Goal: Transaction & Acquisition: Purchase product/service

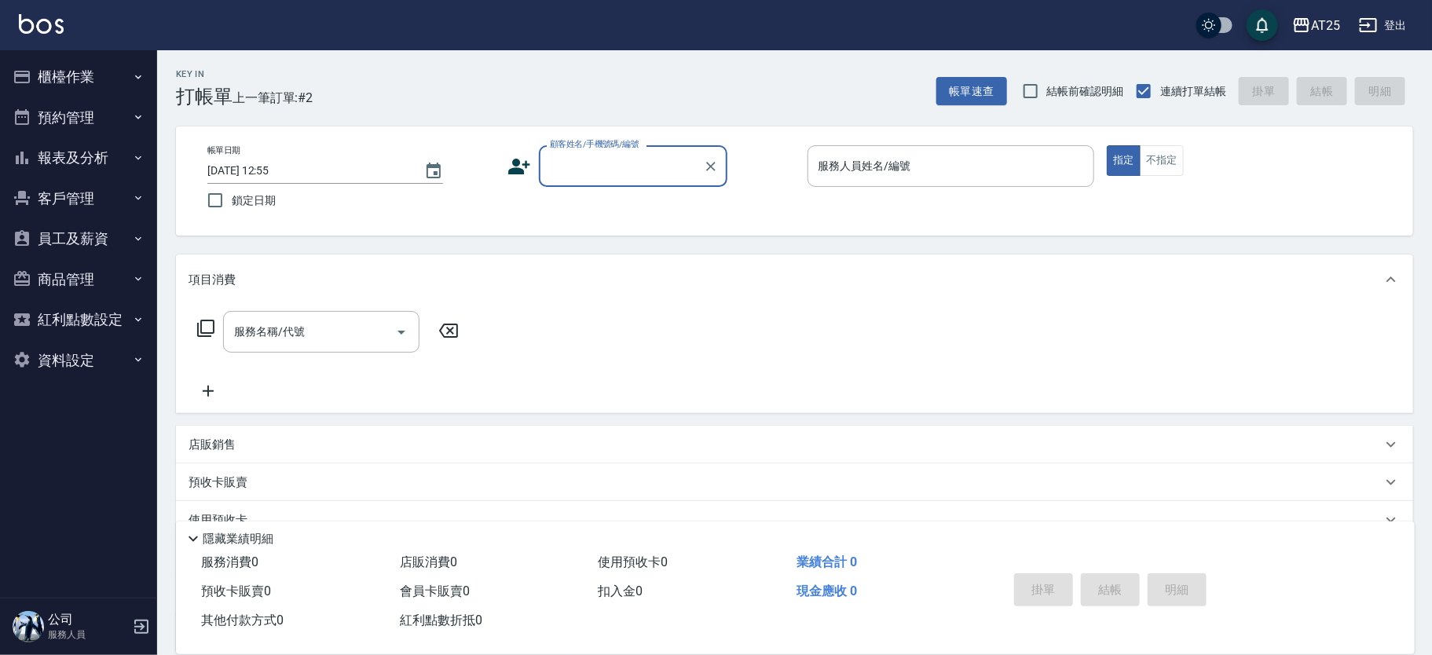
click at [900, 190] on p at bounding box center [952, 195] width 288 height 16
click at [830, 13] on div "AT25 登出" at bounding box center [716, 25] width 1432 height 50
click at [904, 159] on input "服務人員姓名/編號" at bounding box center [951, 165] width 273 height 27
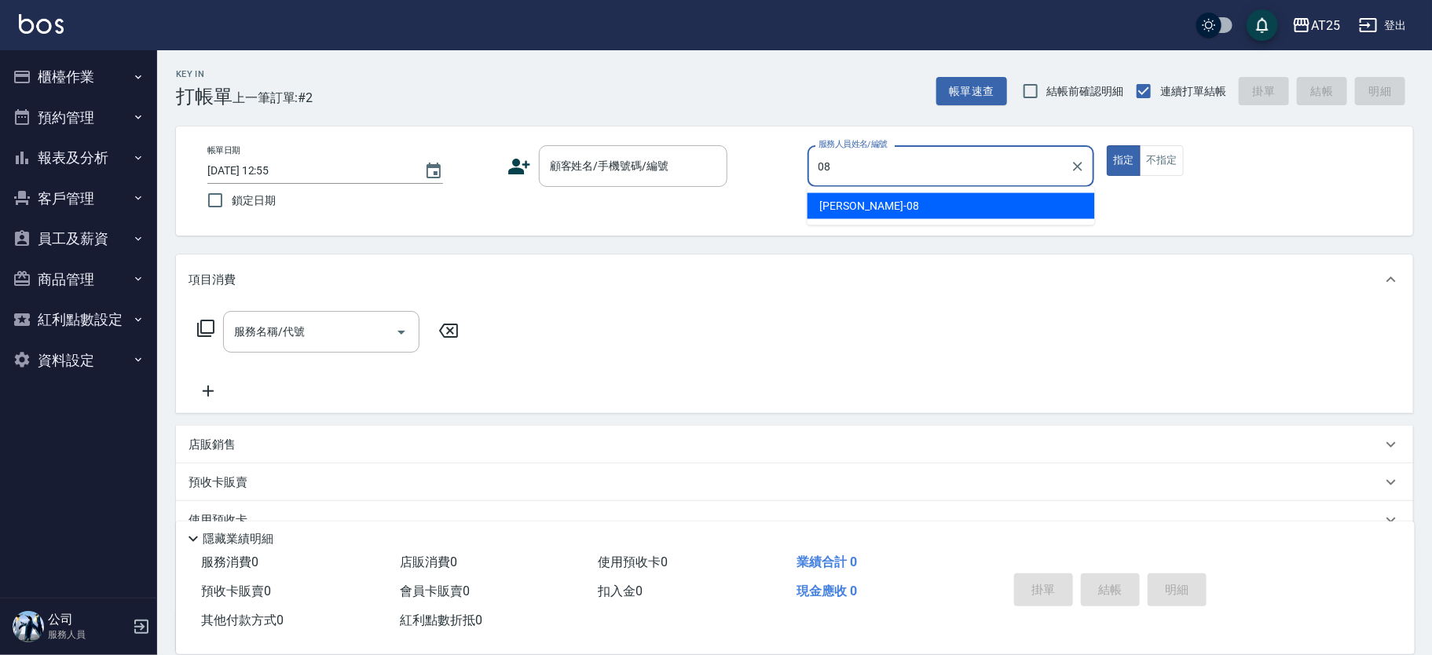
type input "Tony-08"
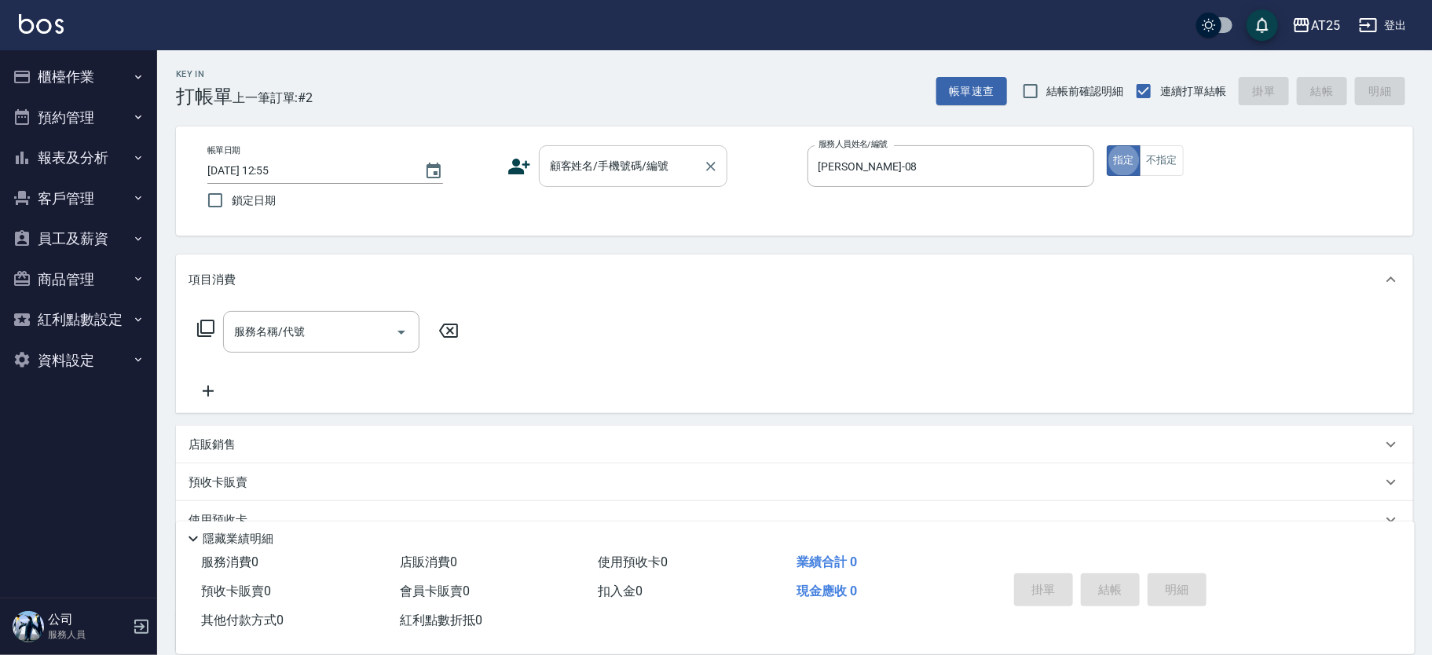
type button "true"
click at [625, 166] on div "顧客姓名/手機號碼/編號 顧客姓名/手機號碼/編號" at bounding box center [633, 166] width 189 height 42
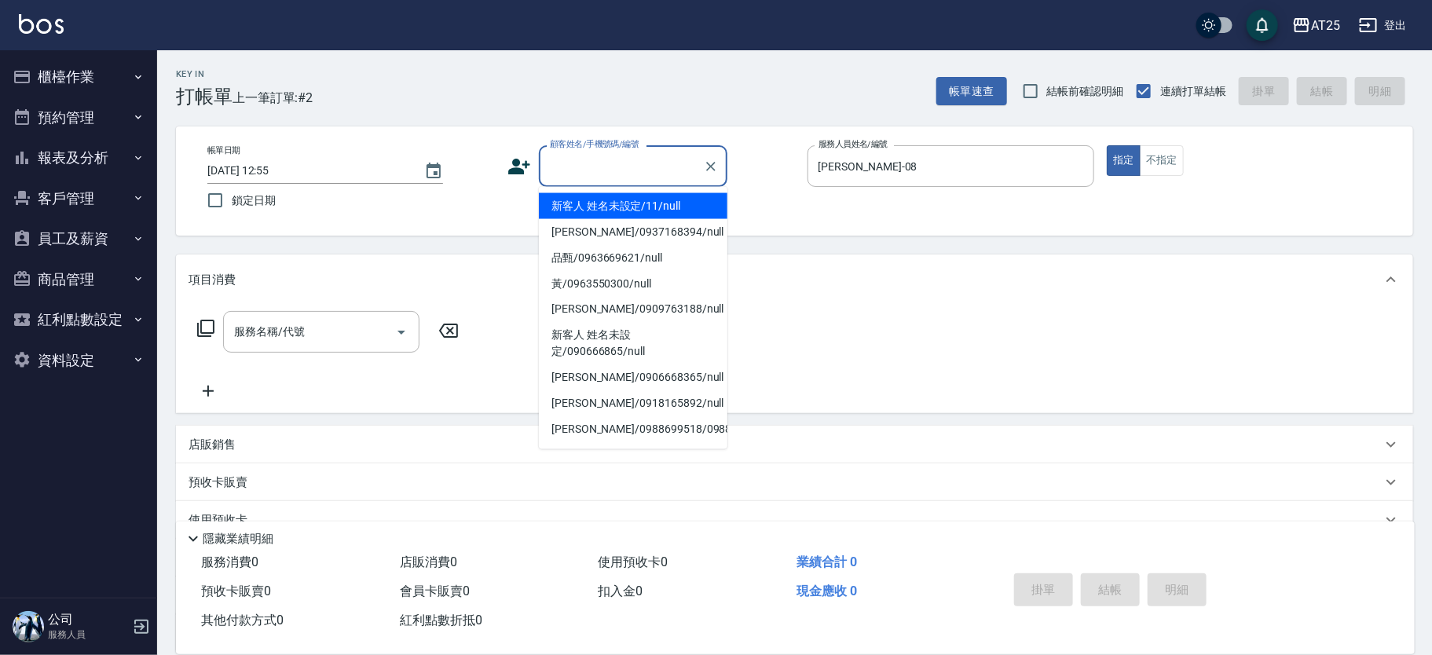
click at [583, 201] on li "新客人 姓名未設定/11/null" at bounding box center [633, 206] width 189 height 26
type input "新客人 姓名未設定/11/null"
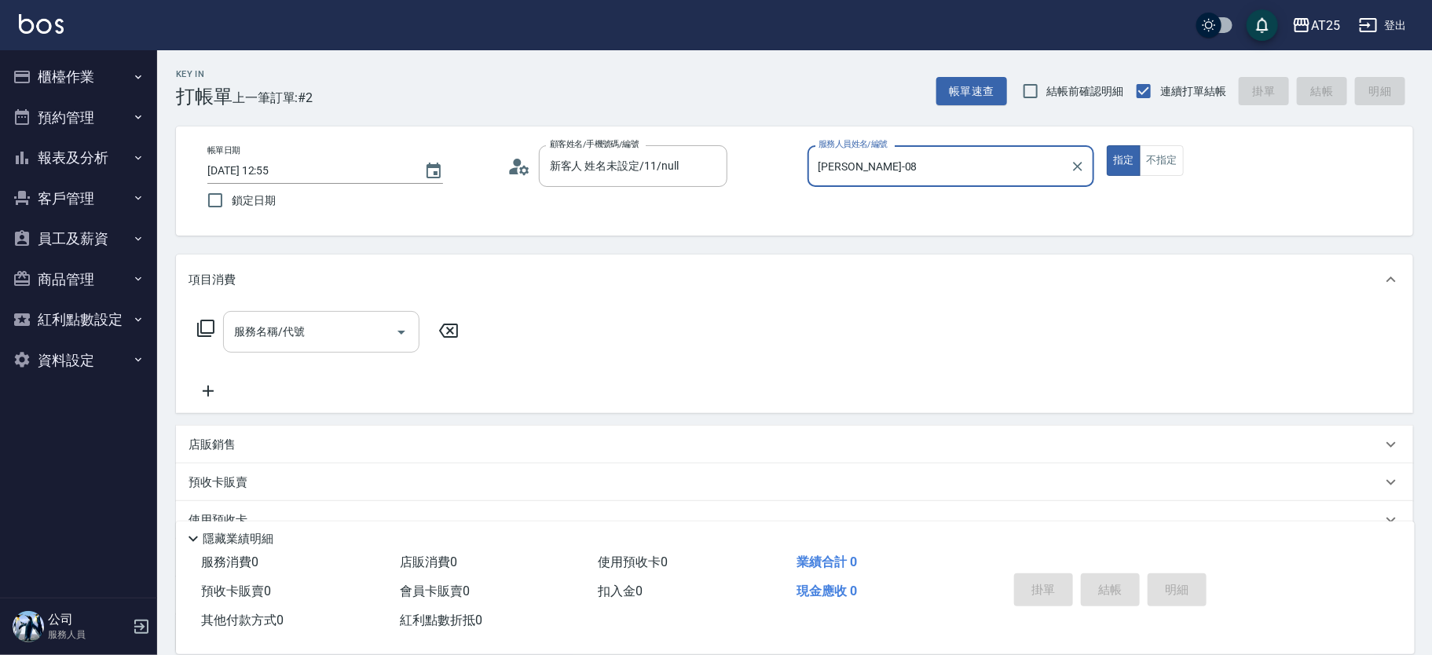
click at [282, 331] on div "服務名稱/代號 服務名稱/代號" at bounding box center [321, 332] width 196 height 42
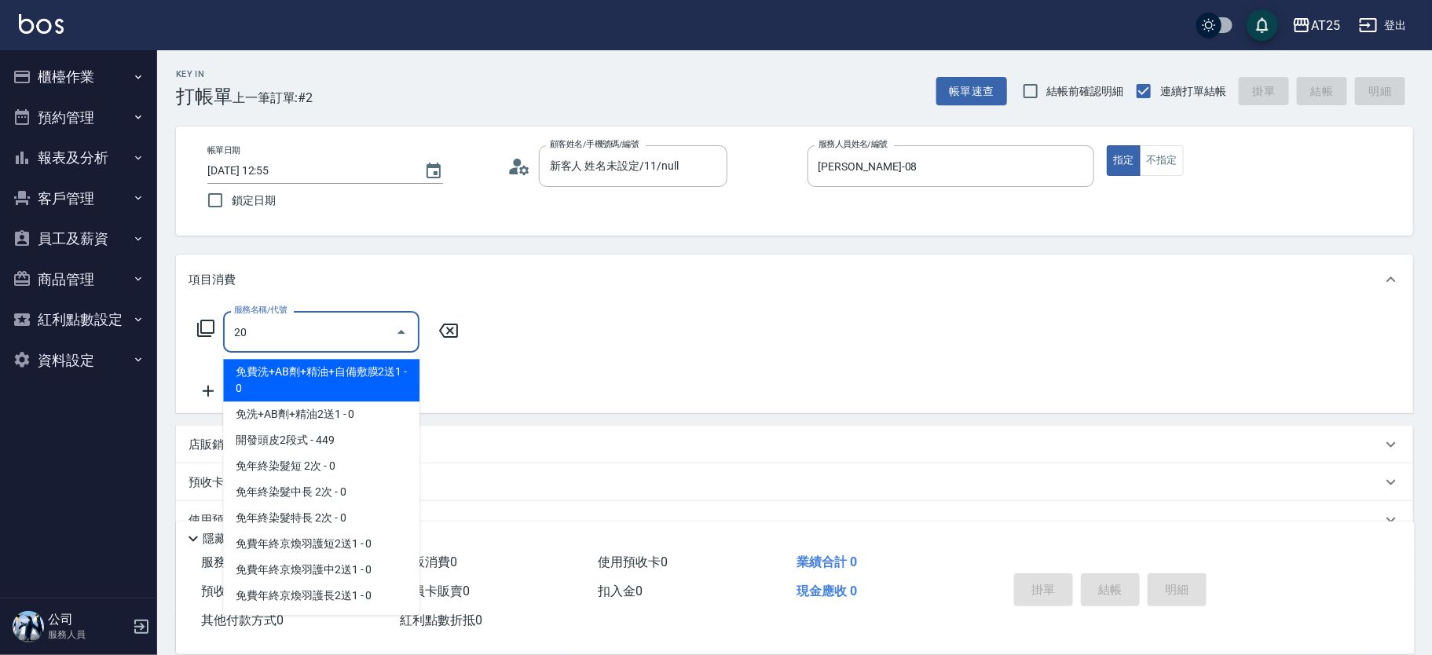
type input "201"
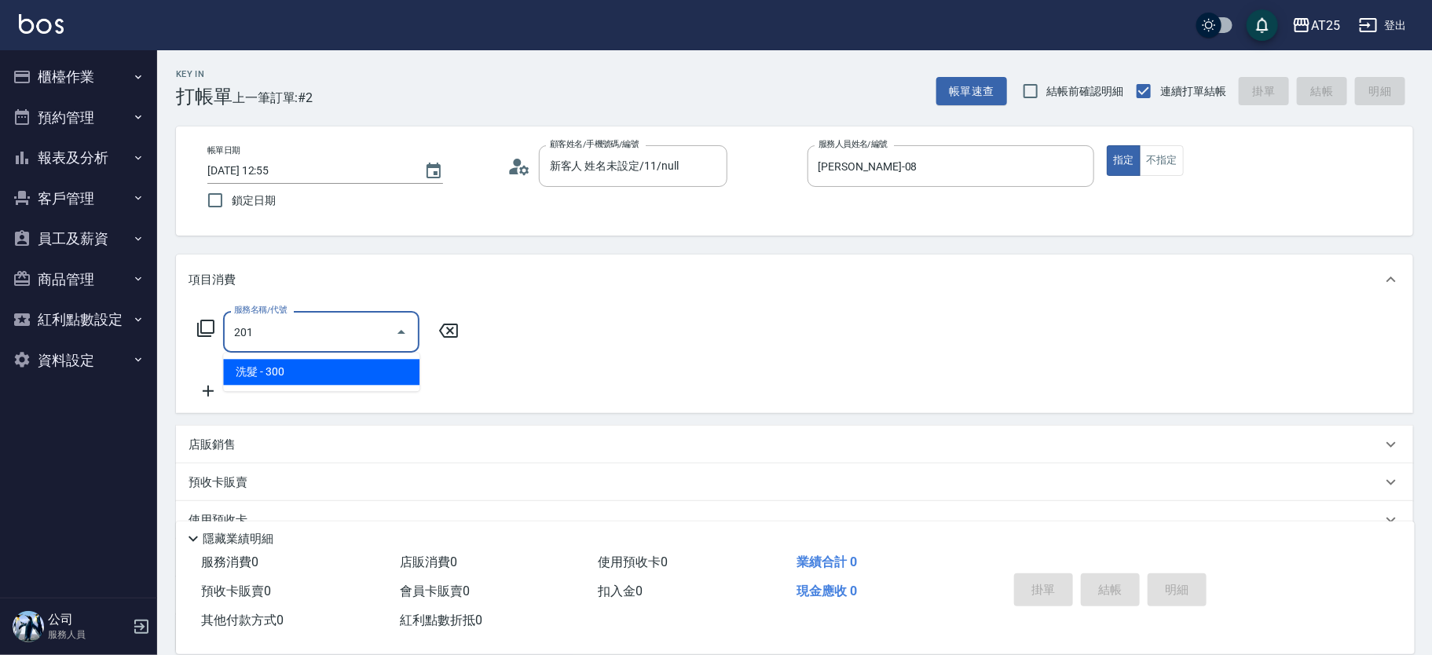
click at [254, 368] on span "洗髮 - 300" at bounding box center [321, 372] width 196 height 26
type input "30"
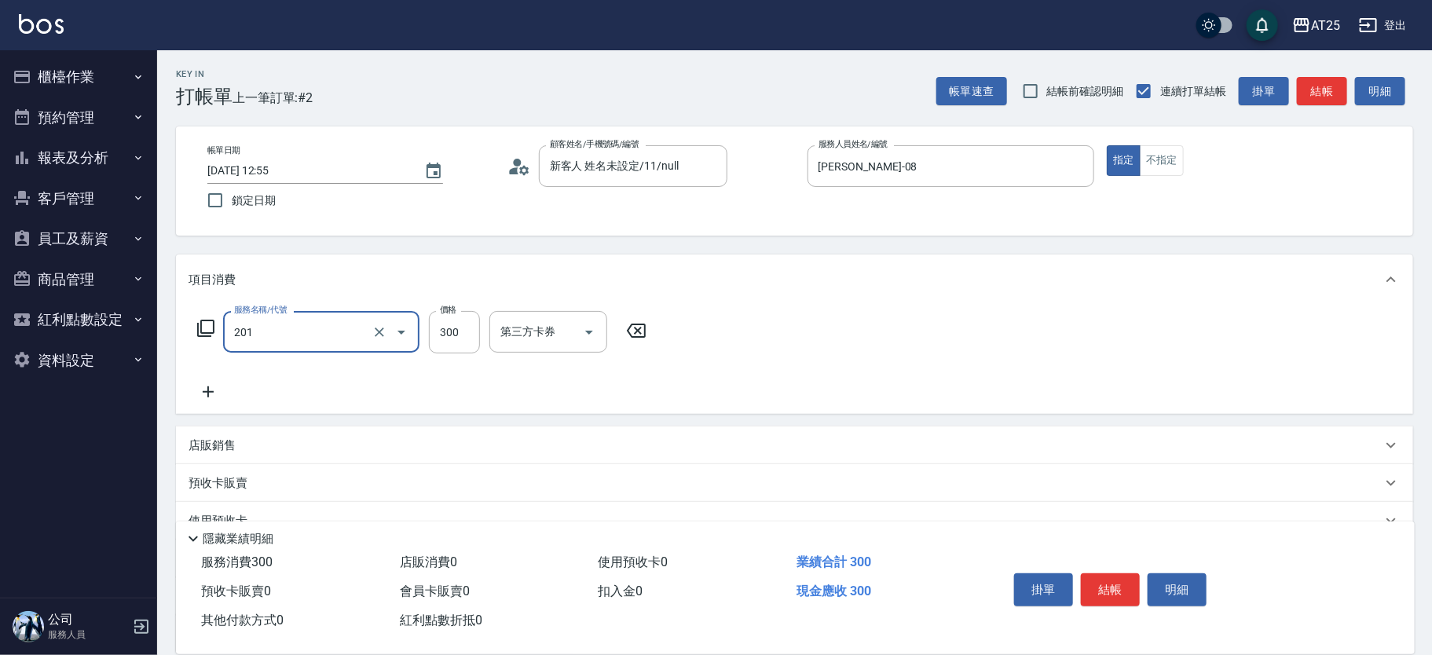
type input "洗髮(201)"
click at [248, 375] on div "服務名稱/代號 洗髮(201) 服務名稱/代號 價格 300 價格 第三方卡券 第三方卡券" at bounding box center [422, 356] width 467 height 90
click at [218, 381] on div "服務名稱/代號 洗髮(201) 服務名稱/代號 價格 300 價格 洗-1 洗-1 第三方卡券 第三方卡券" at bounding box center [474, 356] width 571 height 90
click at [219, 393] on icon at bounding box center [208, 392] width 39 height 19
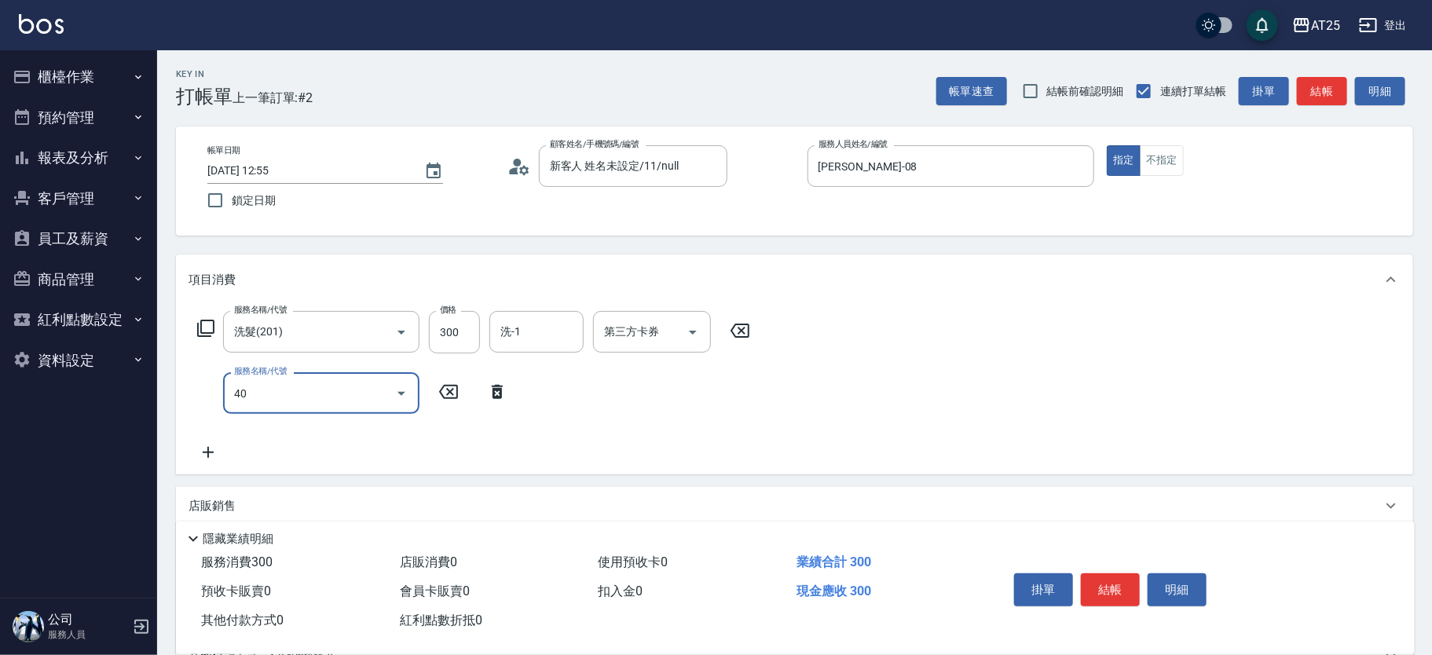
type input "401"
drag, startPoint x: 268, startPoint y: 411, endPoint x: 295, endPoint y: 431, distance: 34.3
click at [294, 430] on span "剪髮 - 300" at bounding box center [321, 433] width 196 height 26
type input "60"
type input "剪髮(401)"
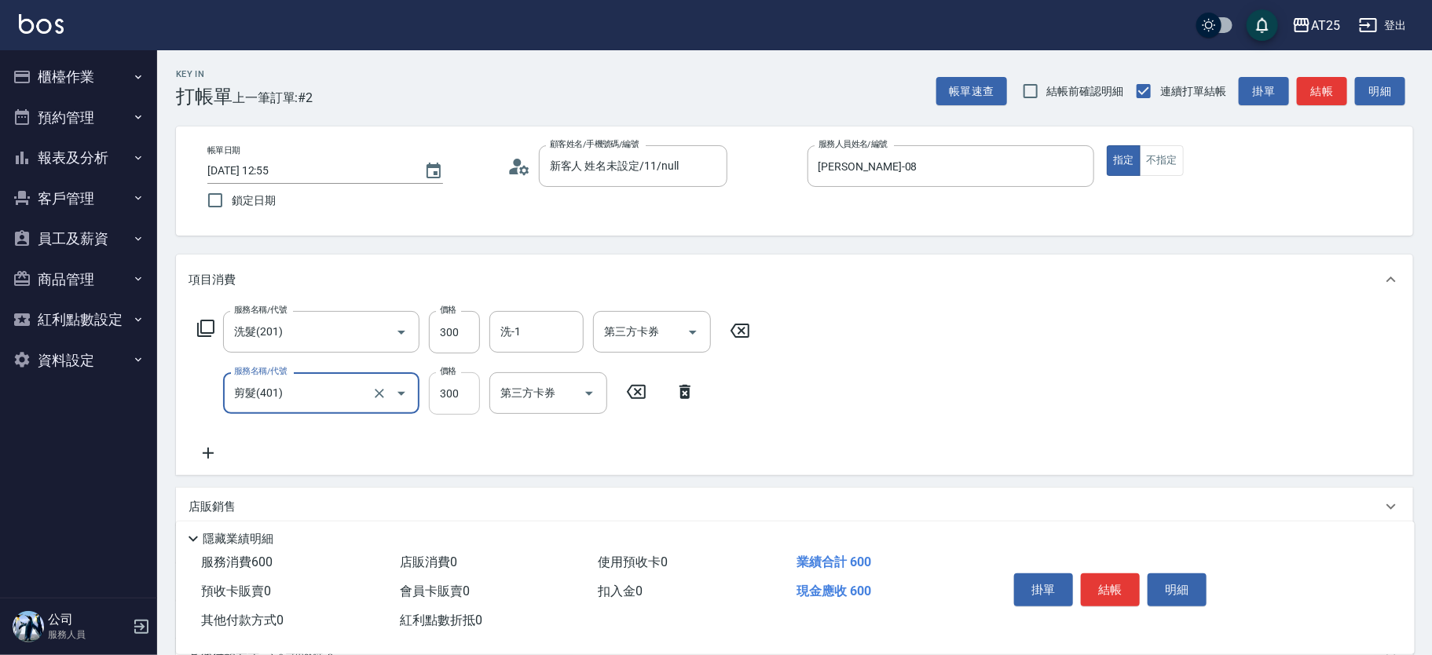
drag, startPoint x: 453, startPoint y: 382, endPoint x: 468, endPoint y: 392, distance: 18.1
click at [453, 381] on input "300" at bounding box center [454, 393] width 51 height 42
type input "30"
type input "20"
type input "50"
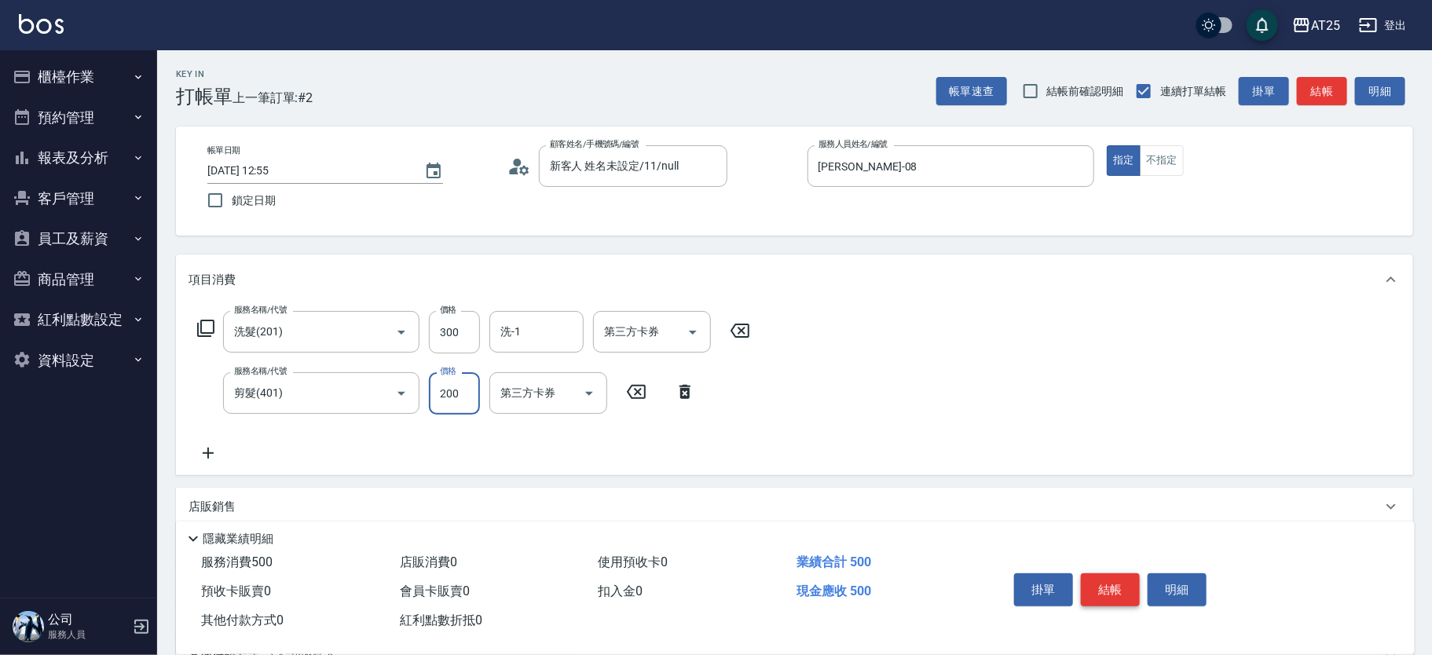
type input "200"
click at [1087, 585] on button "結帳" at bounding box center [1110, 590] width 59 height 33
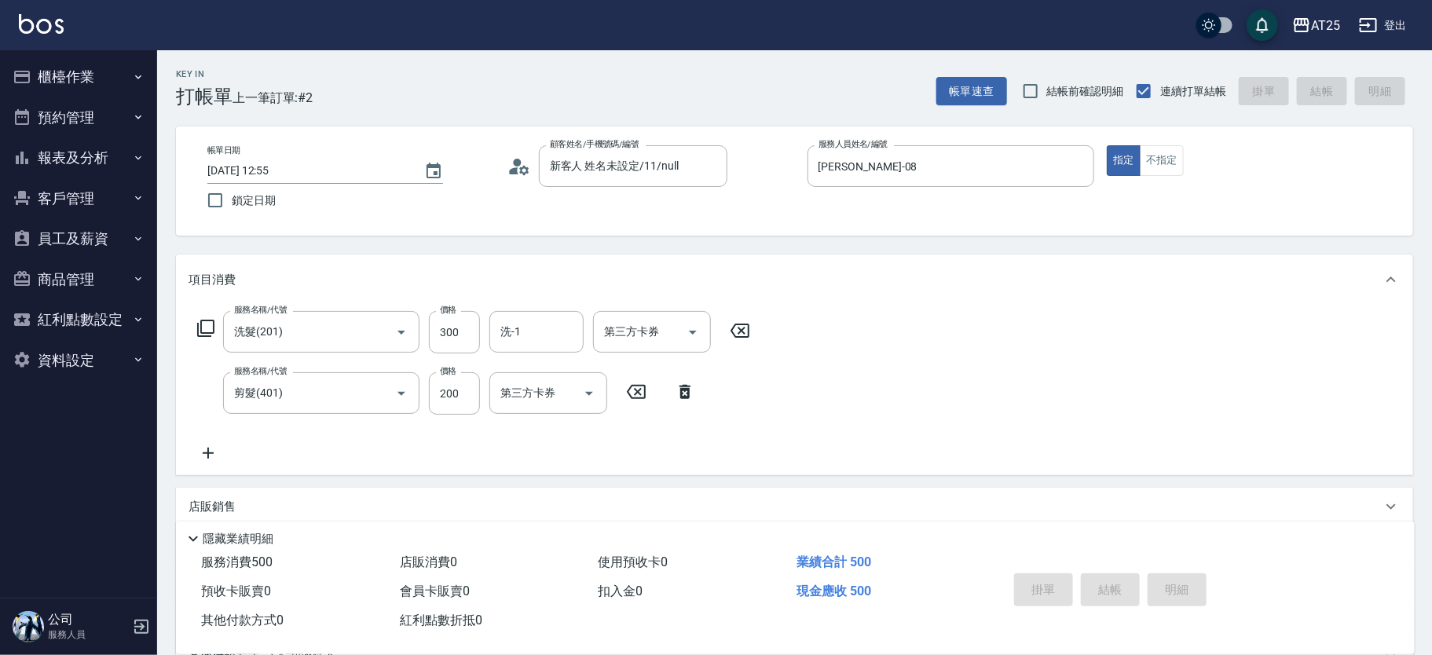
type input "2025/08/11 14:28"
type input "0"
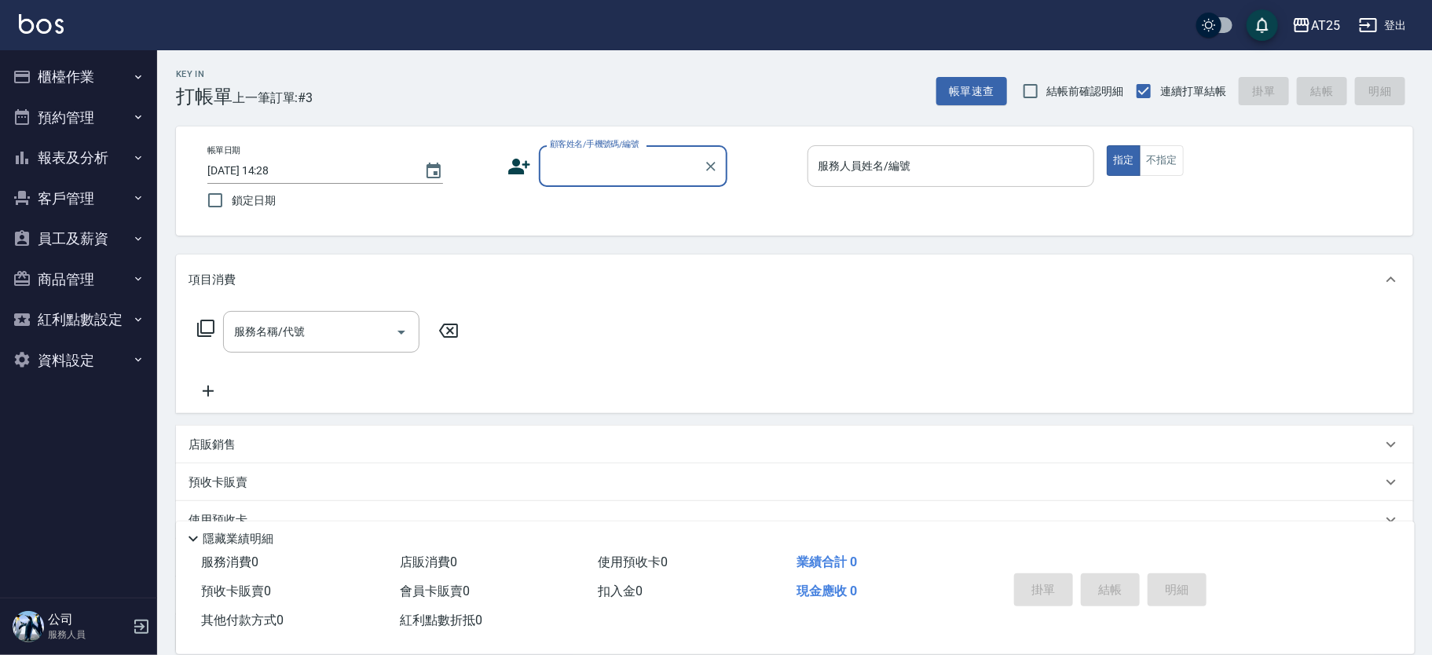
click at [841, 164] on input "服務人員姓名/編號" at bounding box center [951, 165] width 273 height 27
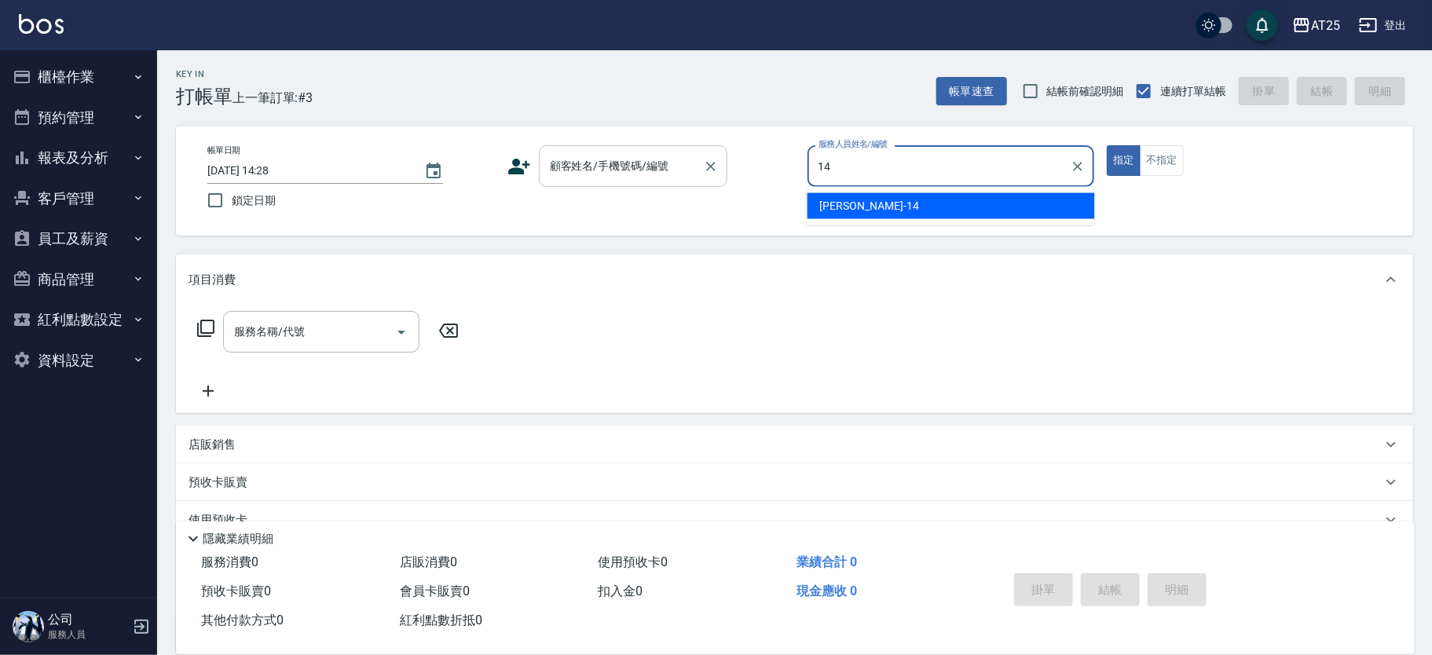
type input "[PERSON_NAME]-14"
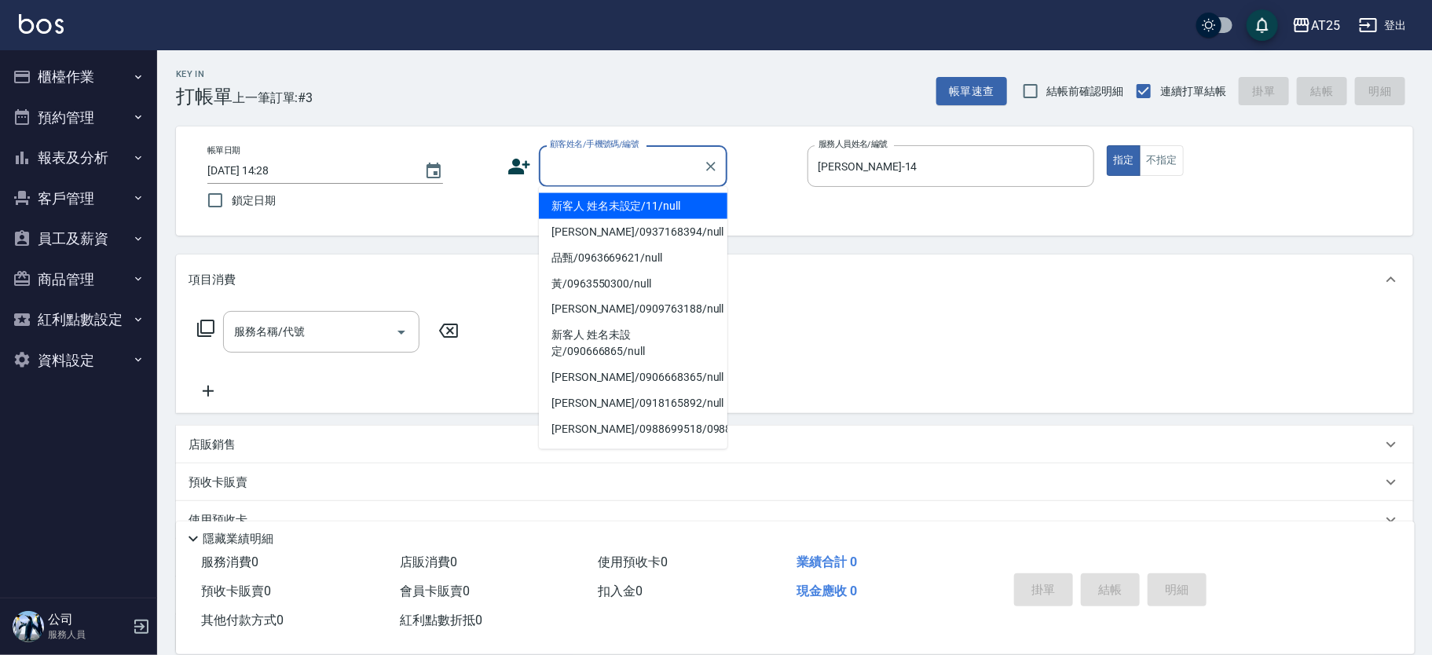
click at [614, 179] on input "顧客姓名/手機號碼/編號" at bounding box center [621, 165] width 151 height 27
click at [600, 203] on li "新客人 姓名未設定/11/null" at bounding box center [633, 206] width 189 height 26
type input "新客人 姓名未設定/11/null"
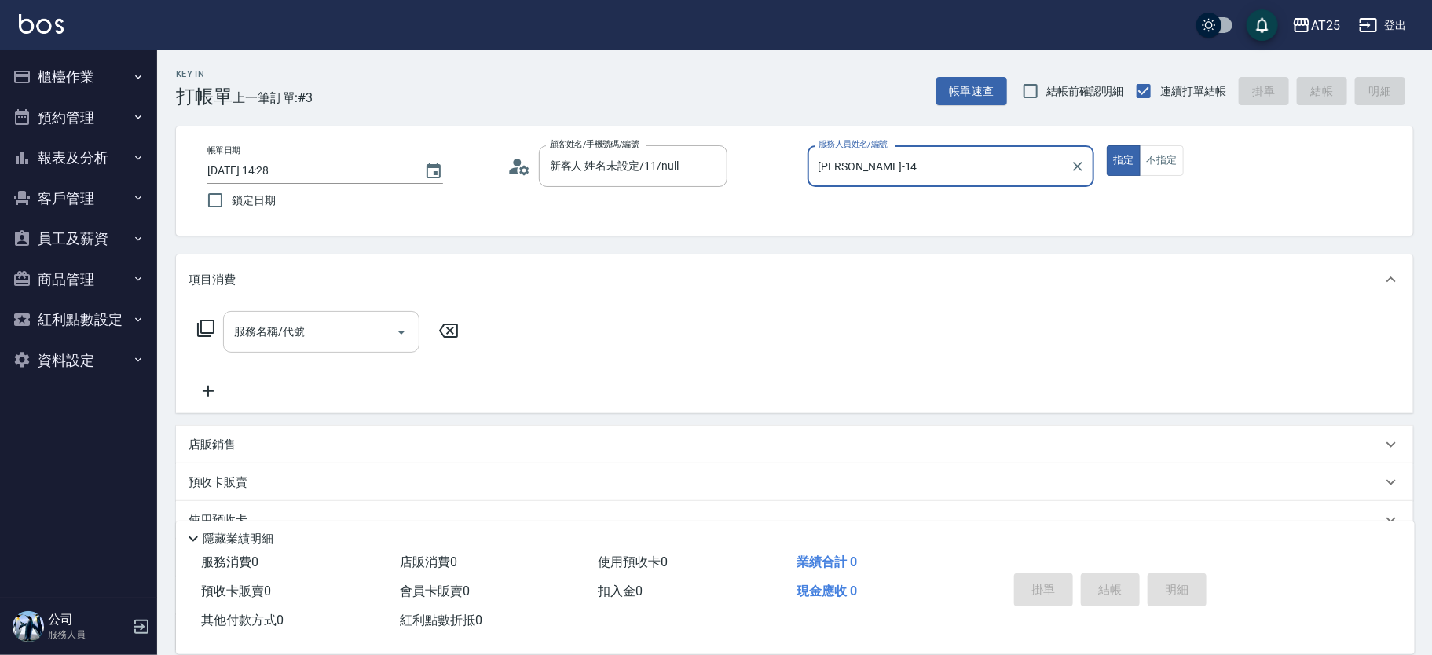
click at [314, 337] on input "服務名稱/代號" at bounding box center [309, 331] width 159 height 27
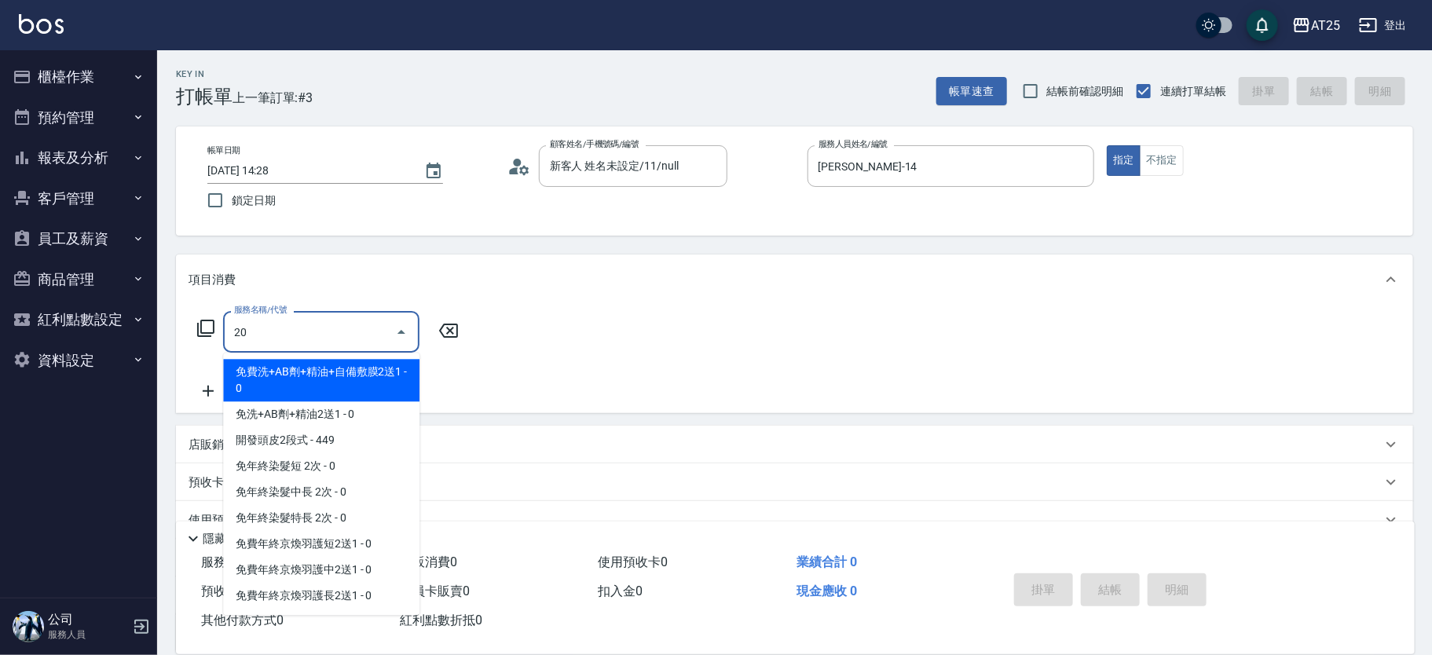
type input "201"
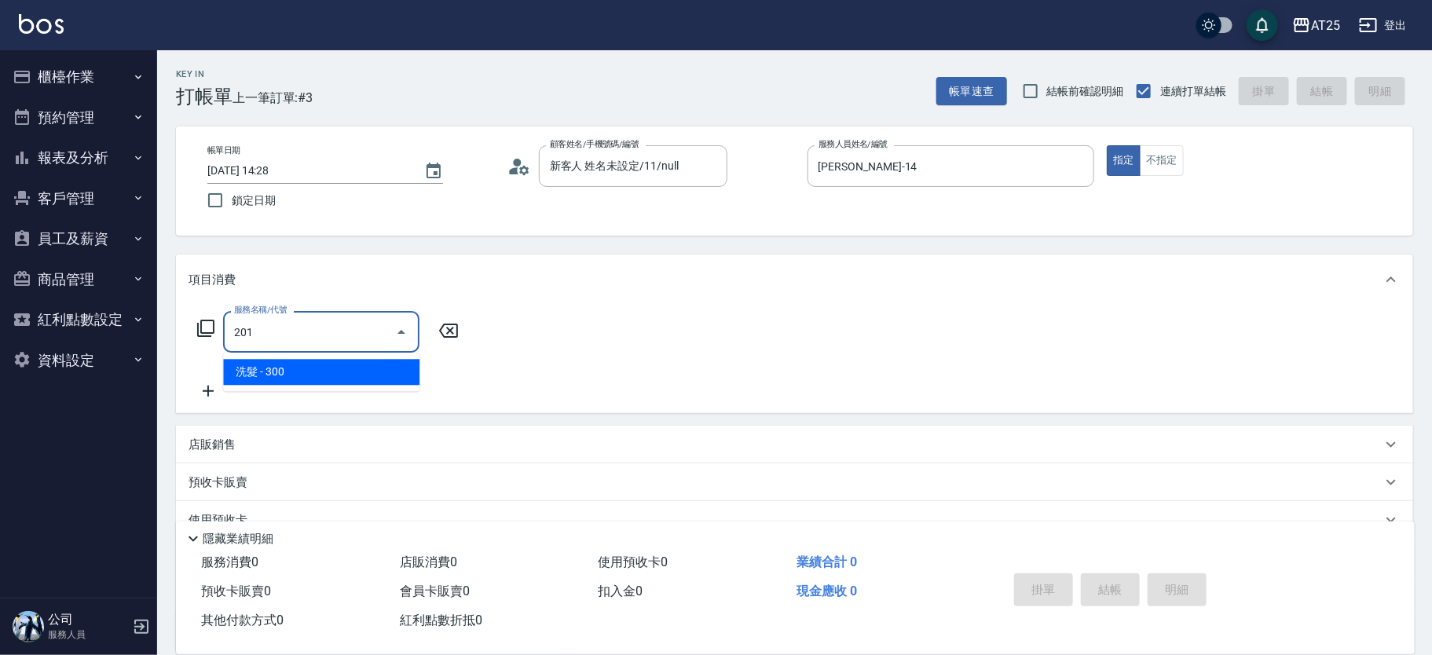
click at [324, 369] on span "洗髮 - 300" at bounding box center [321, 372] width 196 height 26
type input "30"
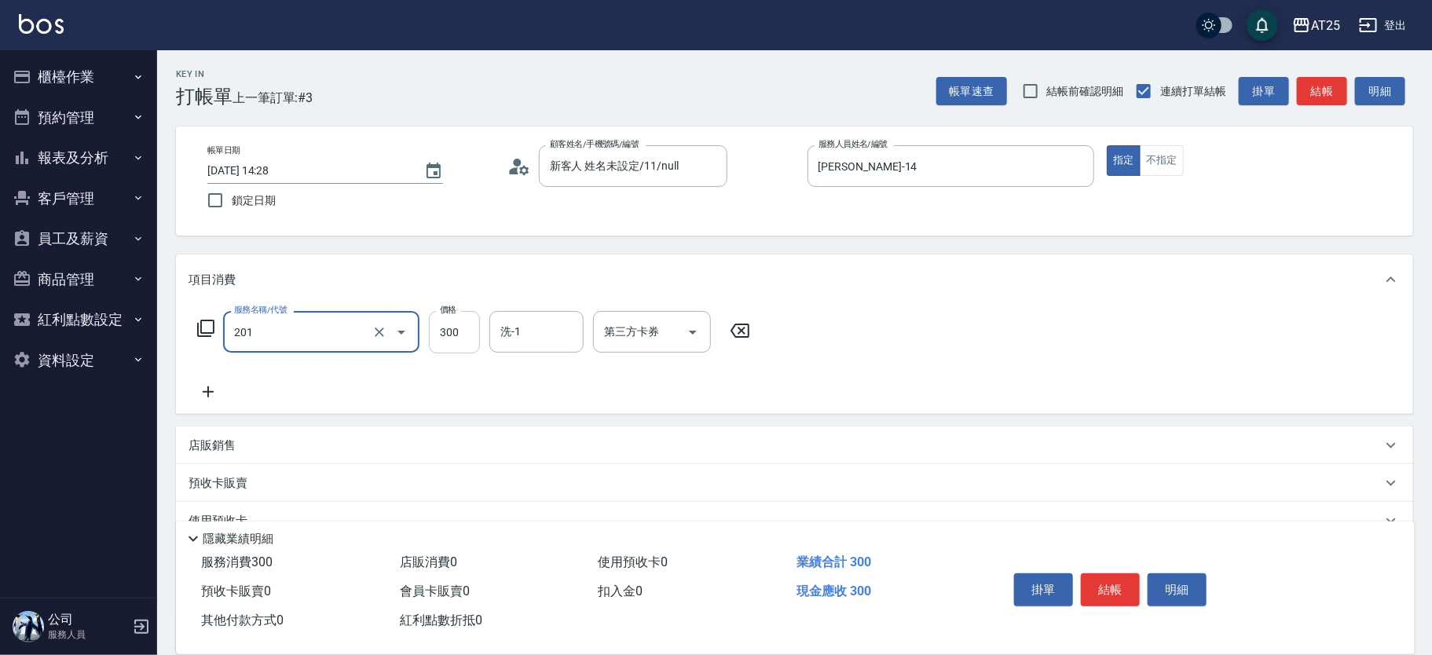
type input "洗髮(201)"
click at [467, 336] on input "300" at bounding box center [454, 332] width 51 height 42
click at [184, 398] on div "服務名稱/代號 洗髮(201) 服務名稱/代號 價格 300 價格 洗-1 洗-1 第三方卡券 第三方卡券" at bounding box center [794, 359] width 1237 height 109
click at [204, 386] on icon at bounding box center [208, 392] width 39 height 19
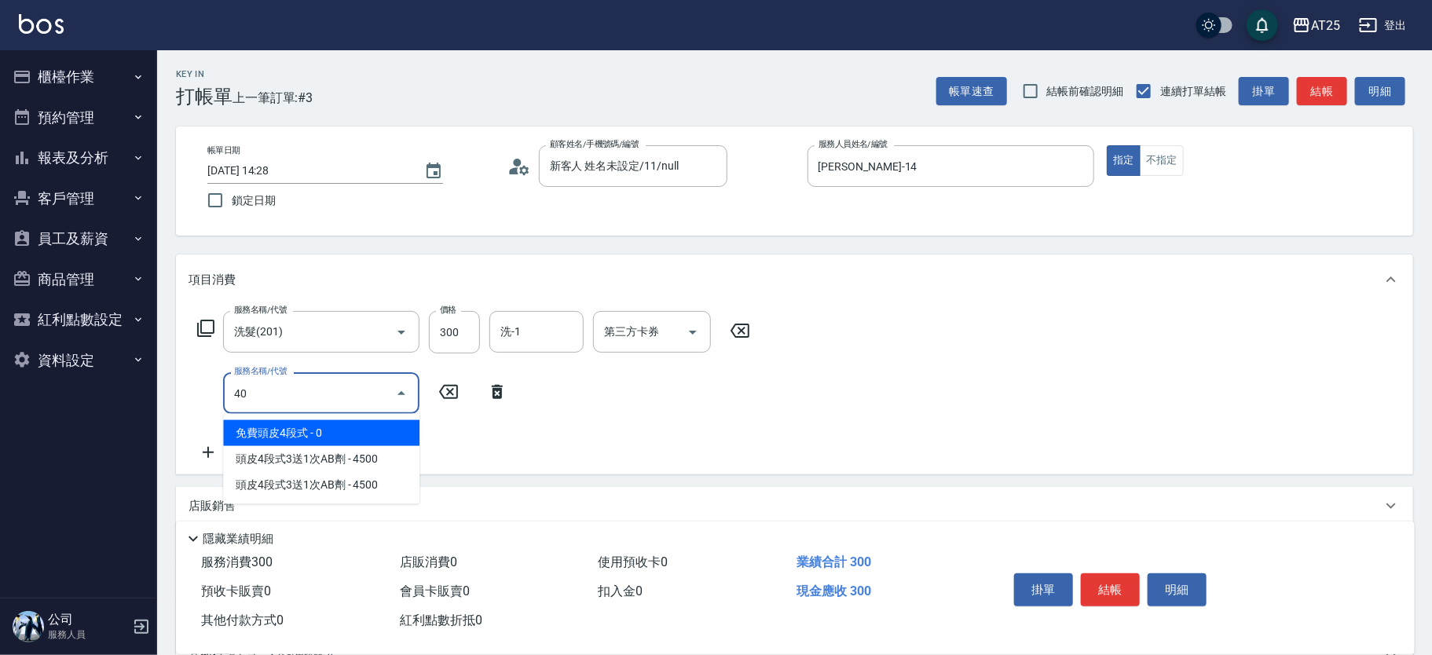
type input "401"
click at [344, 430] on span "剪髮 - 300" at bounding box center [321, 433] width 196 height 26
type input "60"
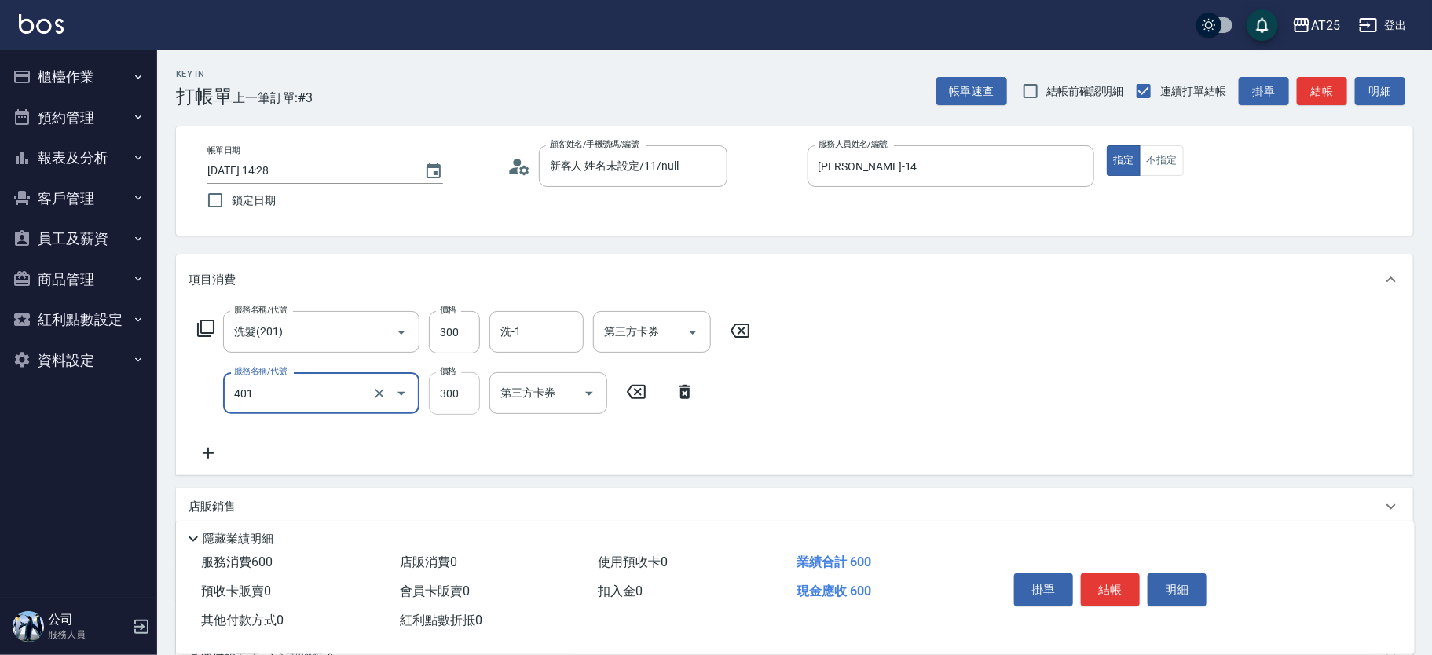
type input "剪髮(401)"
click at [443, 394] on input "300" at bounding box center [454, 393] width 51 height 42
type input "30"
type input "50"
type input "80"
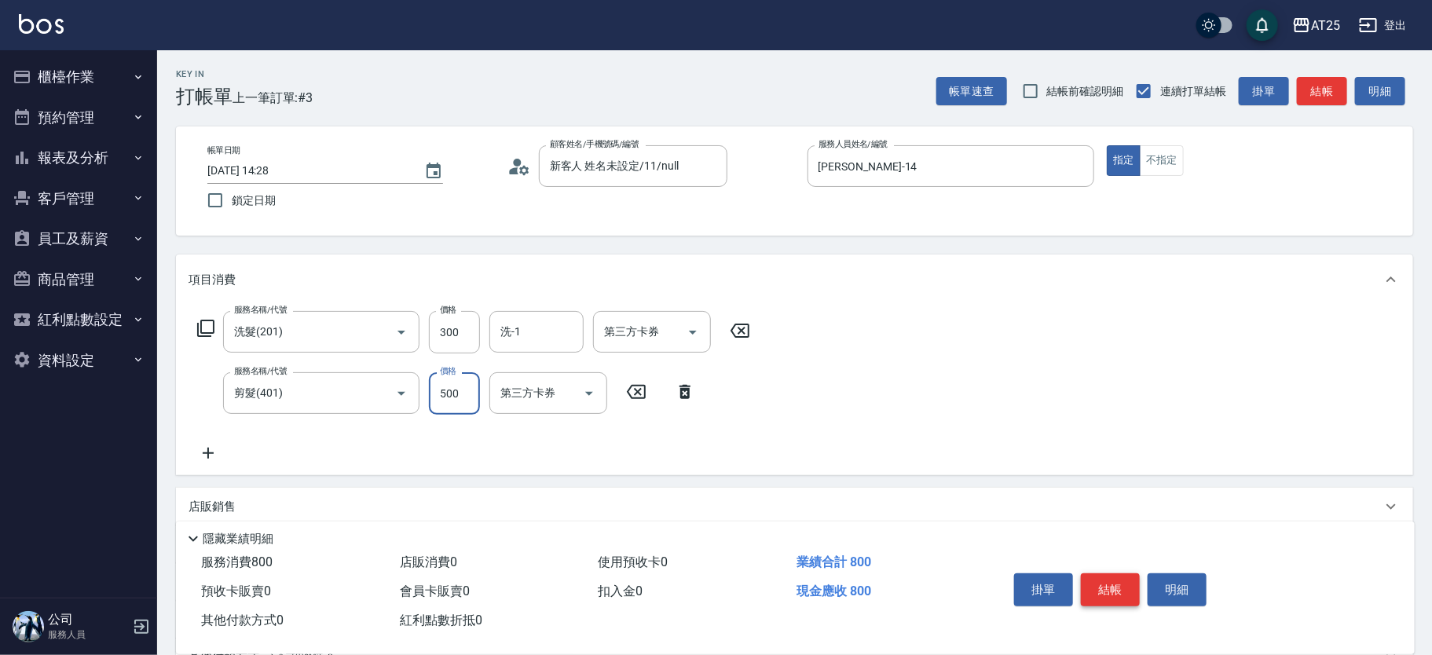
type input "500"
click at [1107, 579] on button "結帳" at bounding box center [1110, 590] width 59 height 33
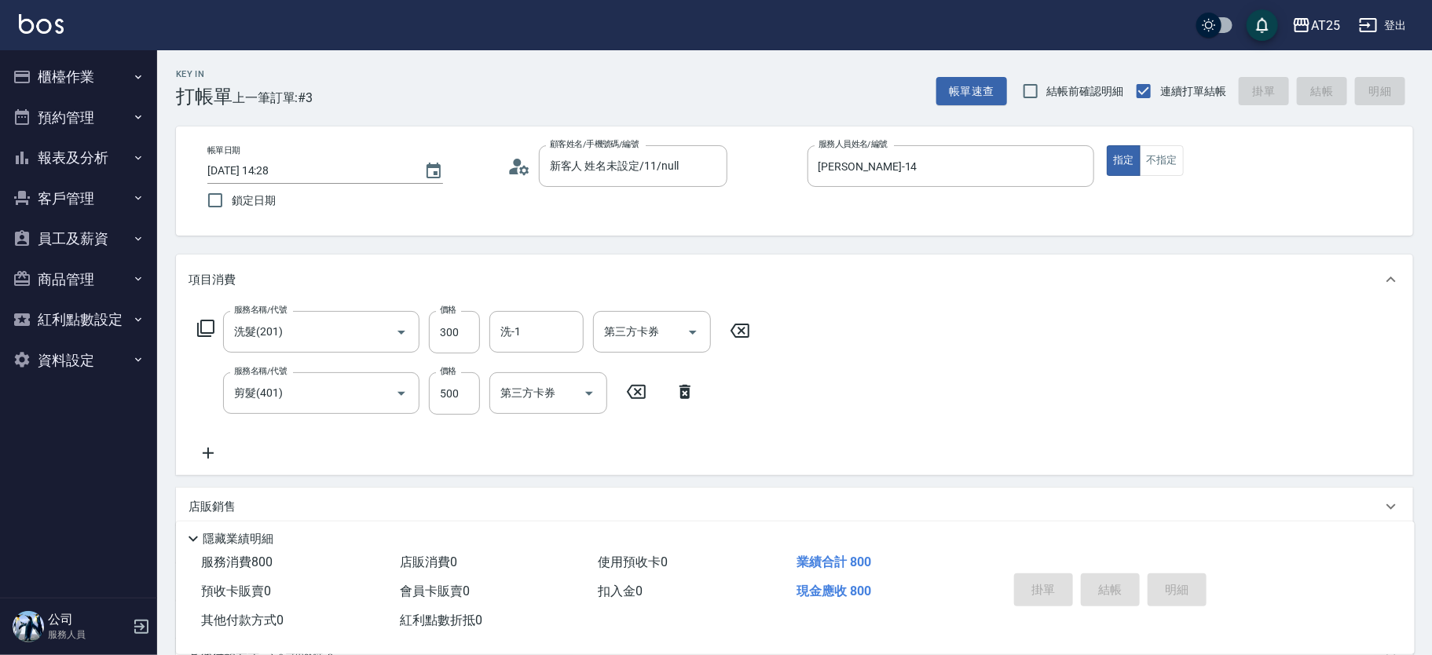
type input "0"
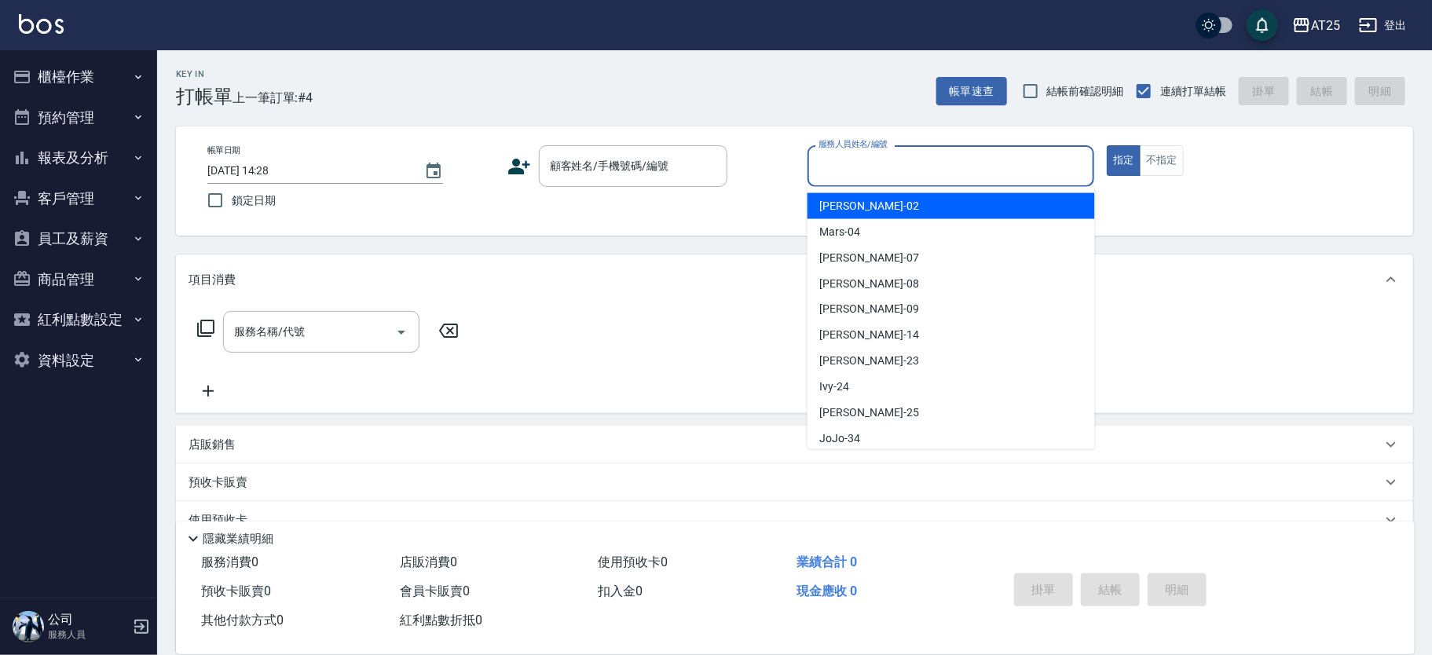
click at [910, 171] on input "服務人員姓名/編號" at bounding box center [951, 165] width 273 height 27
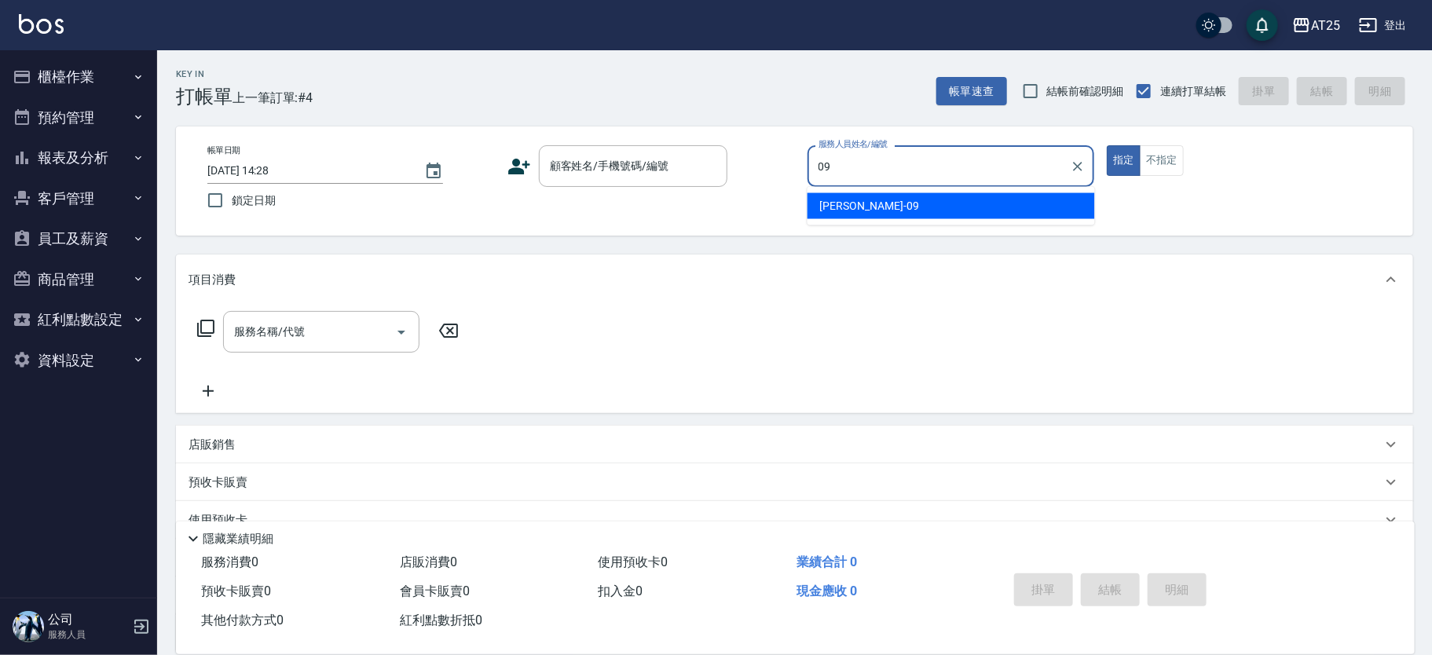
type input "Kevin-09"
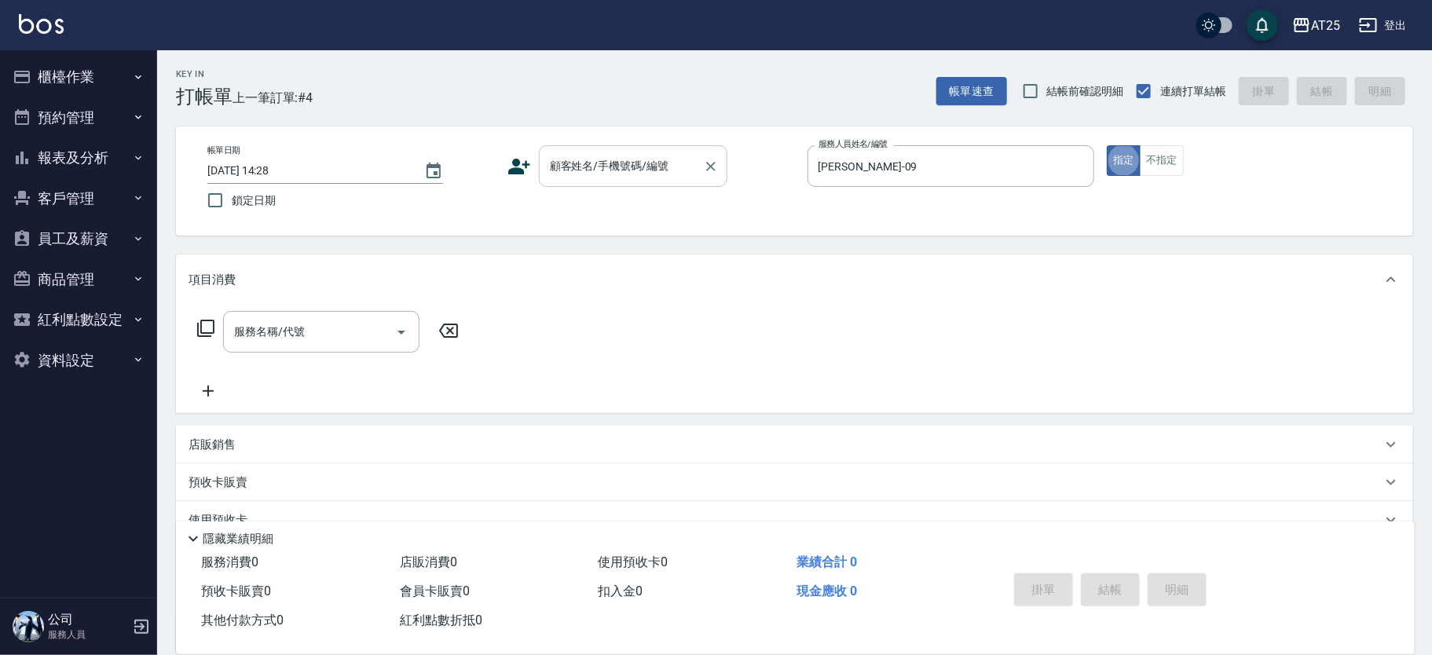
click at [664, 170] on input "顧客姓名/手機號碼/編號" at bounding box center [621, 165] width 151 height 27
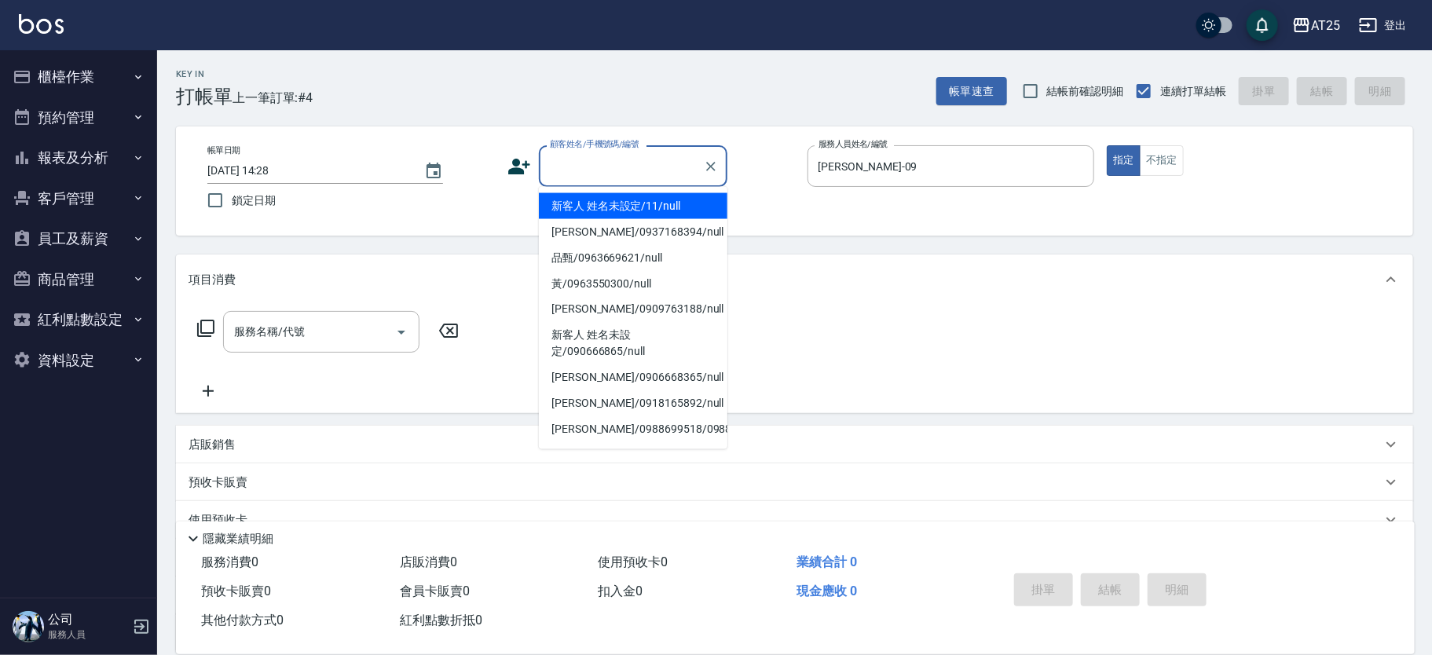
click at [662, 210] on li "新客人 姓名未設定/11/null" at bounding box center [633, 206] width 189 height 26
type input "新客人 姓名未設定/11/null"
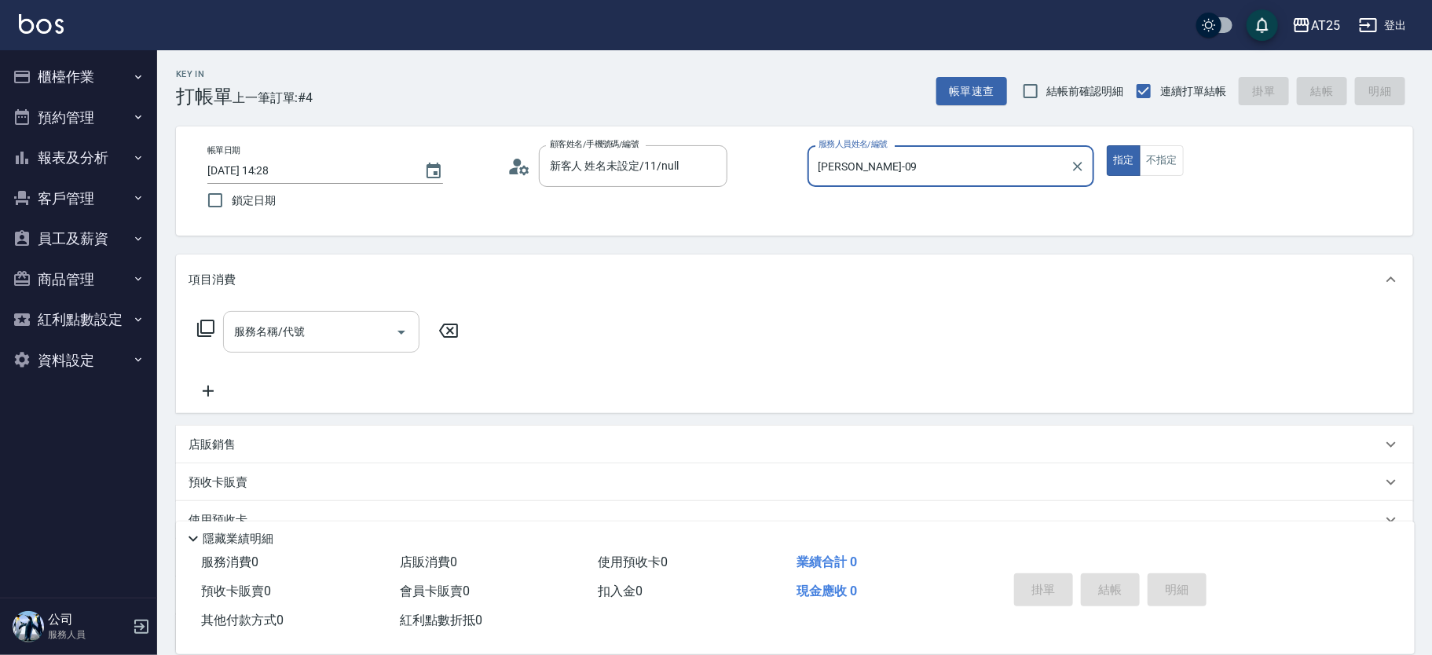
click at [314, 337] on input "服務名稱/代號" at bounding box center [309, 331] width 159 height 27
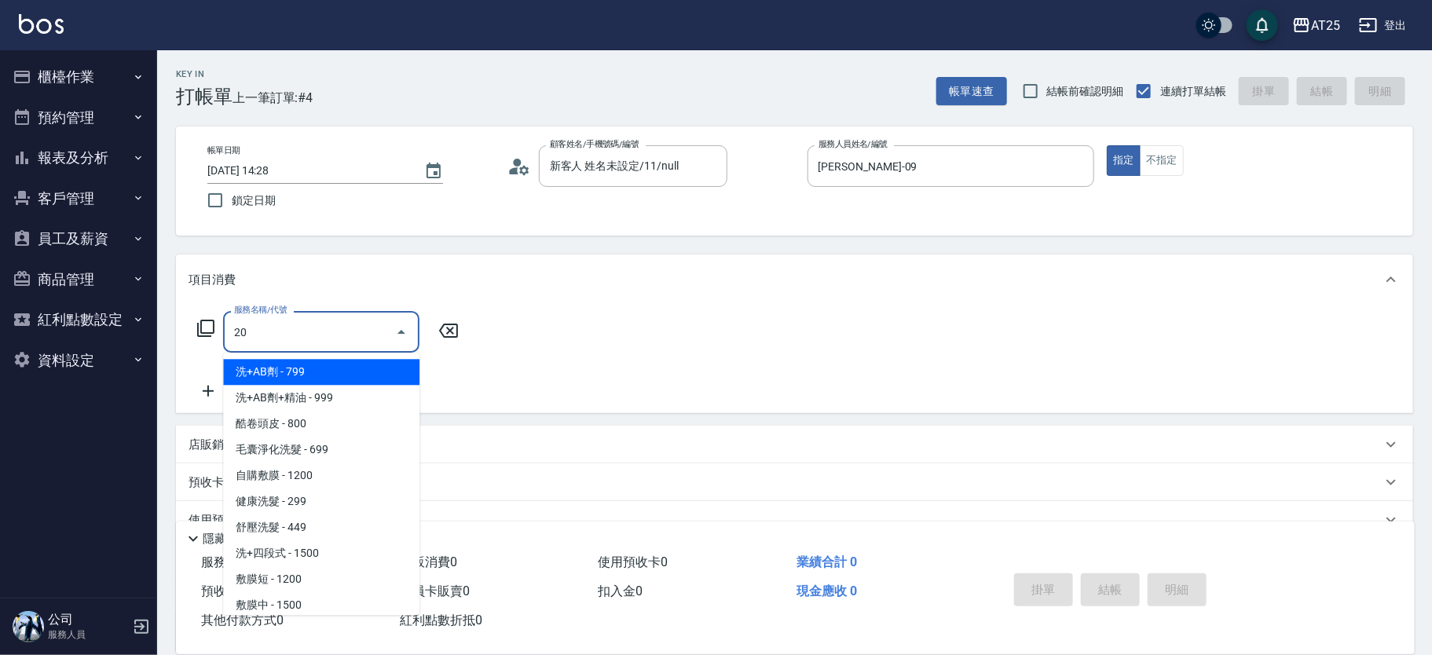
type input "201"
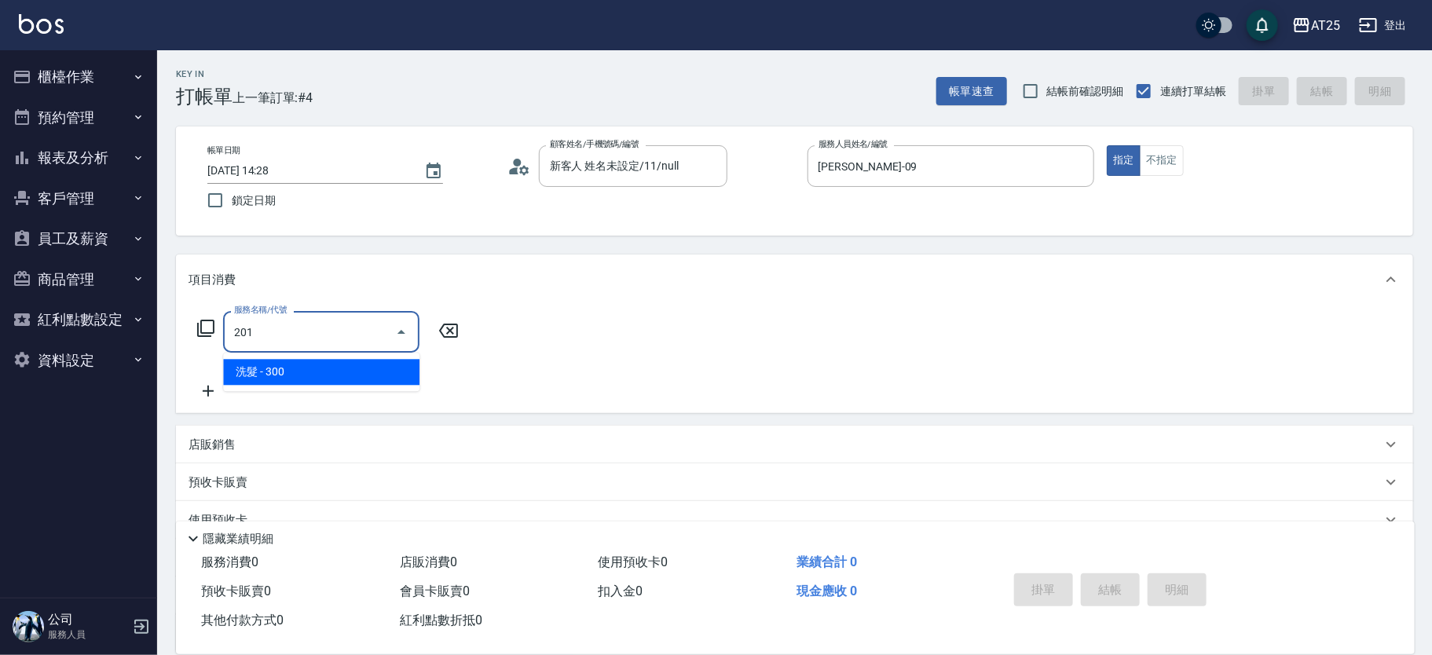
click at [320, 366] on span "洗髮 - 300" at bounding box center [321, 372] width 196 height 26
type input "30"
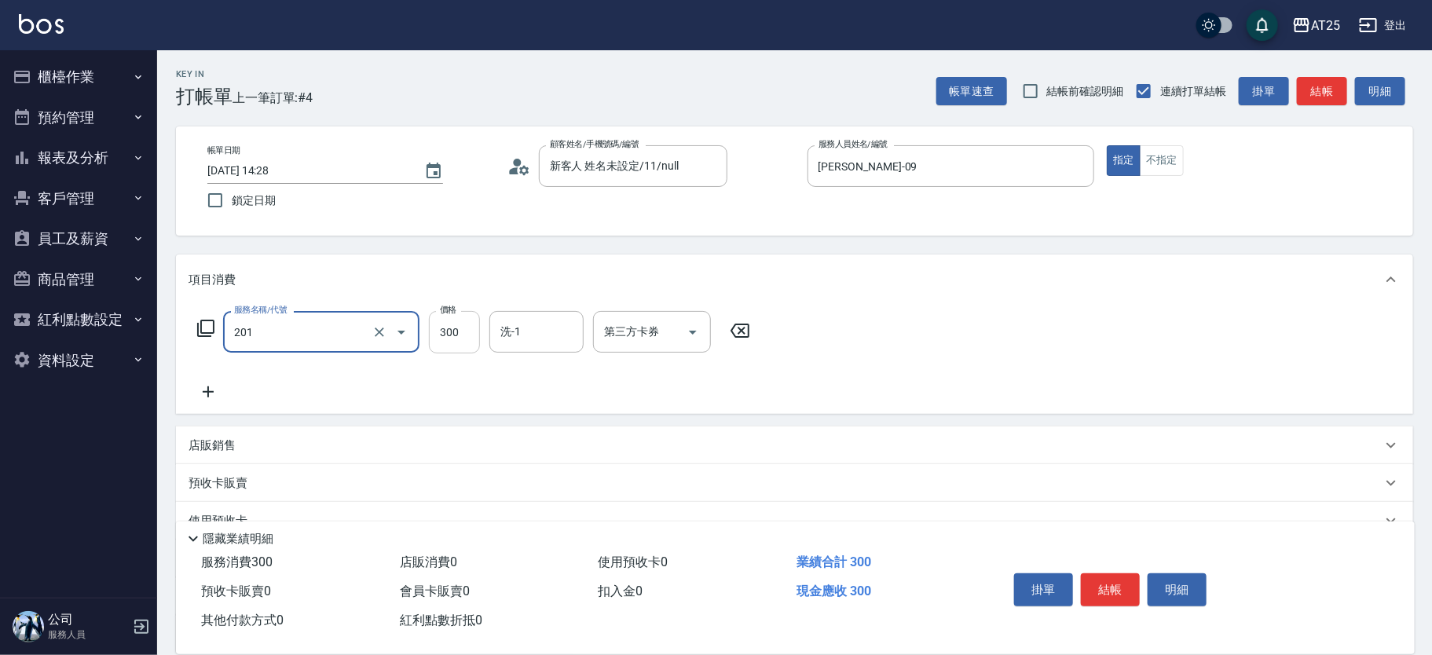
type input "洗髮(201)"
click at [434, 336] on input "300" at bounding box center [454, 332] width 51 height 42
type input "0"
type input "30"
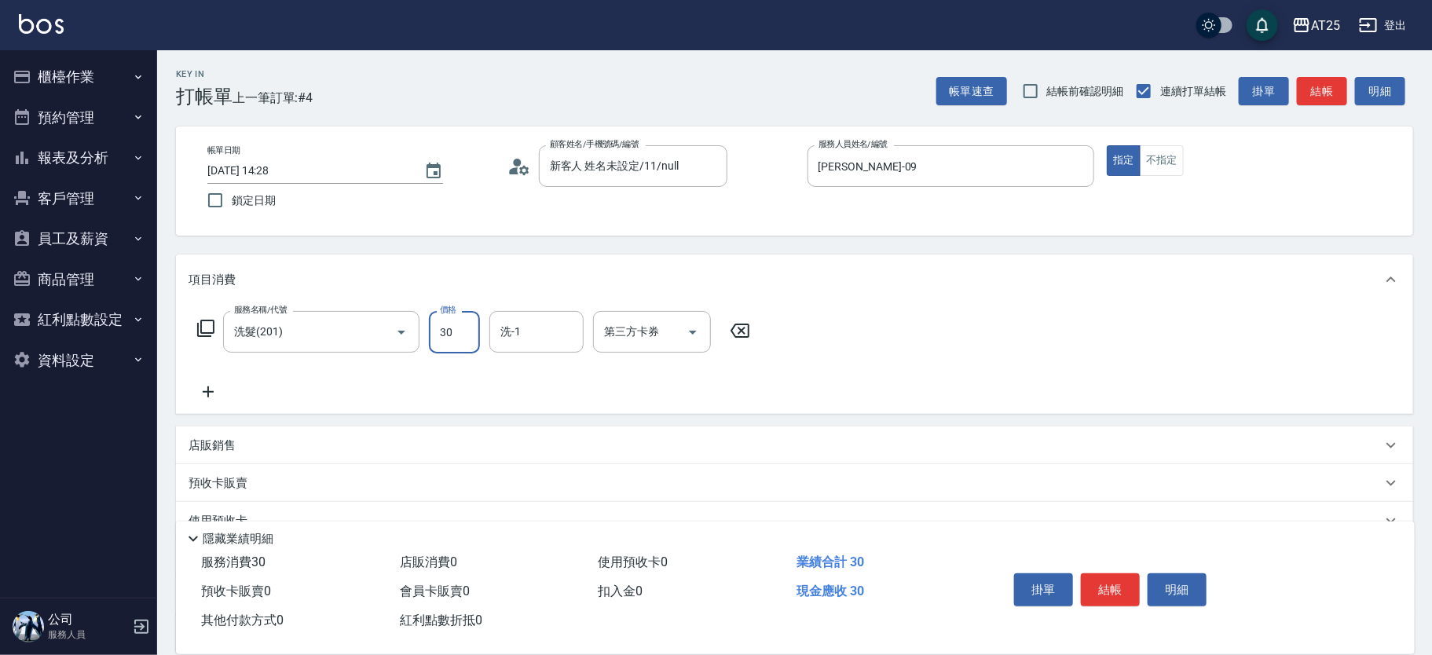
type input "300"
click at [228, 391] on div "服務名稱/代號 洗髮(201) 服務名稱/代號 價格 300 價格 洗-1 洗-1 第三方卡券 第三方卡券" at bounding box center [474, 356] width 571 height 90
click at [212, 392] on icon at bounding box center [208, 392] width 11 height 11
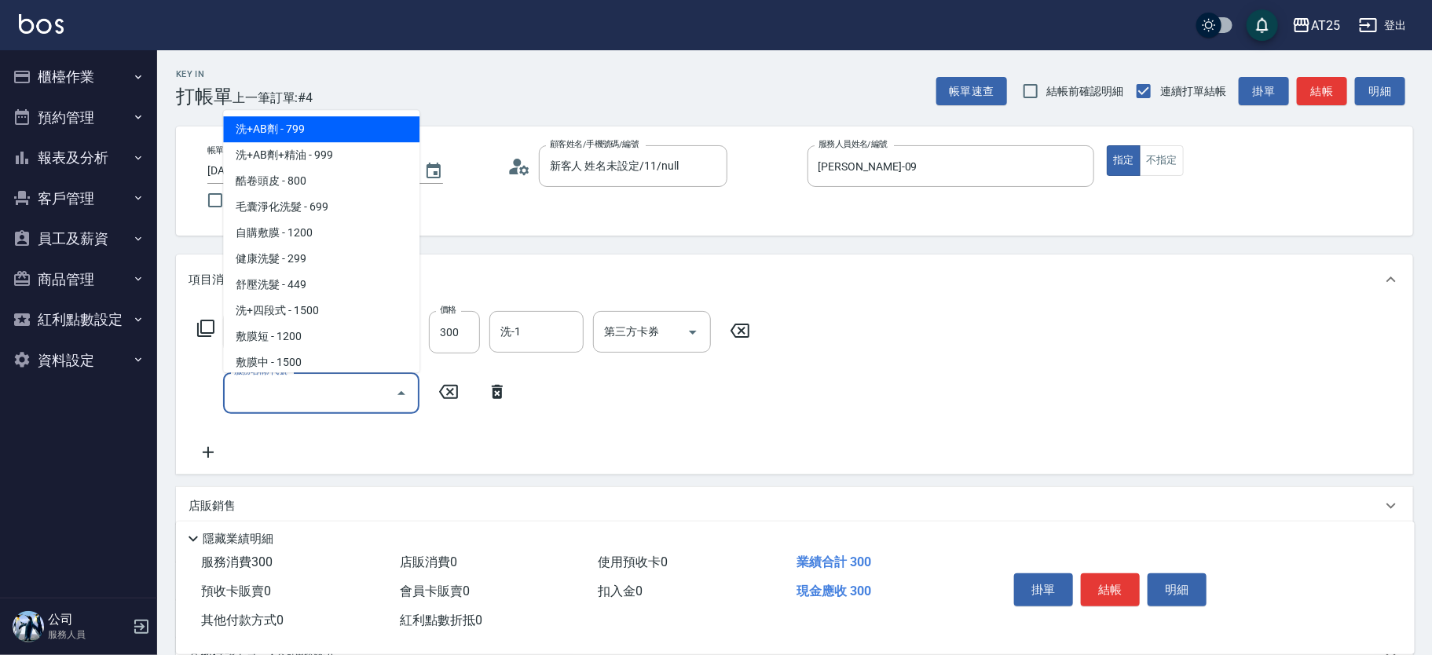
click at [316, 396] on input "服務名稱/代號" at bounding box center [309, 392] width 159 height 27
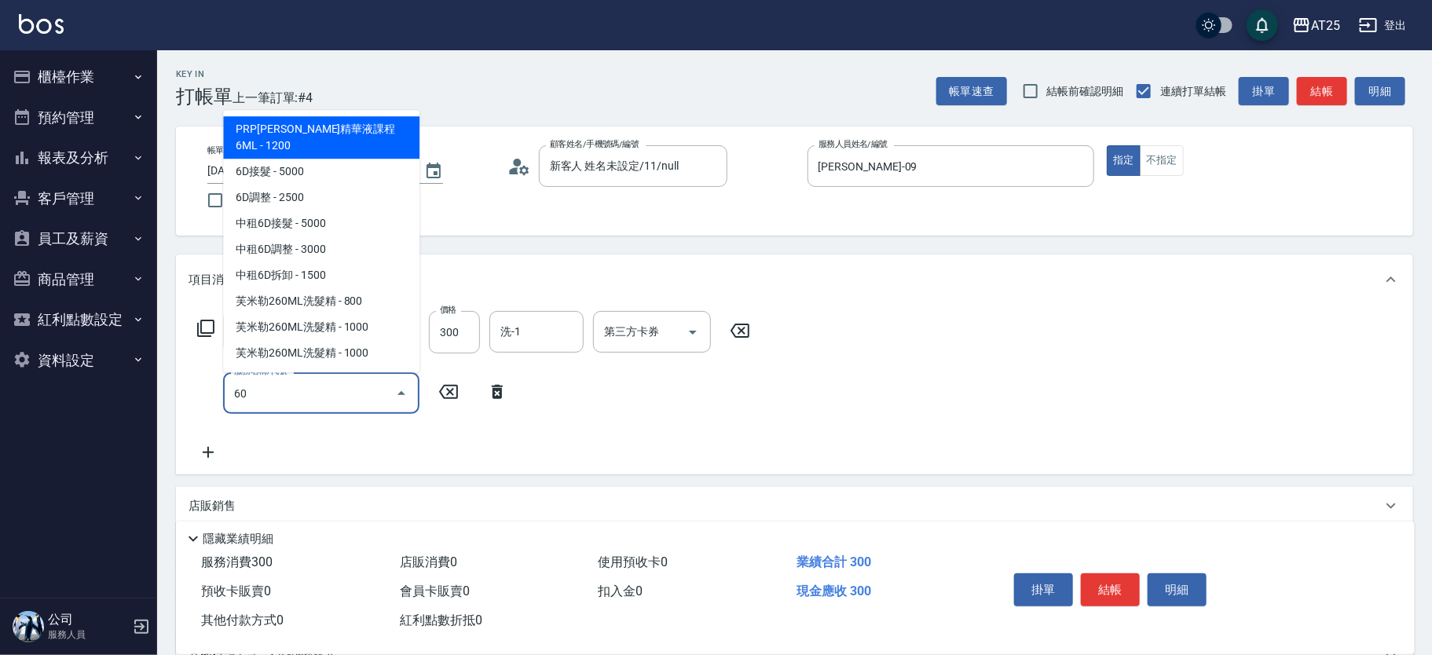
type input "601"
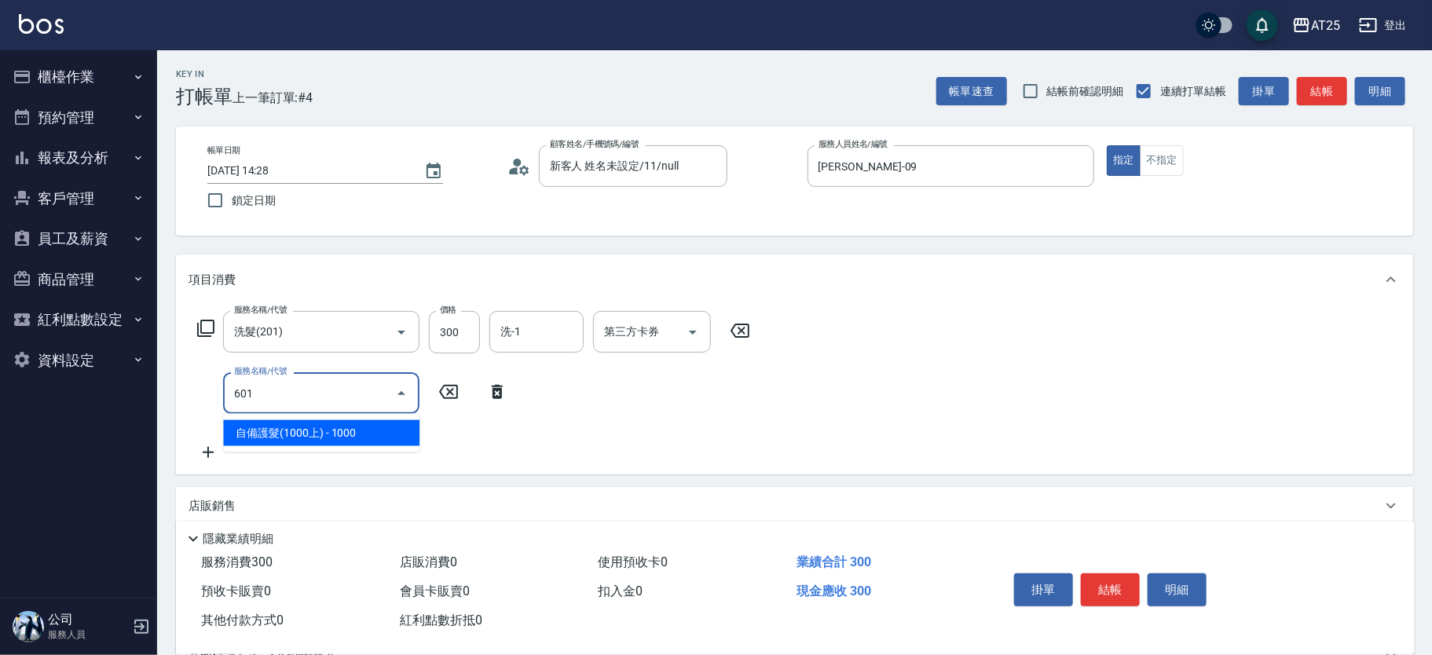
click at [324, 428] on span "自備護髮(1000上) - 1000" at bounding box center [321, 433] width 196 height 26
type input "130"
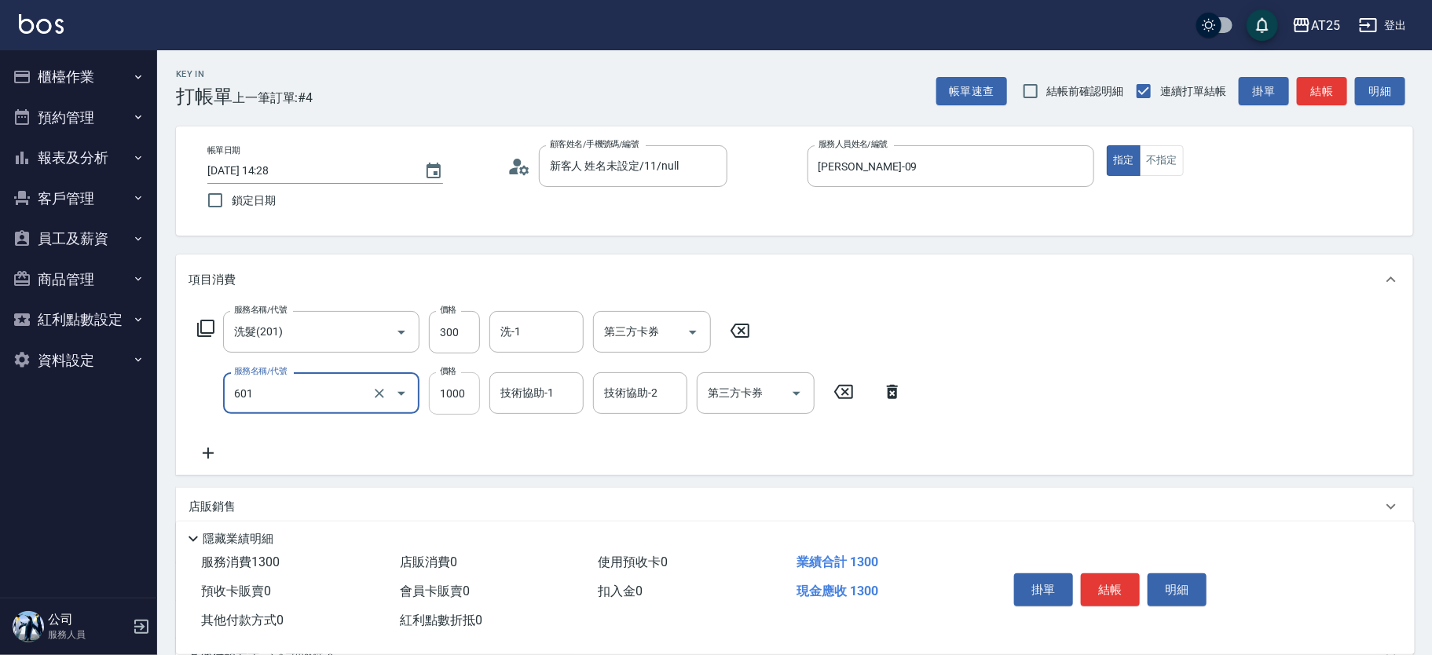
type input "自備護髮(1000上)(601)"
click at [446, 382] on input "1000" at bounding box center [454, 393] width 51 height 42
type input "30"
type input "0"
click at [515, 335] on input "洗-1" at bounding box center [537, 331] width 80 height 27
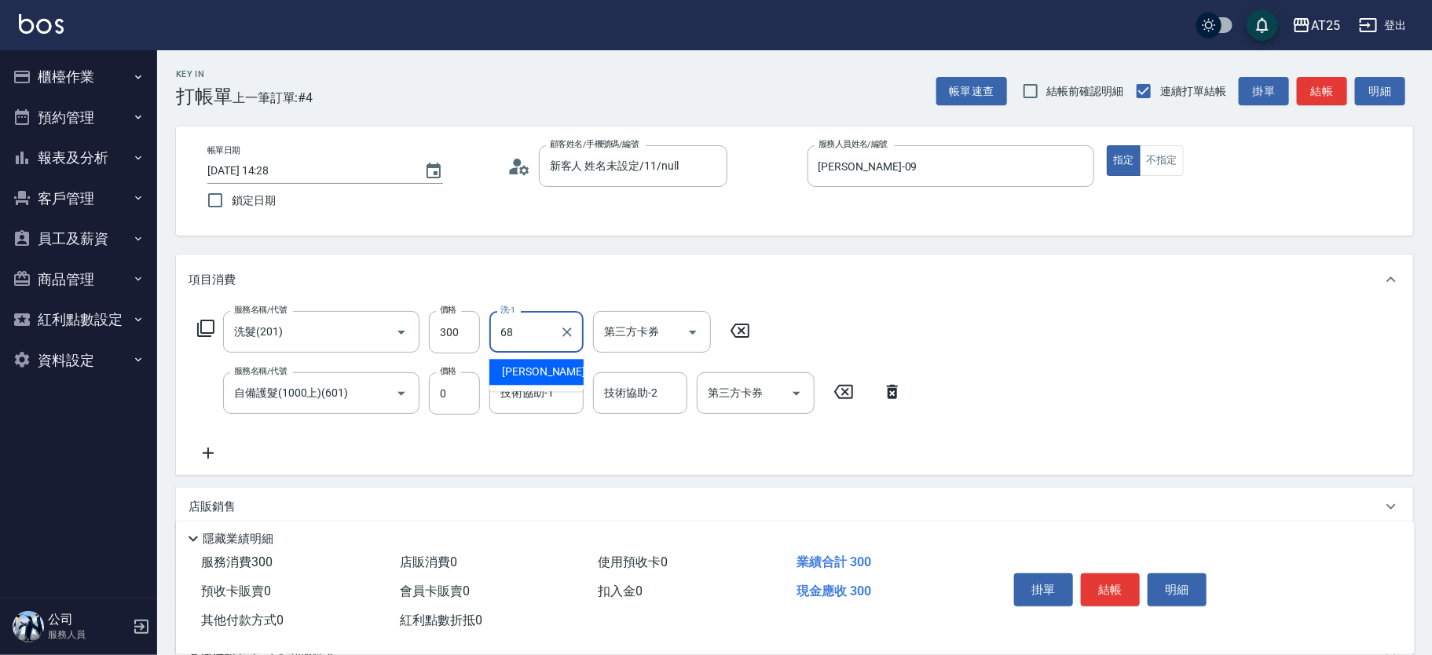
click at [533, 366] on span "游惠心 -68" at bounding box center [551, 372] width 99 height 16
type input "游惠心-68"
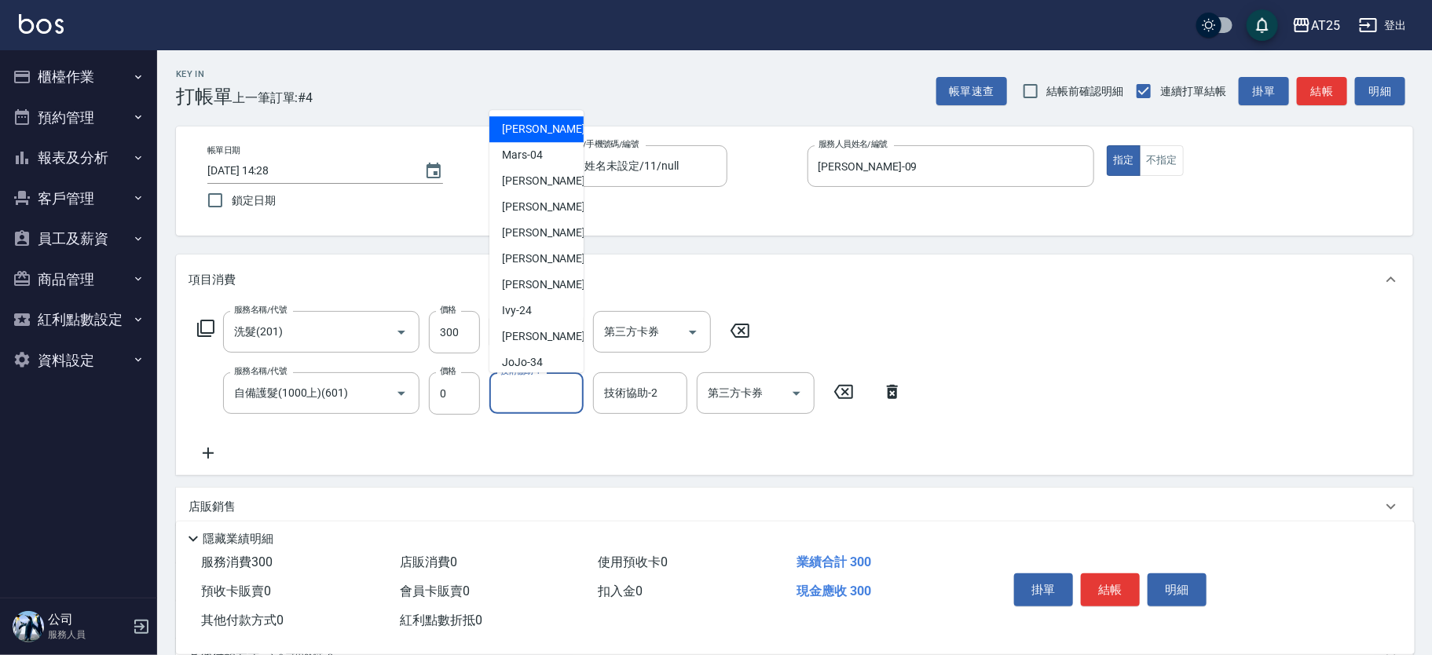
click at [533, 391] on input "技術協助-1" at bounding box center [537, 392] width 80 height 27
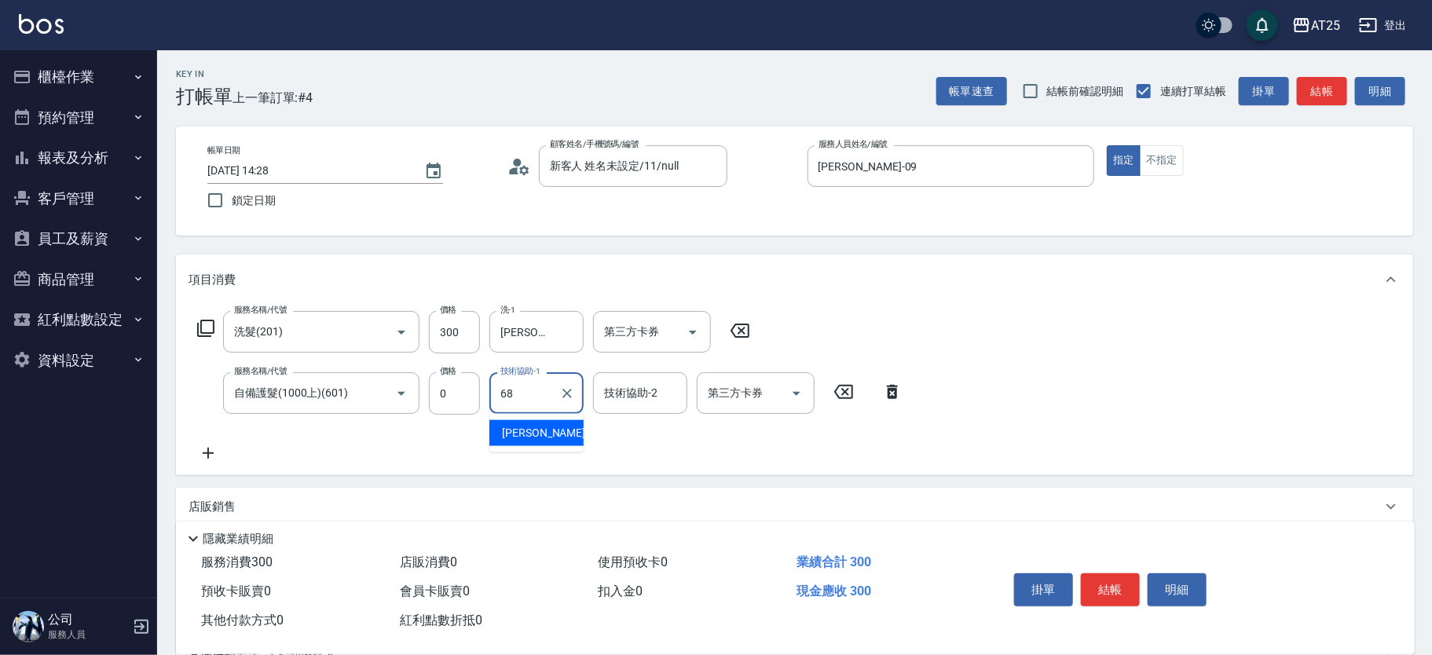
click at [540, 423] on div "游惠心 -68" at bounding box center [536, 433] width 94 height 26
type input "游惠心-68"
click at [1100, 585] on button "結帳" at bounding box center [1110, 590] width 59 height 33
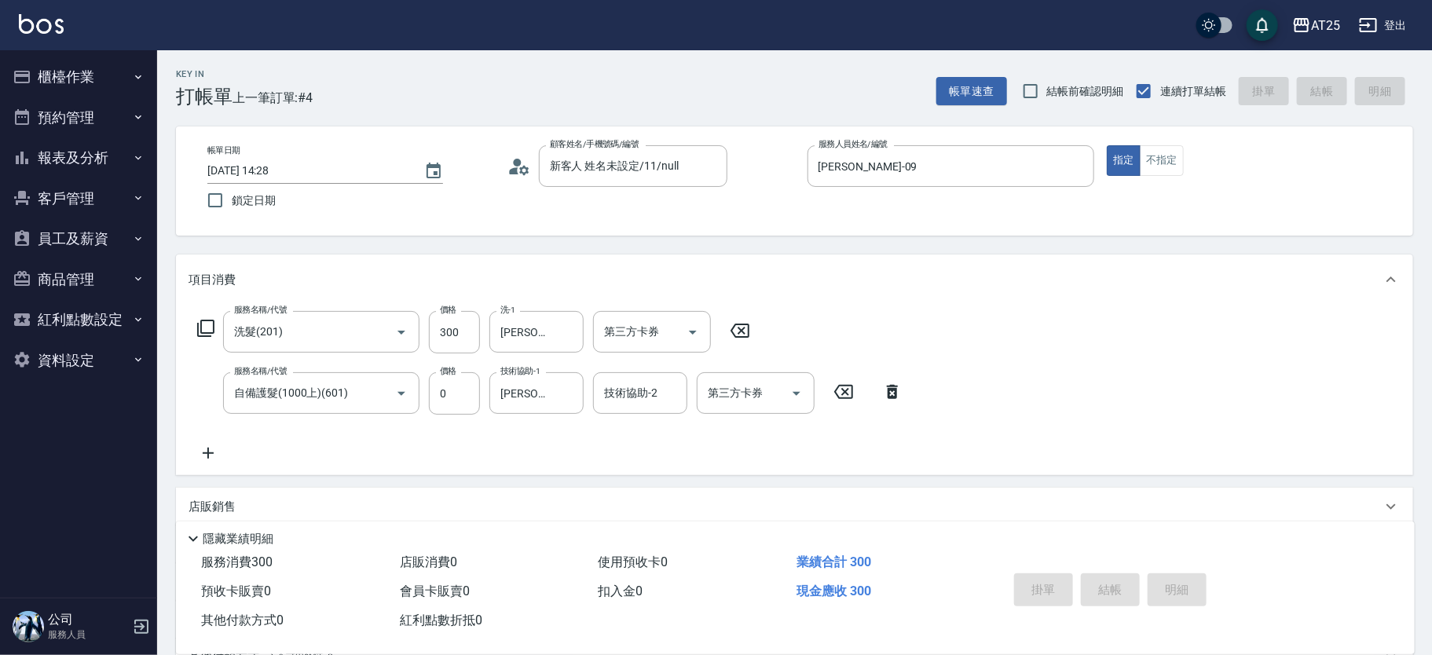
type input "0"
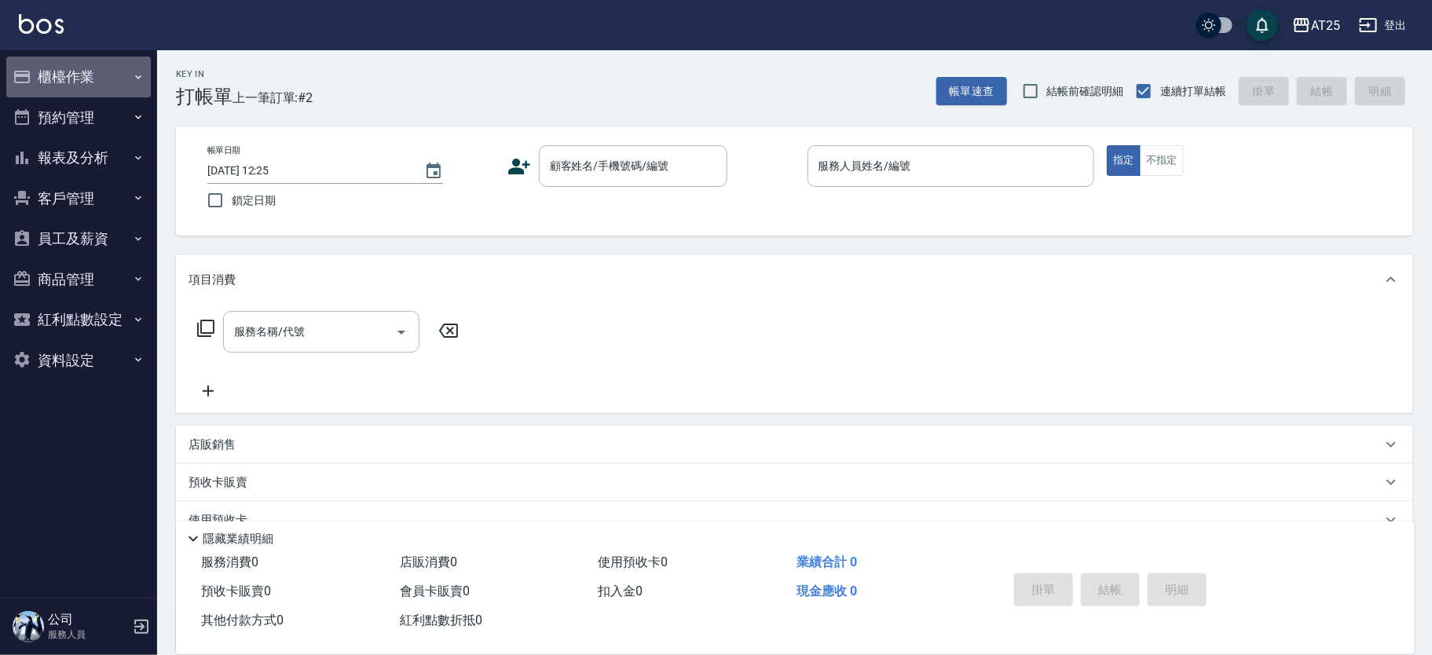
click at [79, 71] on button "櫃檯作業" at bounding box center [78, 77] width 145 height 41
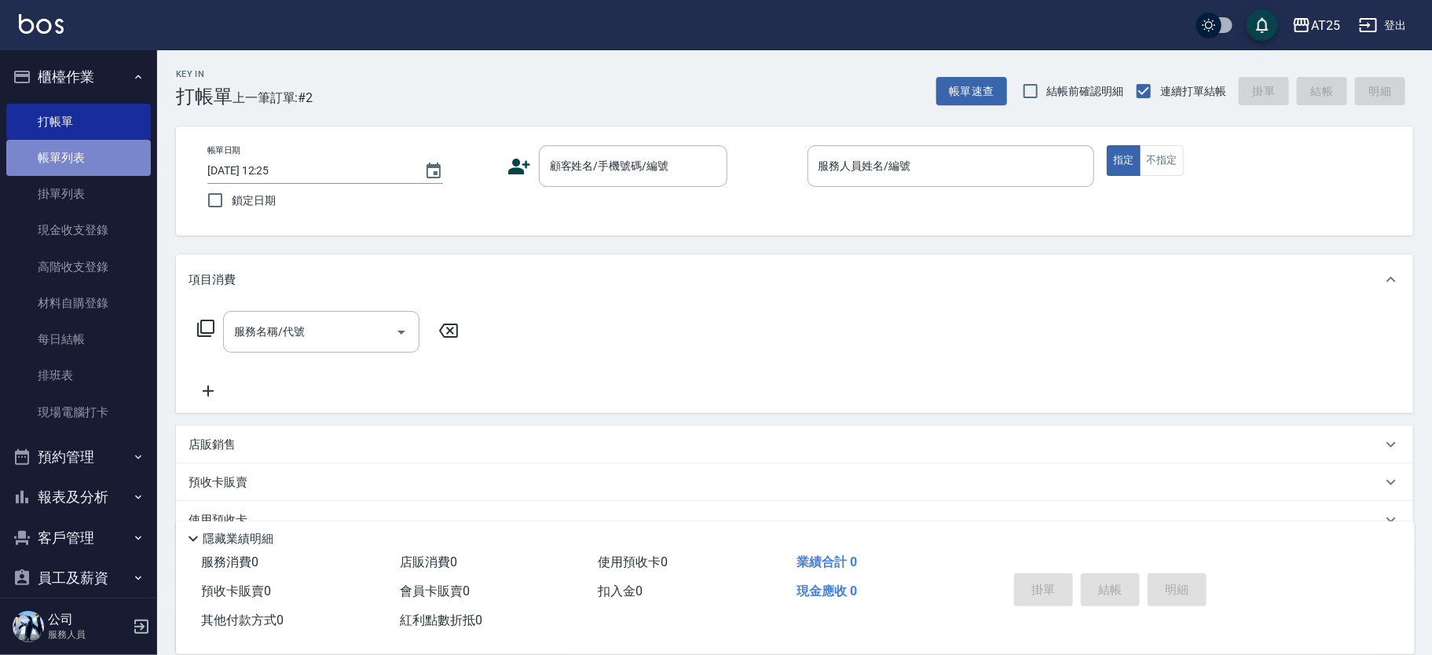
click at [101, 163] on link "帳單列表" at bounding box center [78, 158] width 145 height 36
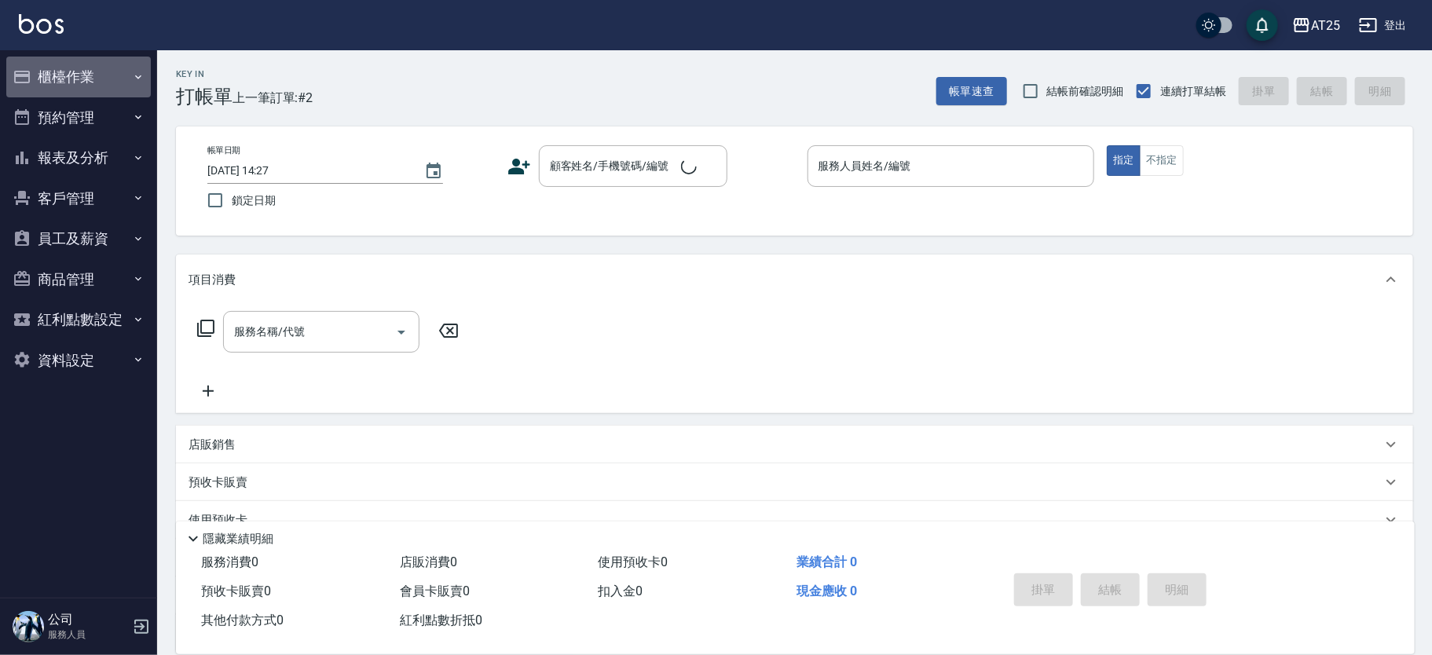
click at [80, 69] on button "櫃檯作業" at bounding box center [78, 77] width 145 height 41
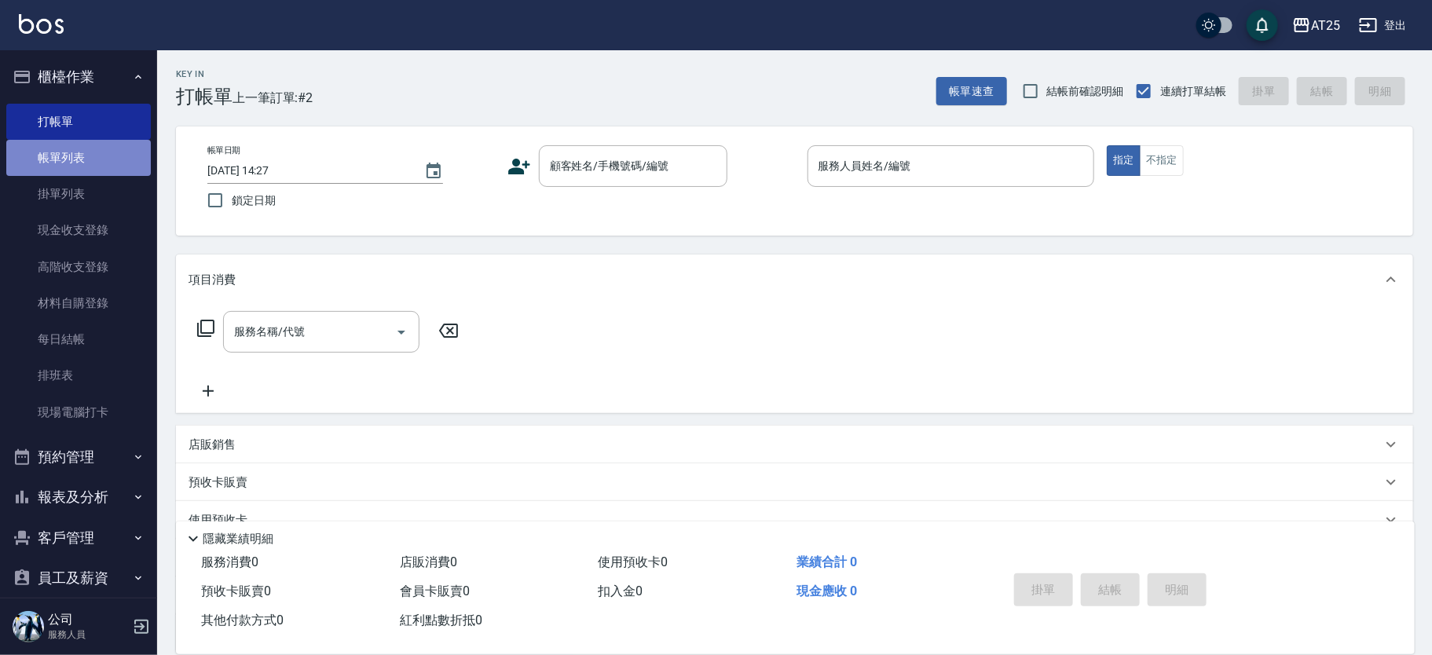
click at [82, 167] on link "帳單列表" at bounding box center [78, 158] width 145 height 36
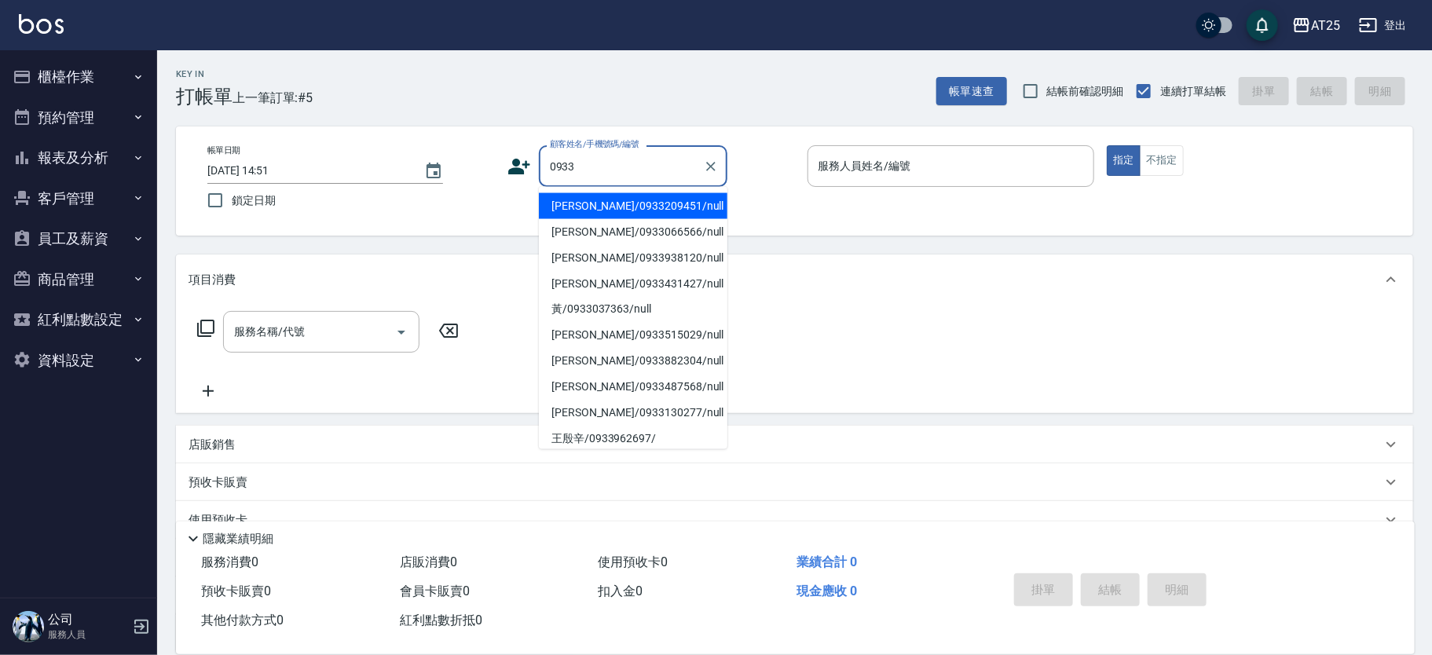
click at [568, 211] on li "[PERSON_NAME]/0933209451/null" at bounding box center [633, 206] width 189 height 26
type input "[PERSON_NAME]/0933209451/null"
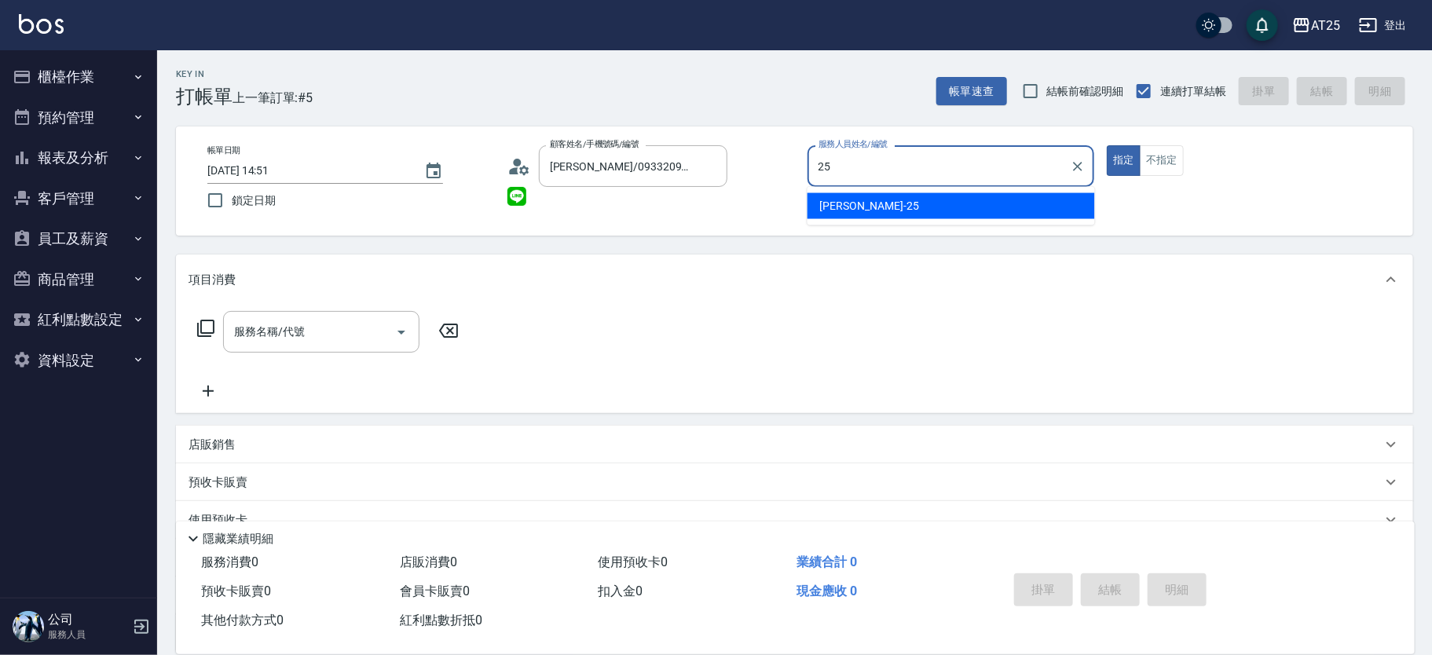
type input "[PERSON_NAME]-25"
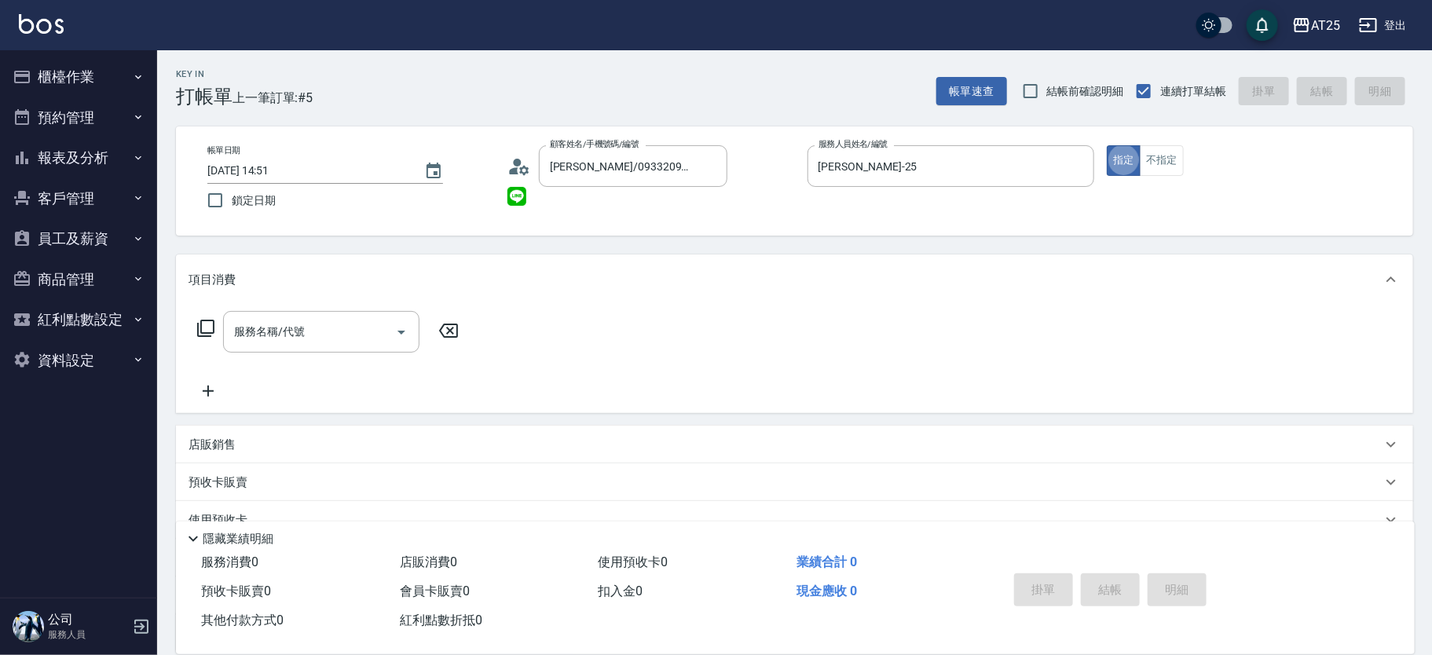
type button "true"
type input "301"
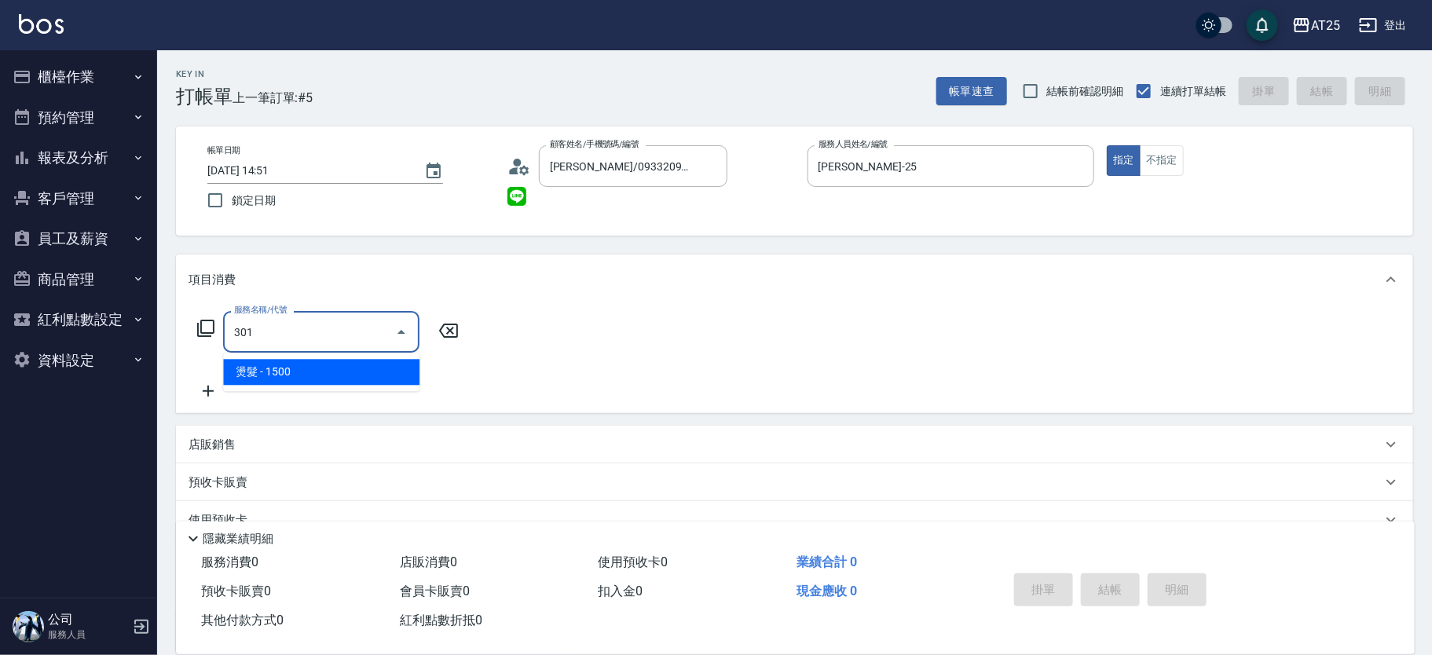
type input "150"
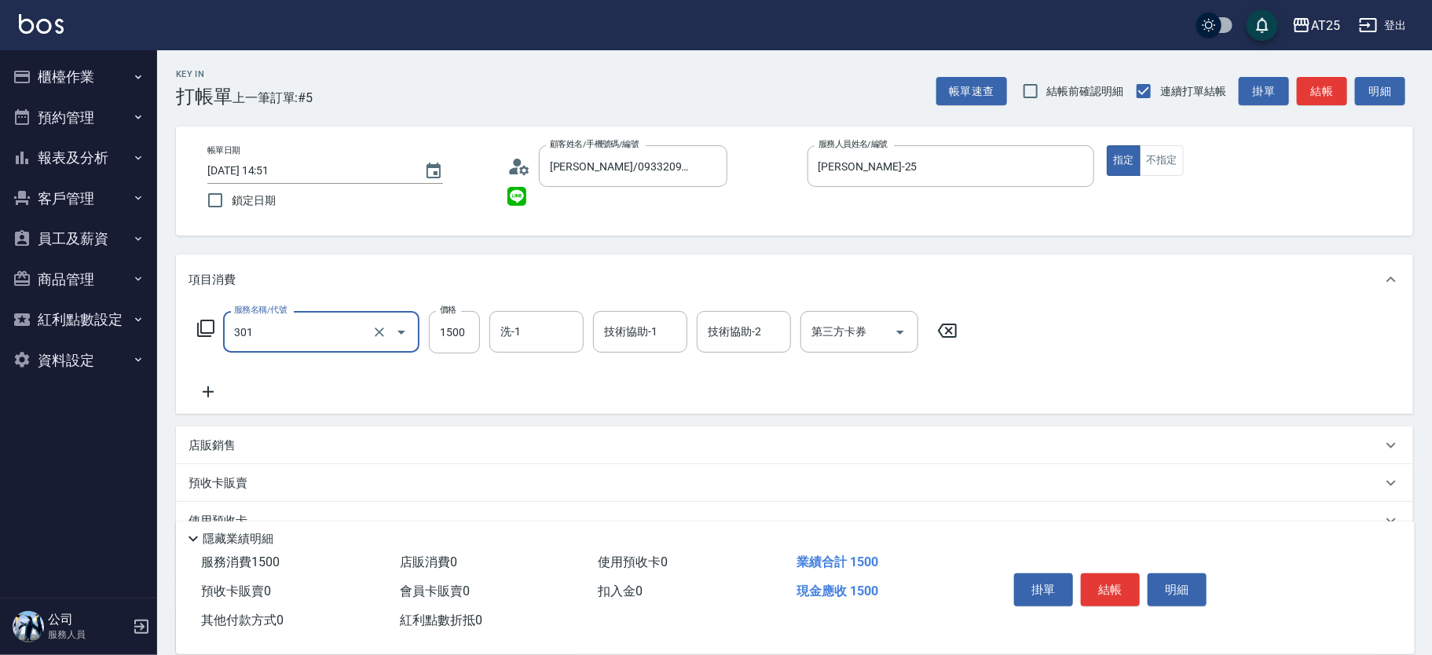
type input "燙髮(301)"
type input "0"
click at [445, 331] on input "0" at bounding box center [454, 332] width 51 height 42
type input "45"
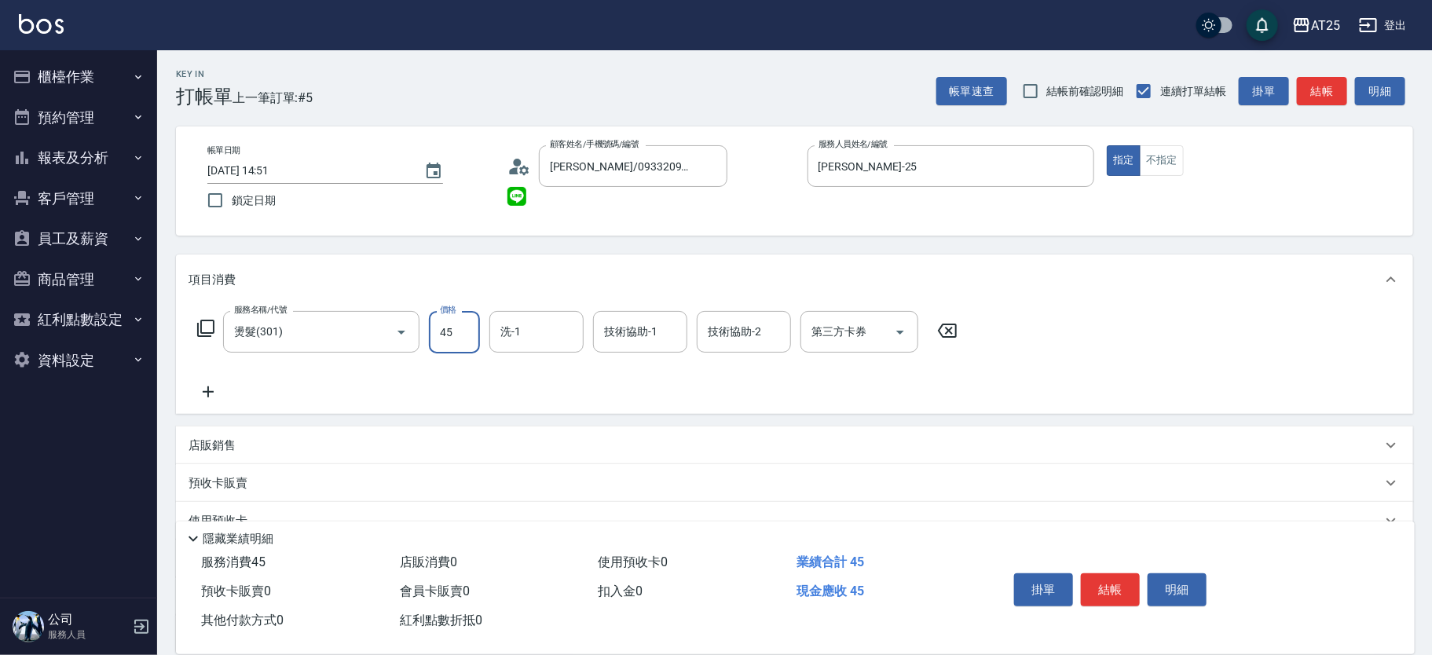
type input "40"
type input "450"
type input "4500"
type input "小宇-58"
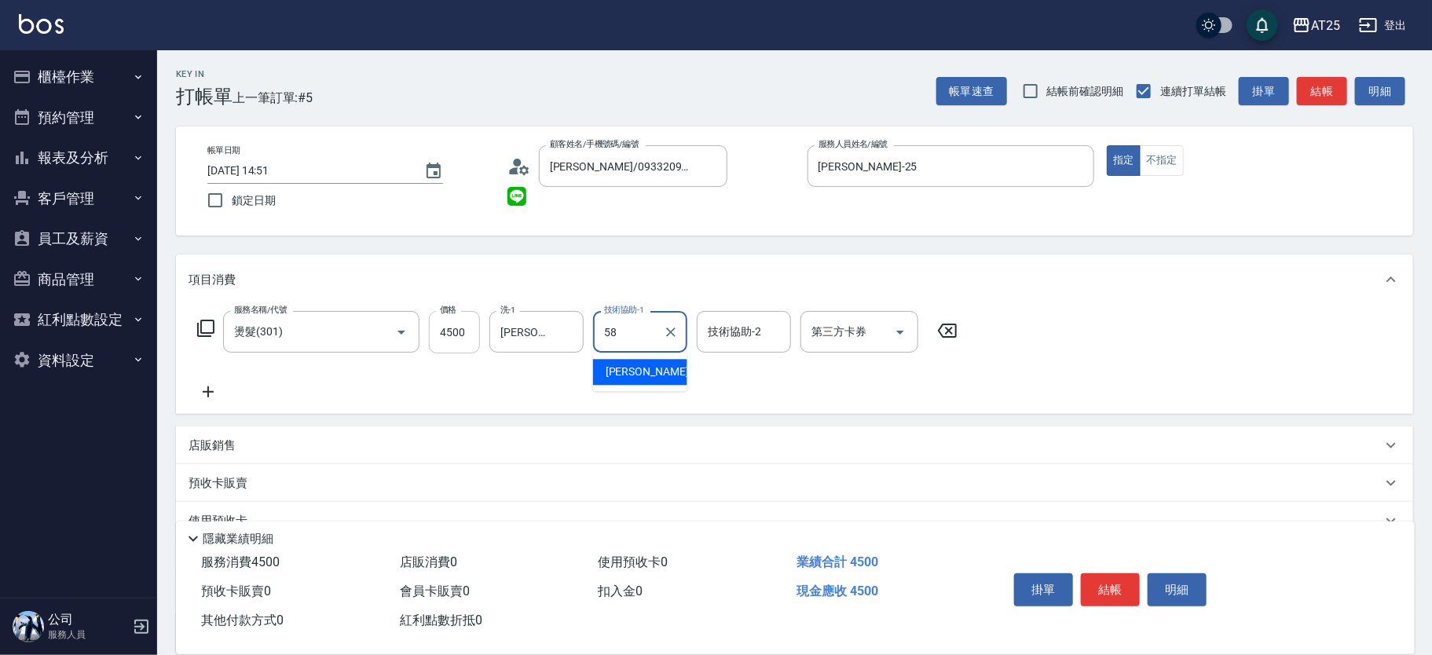
type input "小宇-58"
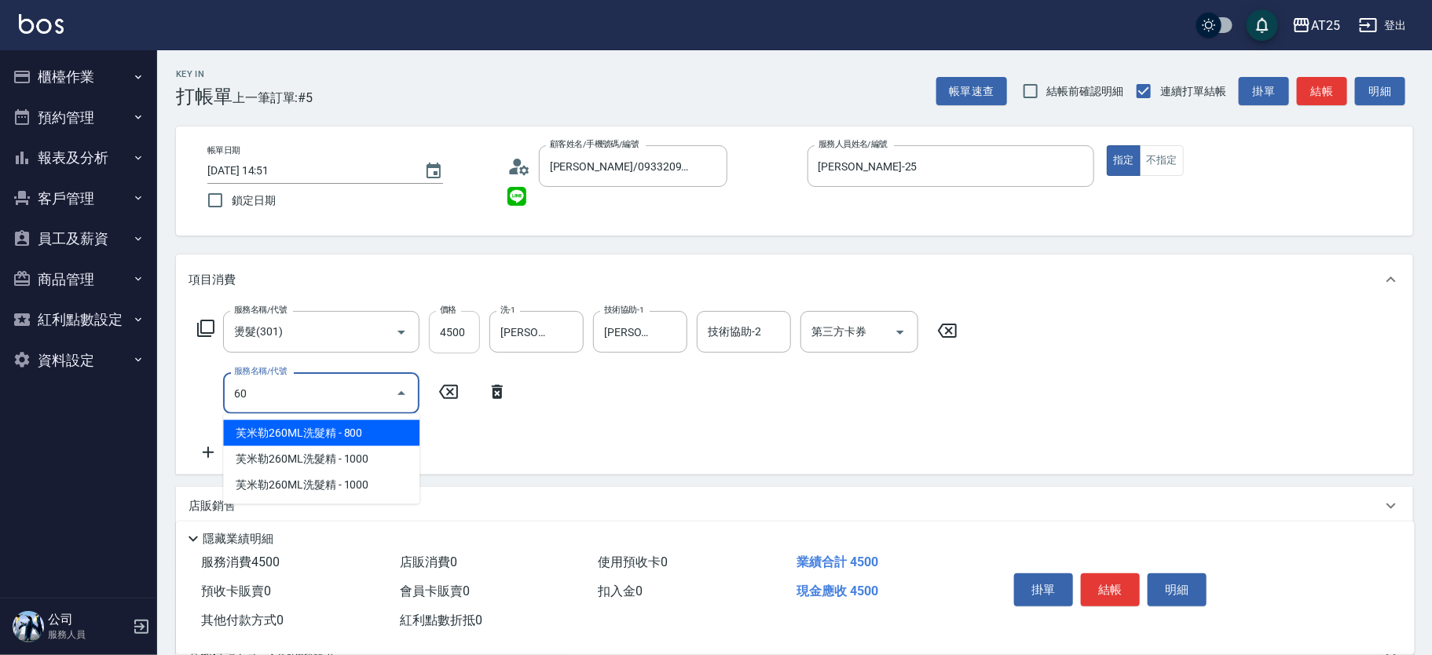
type input "601"
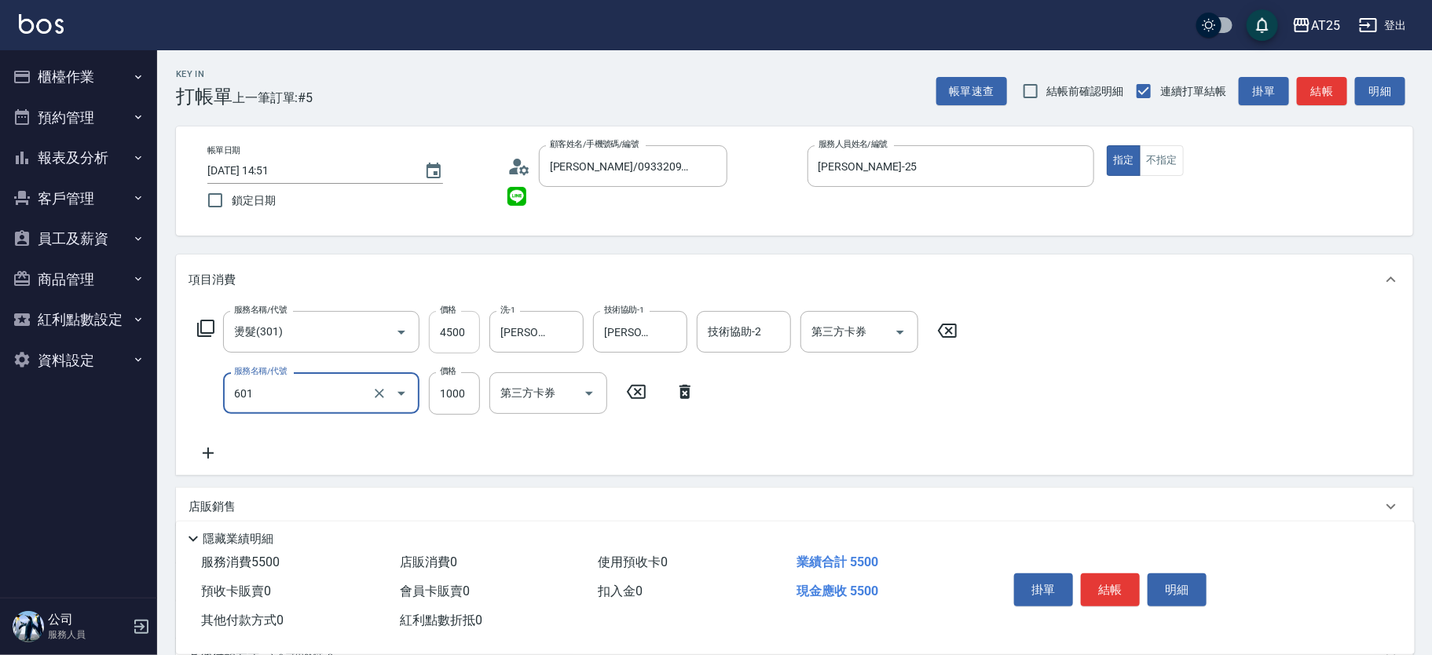
type input "550"
type input "自備護髮(1000上)(601)"
type input "450"
type input "20"
type input "470"
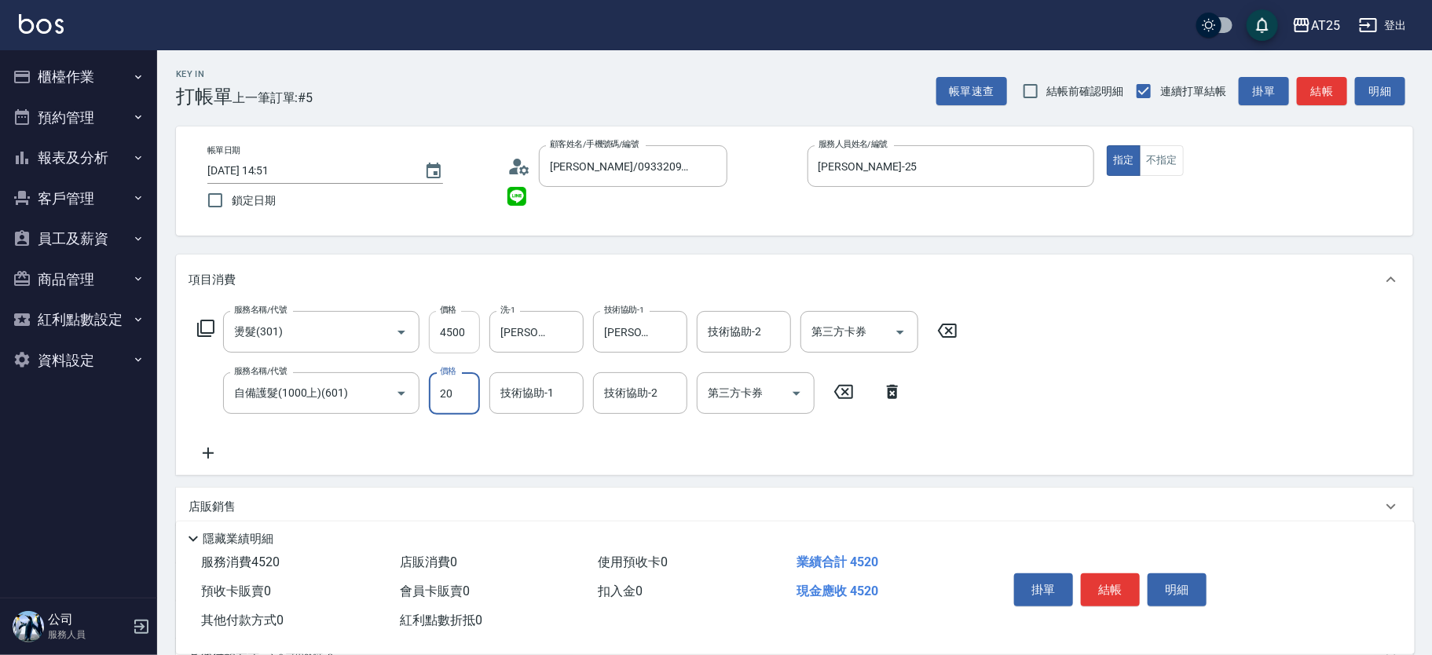
type input "200"
type input "650"
type input "2000"
type input "小宇-58"
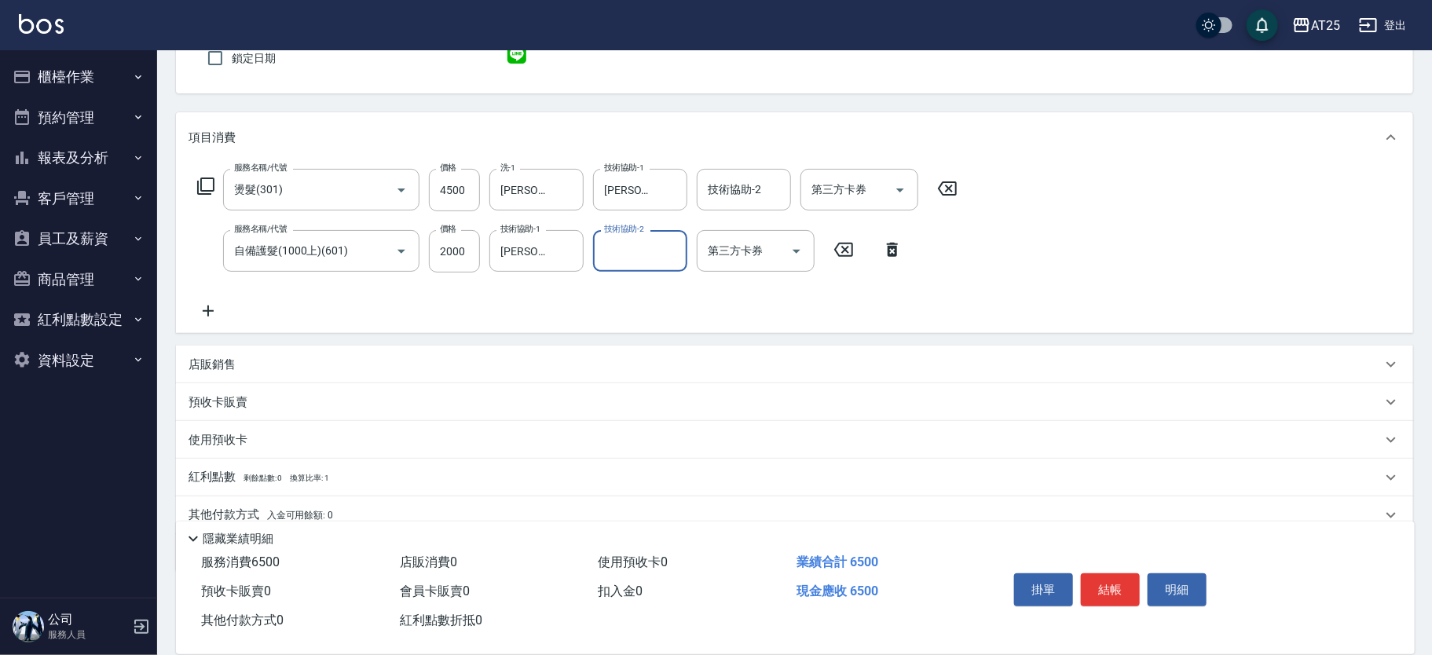
scroll to position [198, 0]
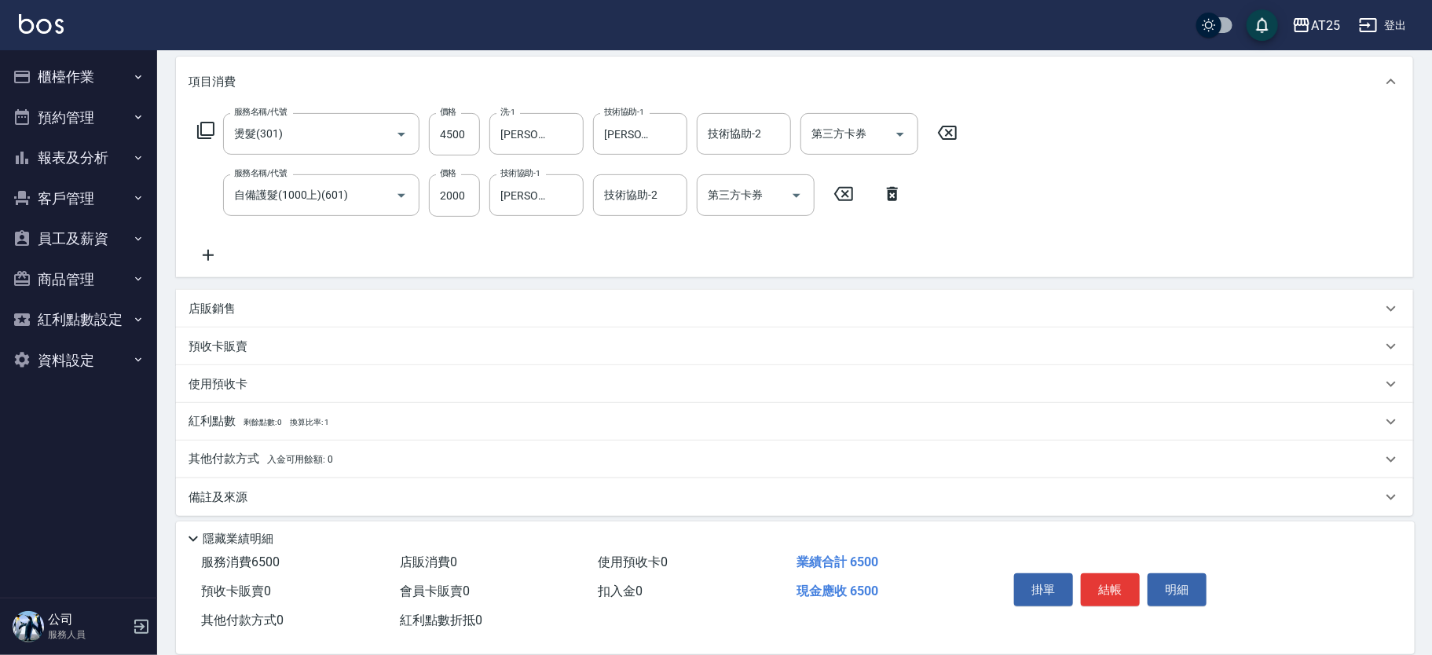
click at [589, 308] on div "店販銷售" at bounding box center [785, 309] width 1193 height 16
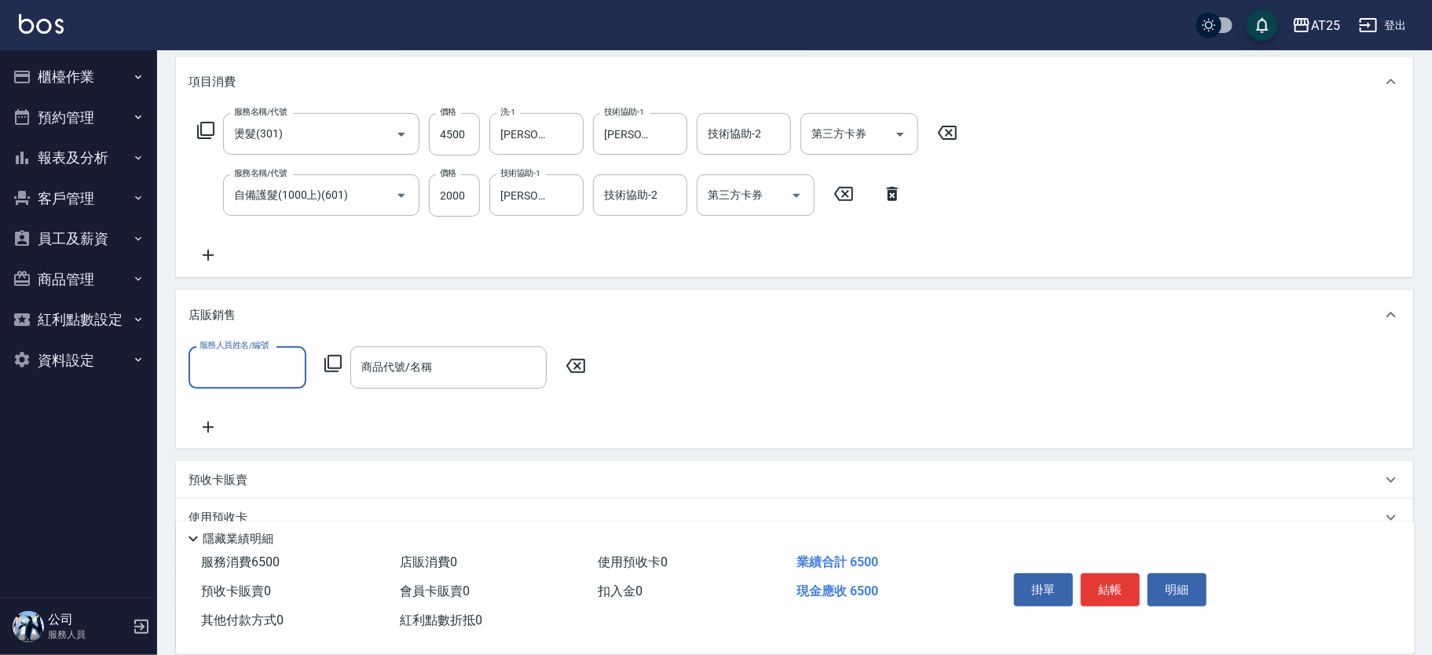
scroll to position [0, 0]
type input "Evan-25"
type input "ㄍ"
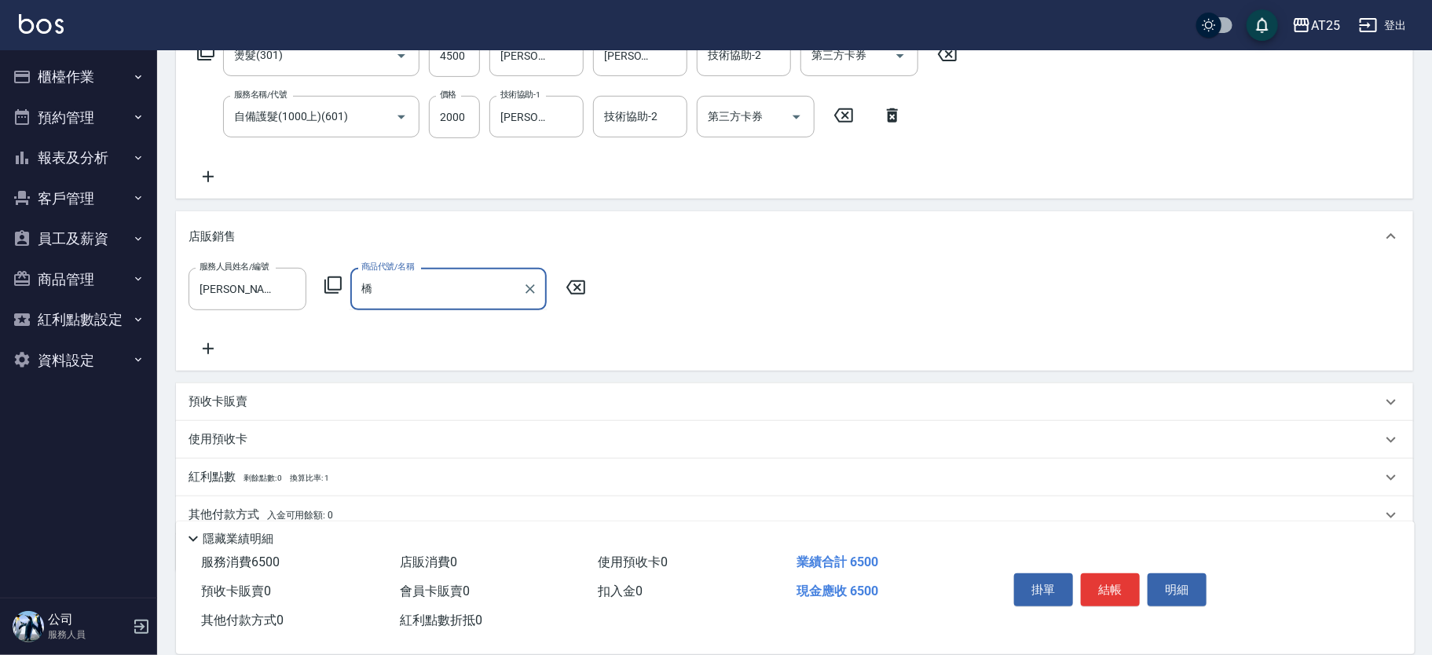
scroll to position [243, 0]
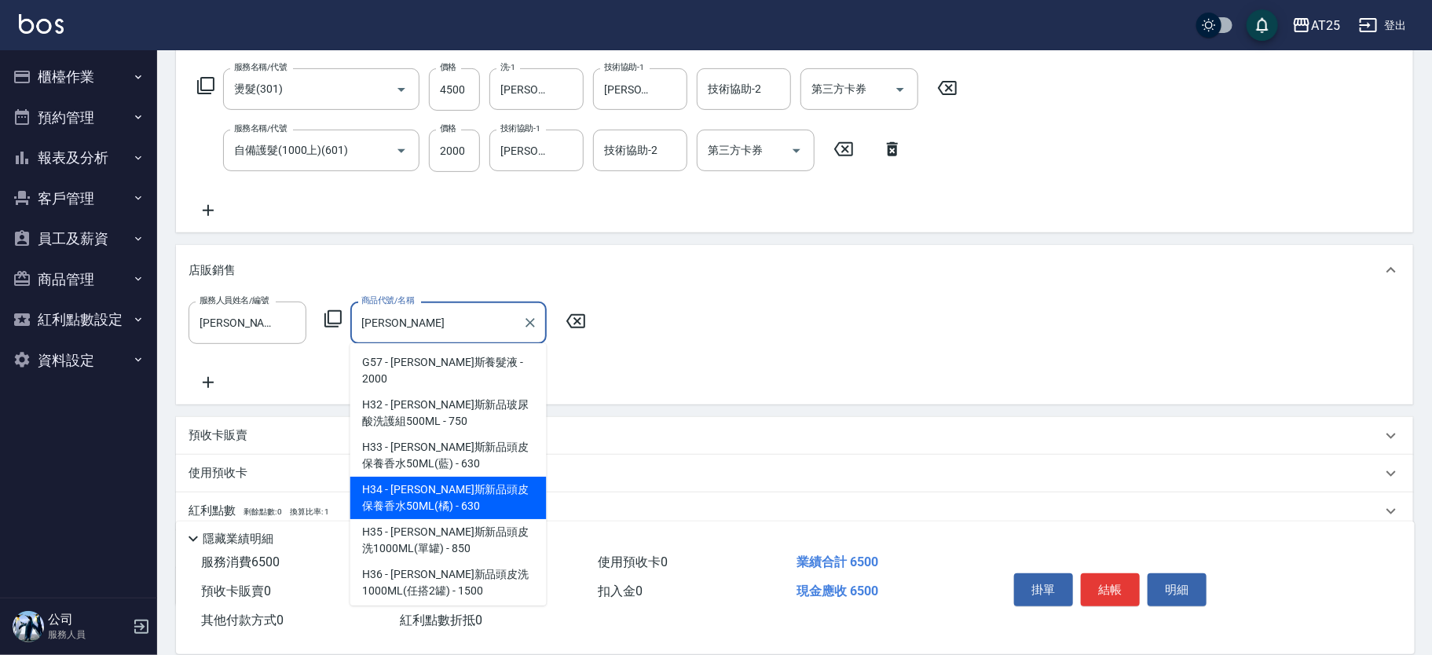
click at [379, 471] on span "H33 - 喬娜斯新品頭皮保養香水50ML(藍) - 630" at bounding box center [448, 455] width 196 height 42
type input "喬娜斯新品頭皮保養香水50ML(藍)"
type input "710"
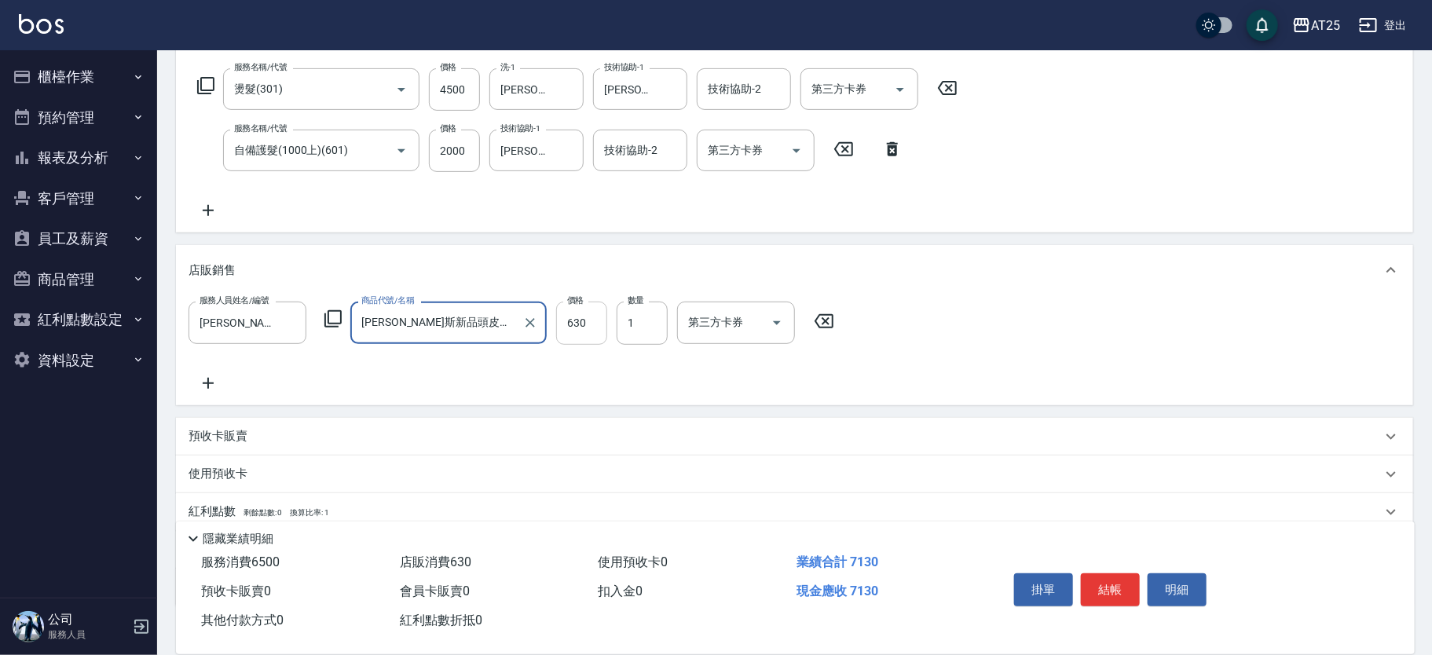
type input "喬娜斯新品頭皮保養香水50ML(藍)"
click at [589, 322] on input "630" at bounding box center [581, 323] width 51 height 42
type input "650"
type input "50"
type input "700"
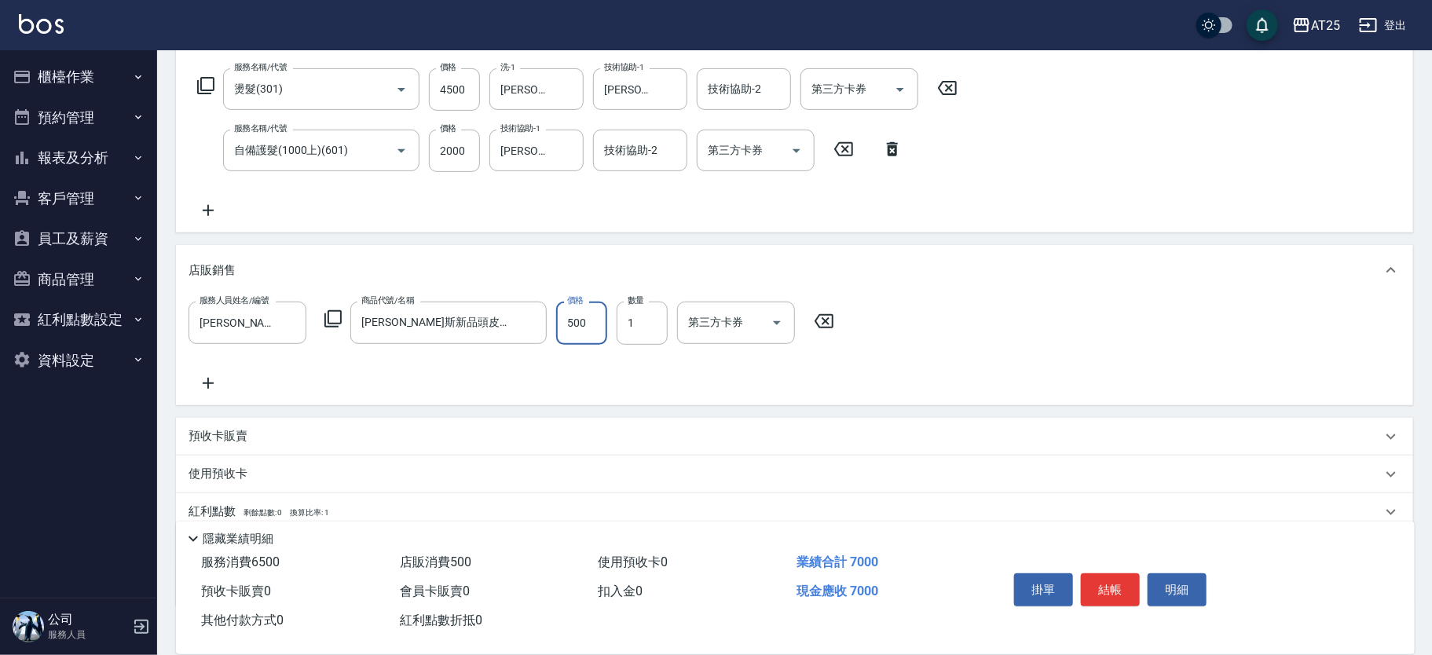
type input "500"
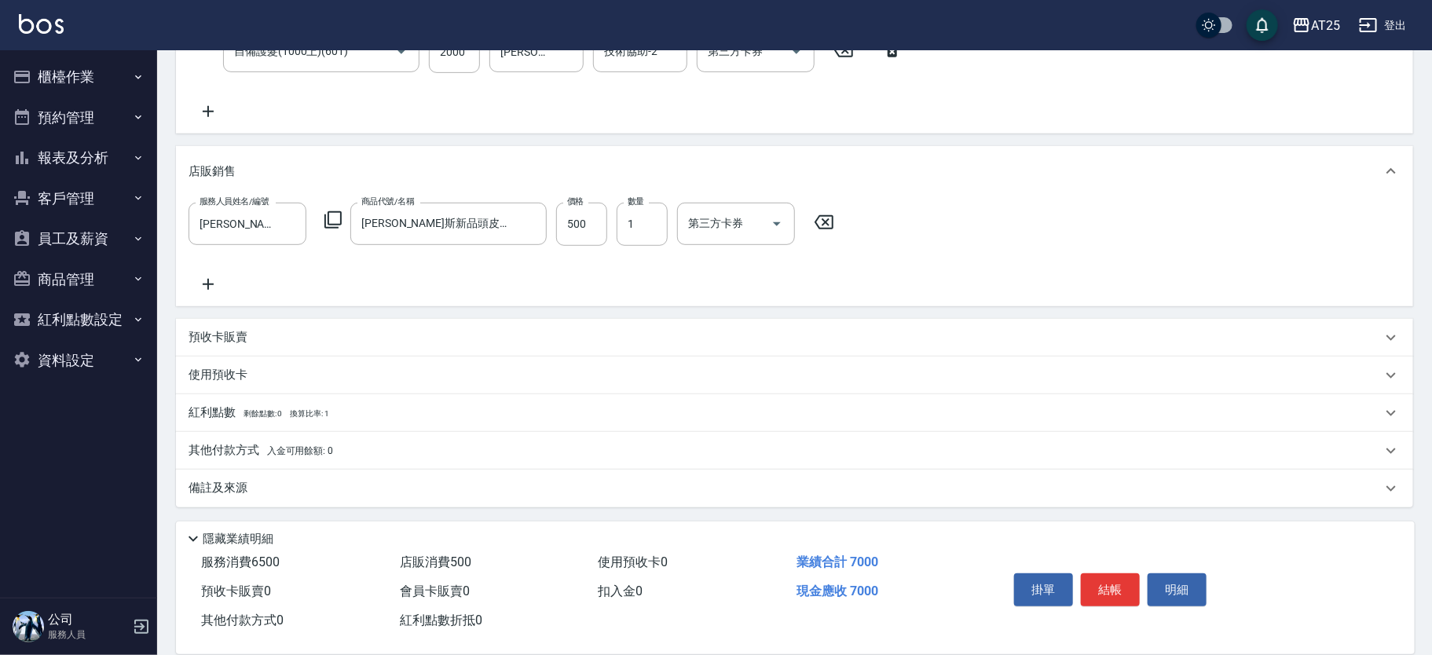
click at [1113, 449] on div "其他付款方式 入金可用餘額: 0" at bounding box center [785, 450] width 1193 height 17
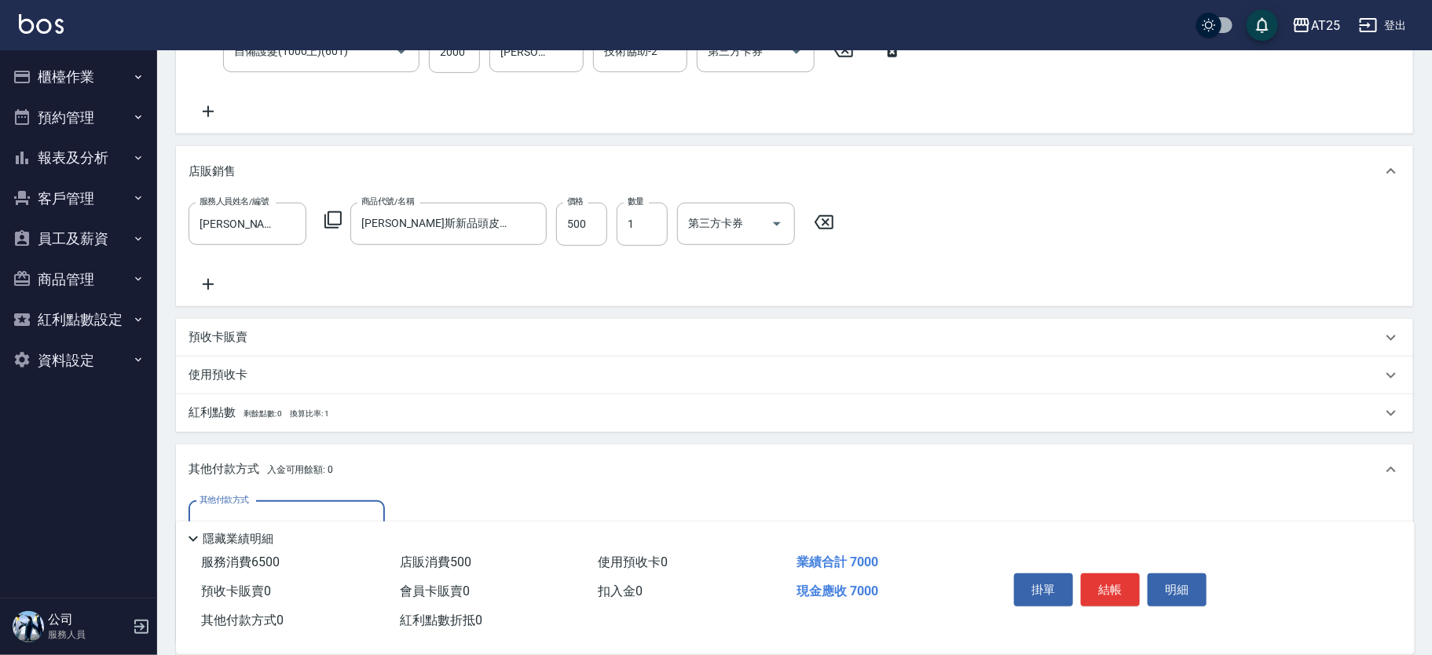
scroll to position [0, 0]
click at [371, 506] on div "其他付款方式" at bounding box center [287, 522] width 196 height 42
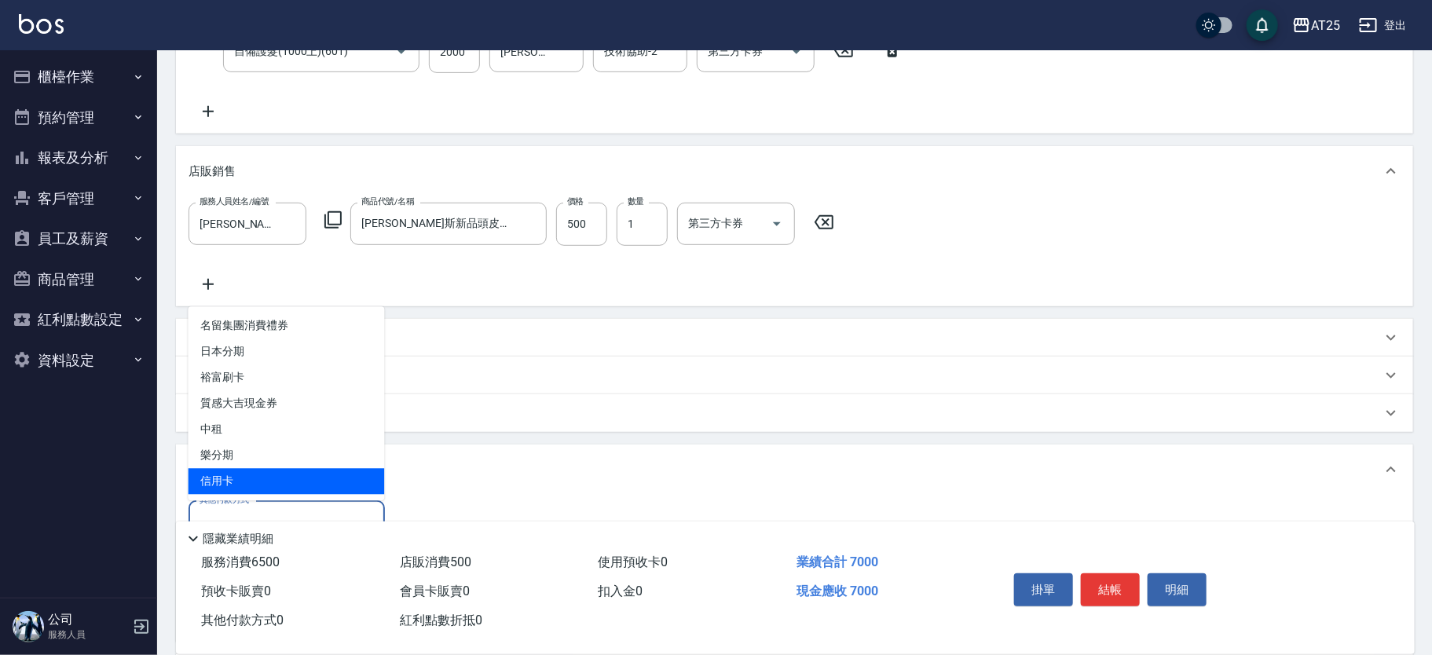
click at [310, 478] on span "信用卡" at bounding box center [287, 482] width 196 height 26
type input "信用卡"
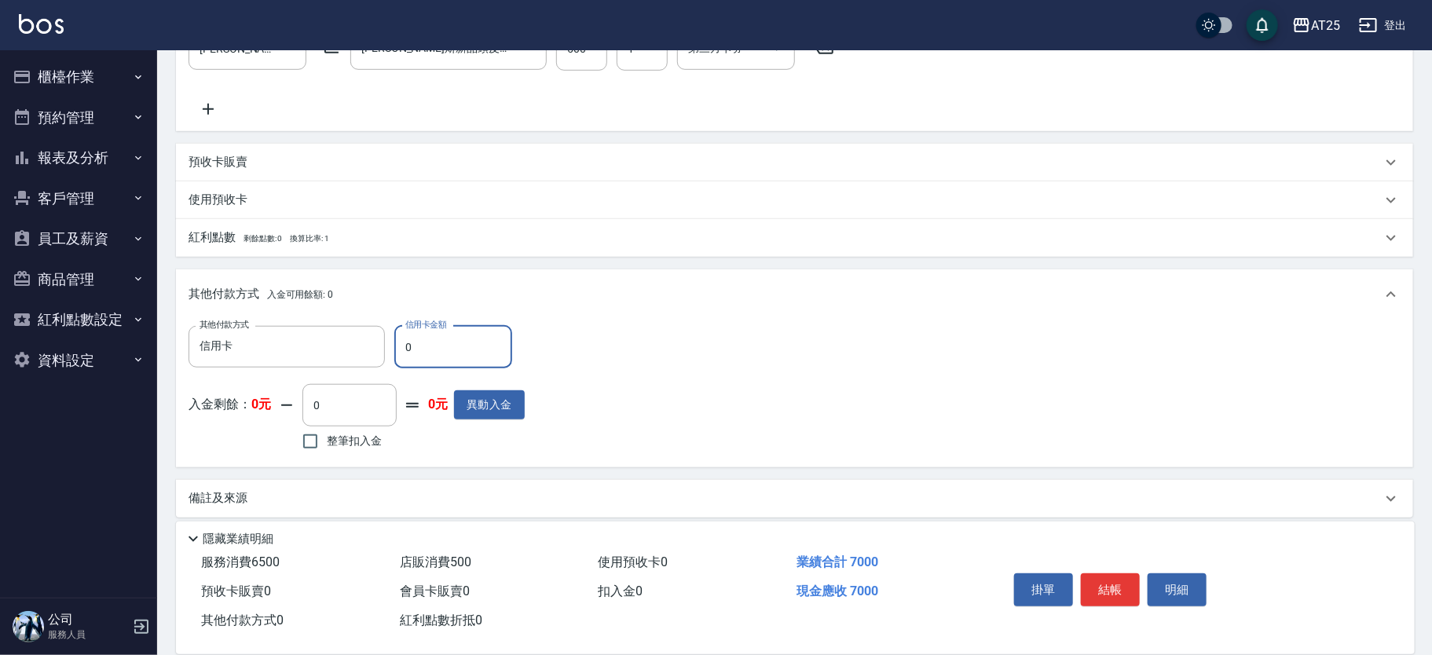
scroll to position [523, 0]
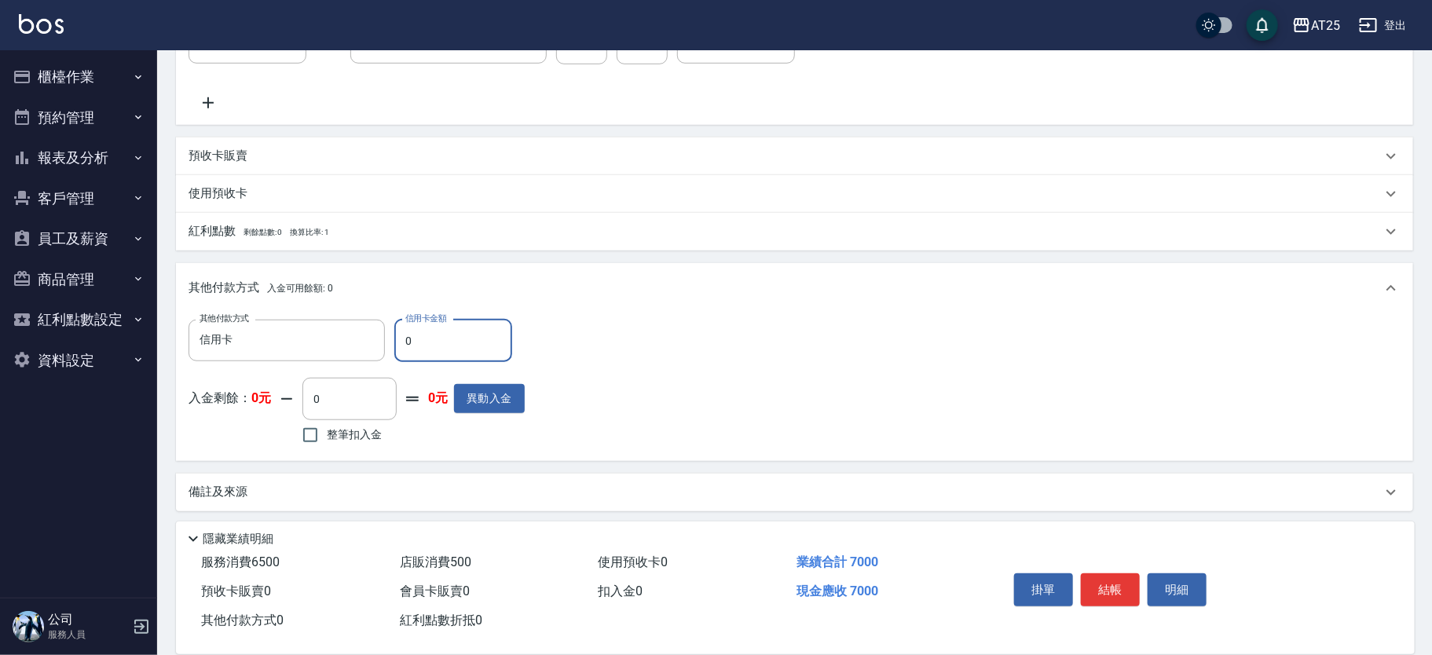
click at [484, 346] on input "0" at bounding box center [453, 341] width 118 height 42
type input "690"
type input "70"
type input "630"
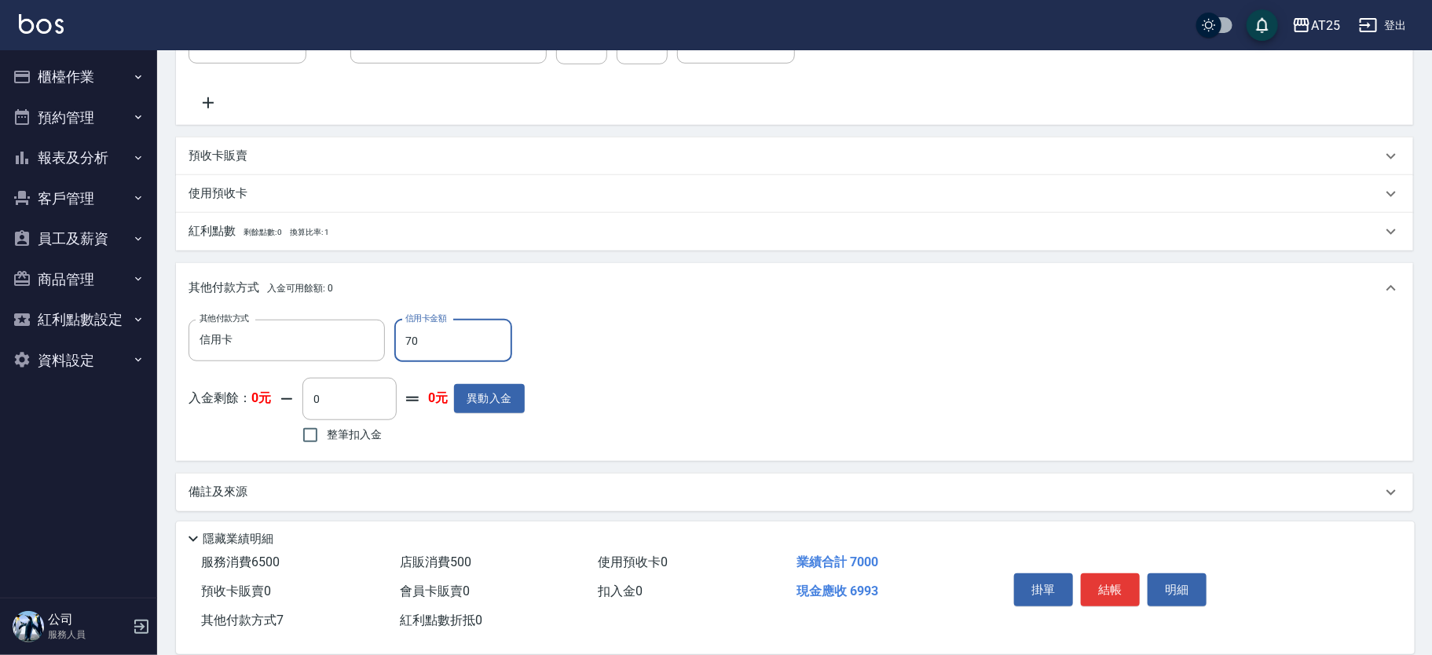
type input "700"
type input "0"
type input "7000"
click at [1106, 583] on button "結帳" at bounding box center [1110, 590] width 59 height 33
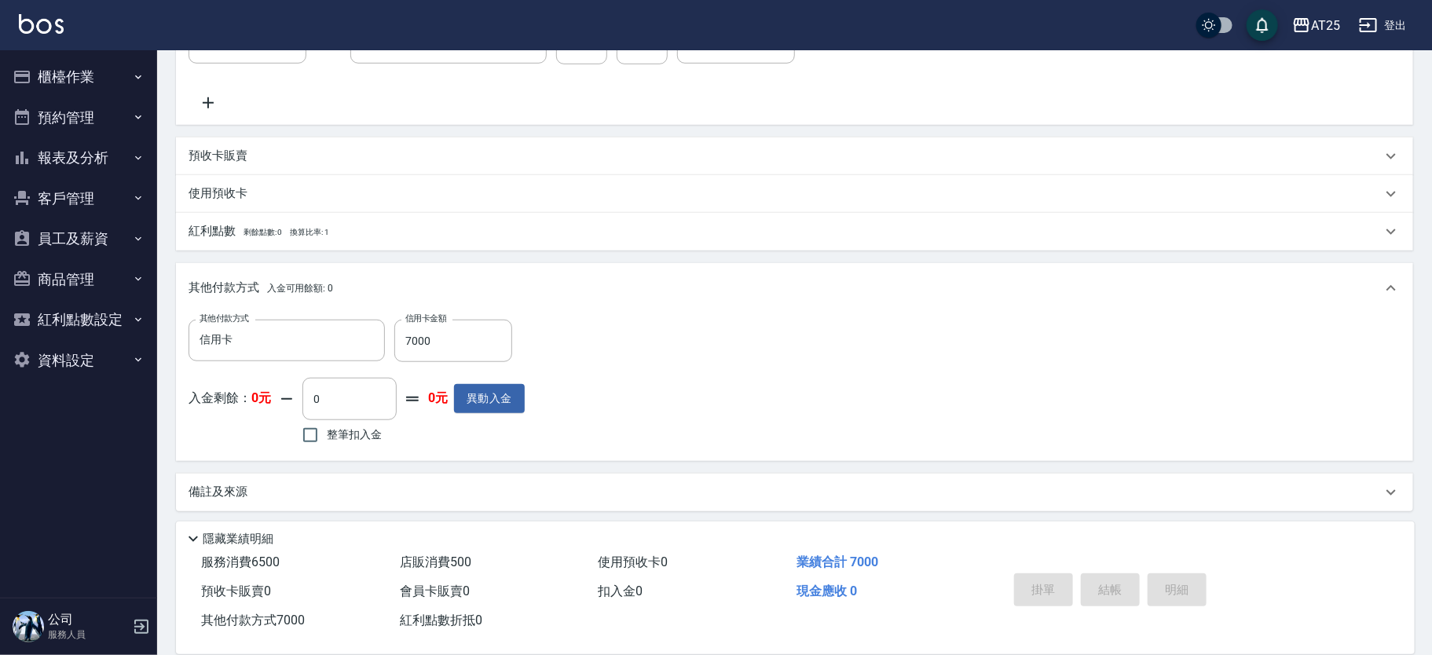
type input "2025/08/11 14:53"
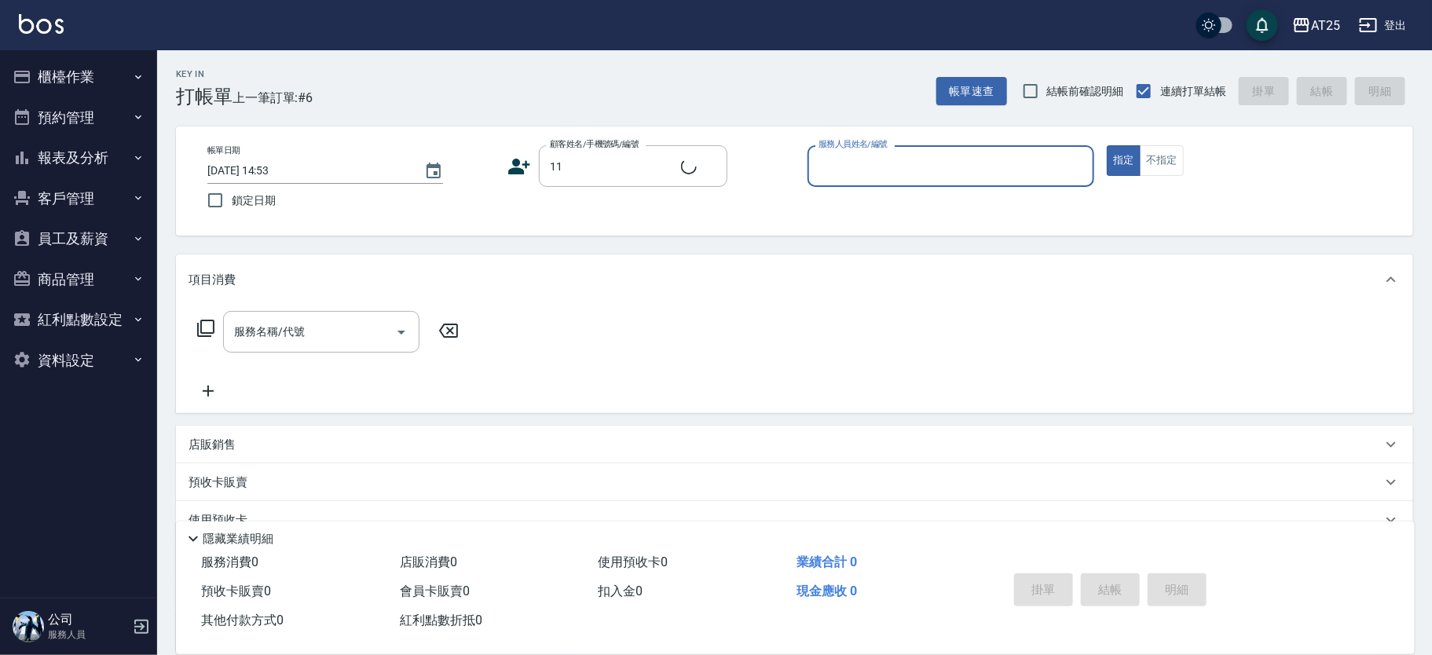
type input "新客人 姓名未設定/11/null"
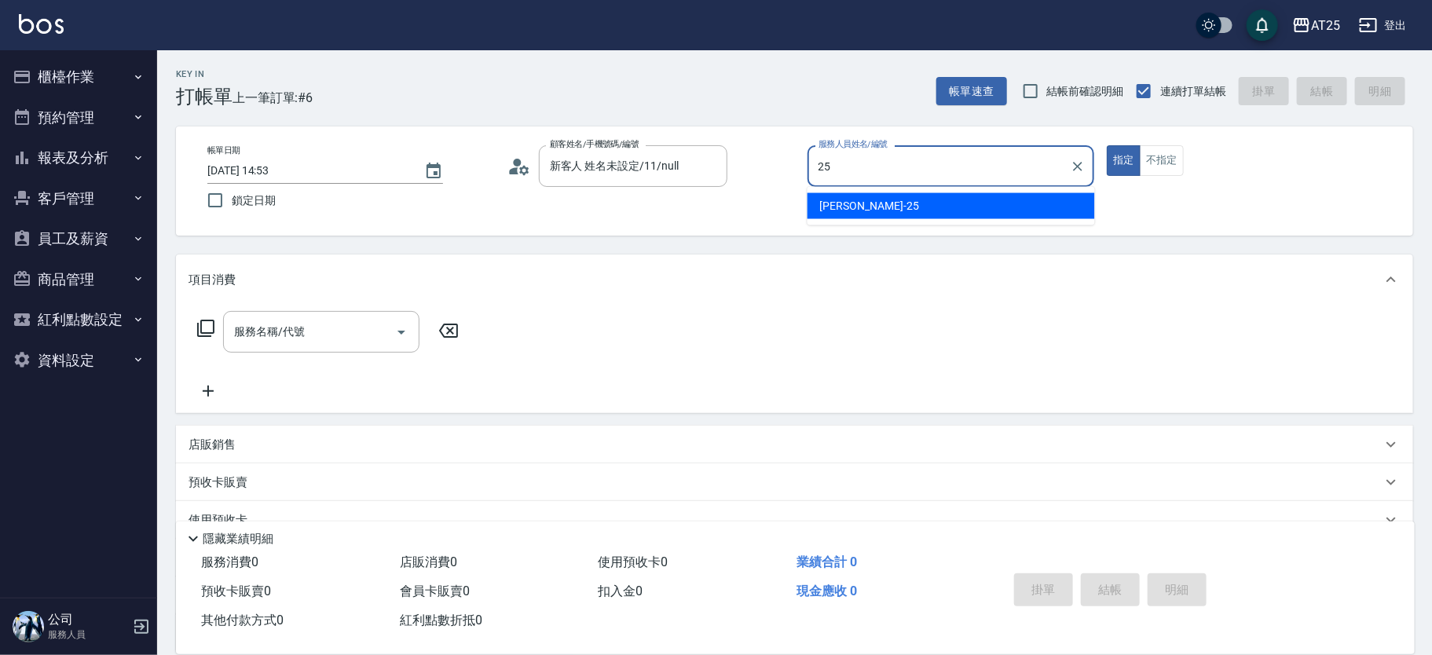
type input "Evan-25"
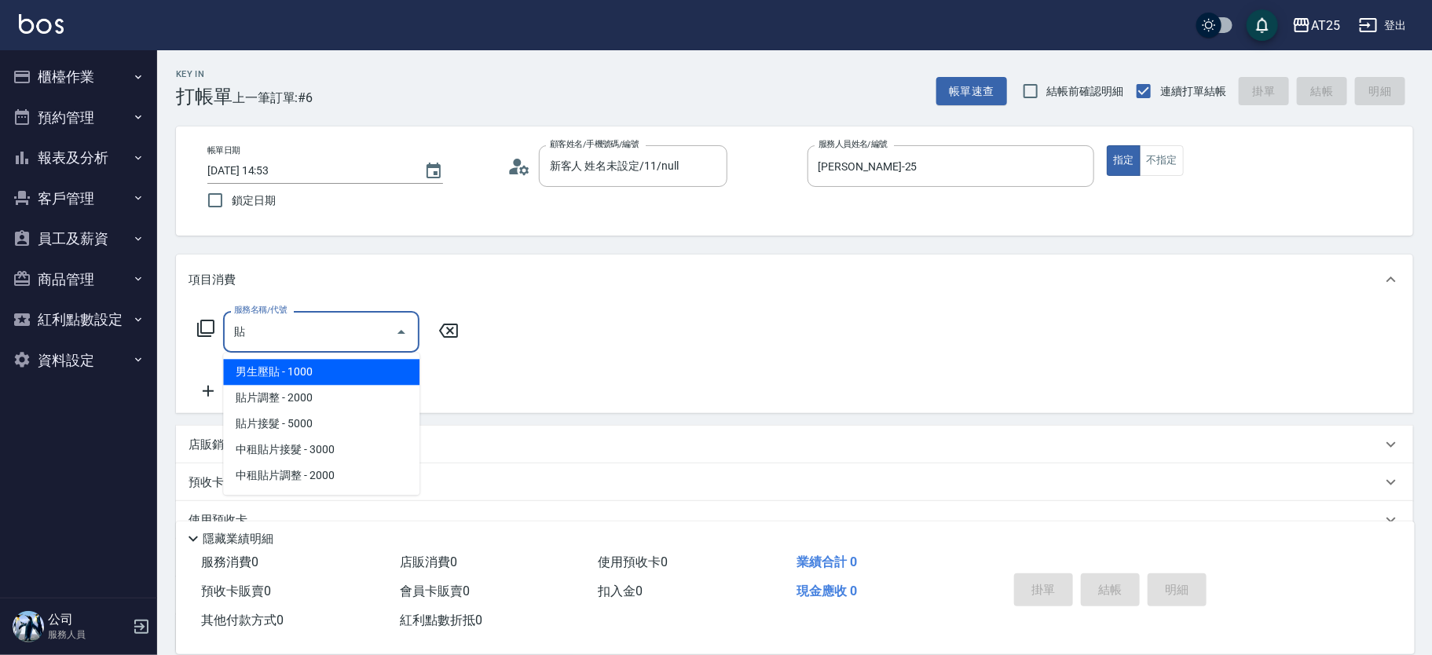
type input "男生壓貼(306)"
type input "100"
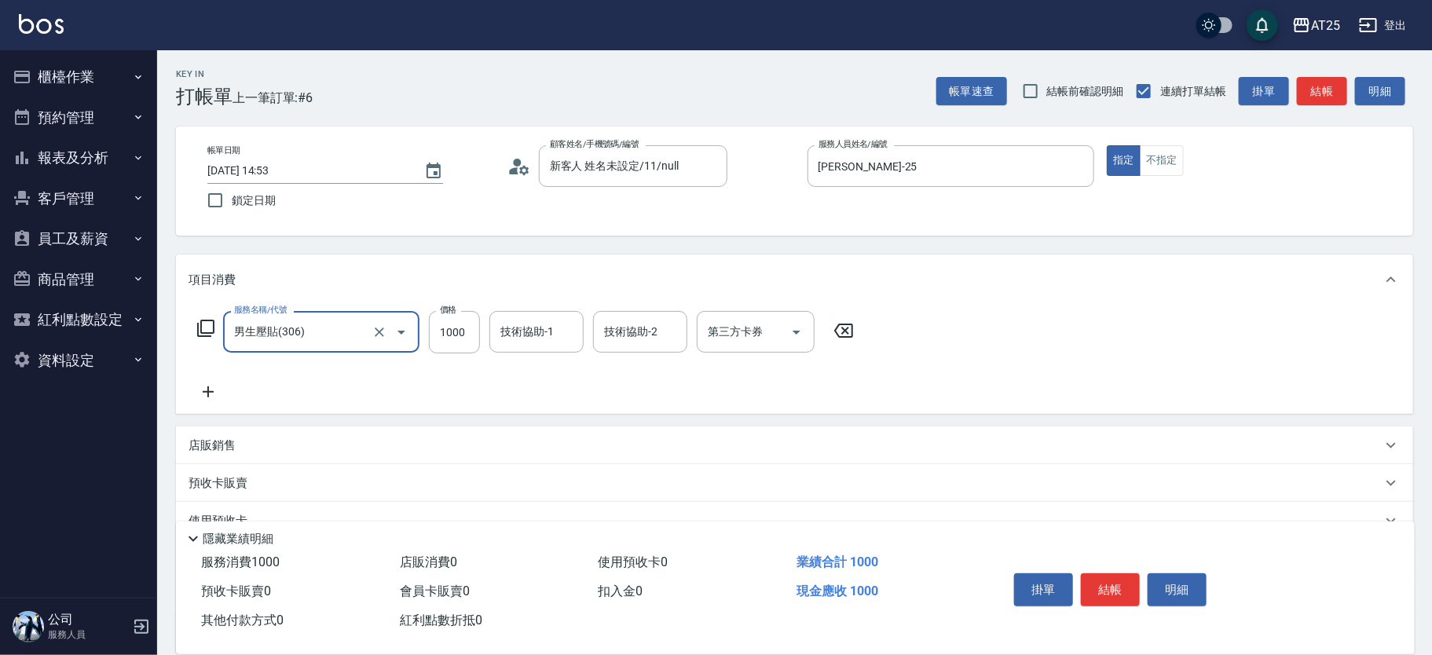
type input "男生壓貼(306)"
type input "0"
type input "16"
type input "10"
type input "160"
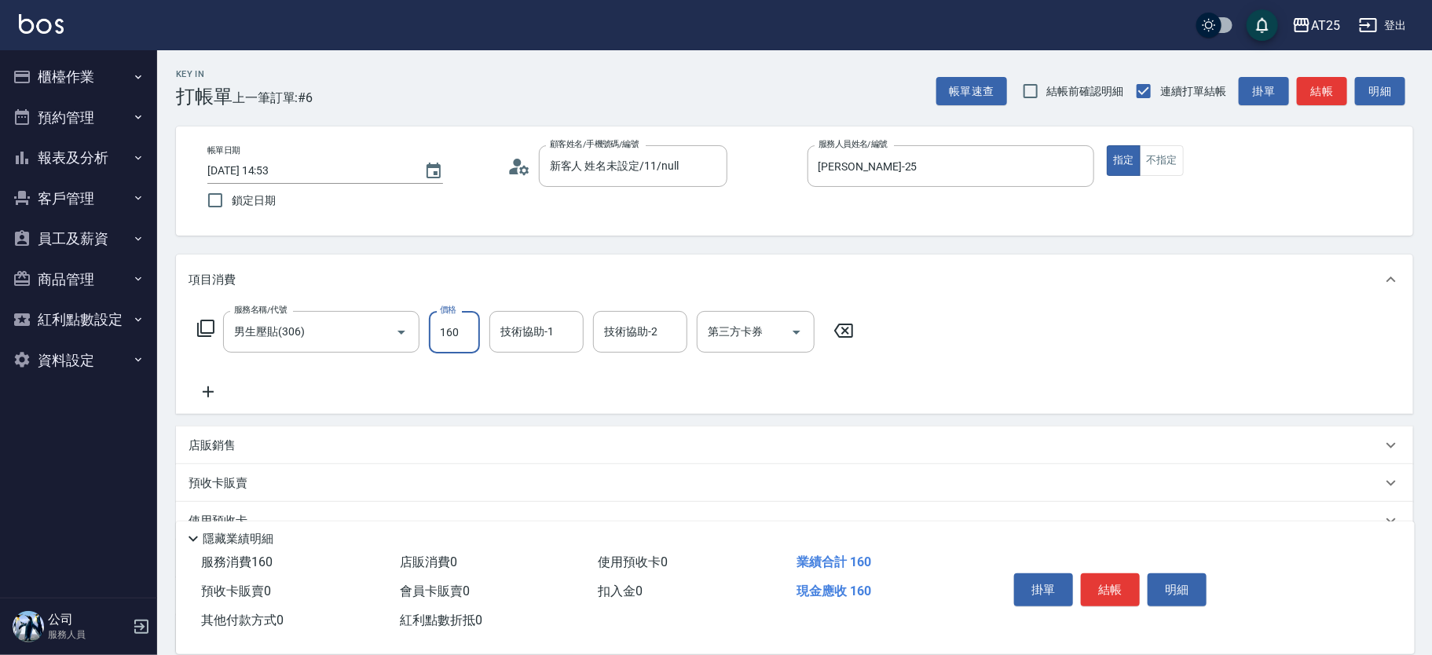
type input "160"
type input "1600"
click at [1106, 594] on button "結帳" at bounding box center [1110, 590] width 59 height 33
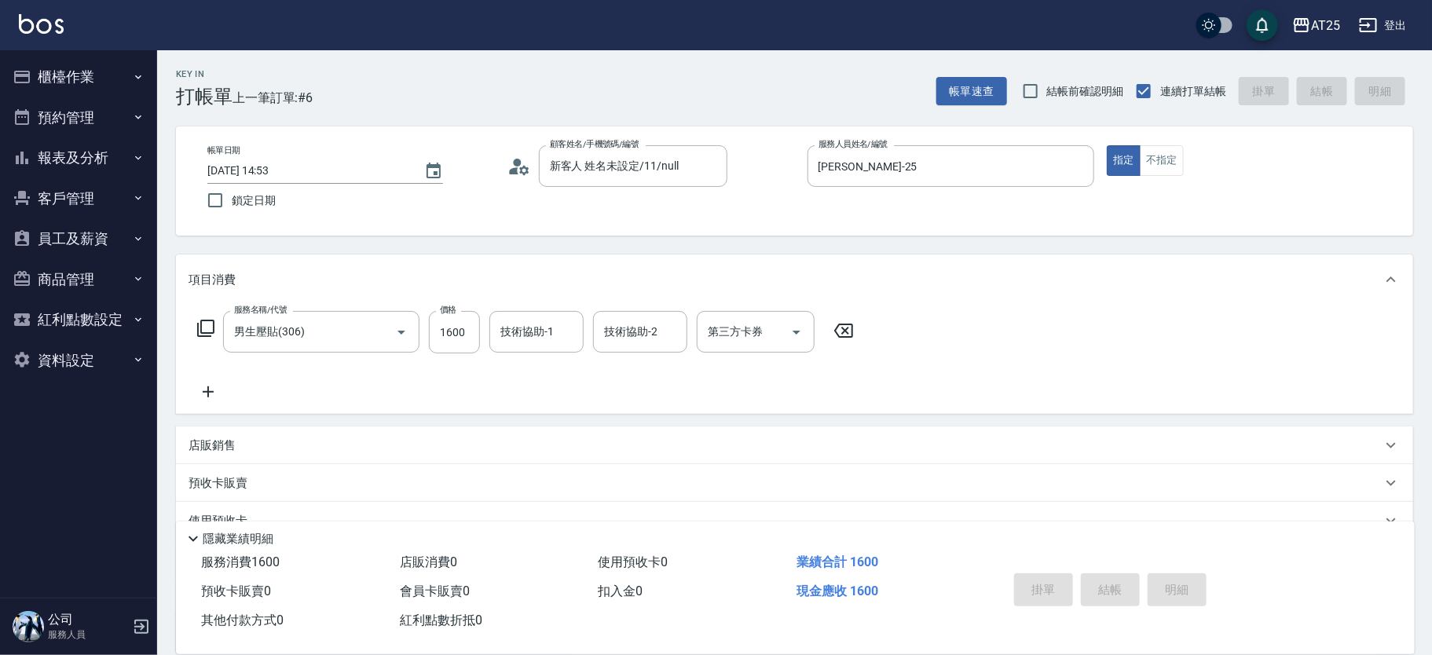
type input "2025/08/11 14:56"
type input "0"
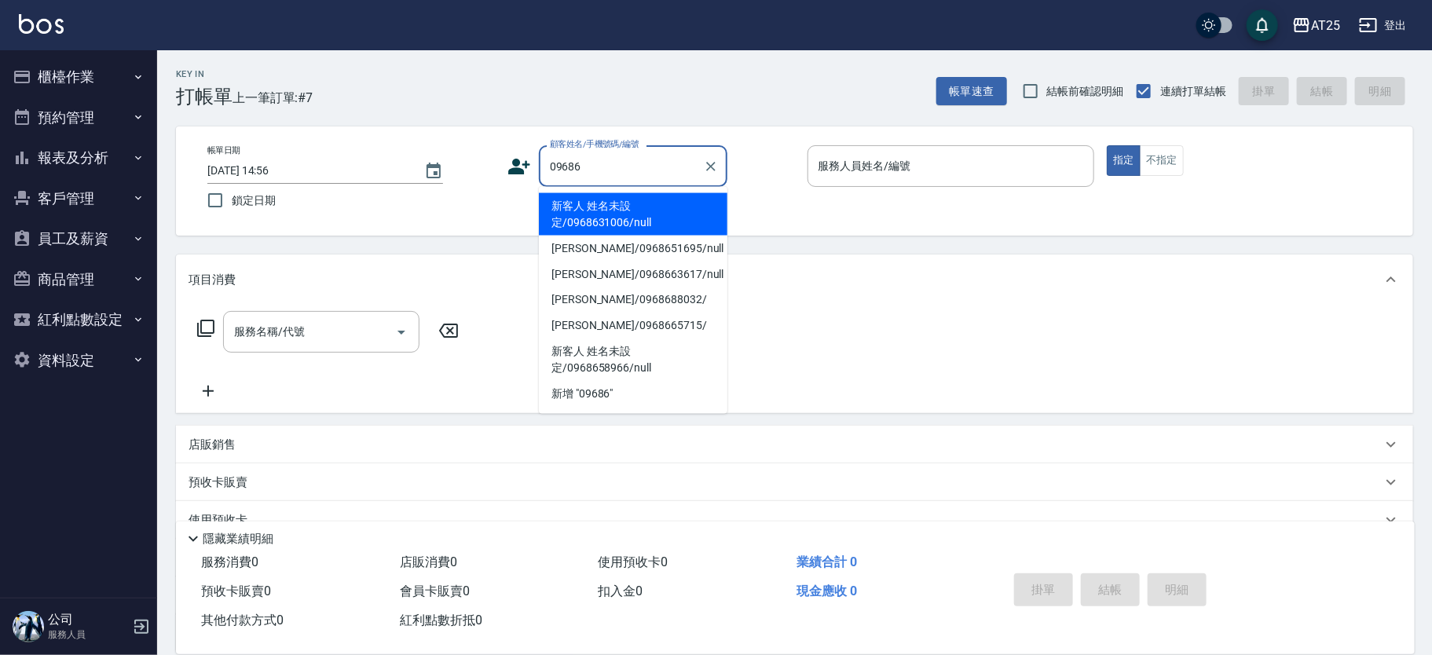
type input "096863"
click at [716, 159] on icon "Clear" at bounding box center [711, 167] width 16 height 16
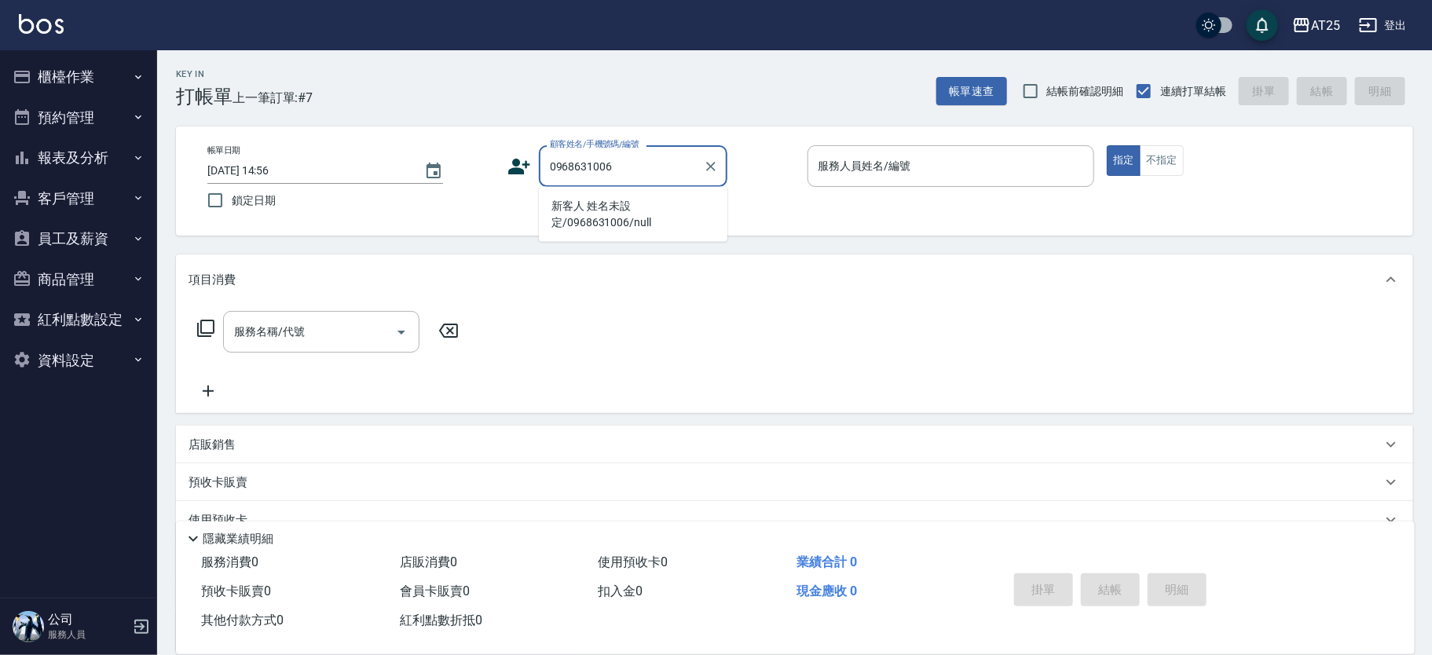
click at [620, 218] on li "新客人 姓名未設定/0968631006/null" at bounding box center [633, 214] width 189 height 42
type input "新客人 姓名未設定/0968631006/null"
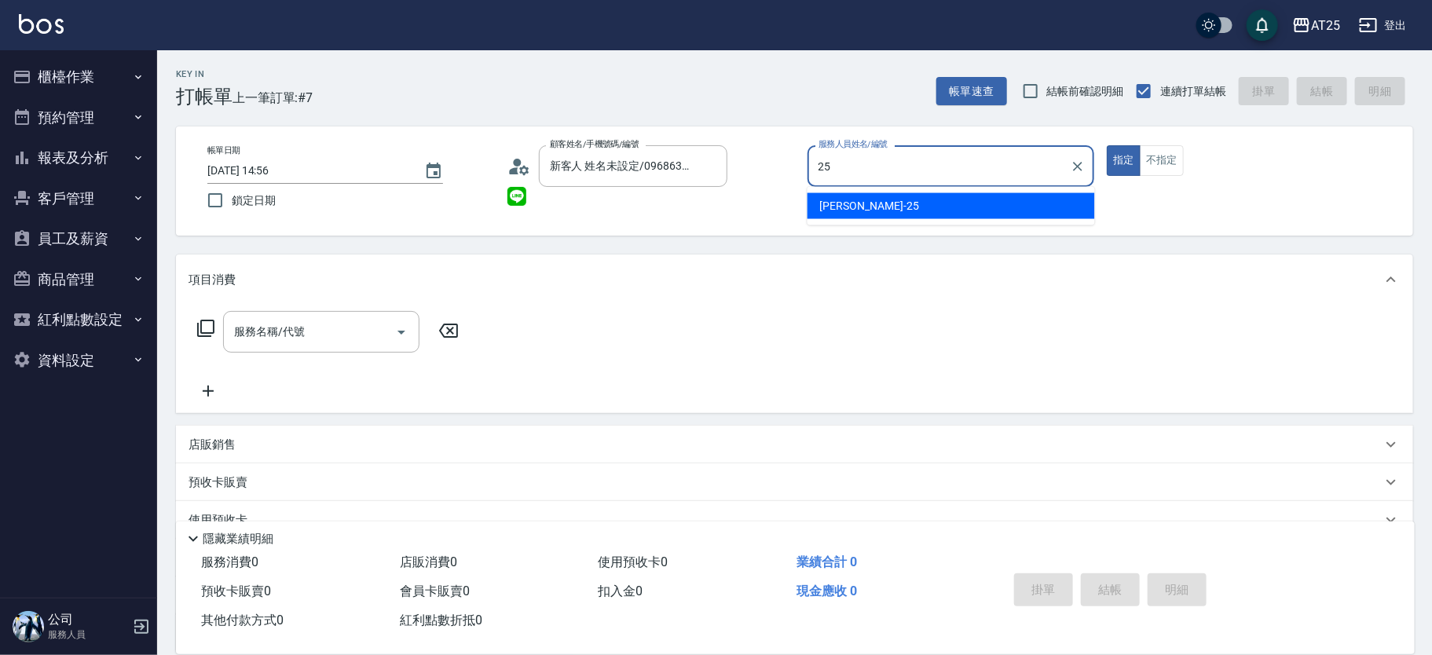
type input "Evan-25"
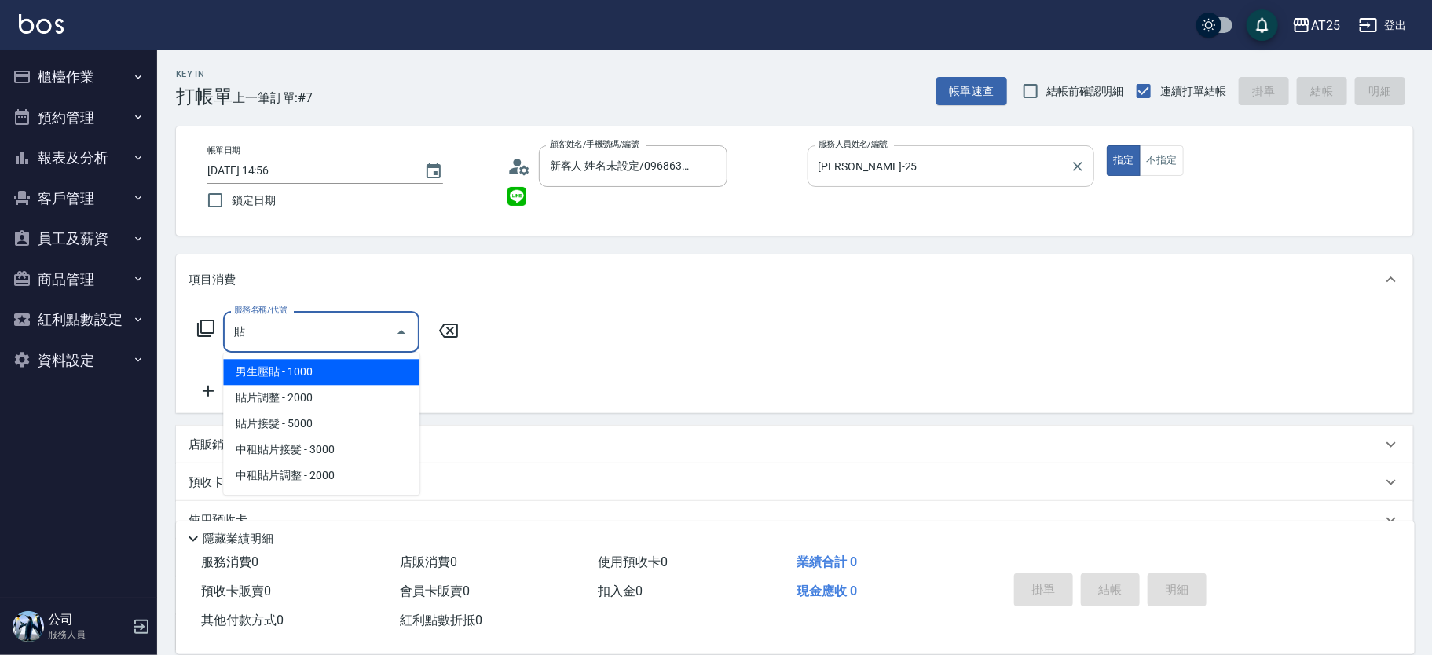
type input "男生壓貼(306)"
type input "100"
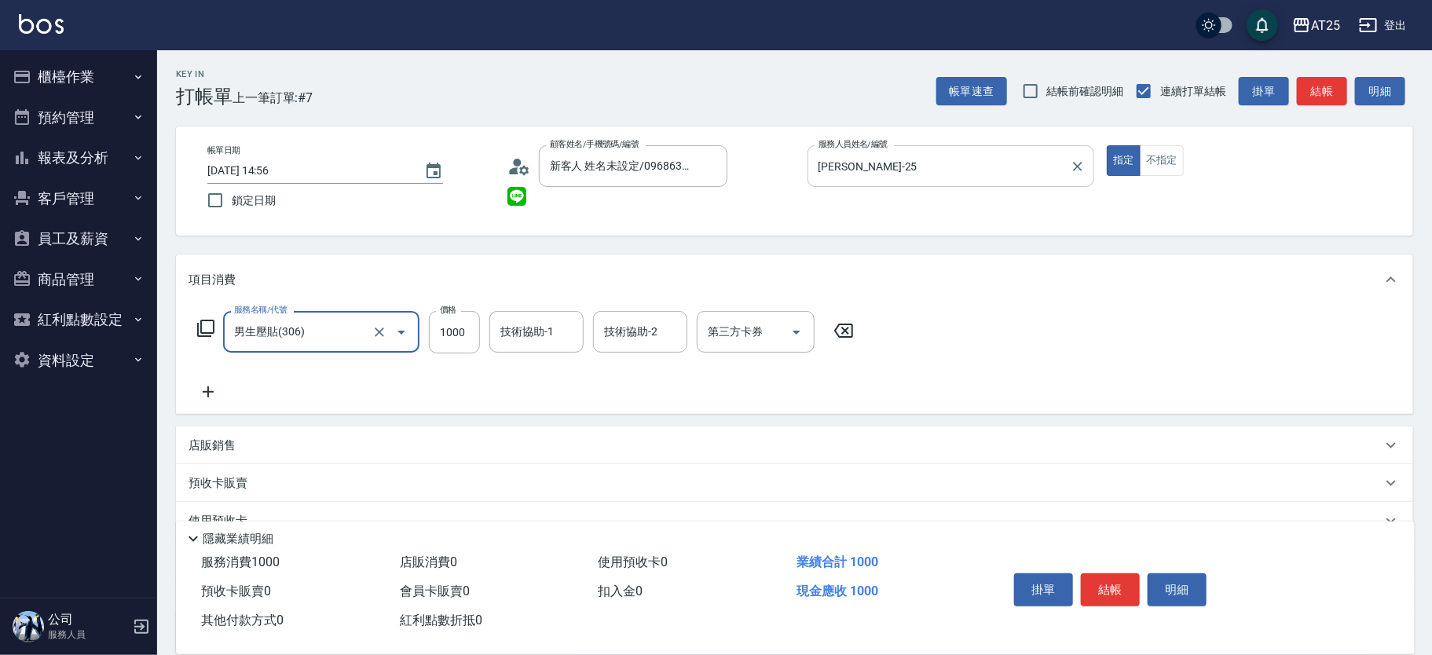
type input "男生壓貼(306)"
type input "0"
type input "16"
type input "10"
type input "160"
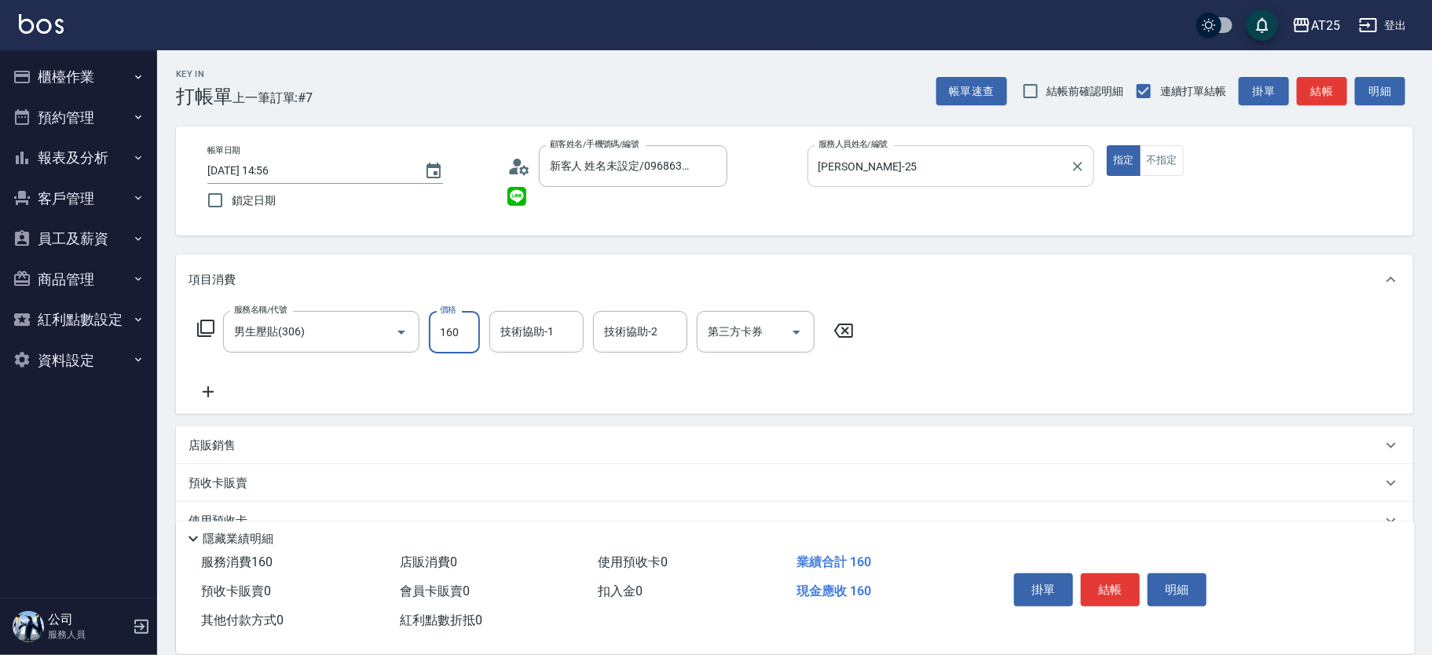
type input "160"
type input "1600"
click at [531, 331] on input "技術協助-1" at bounding box center [537, 331] width 80 height 27
type input "小宇-58"
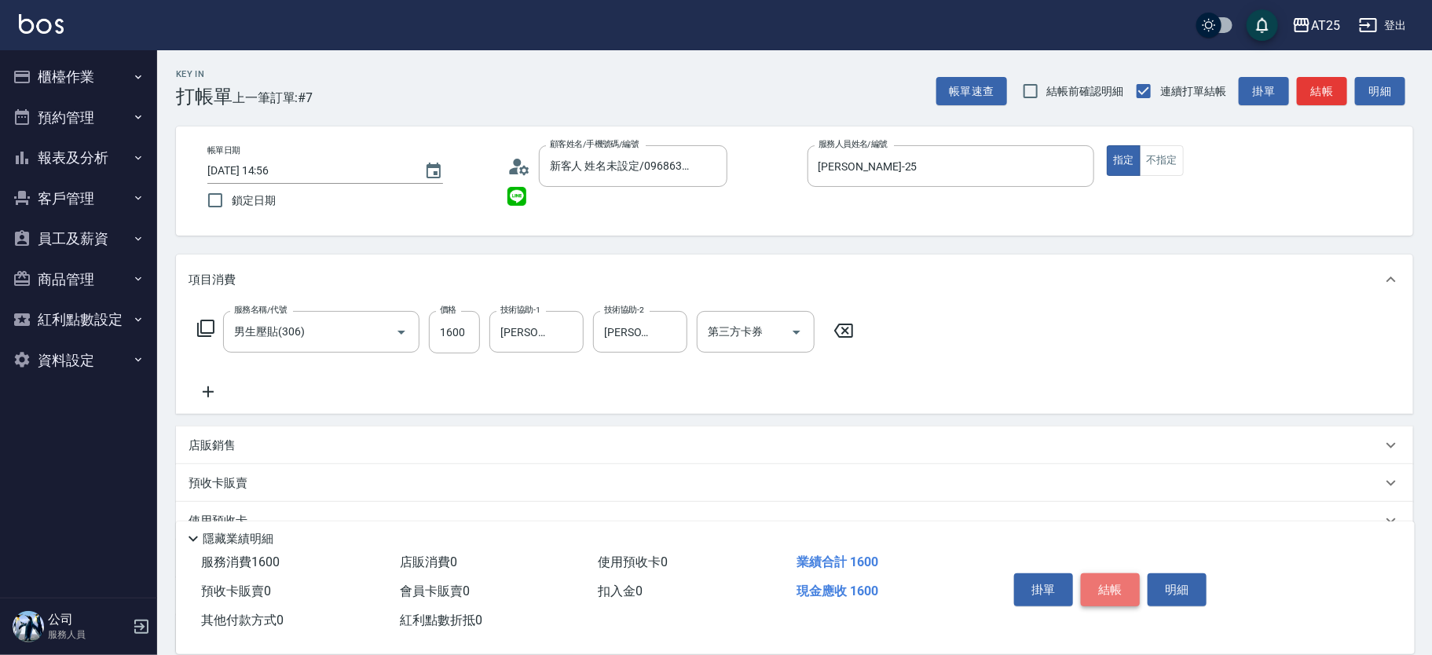
click at [1120, 577] on button "結帳" at bounding box center [1110, 590] width 59 height 33
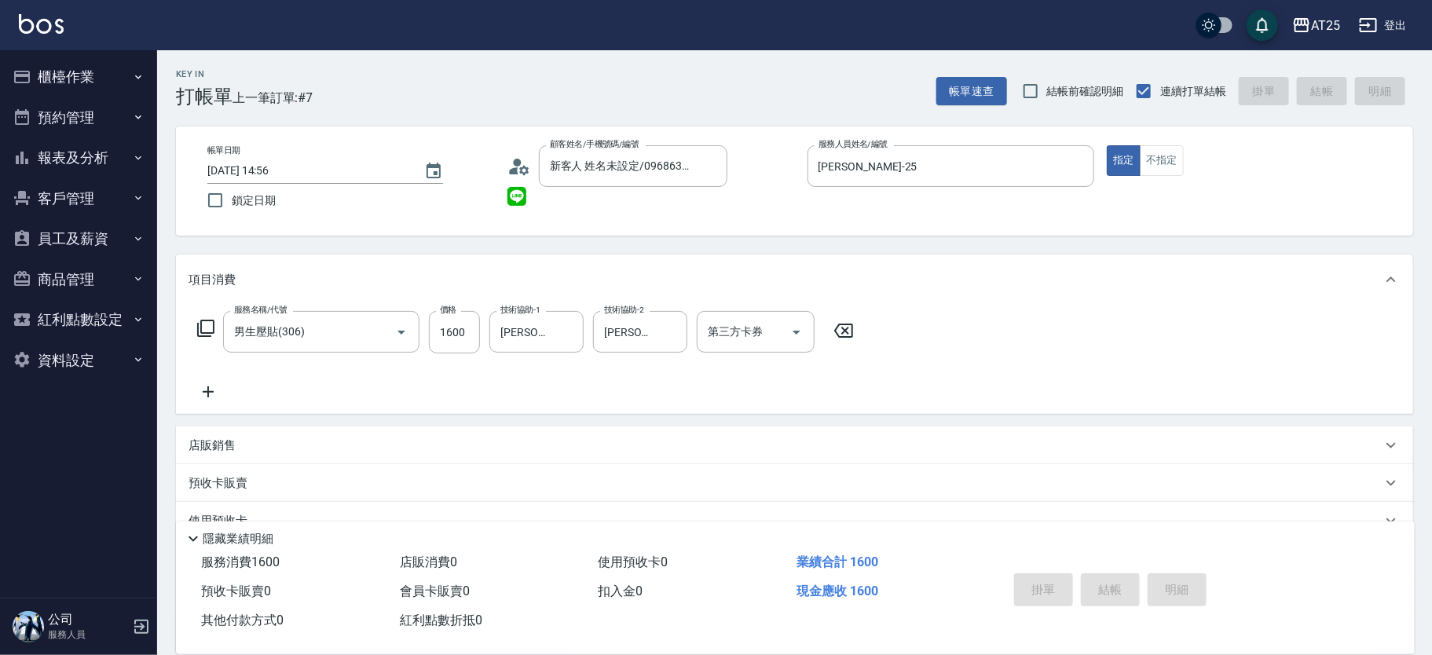
type input "2025/08/11 15:06"
type input "0"
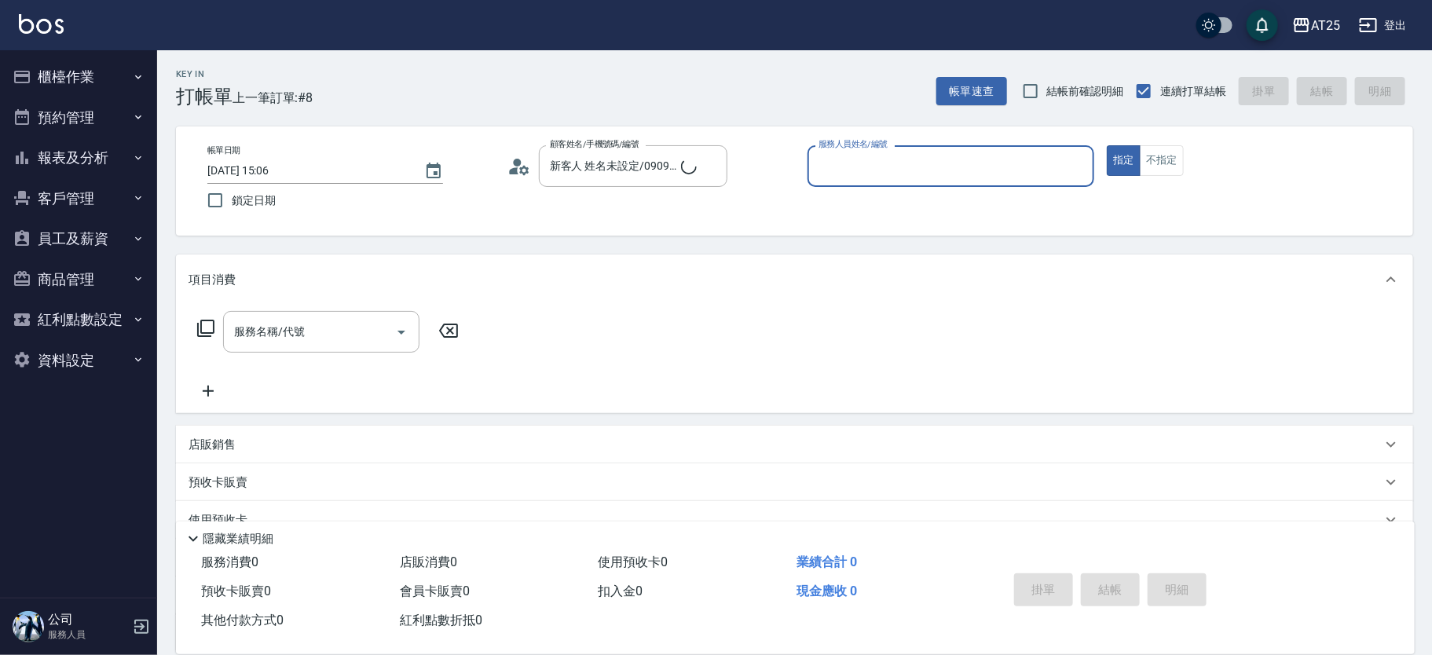
type input "新客人 姓名未設定/11/null"
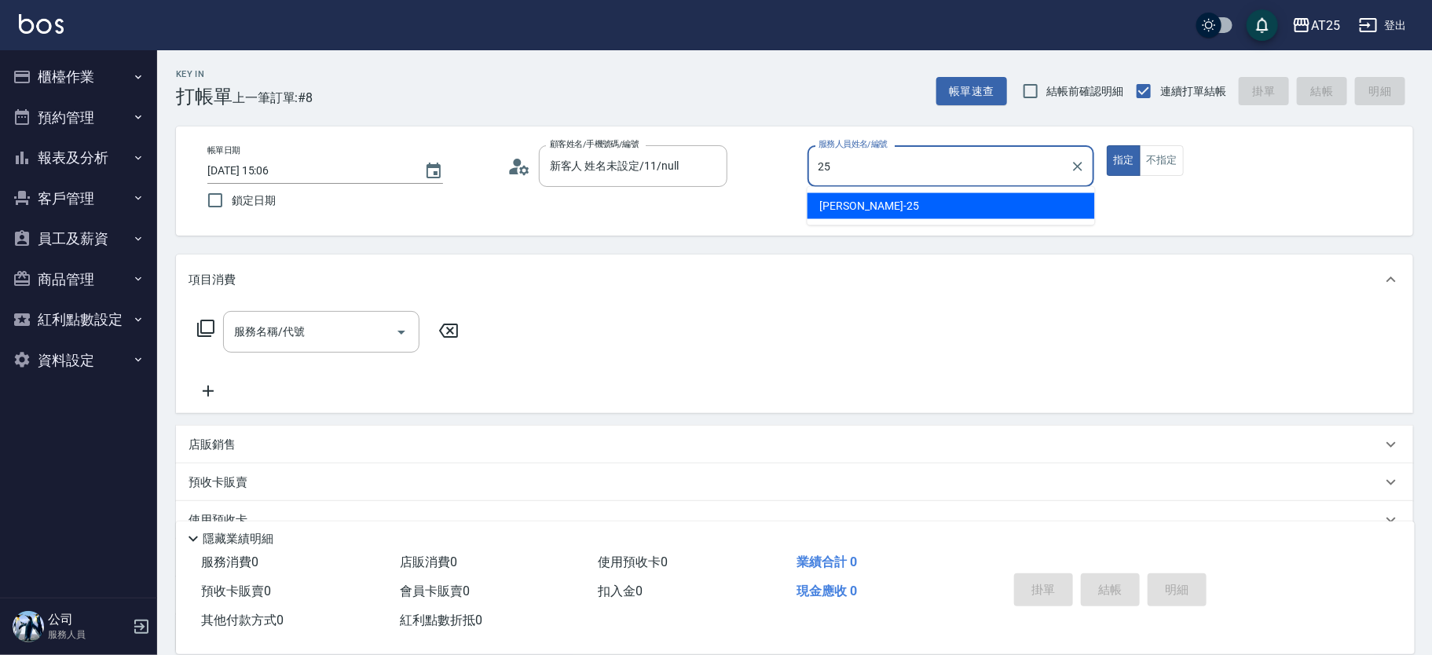
type input "Evan-25"
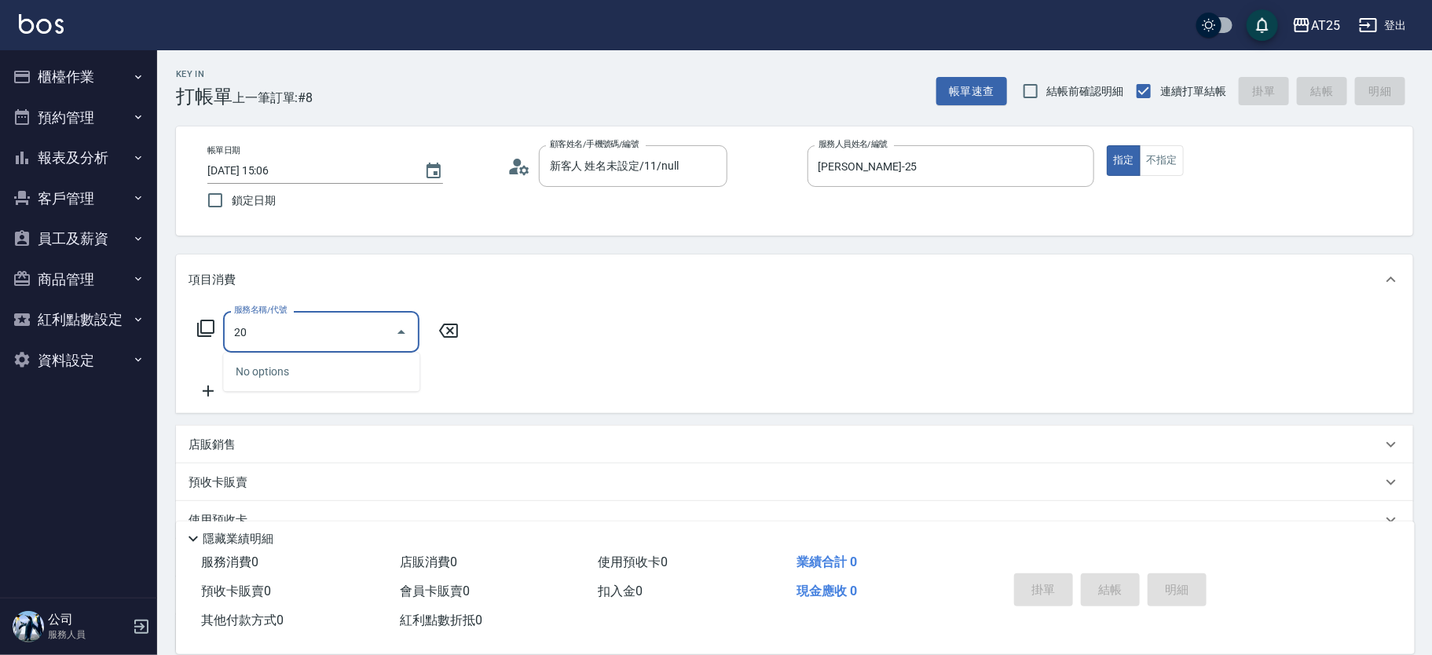
type input "201"
type input "30"
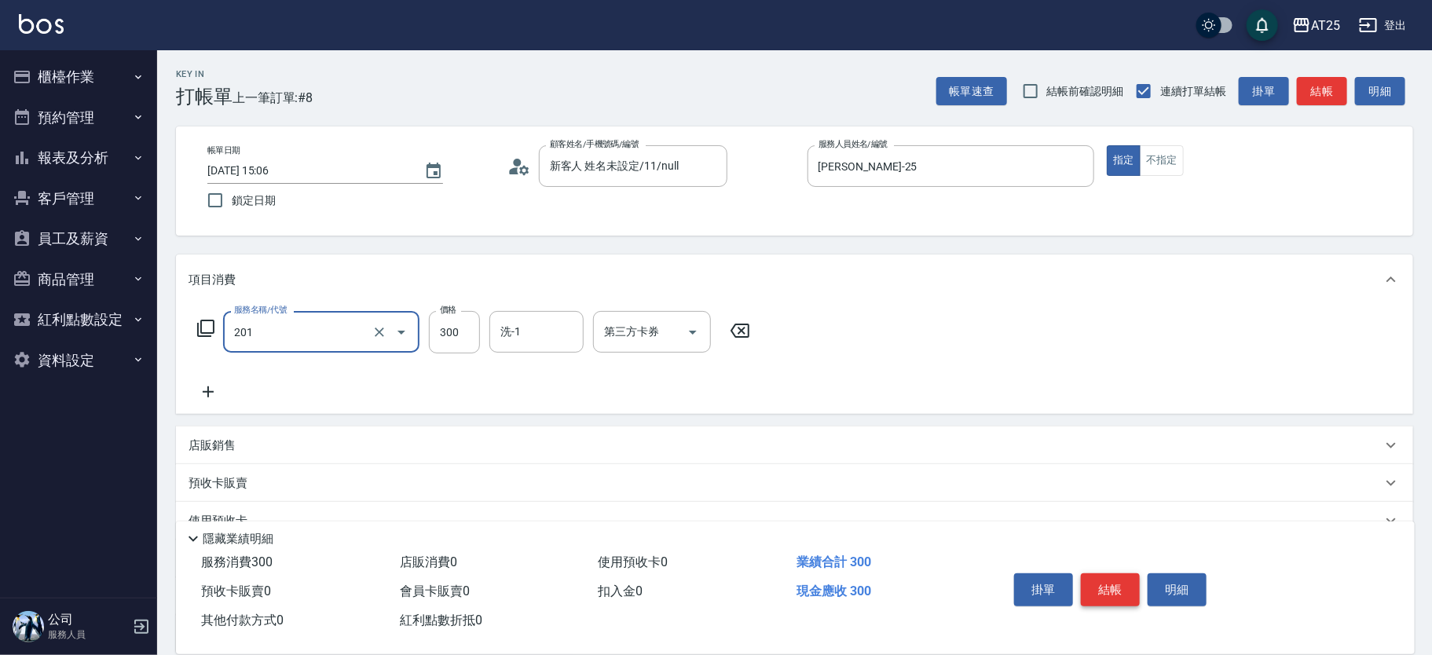
type input "洗髮(201)"
click at [526, 326] on input "洗-1" at bounding box center [537, 331] width 80 height 27
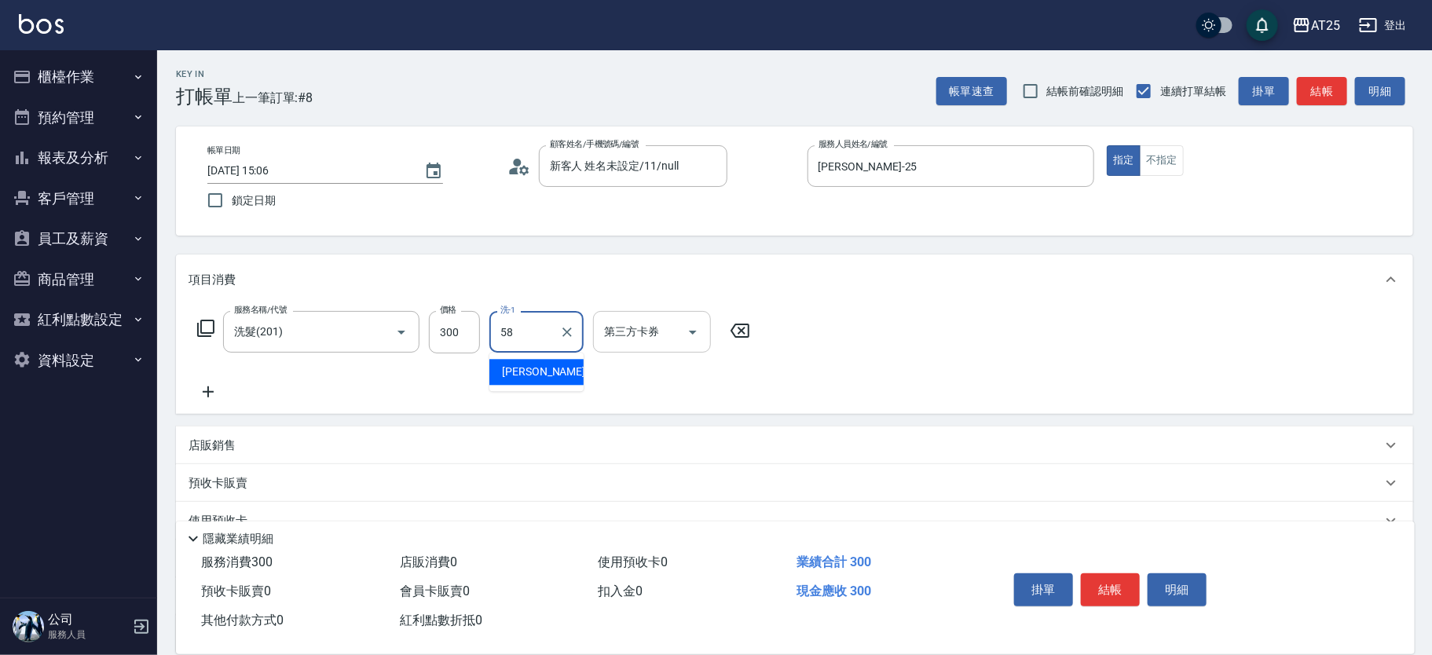
type input "小宇-58"
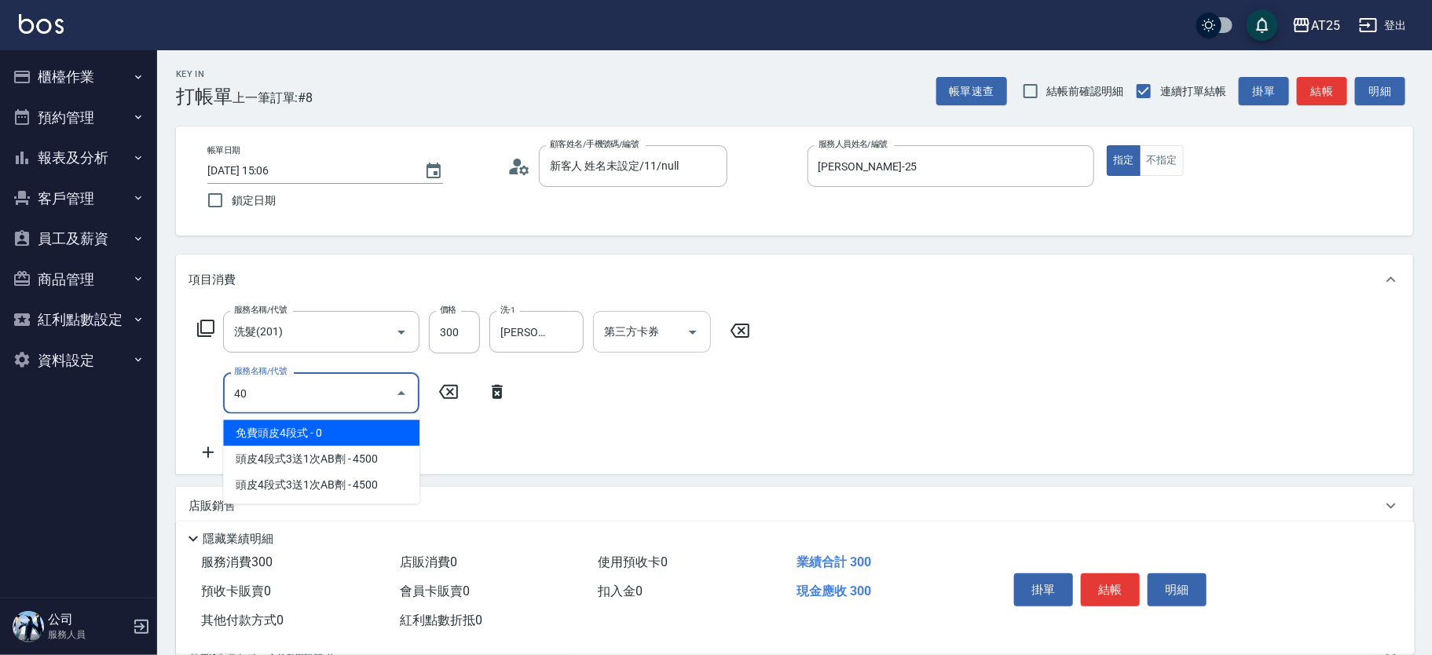
type input "401"
type input "60"
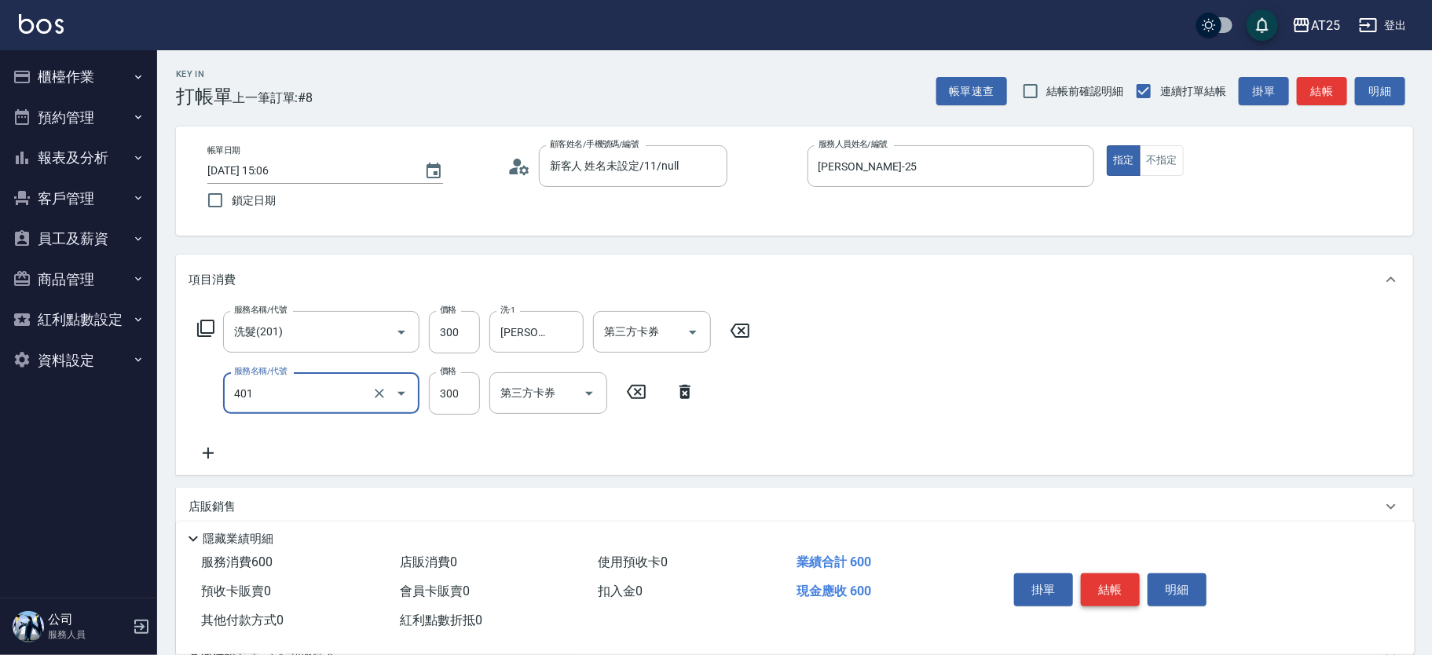
type input "剪髮(401)"
click at [1101, 582] on button "結帳" at bounding box center [1110, 590] width 59 height 33
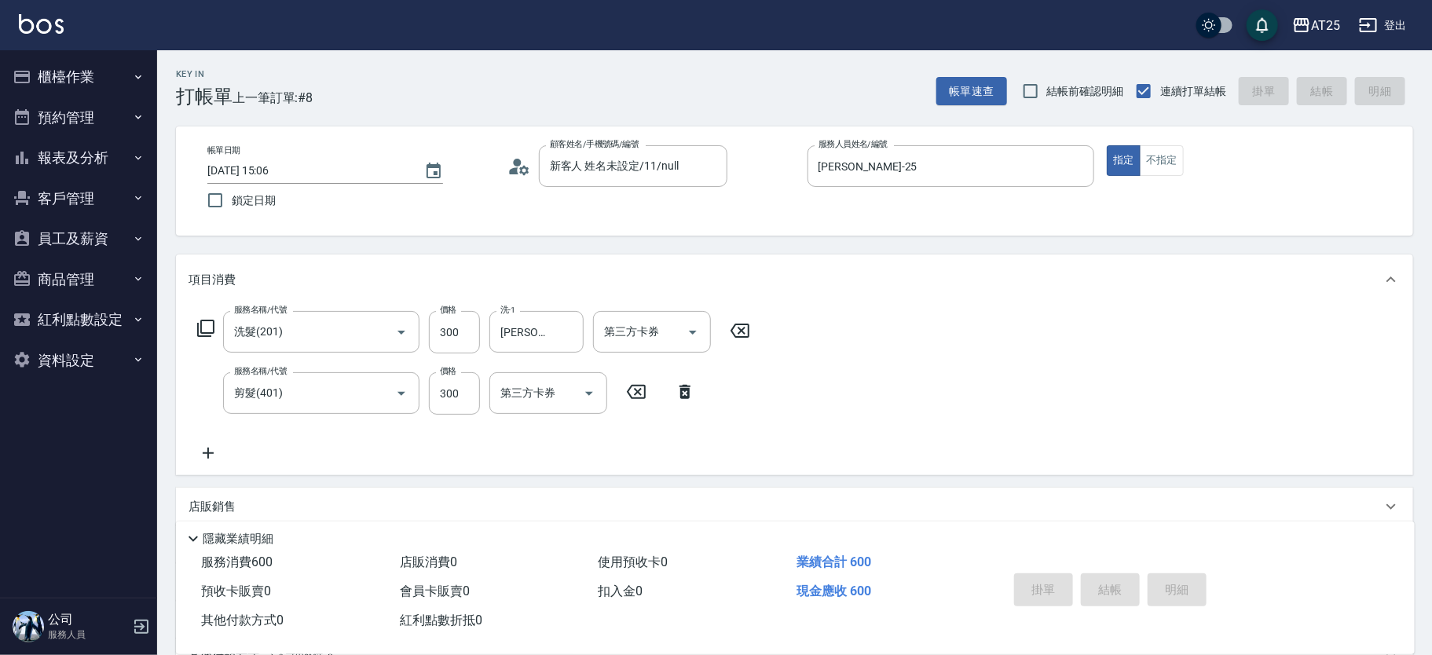
type input "2025/08/11 15:28"
type input "0"
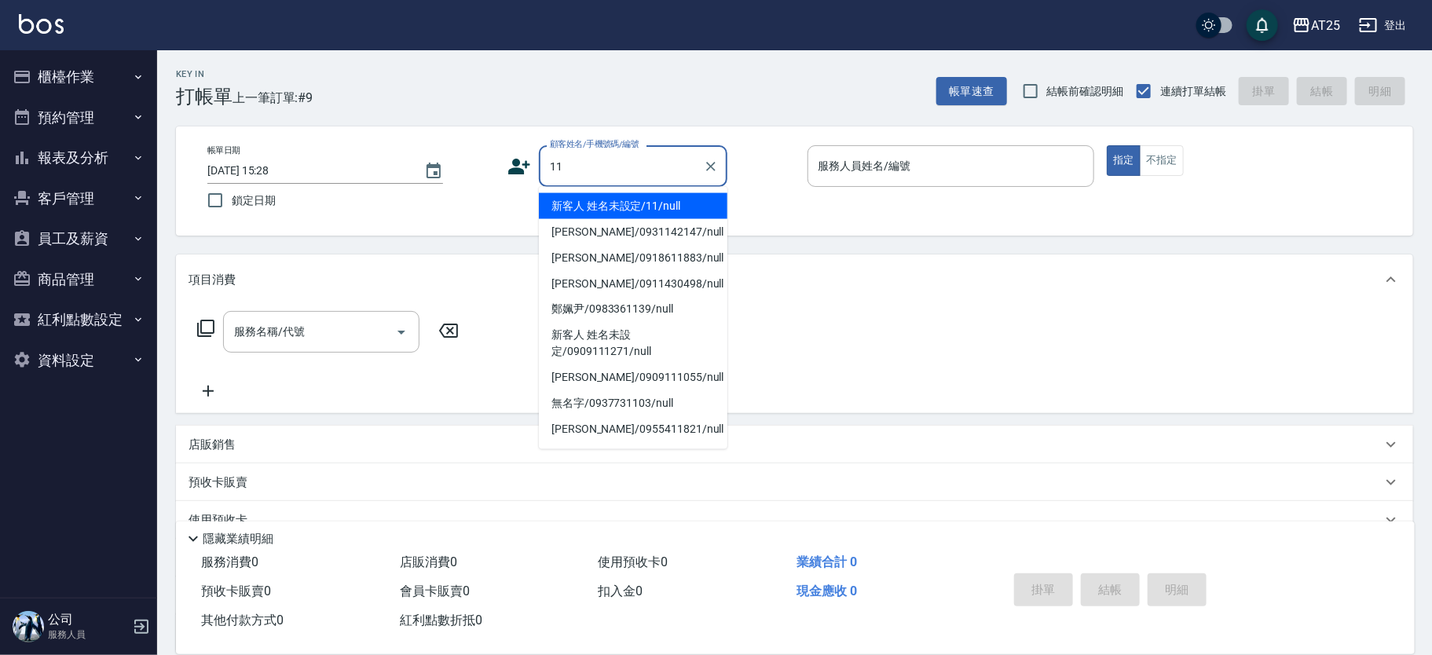
type input "新客人 姓名未設定/11/null"
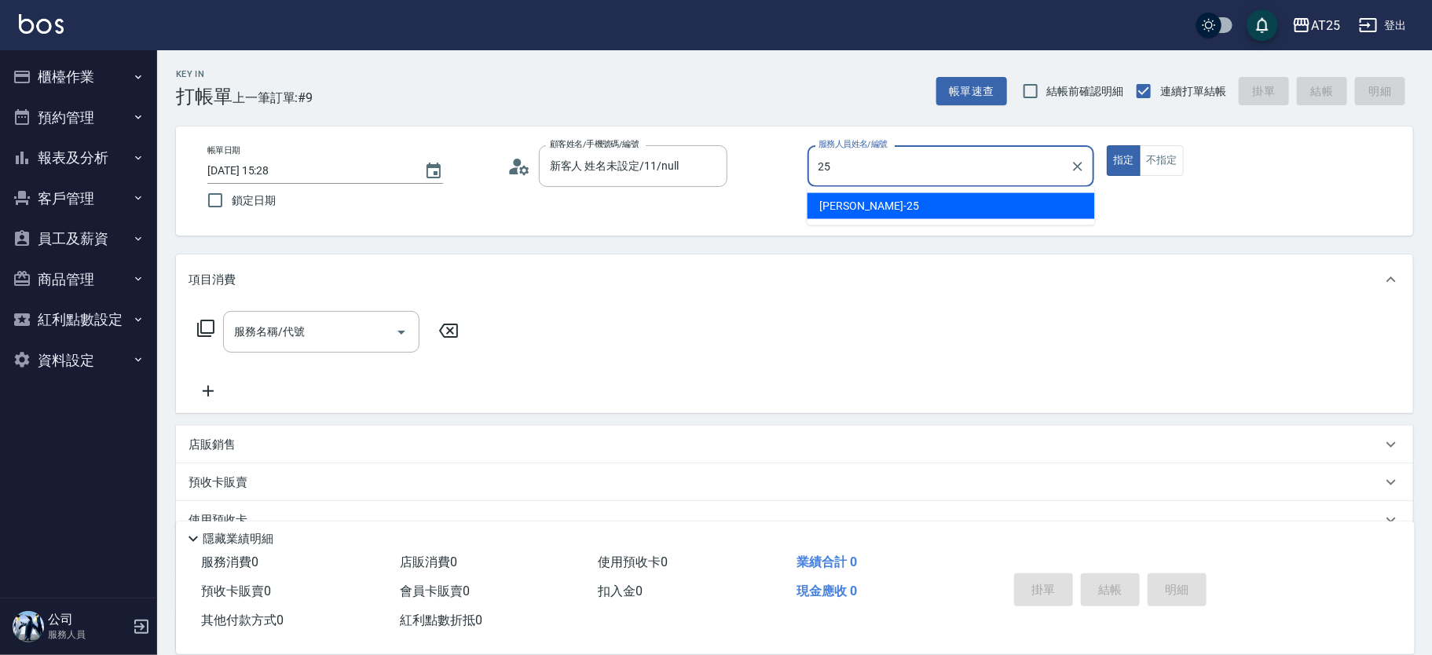
type input "Evan-25"
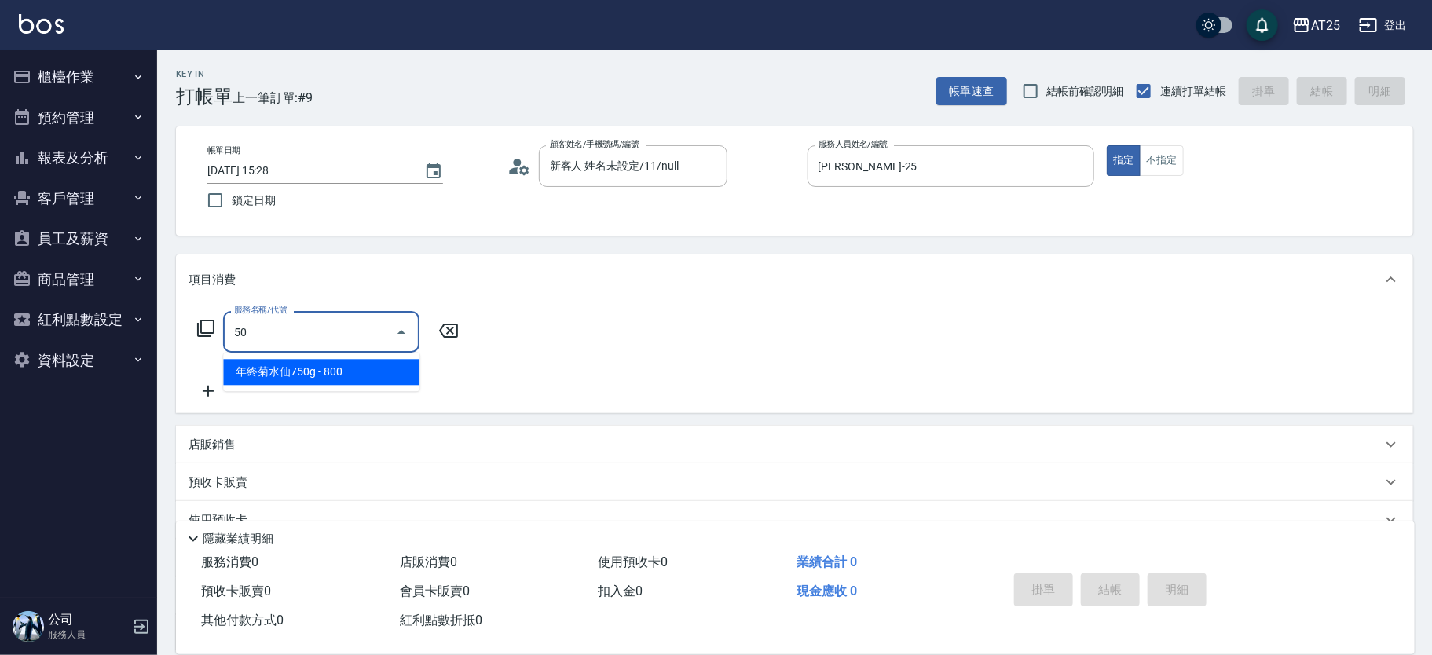
type input "501"
type input "100"
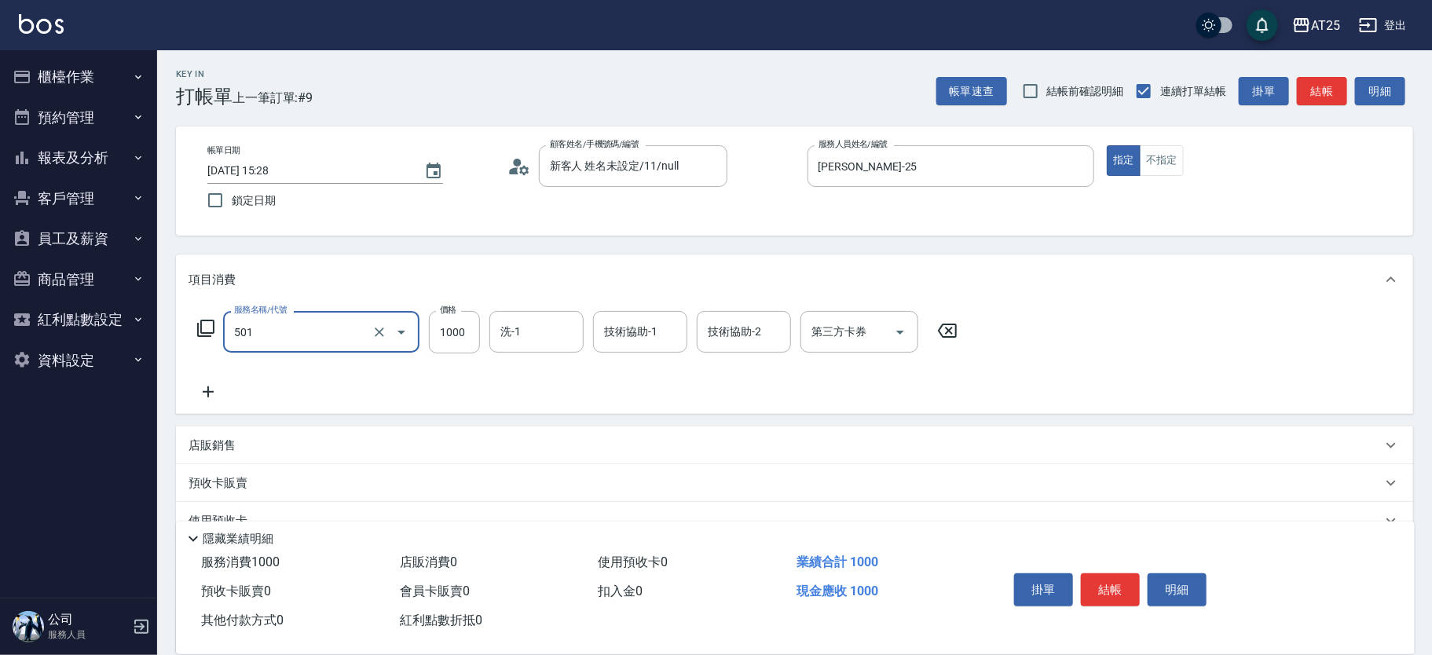
type input "染髮(501)"
type input "0"
type input "20"
type input "200"
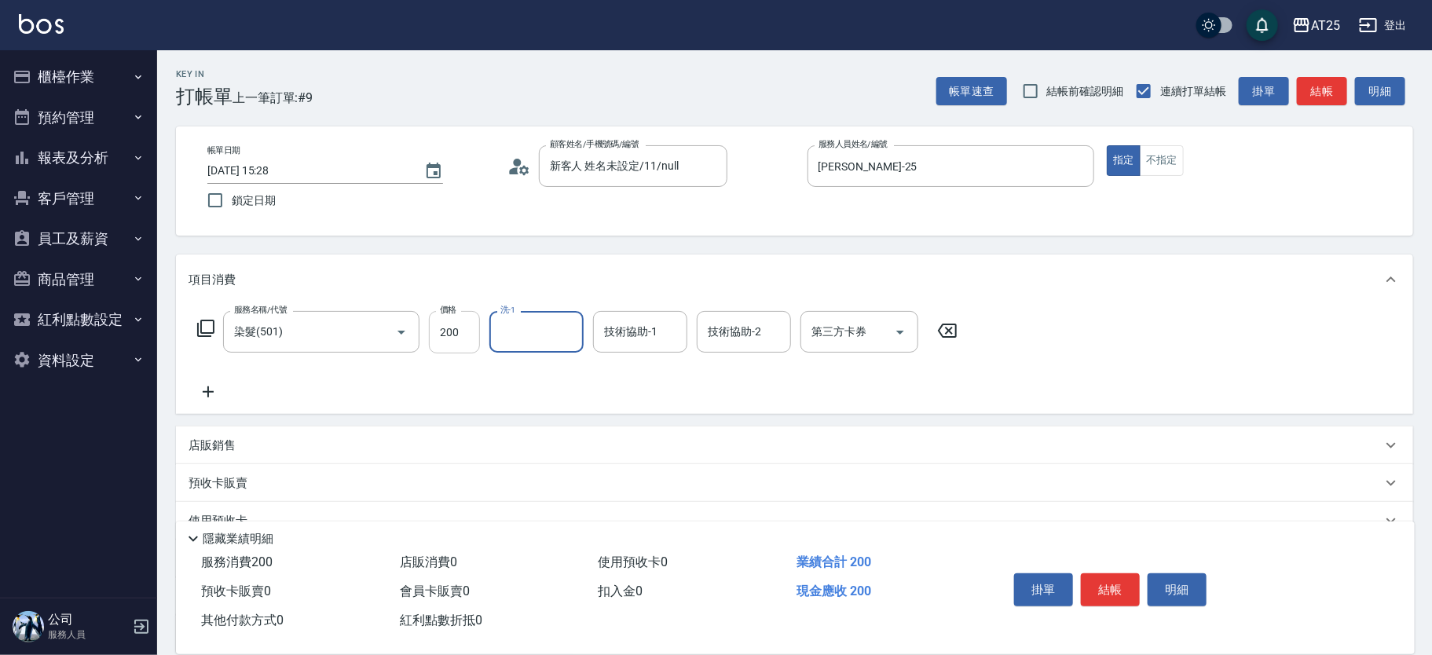
click at [475, 324] on input "200" at bounding box center [454, 332] width 51 height 42
type input "0"
type input "20"
type input "200"
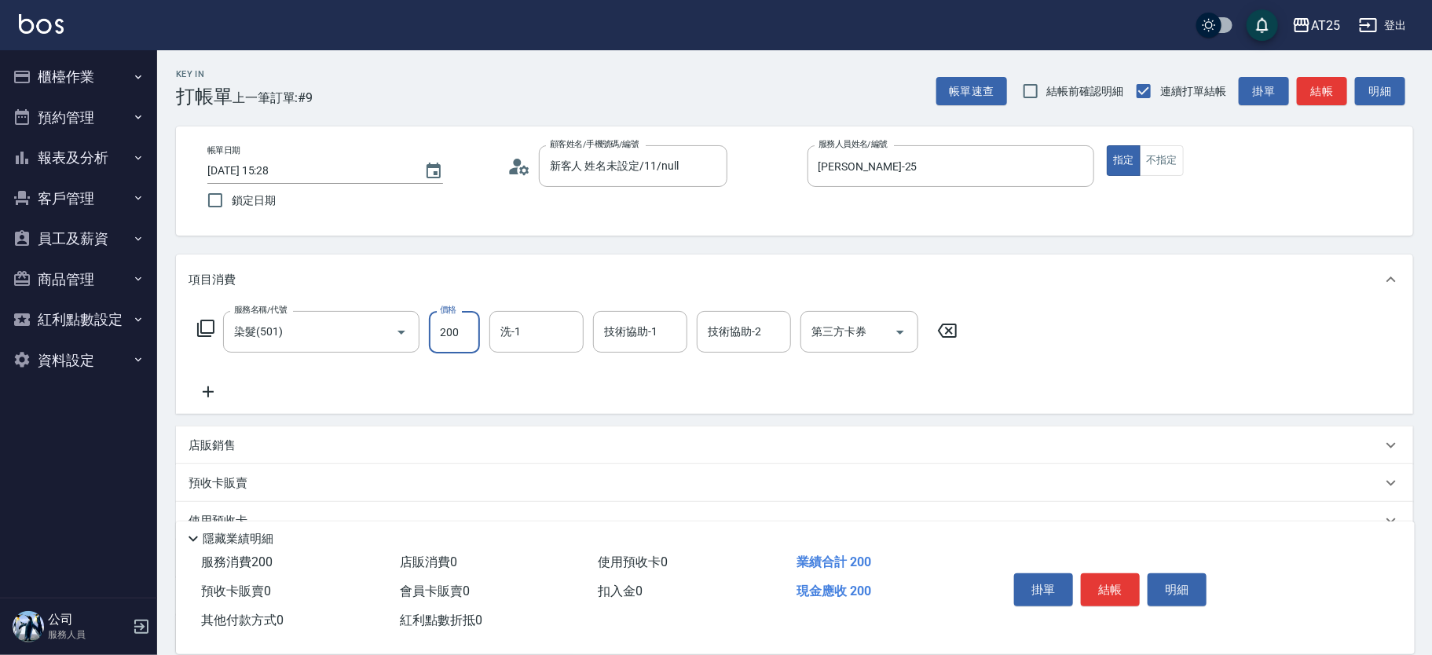
type input "200"
type input "2000"
type input "小宇-58"
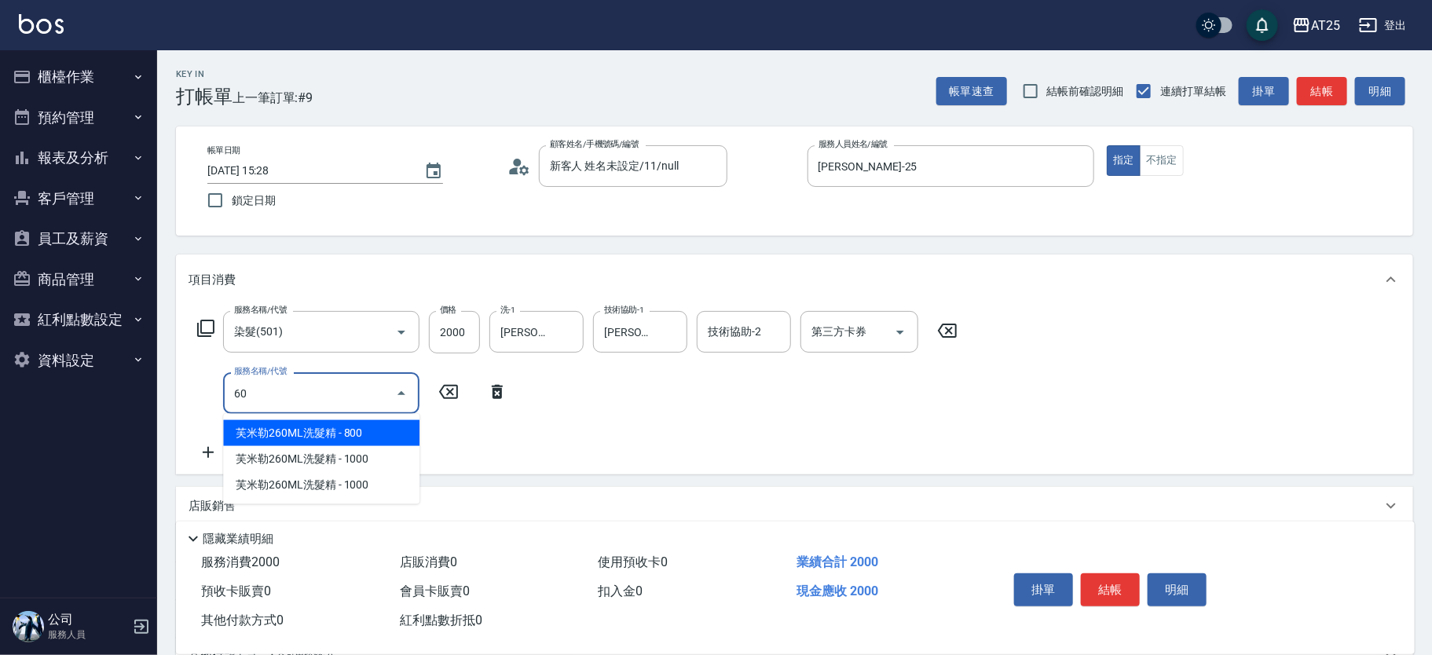
type input "601"
type input "300"
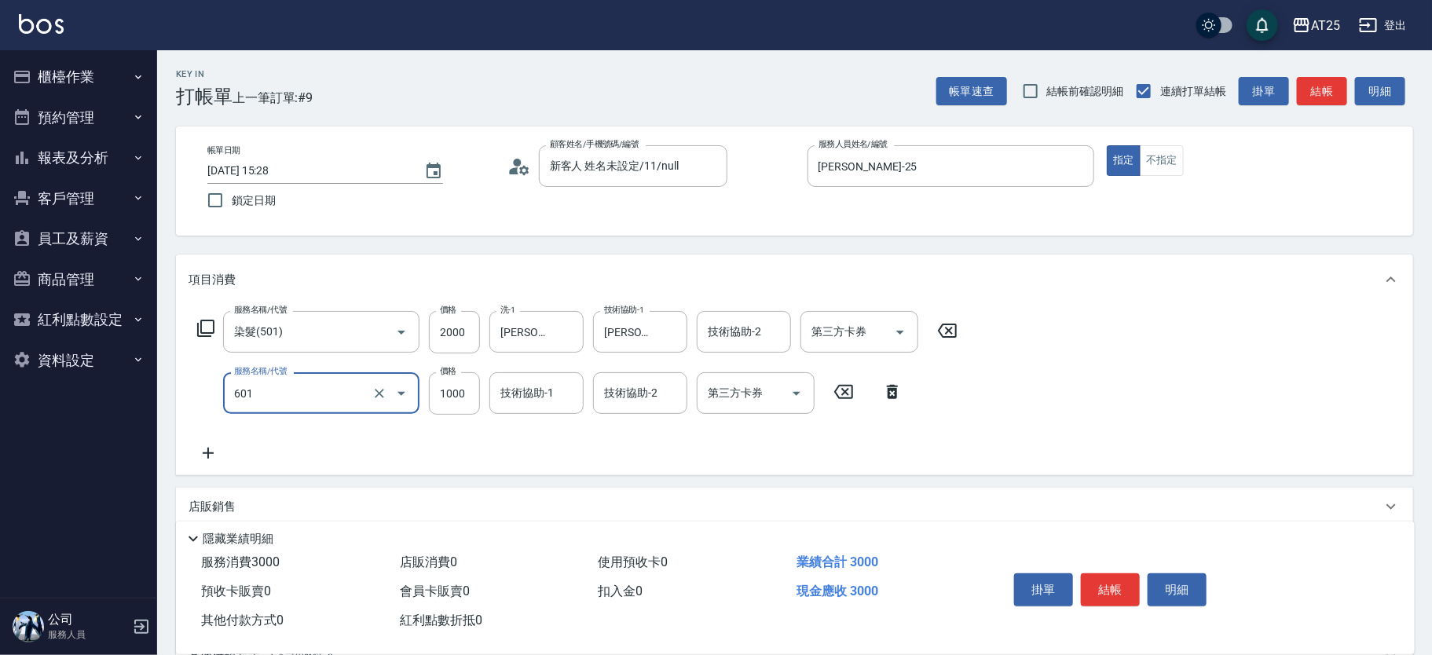
type input "自備護髮(1000上)(601)"
type input "200"
type input "20"
type input "220"
type input "200"
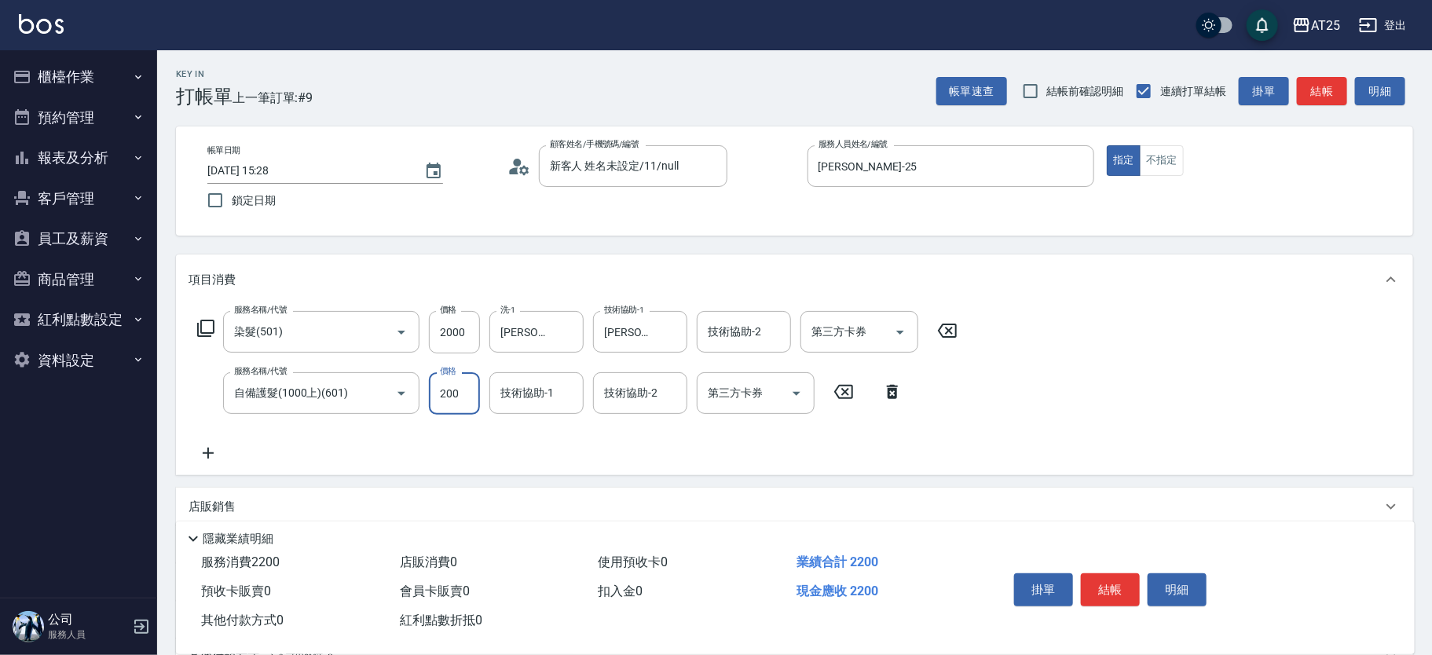
type input "400"
type input "2000"
type input "小宇-58"
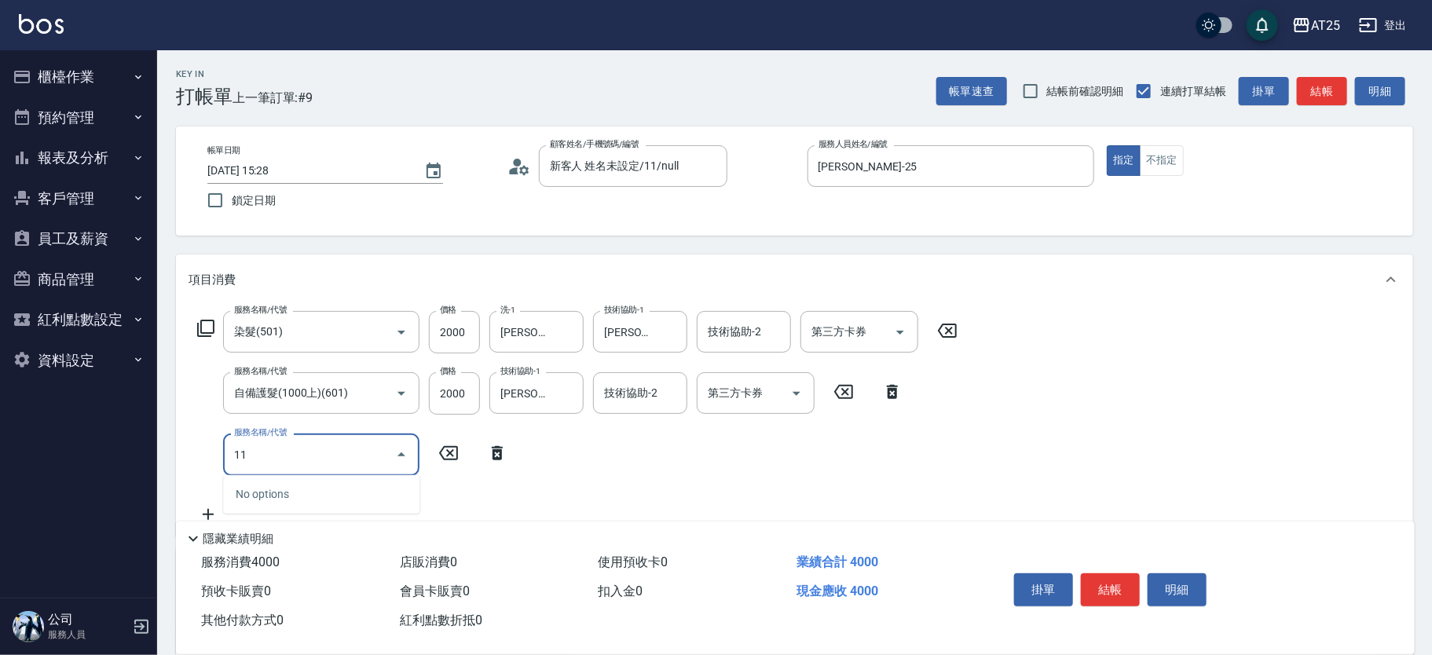
type input "114"
type input "700"
type input "自備敷膜(114)"
type input "400"
click at [458, 447] on input "0" at bounding box center [454, 455] width 51 height 42
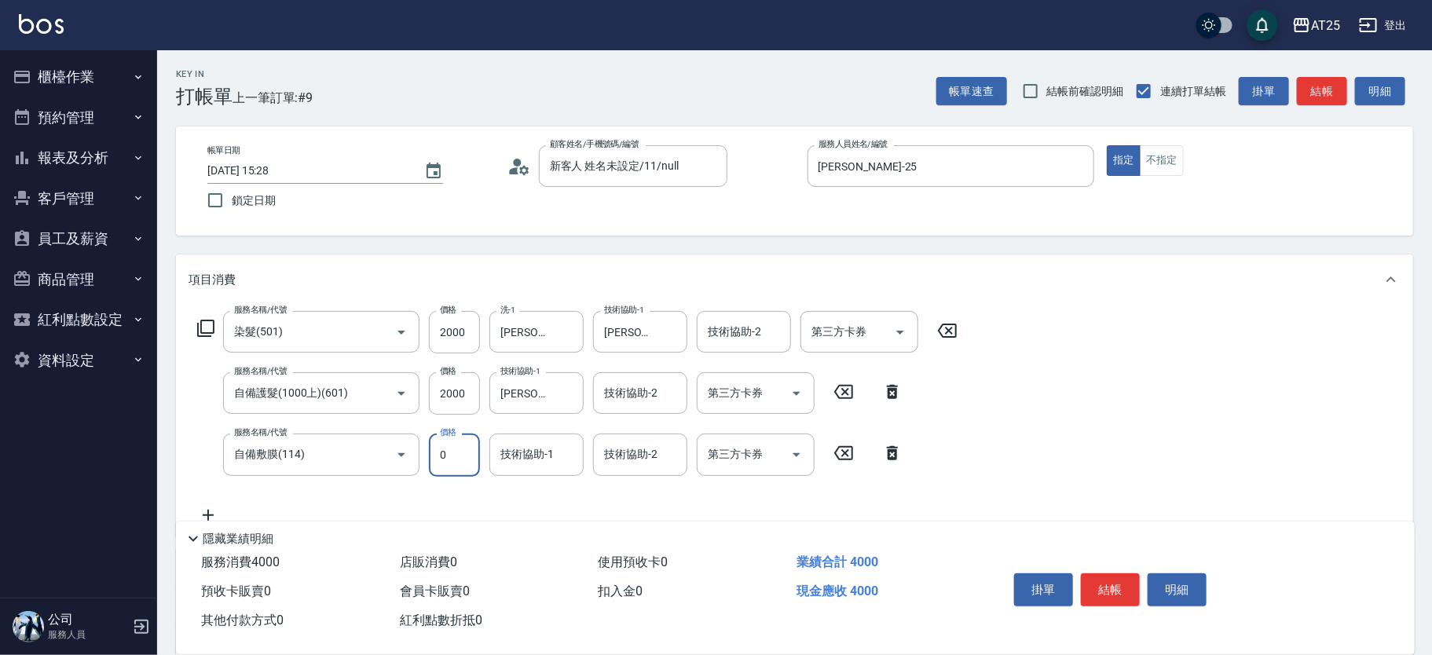
click at [458, 447] on input "0" at bounding box center [454, 455] width 51 height 42
type input "10"
type input "410"
type input "100"
type input "500"
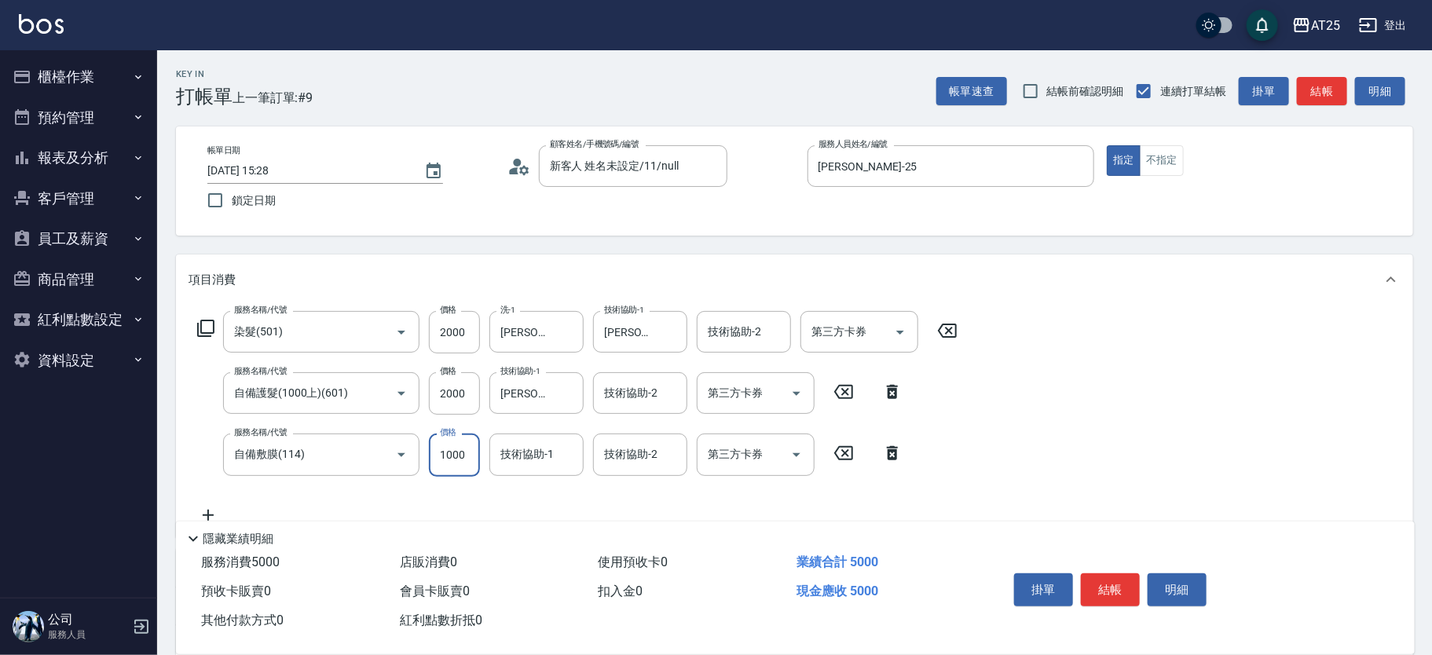
type input "1000"
type input "小宇-58"
click at [1115, 589] on button "結帳" at bounding box center [1110, 590] width 59 height 33
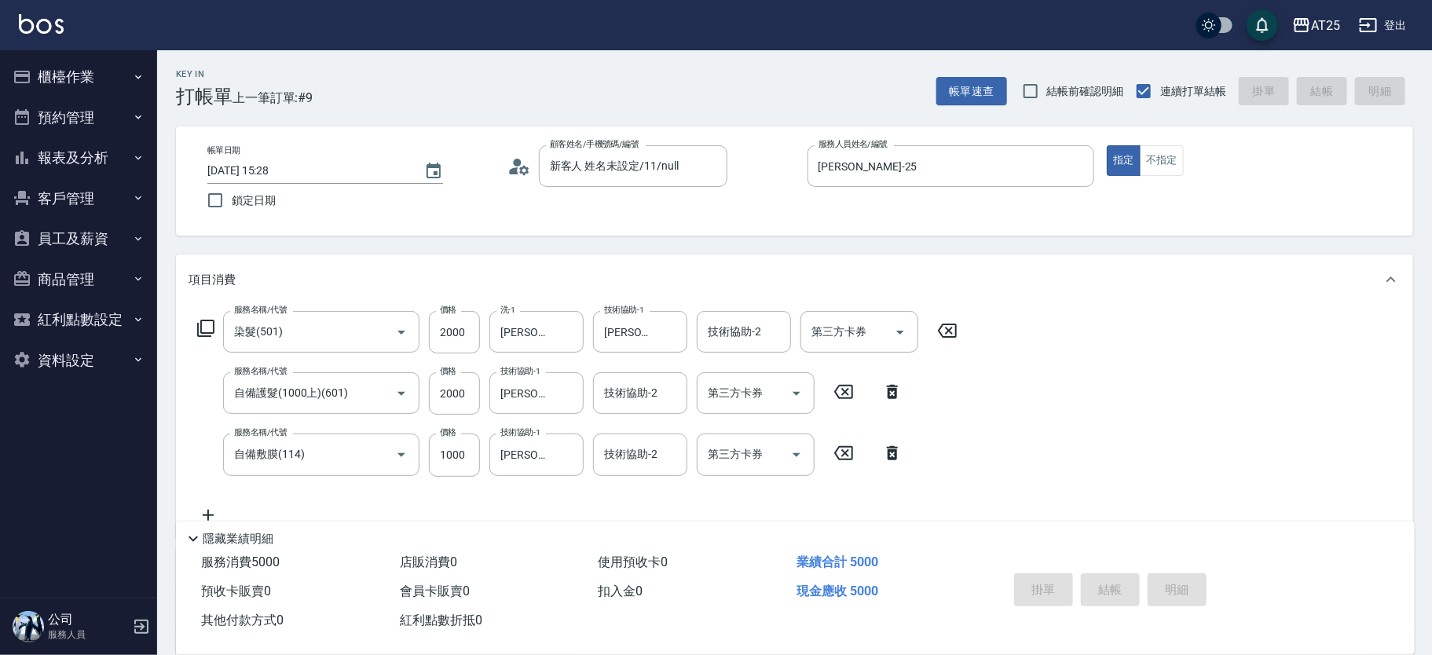
type input "2025/08/11 15:29"
type input "0"
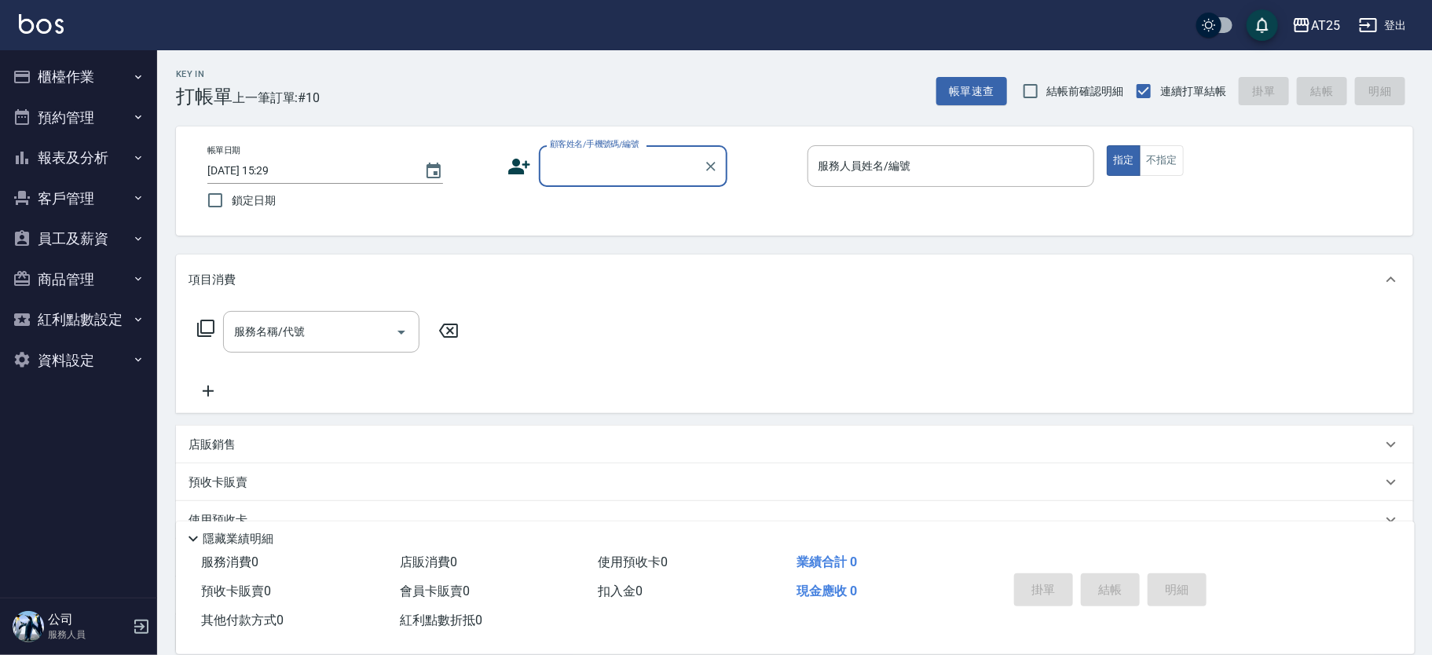
click at [122, 159] on button "報表及分析" at bounding box center [78, 157] width 145 height 41
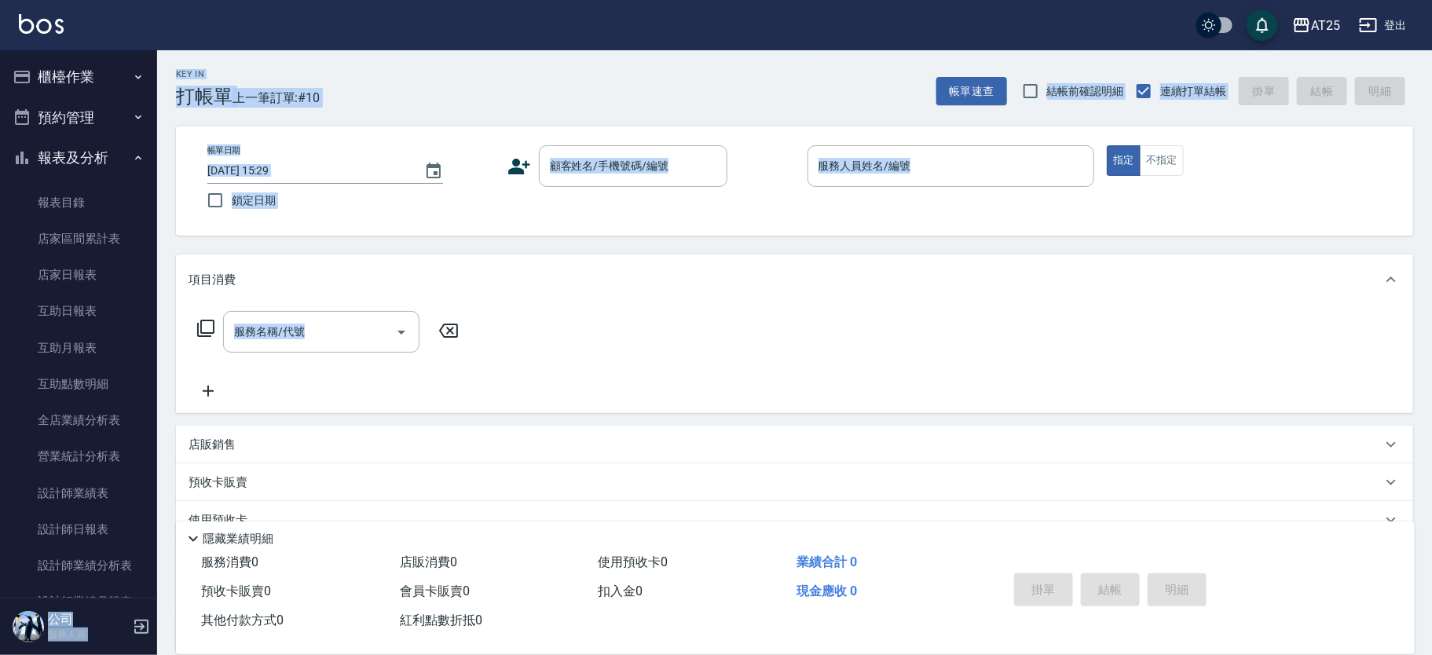
drag, startPoint x: 157, startPoint y: 301, endPoint x: 170, endPoint y: 383, distance: 82.7
click at [170, 384] on div "AT25 登出 櫃檯作業 打帳單 帳單列表 掛單列表 現金收支登錄 高階收支登錄 材料自購登錄 每日結帳 排班表 現場電腦打卡 預約管理 預約管理 單日預約紀…" at bounding box center [716, 400] width 1432 height 801
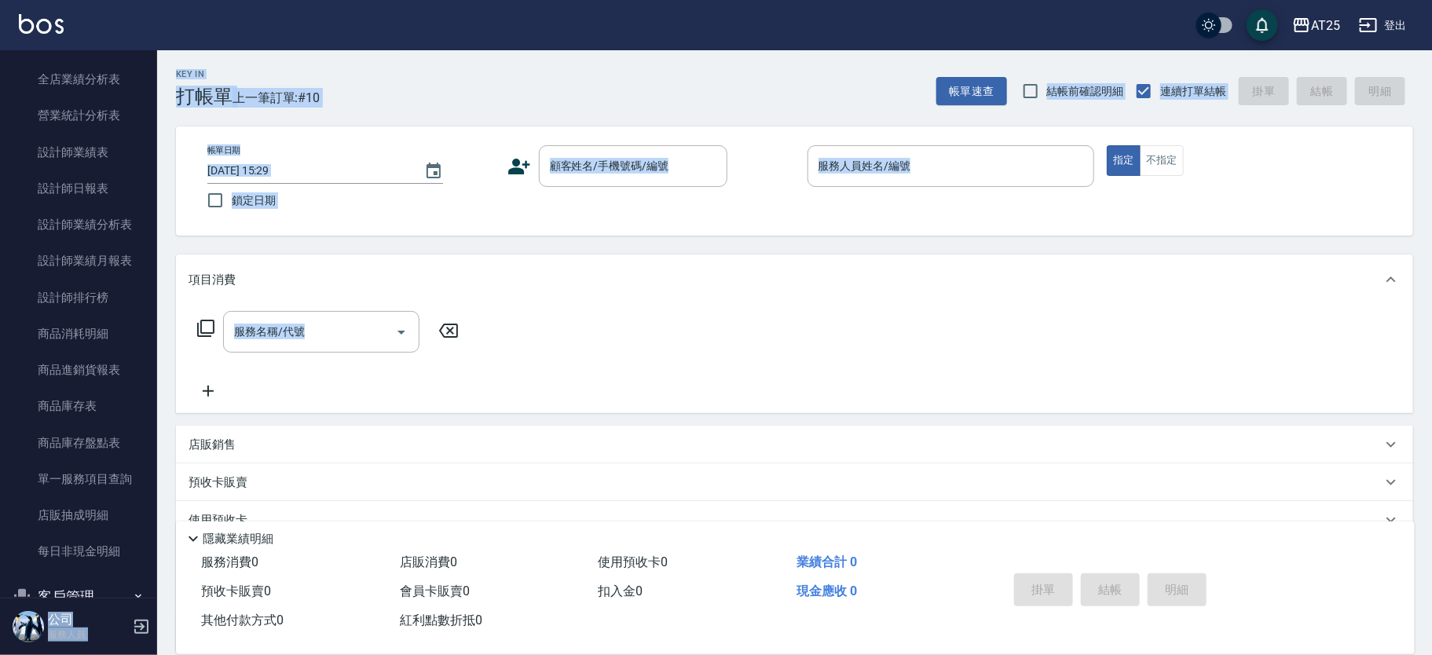
scroll to position [308, 0]
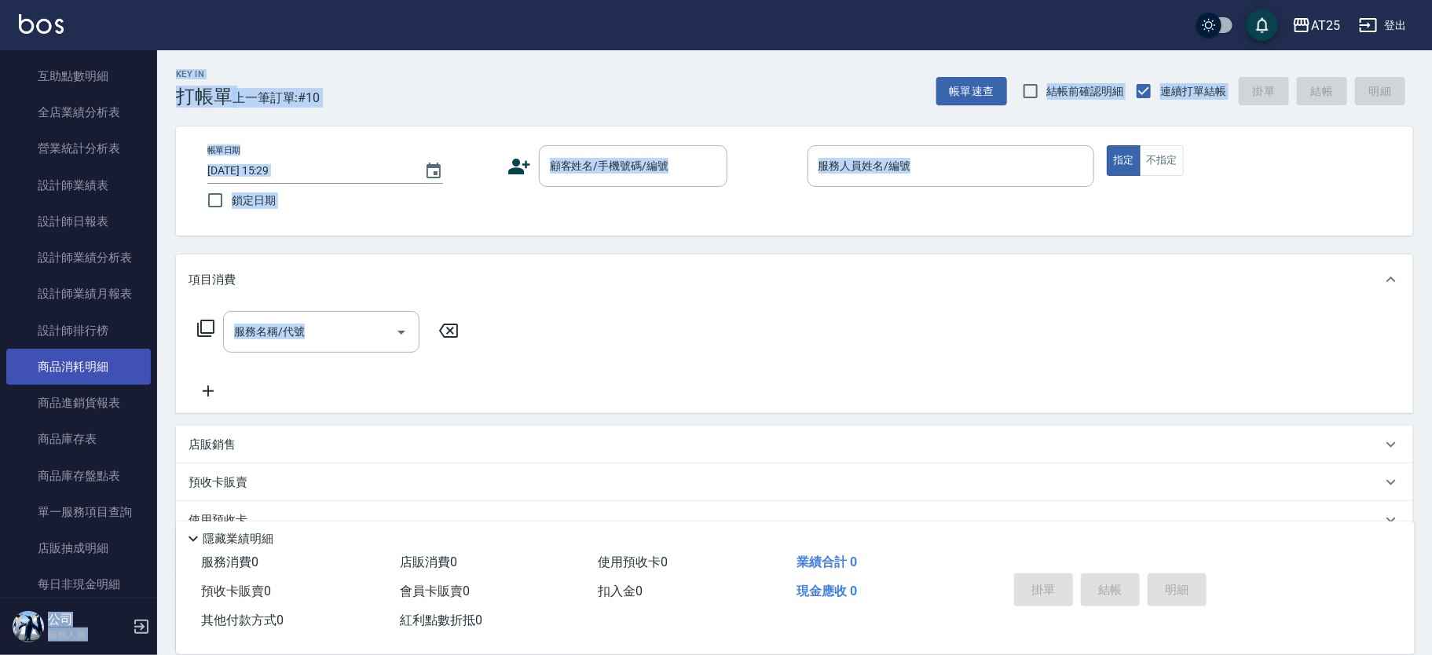
click at [70, 375] on link "商品消耗明細" at bounding box center [78, 367] width 145 height 36
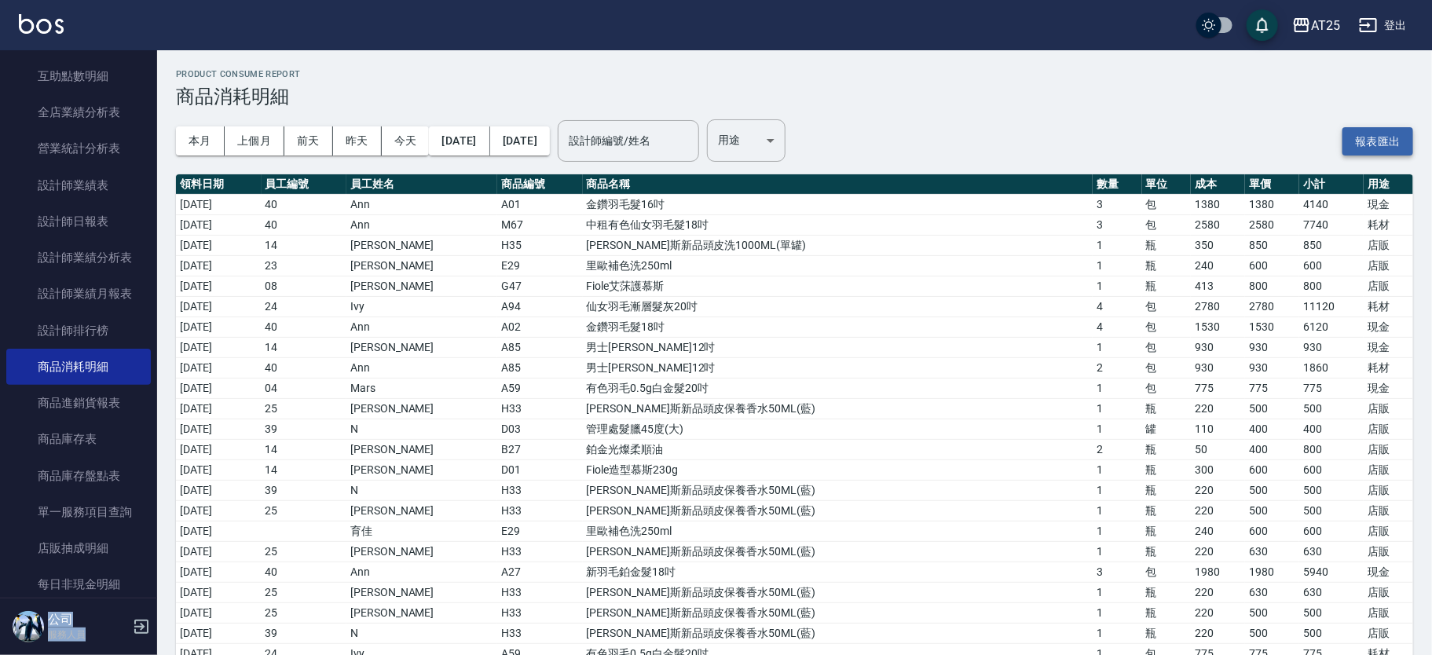
click at [1389, 134] on button "報表匯出" at bounding box center [1378, 141] width 71 height 29
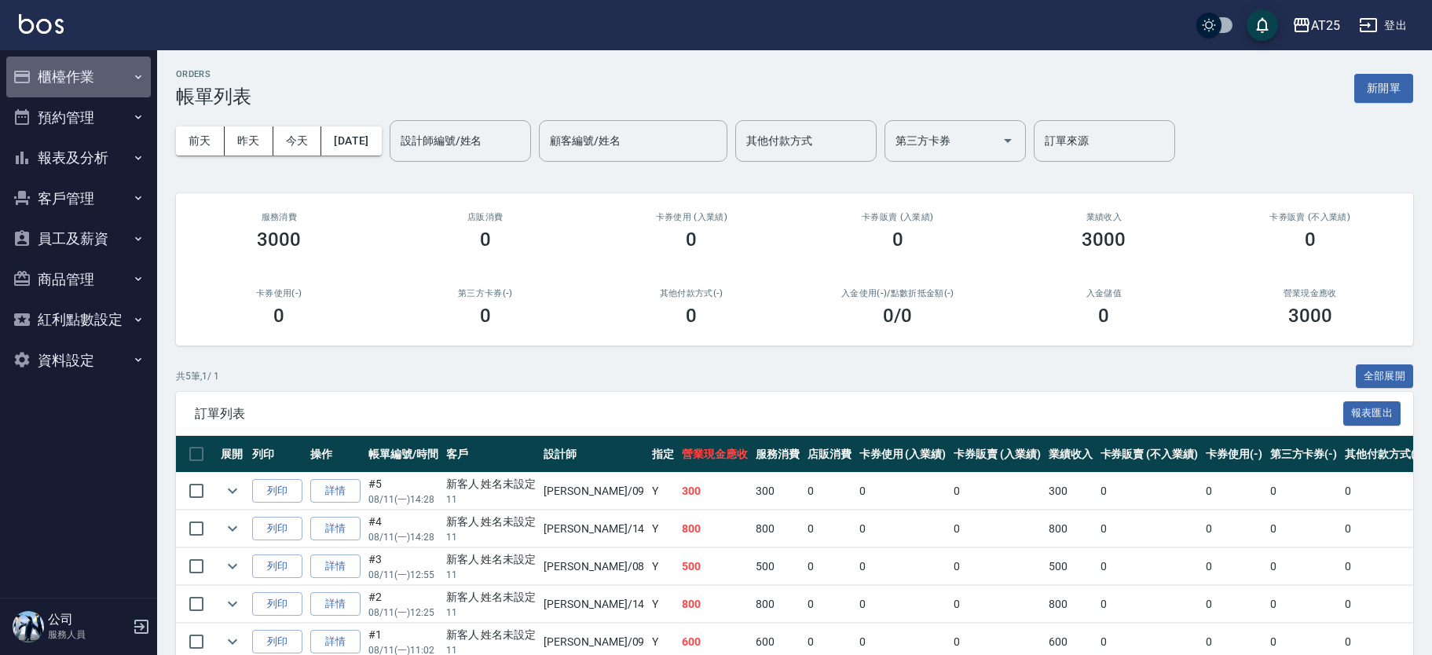
click at [76, 70] on button "櫃檯作業" at bounding box center [78, 77] width 145 height 41
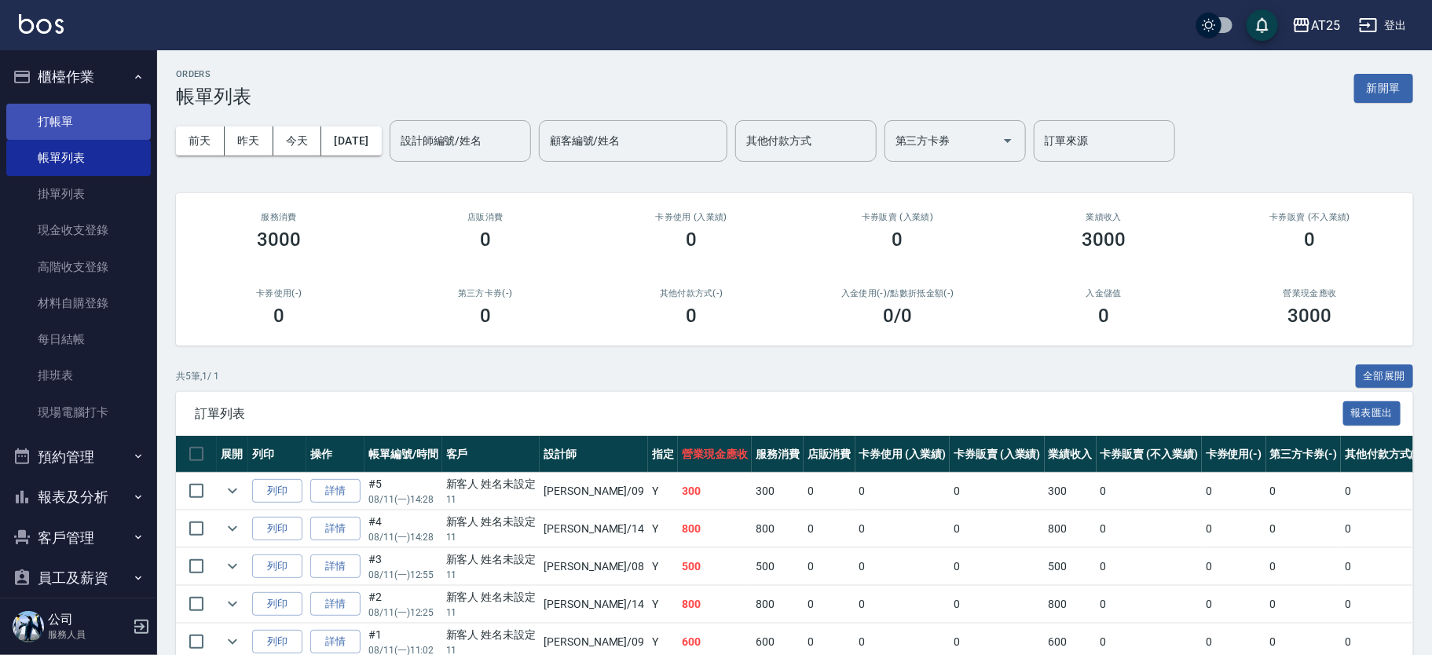
click at [101, 132] on link "打帳單" at bounding box center [78, 122] width 145 height 36
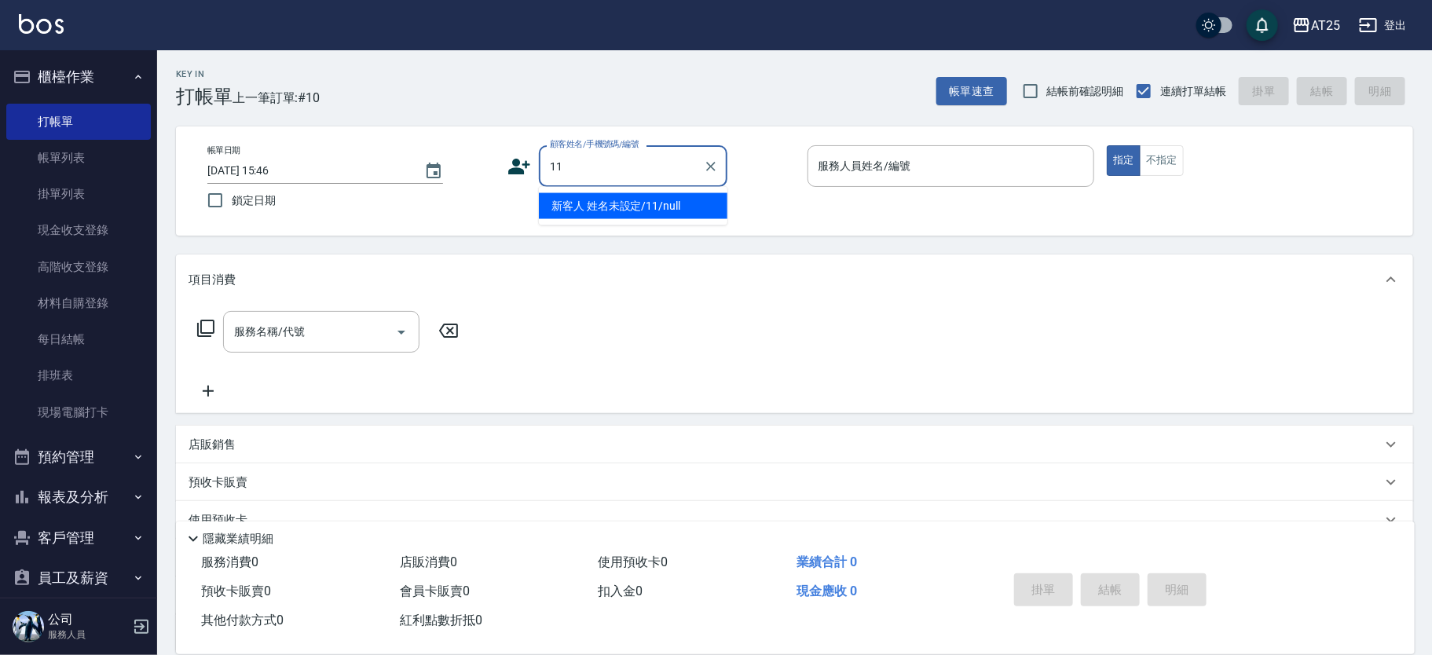
type input "新客人 姓名未設定/11/null"
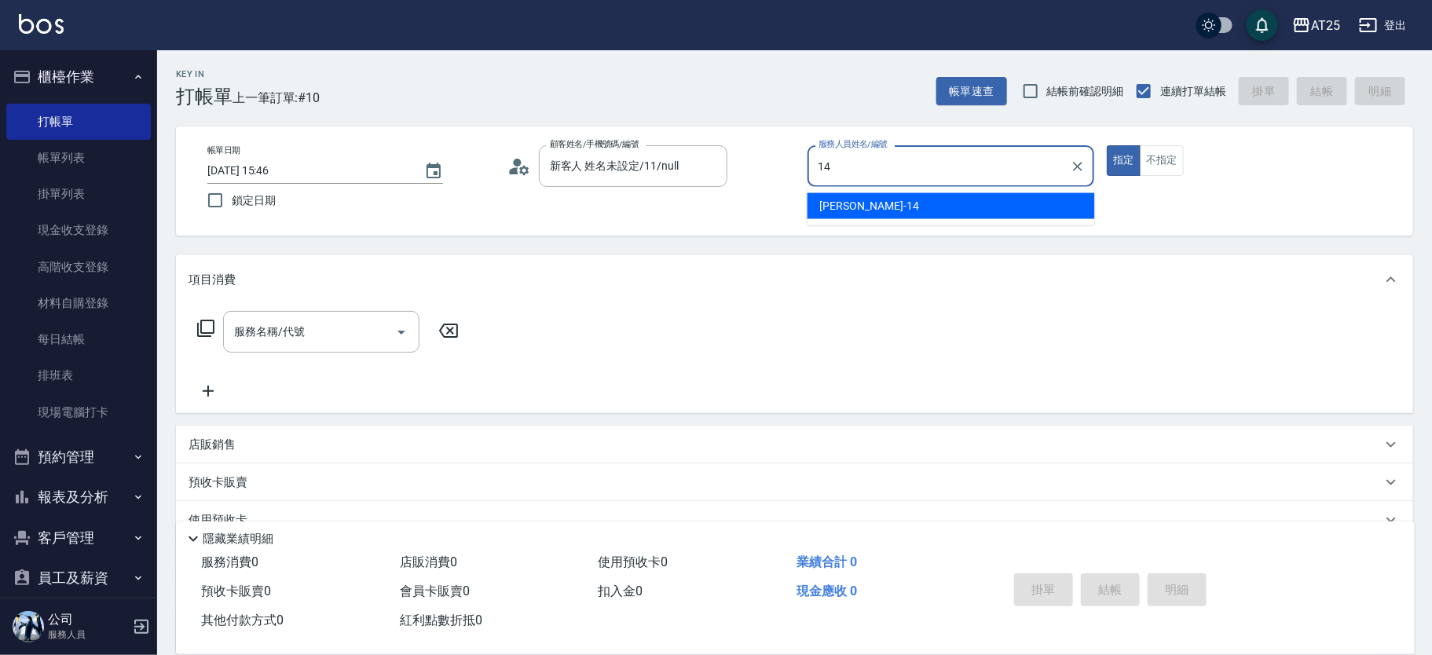
type input "[PERSON_NAME]-14"
type button "true"
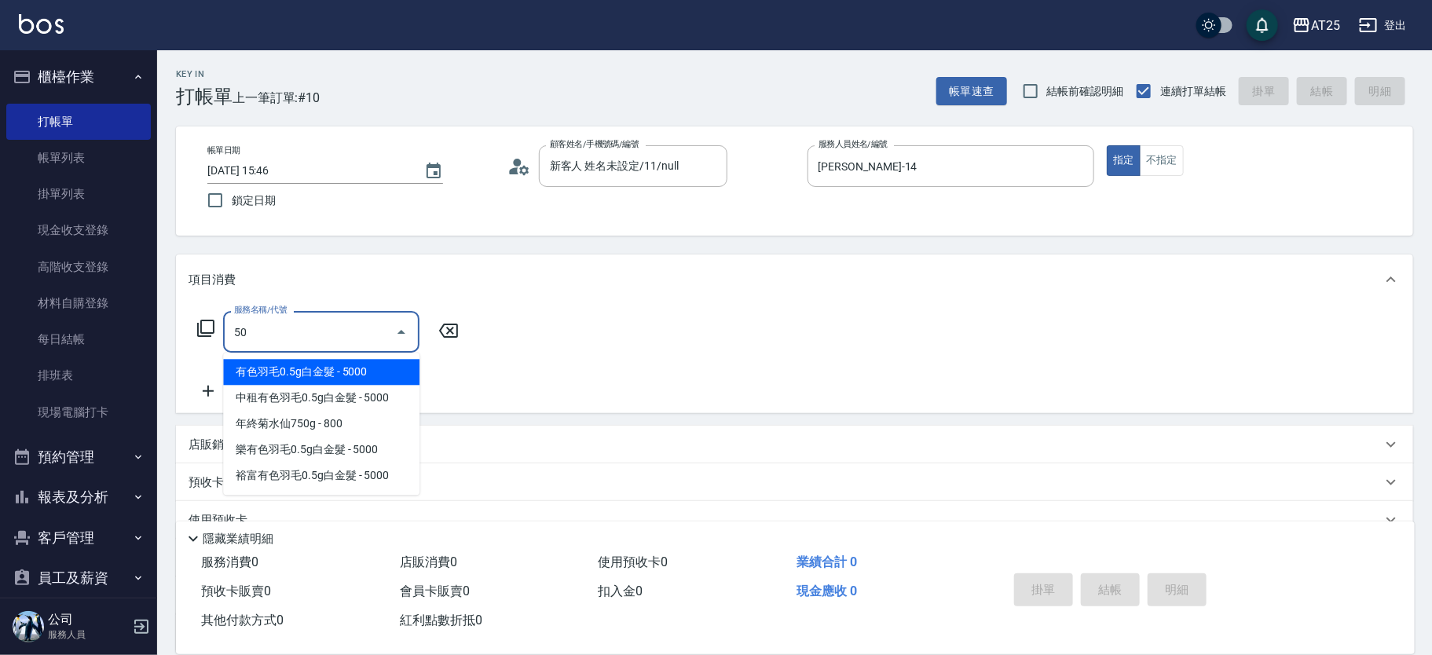
type input "501"
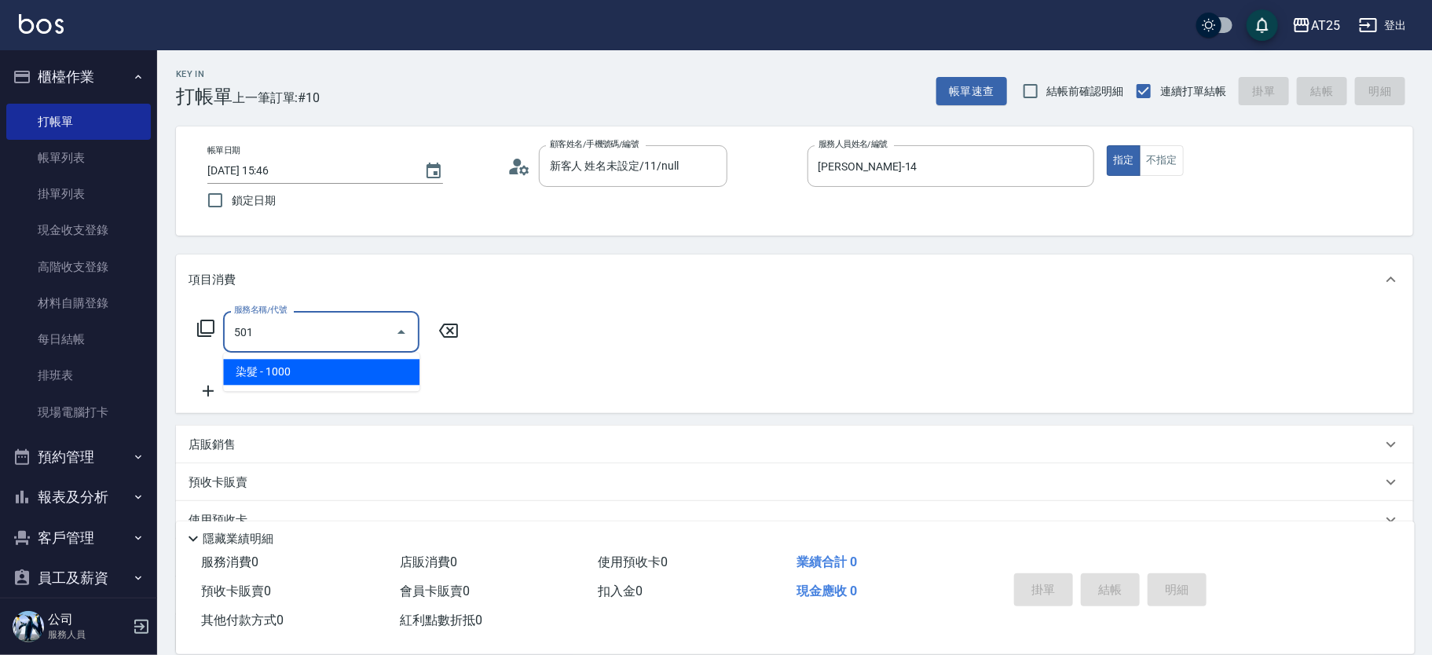
type input "100"
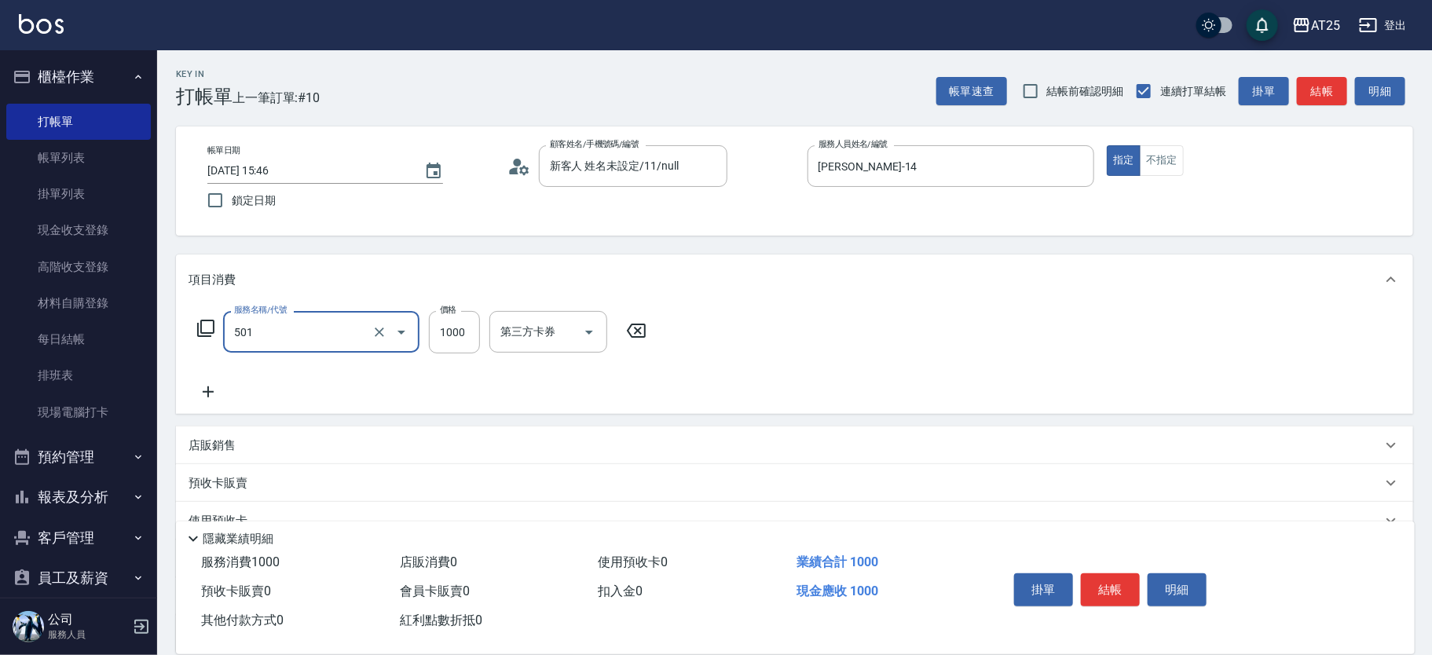
type input "染髮(501)"
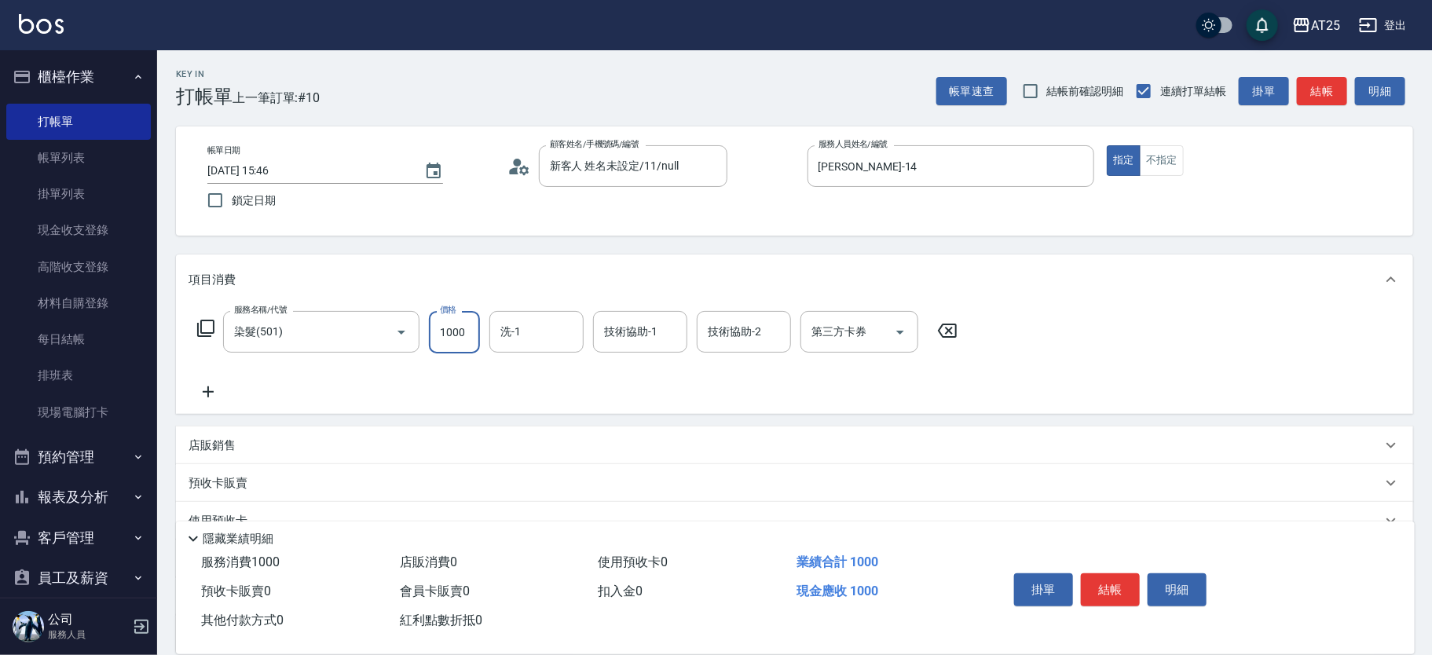
type input "0"
type input "27"
type input "20"
type input "272"
type input "270"
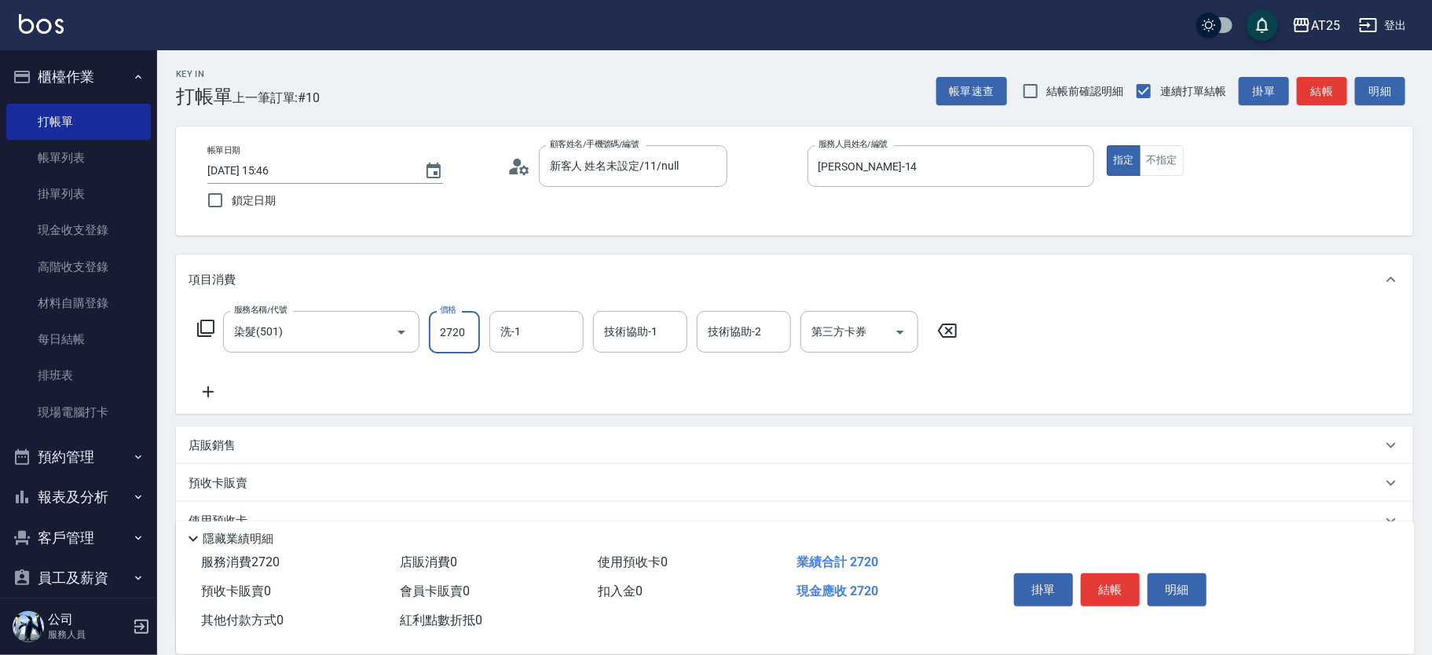
type input "2720"
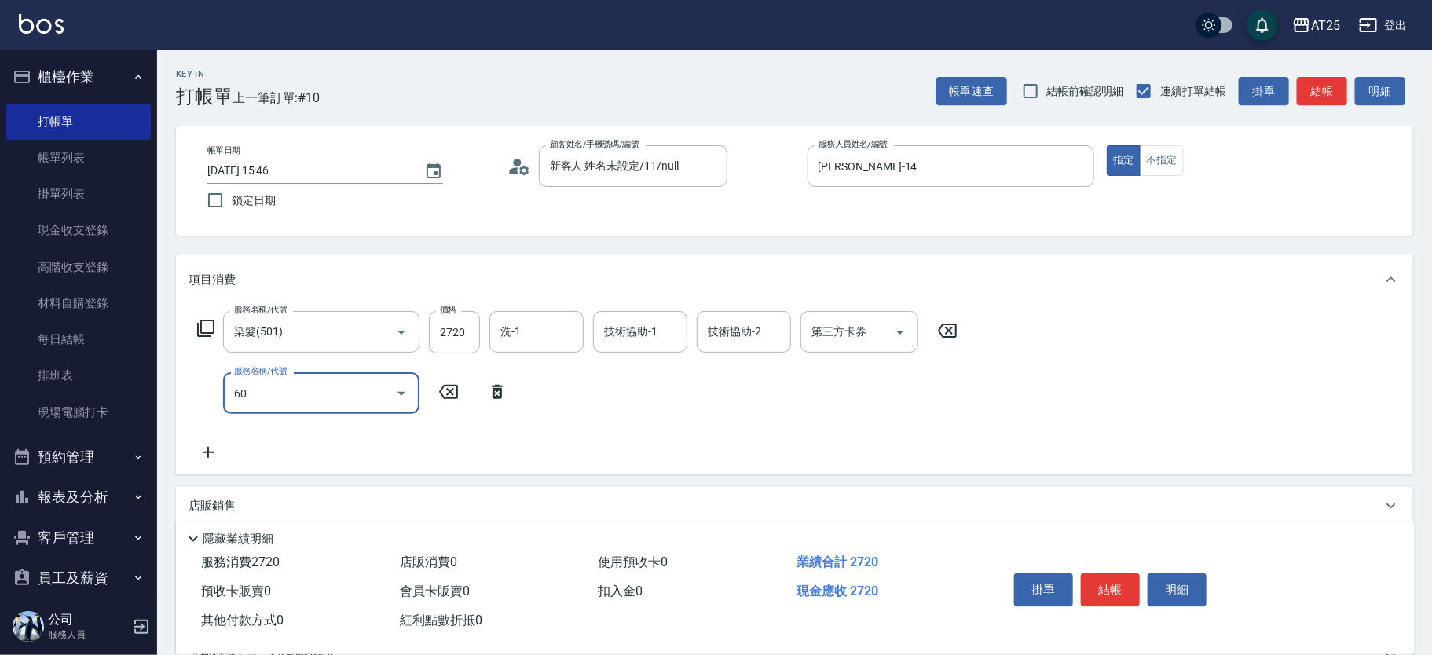
type input "601"
type input "370"
type input "自備護髮(1000上)(601)"
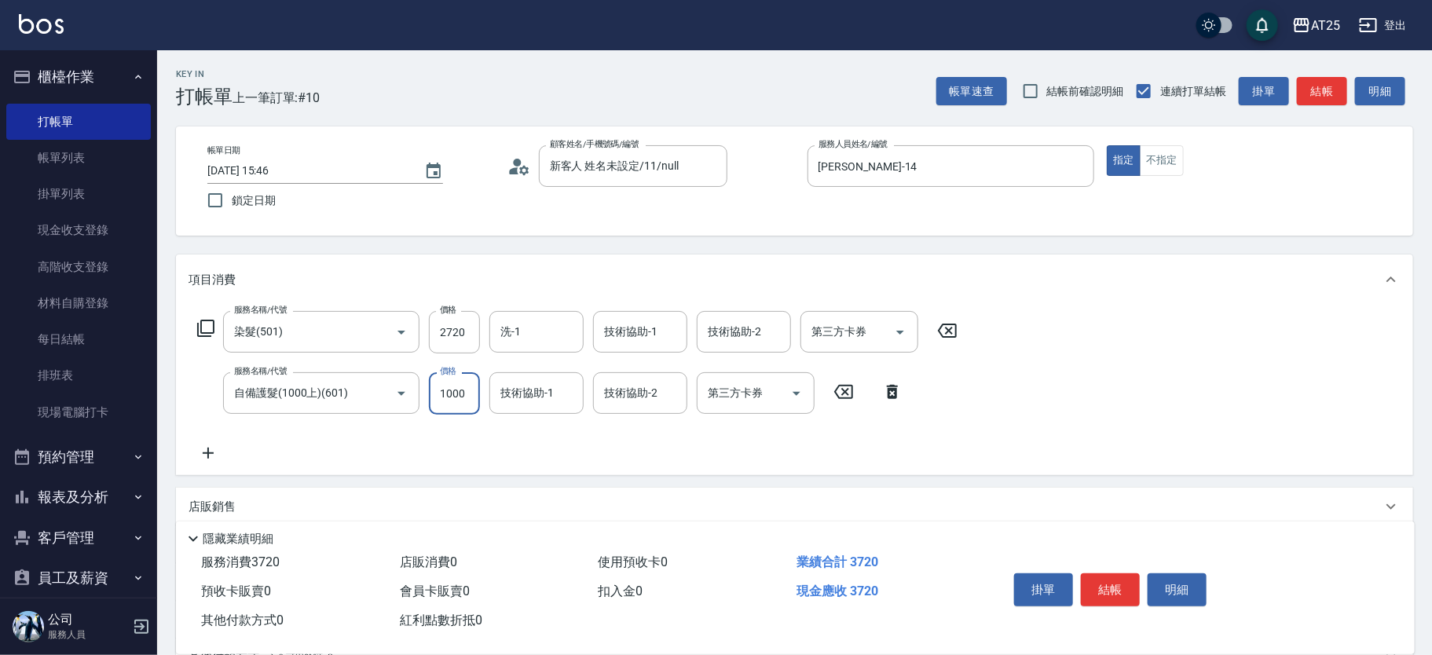
type input "270"
type input "8"
type input "280"
type input "80"
type input "350"
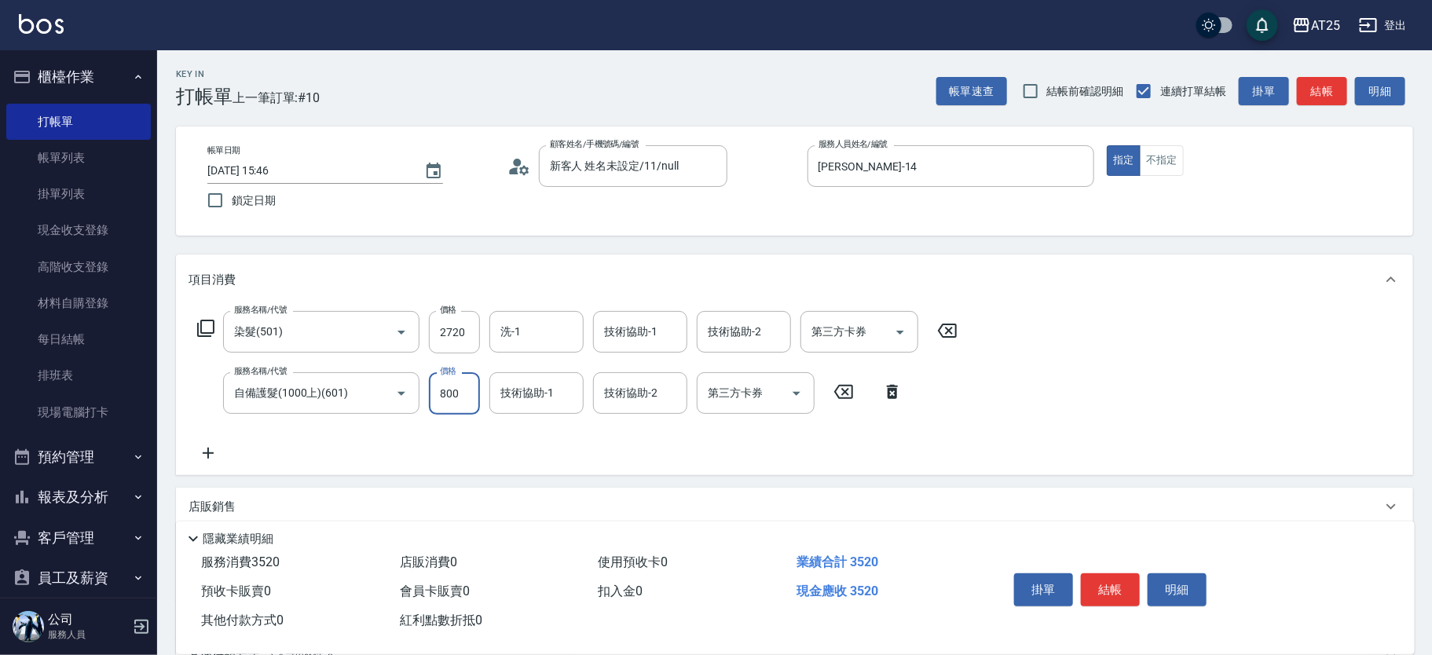
type input "800"
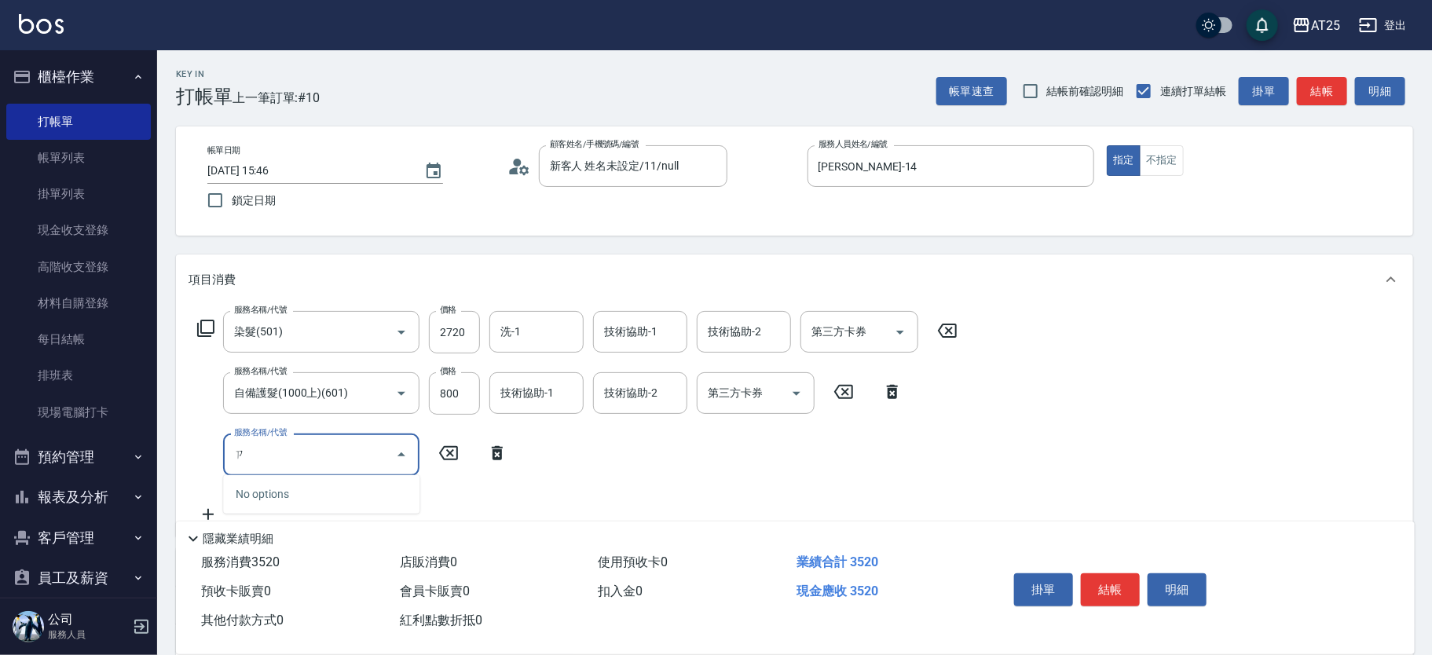
type input "自"
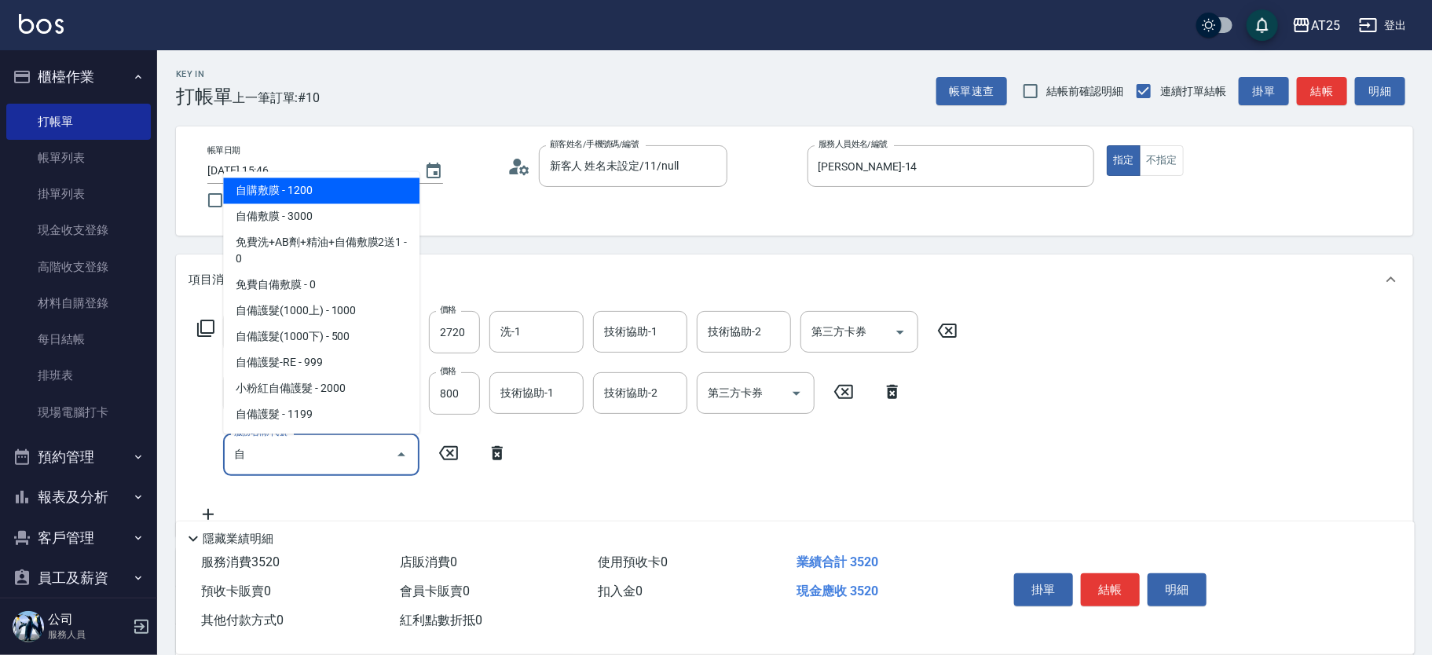
type input "470"
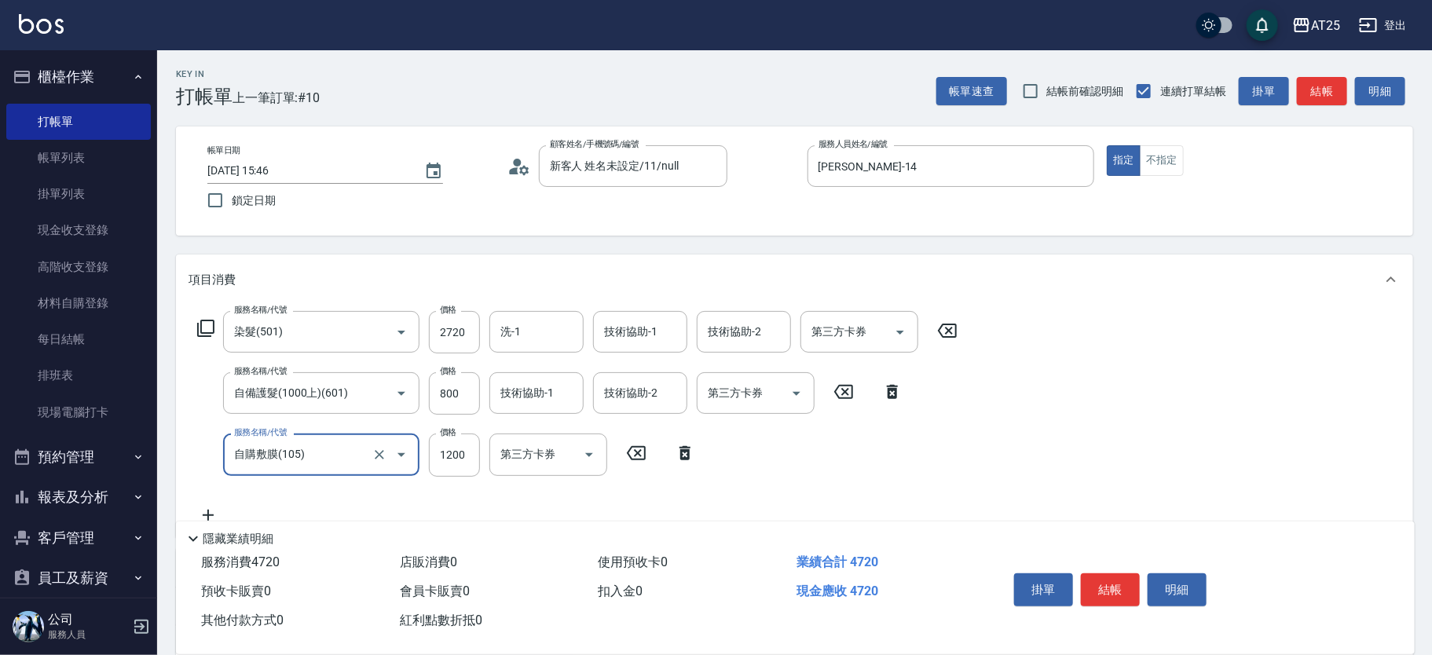
type input "自購敷膜(105)"
type input "8"
type input "360"
type input "80"
type input "430"
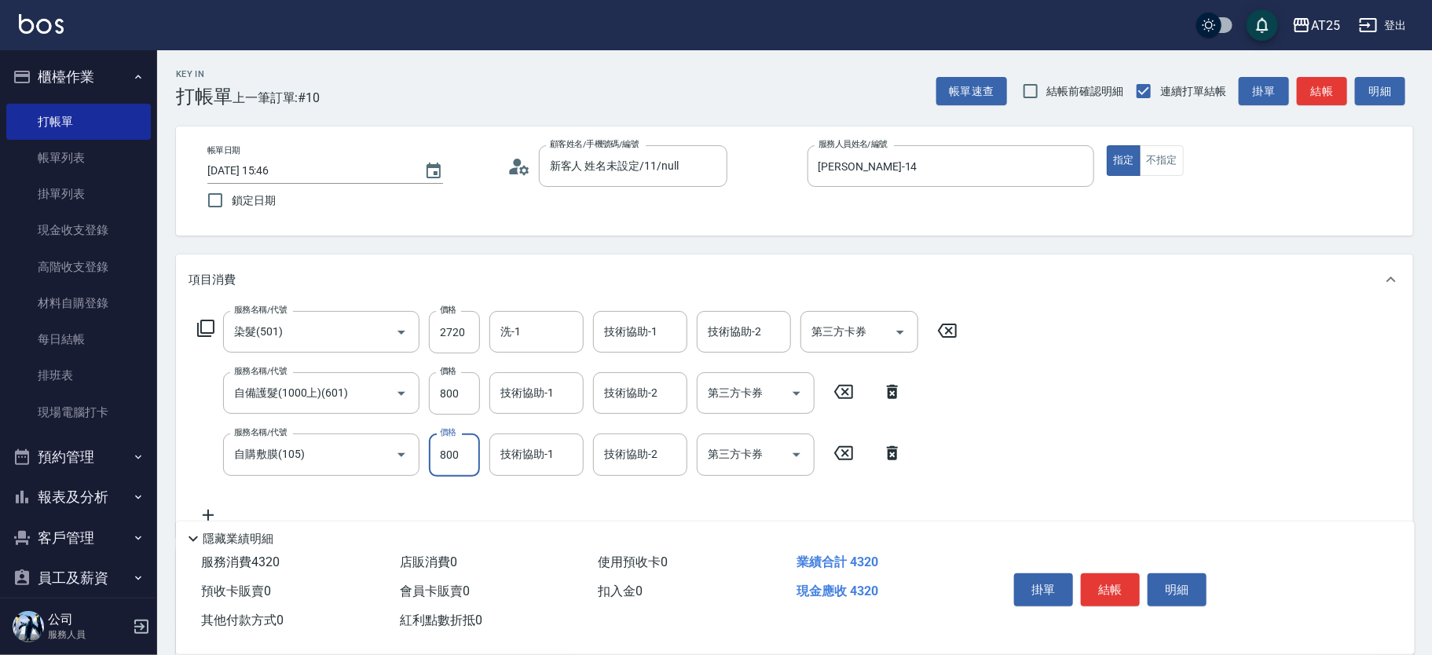
scroll to position [250, 0]
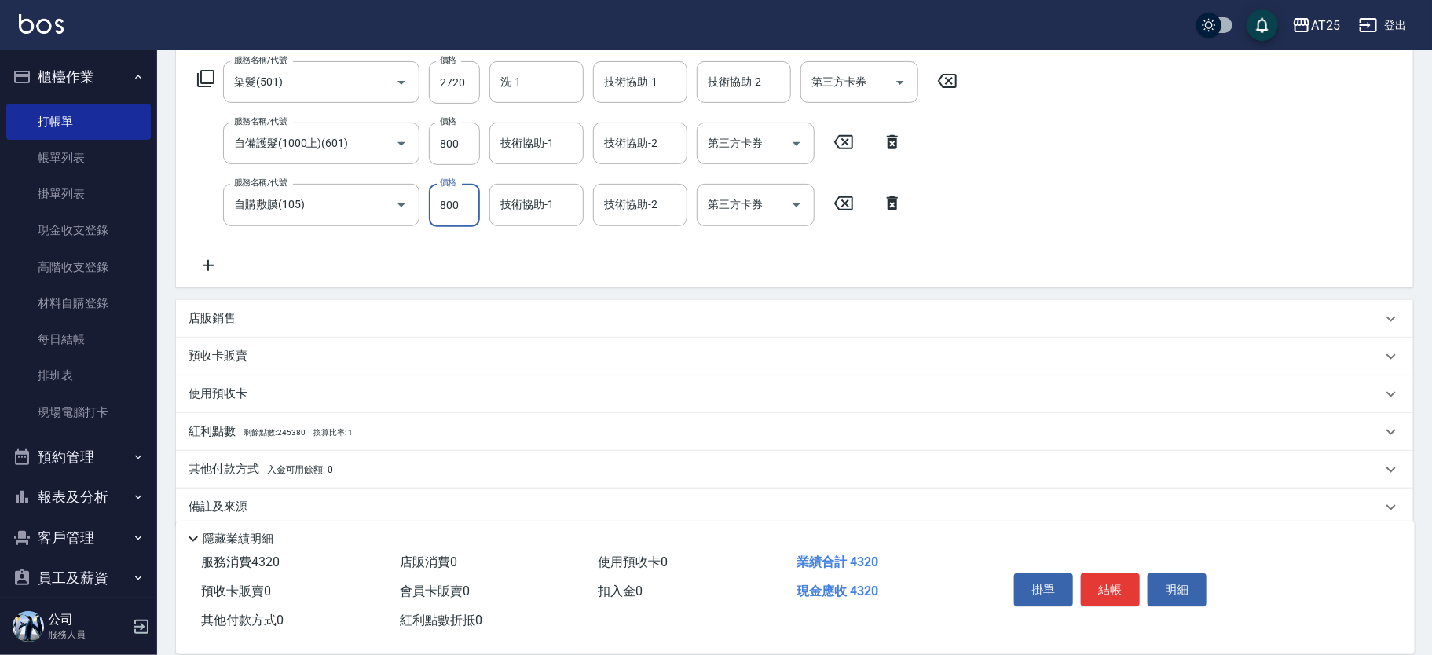
type input "800"
click at [261, 306] on div "店販銷售" at bounding box center [794, 319] width 1237 height 38
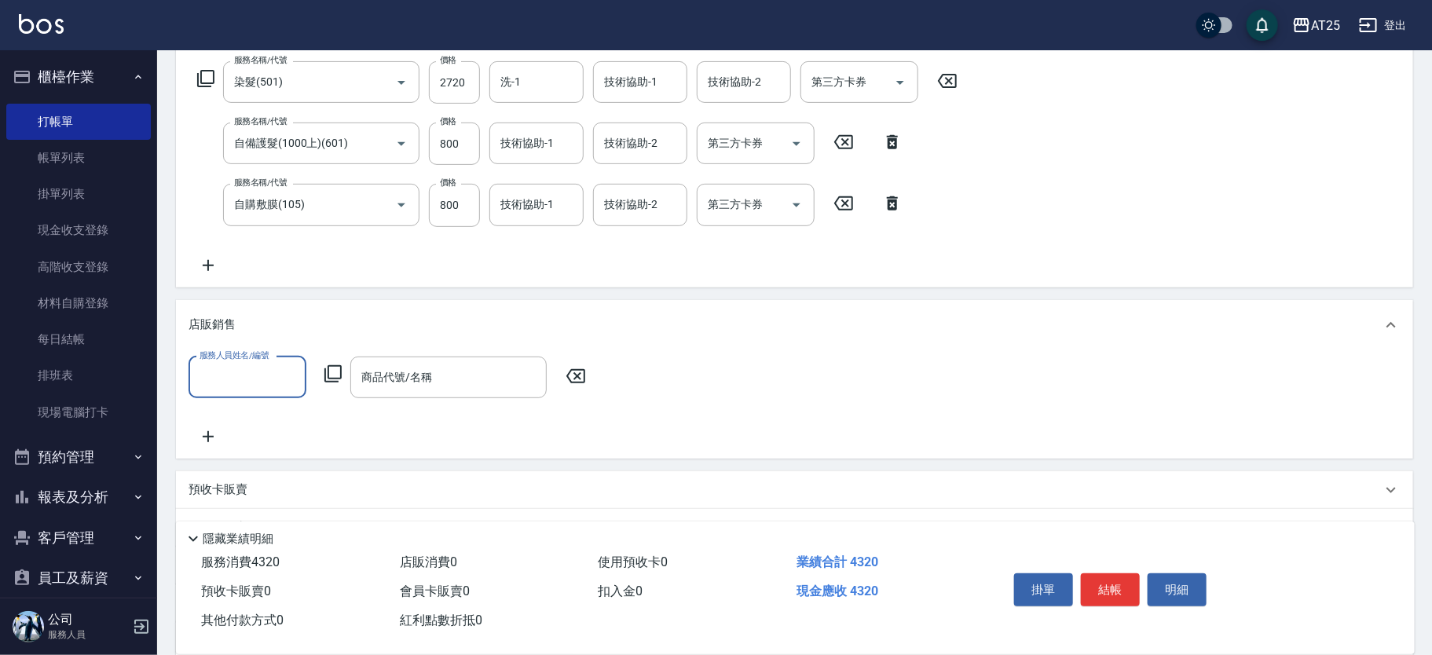
scroll to position [0, 0]
type input "[PERSON_NAME]-14"
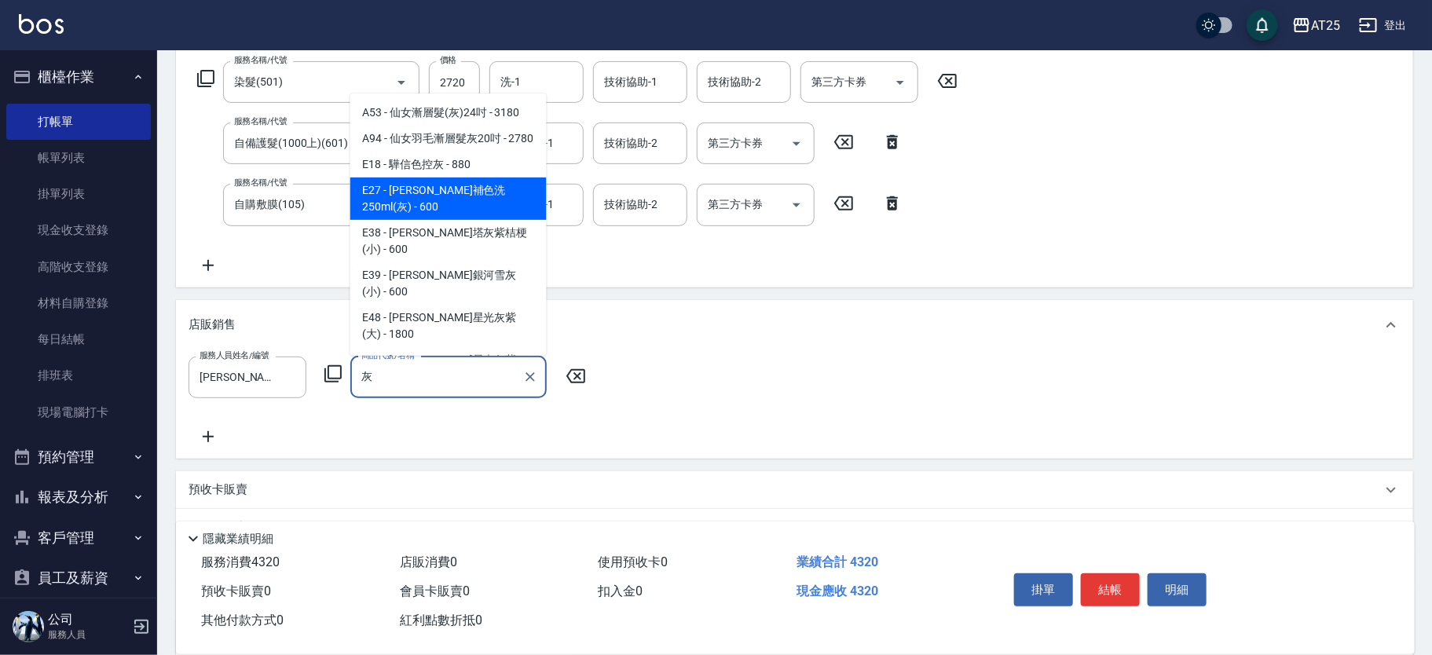
type input "里歐補色洗250ml(灰)"
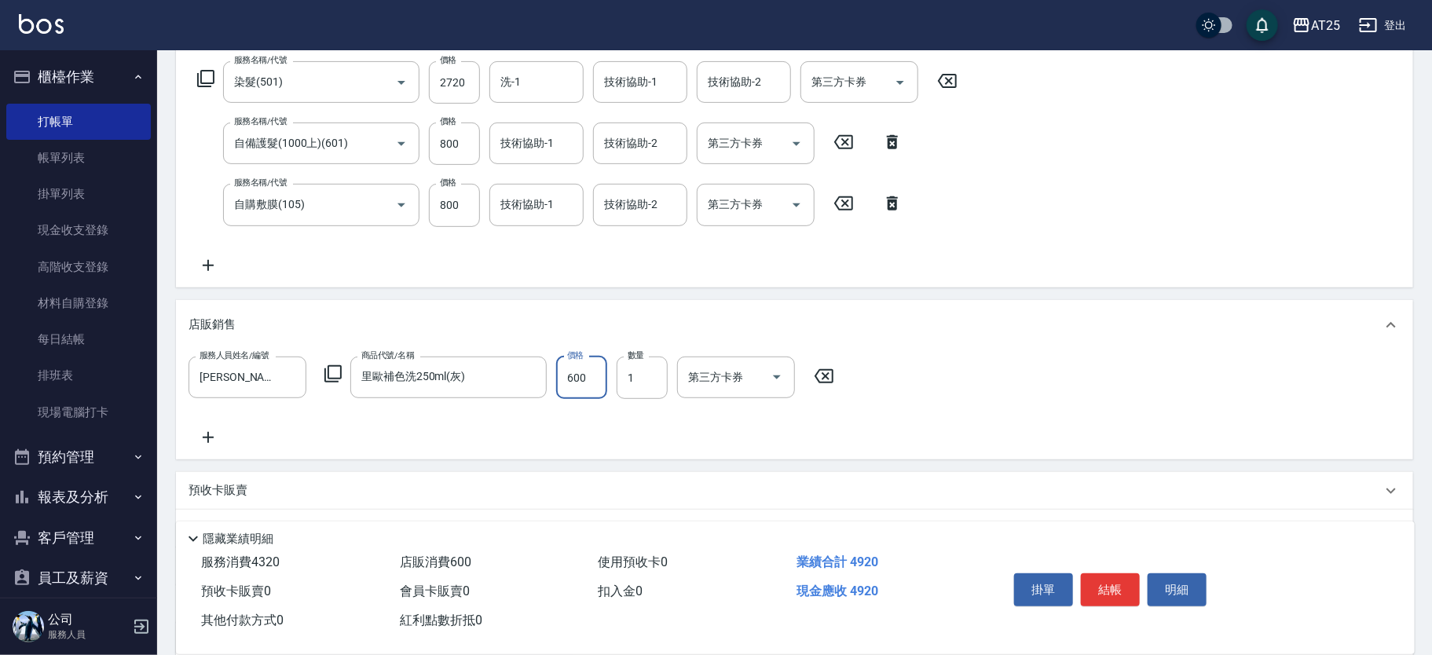
type input "430"
type input "48"
type input "480"
click at [454, 138] on input "800" at bounding box center [454, 144] width 51 height 42
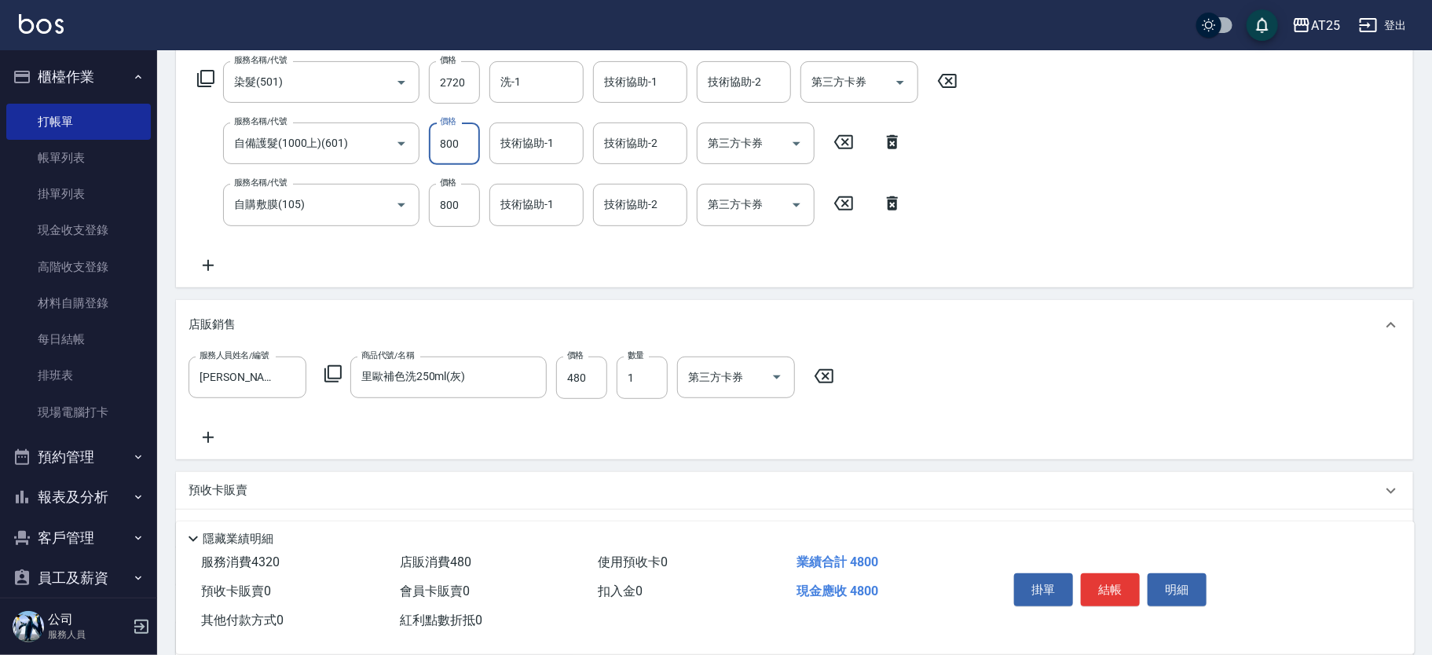
type input "400"
type input "70"
type input "470"
type input "700"
click at [1124, 585] on button "結帳" at bounding box center [1110, 590] width 59 height 33
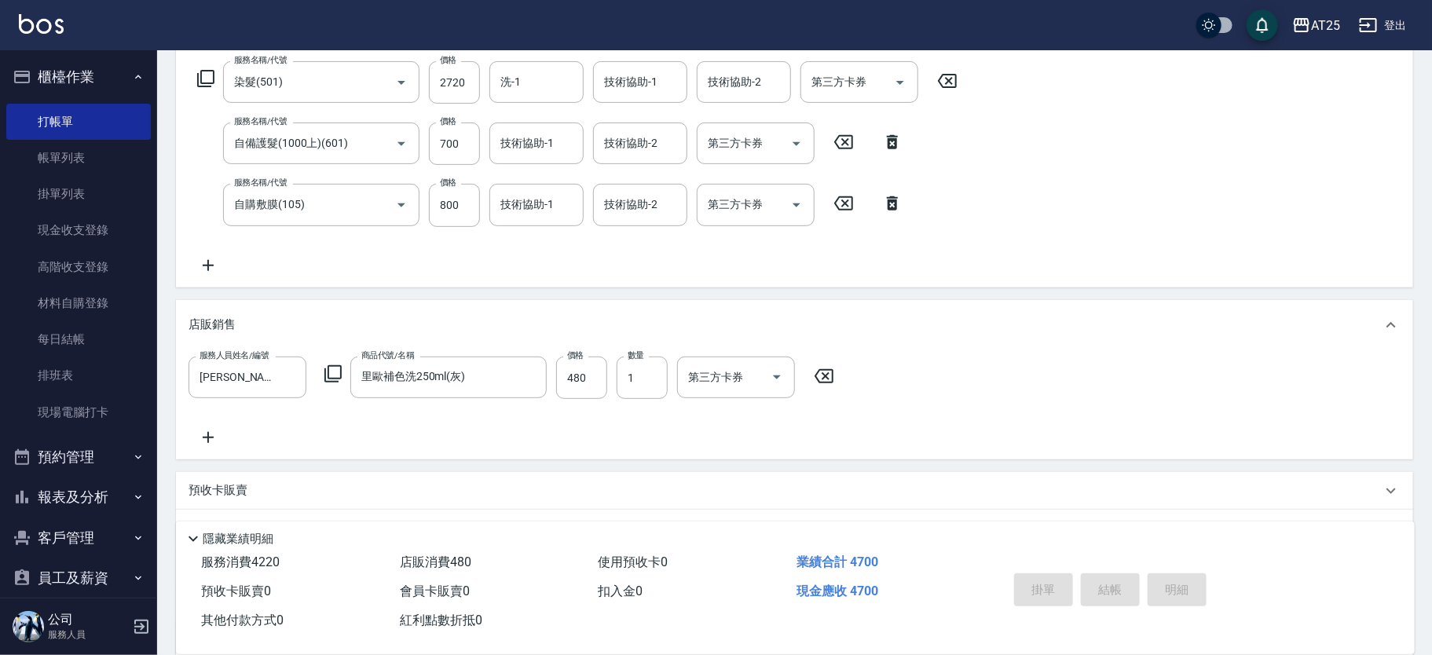
type input "[DATE] 15:47"
type input "0"
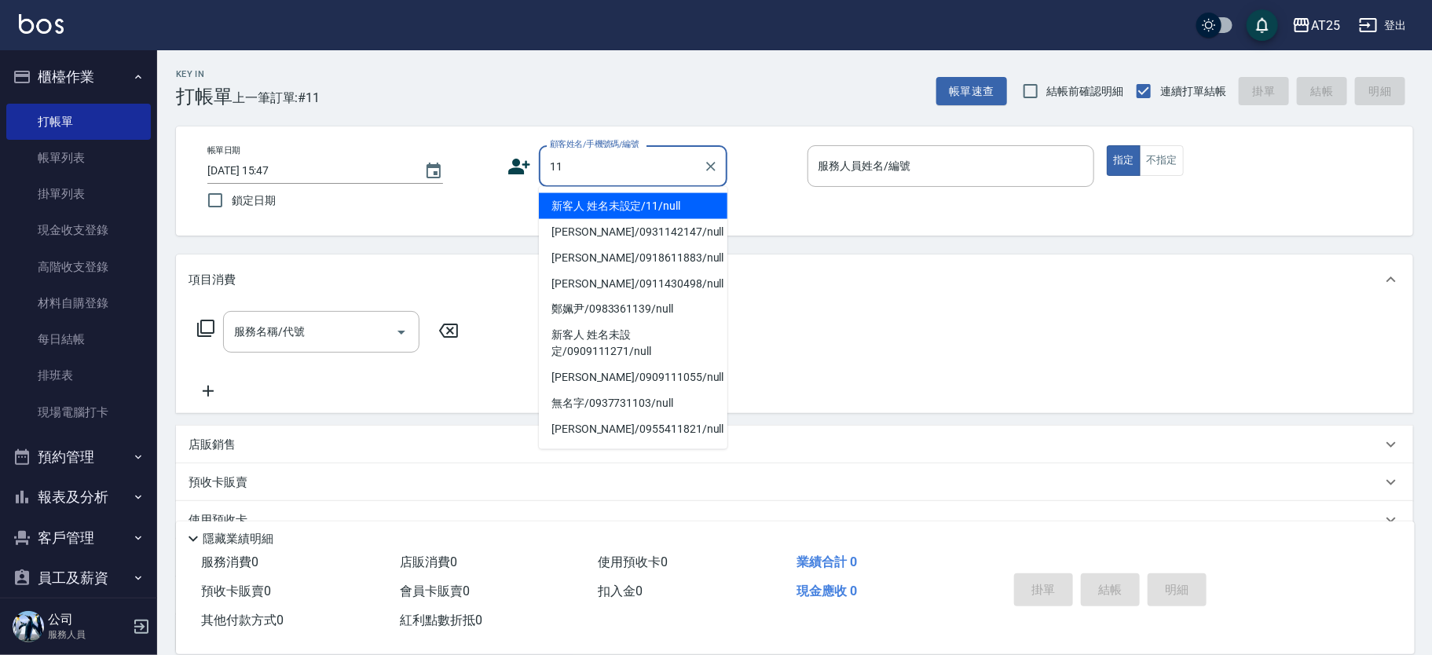
type input "新客人 姓名未設定/11/null"
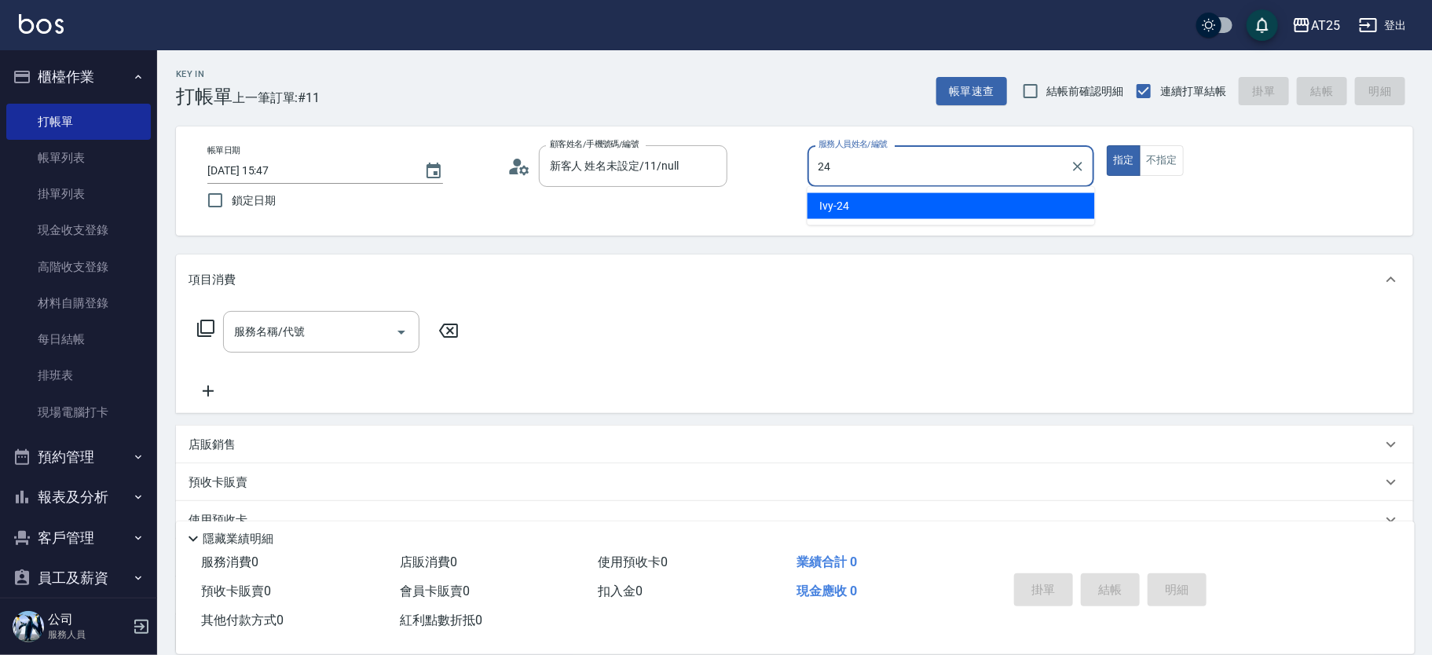
type input "Ivy-24"
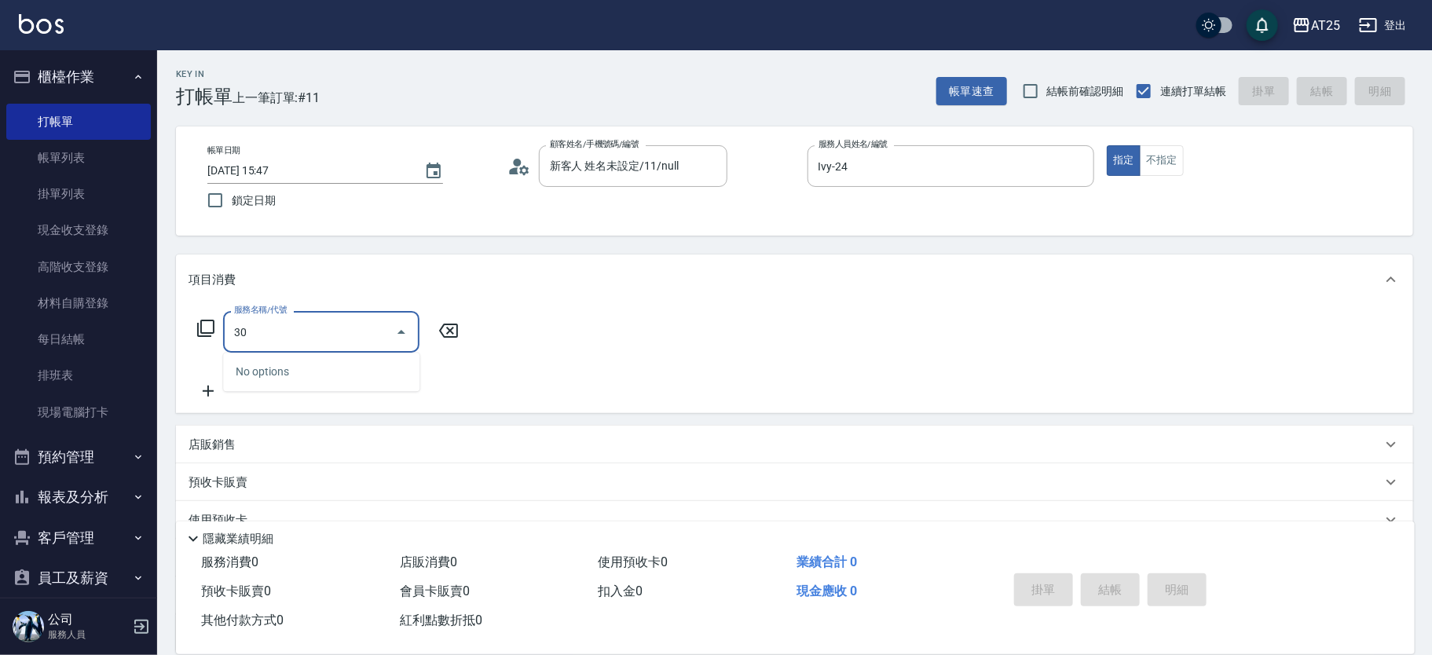
type input "301"
type input "150"
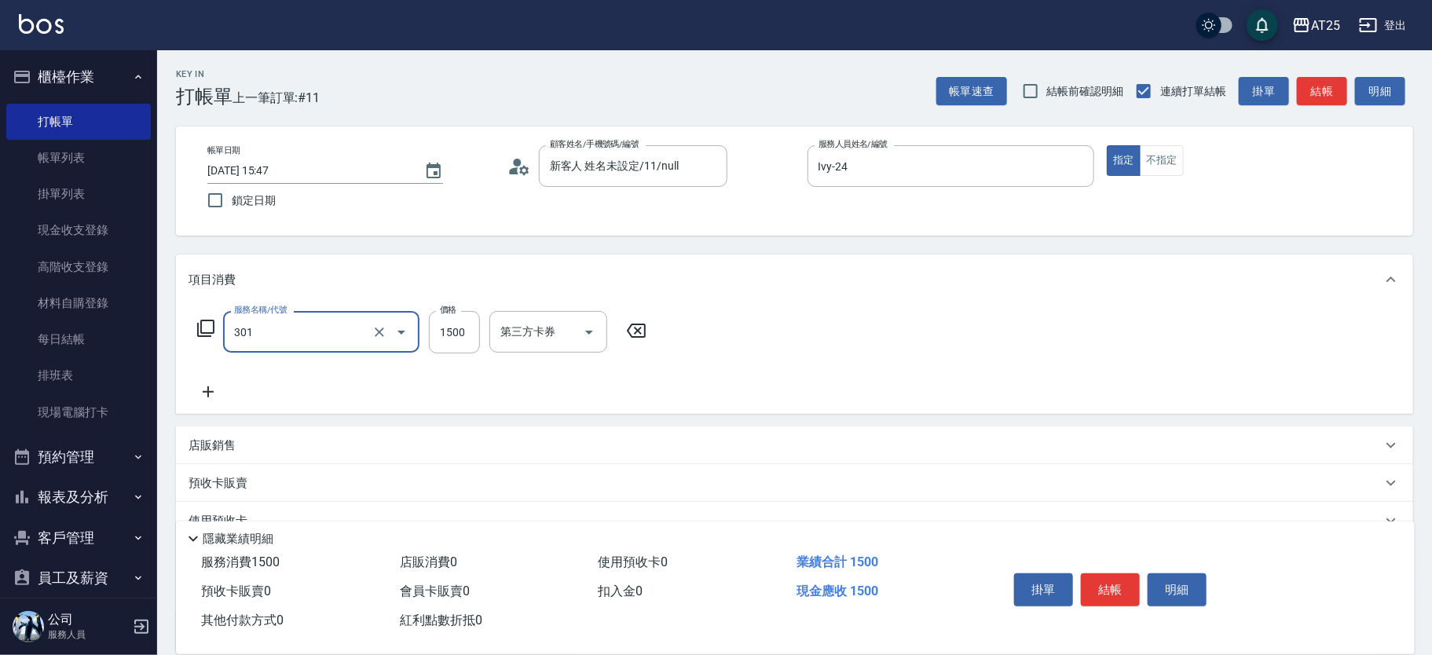
type input "燙髮(301)"
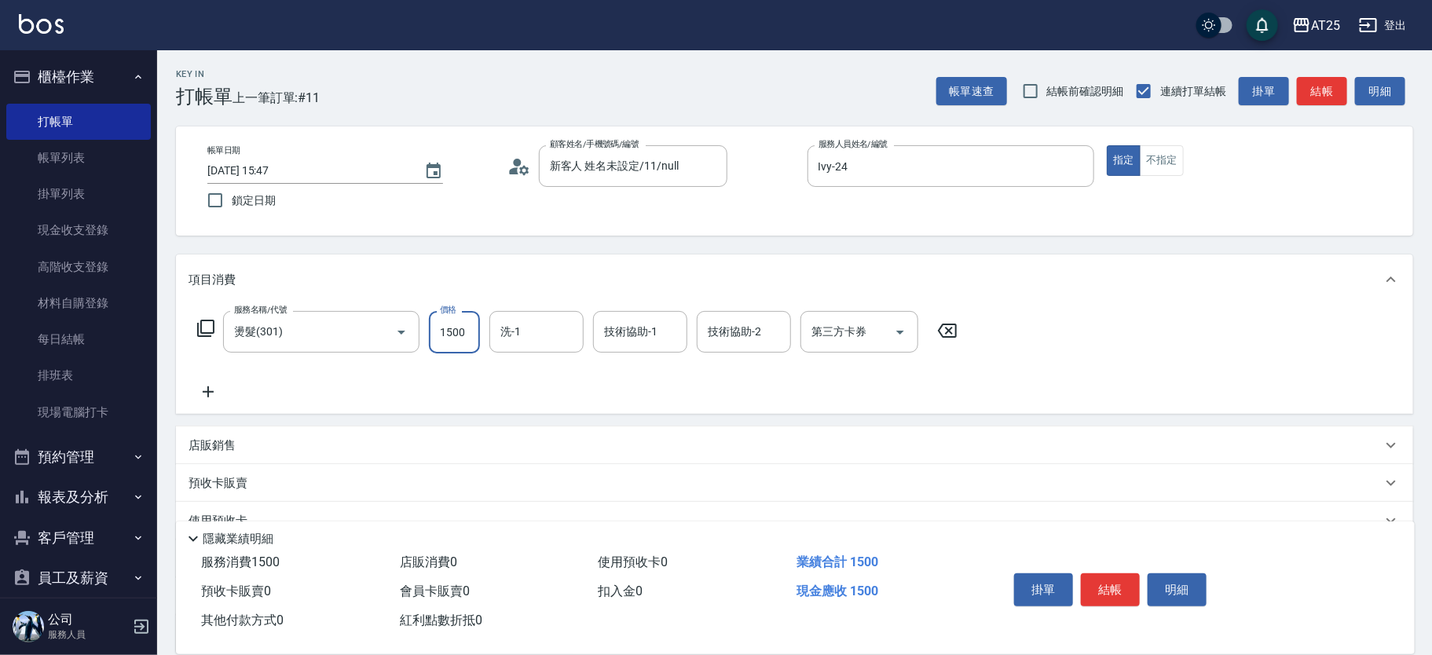
type input "0"
type input "40"
type input "409"
type input "400"
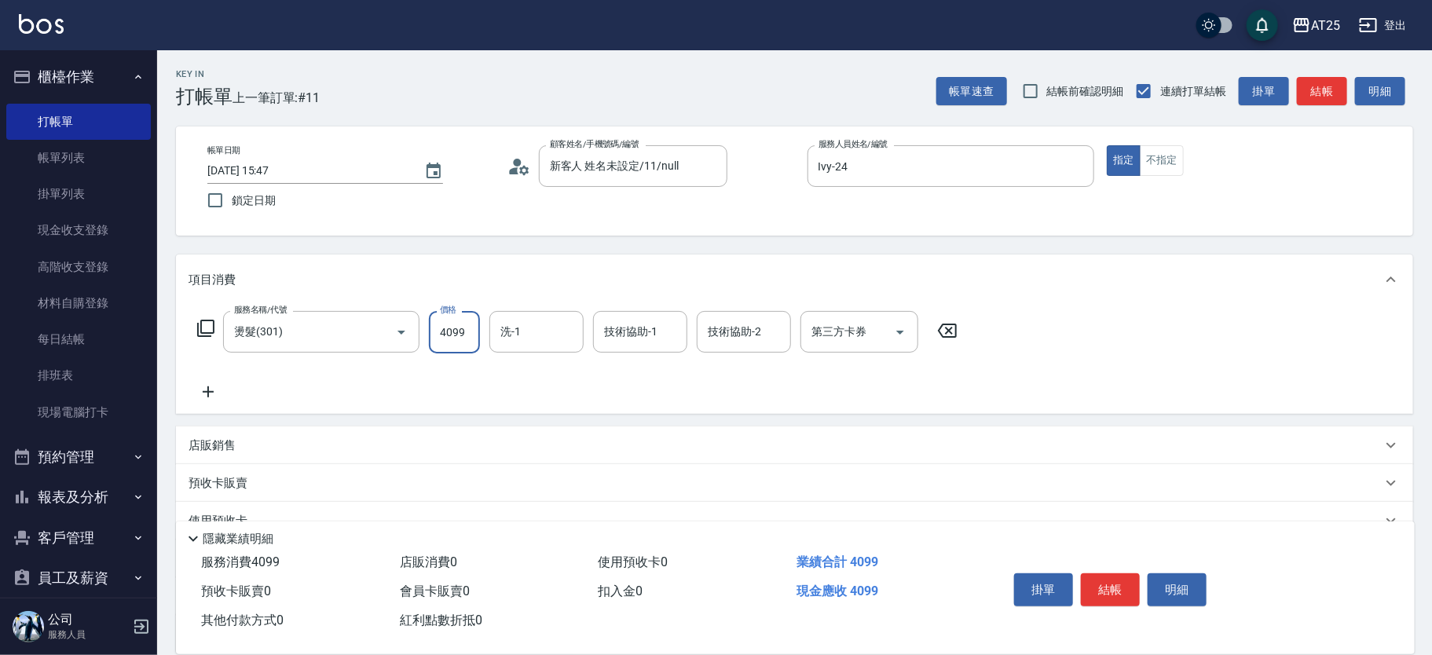
type input "4099"
type input "小曼-82"
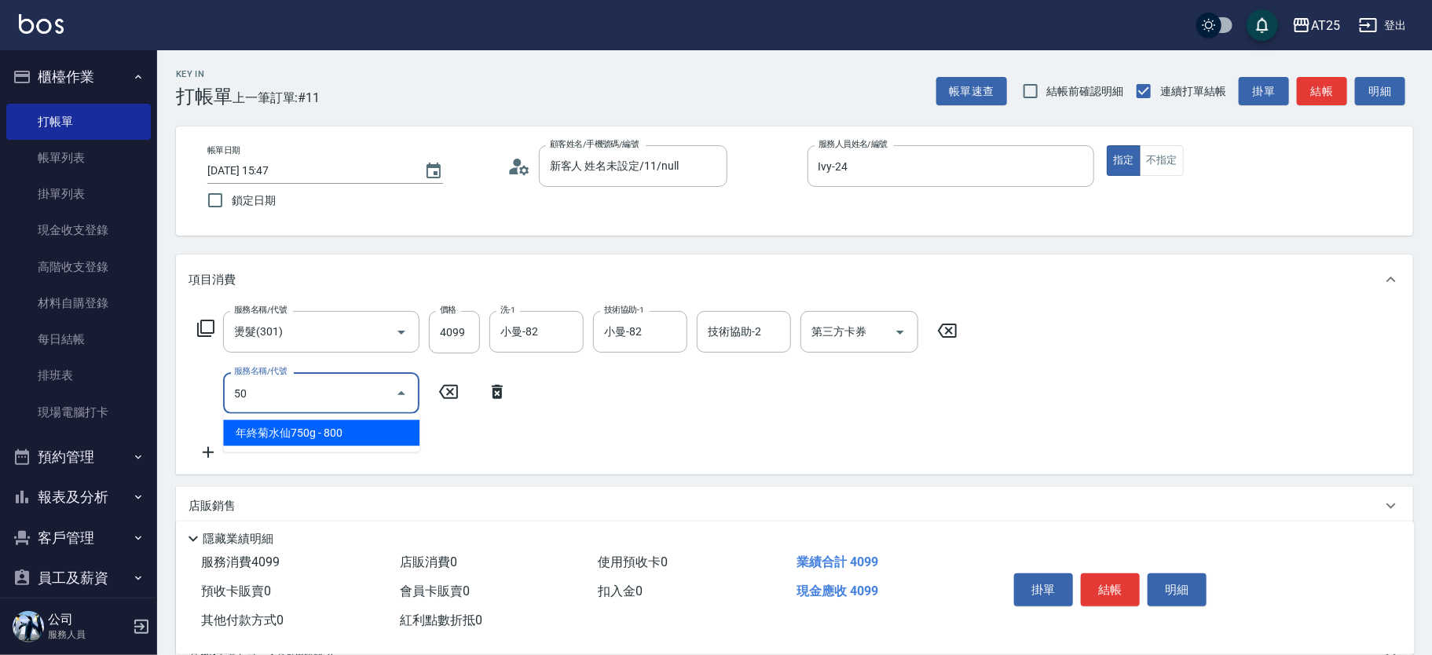
type input "501"
type input "500"
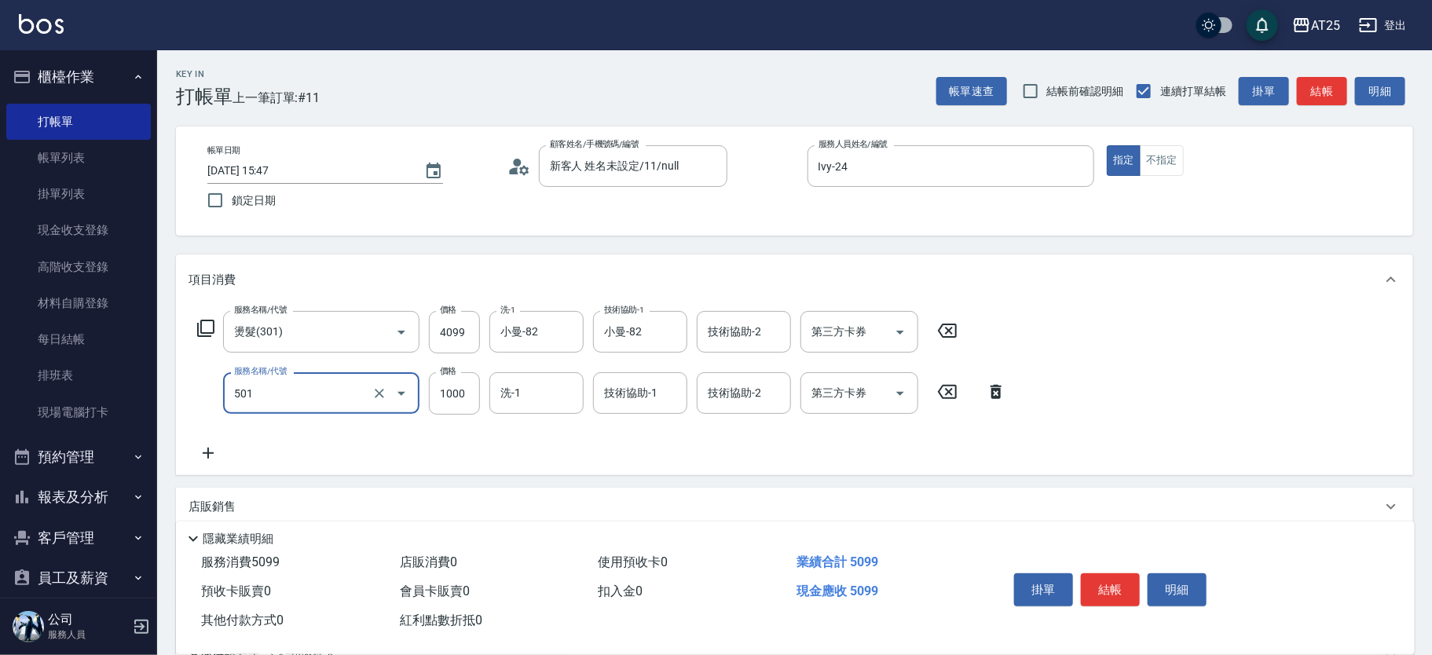
type input "染髮(501)"
type input "400"
type input "0"
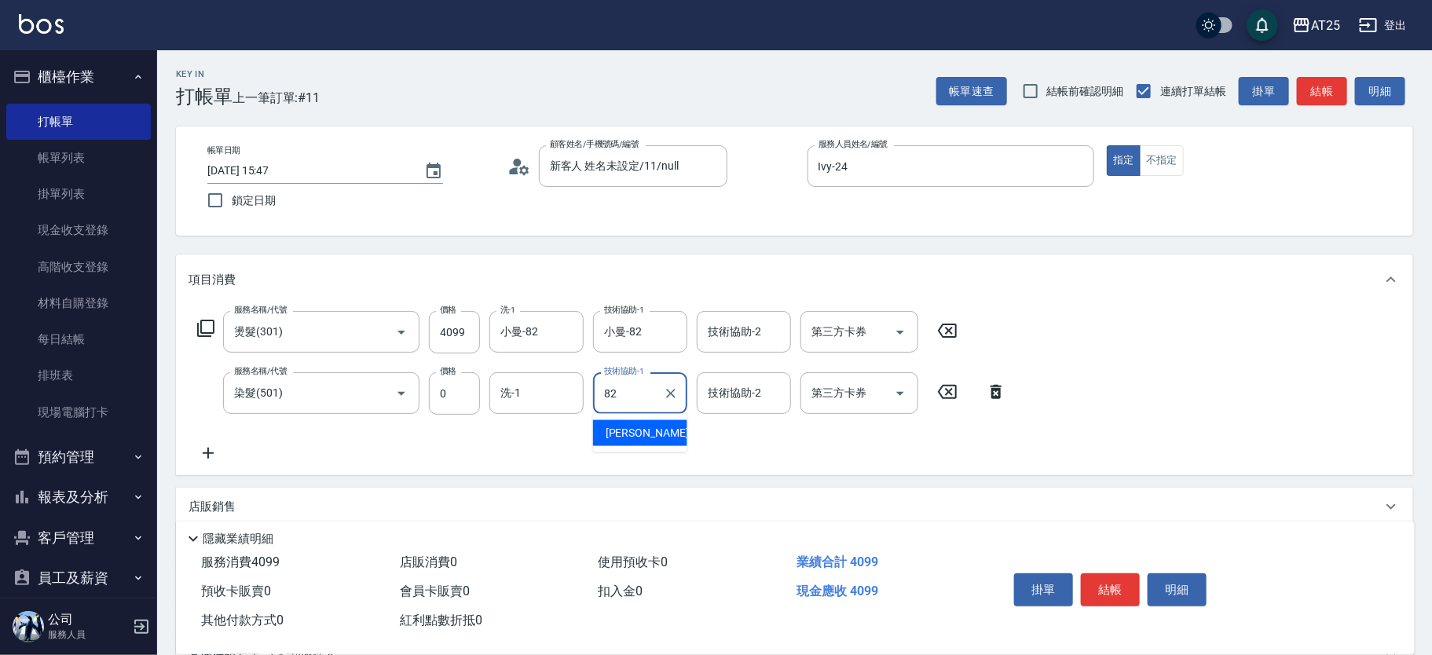
type input "小曼-82"
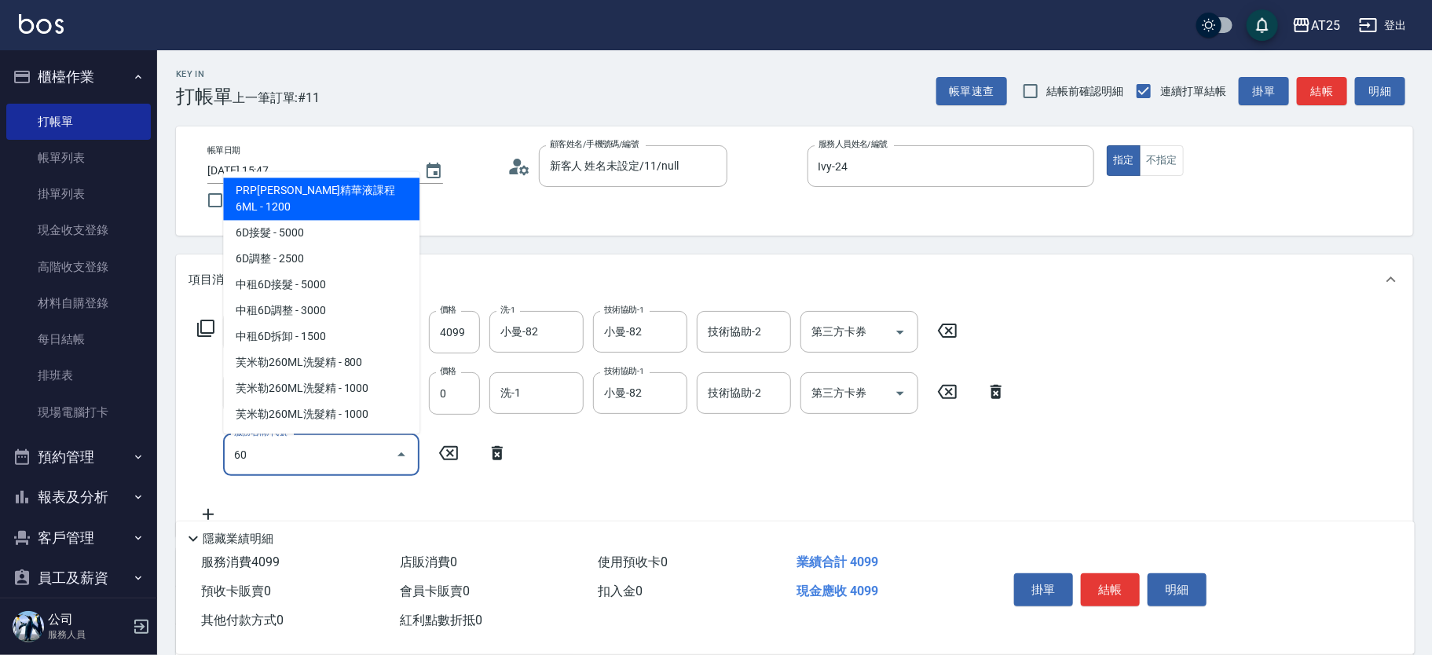
type input "601"
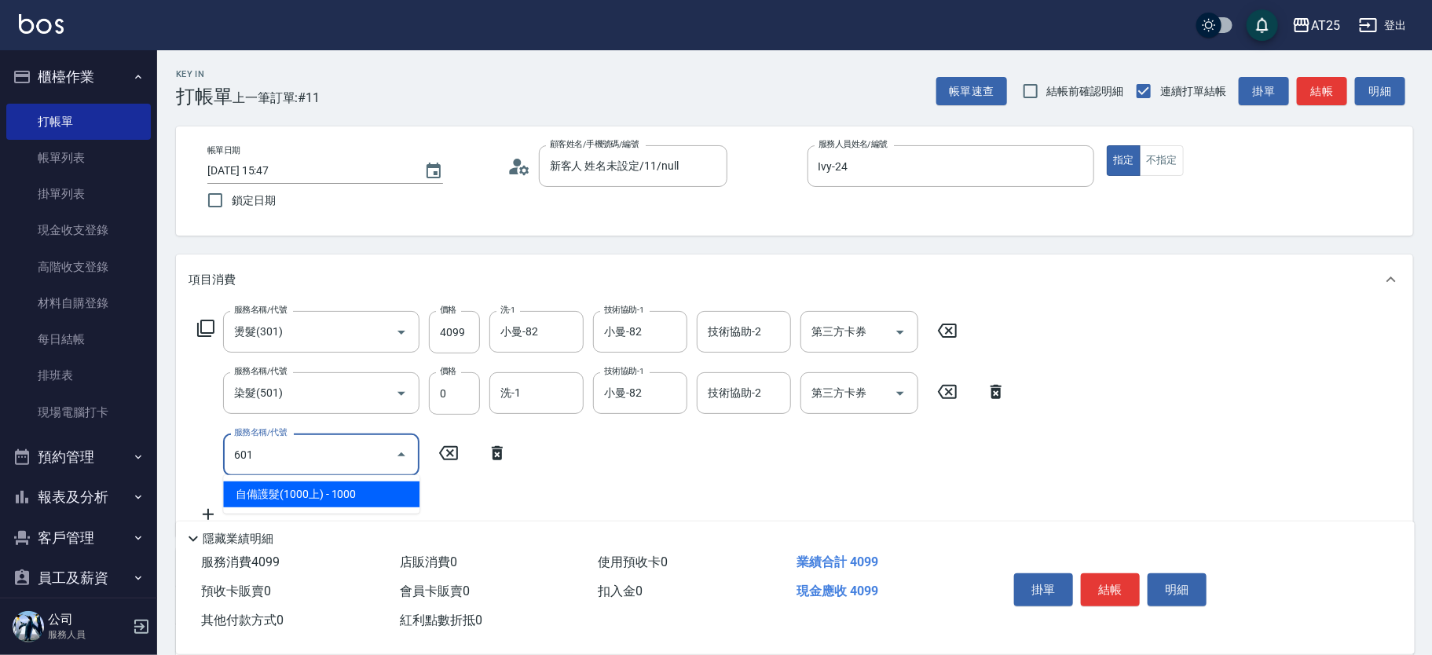
type input "500"
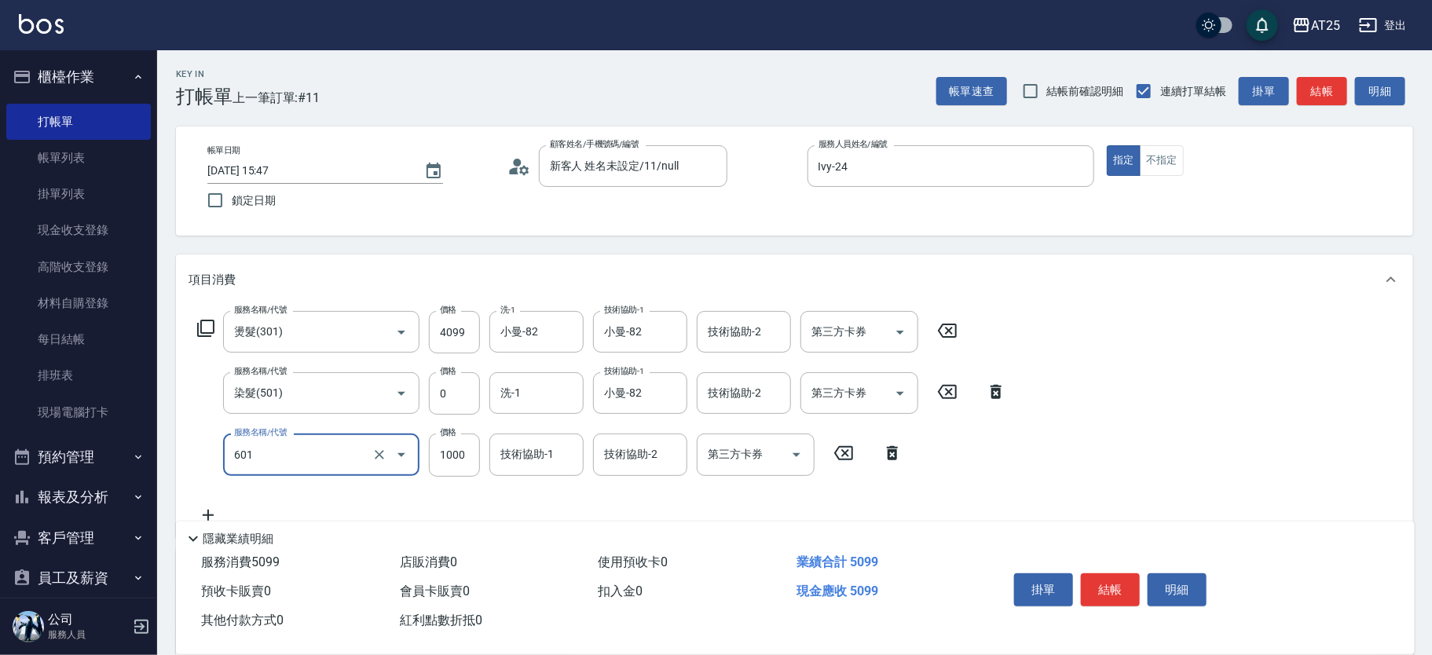
type input "自備護髮(1000上)(601)"
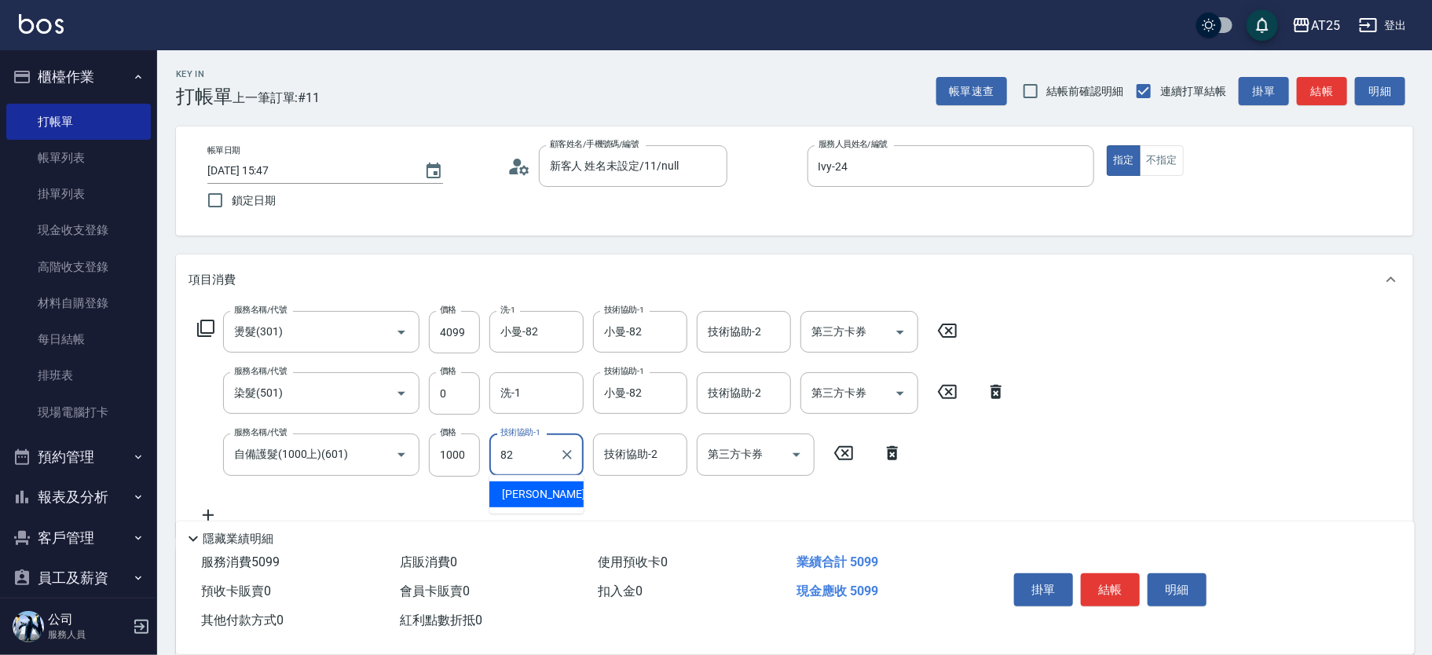
type input "小曼-82"
click at [460, 461] on input "1000" at bounding box center [454, 455] width 51 height 42
type input "400"
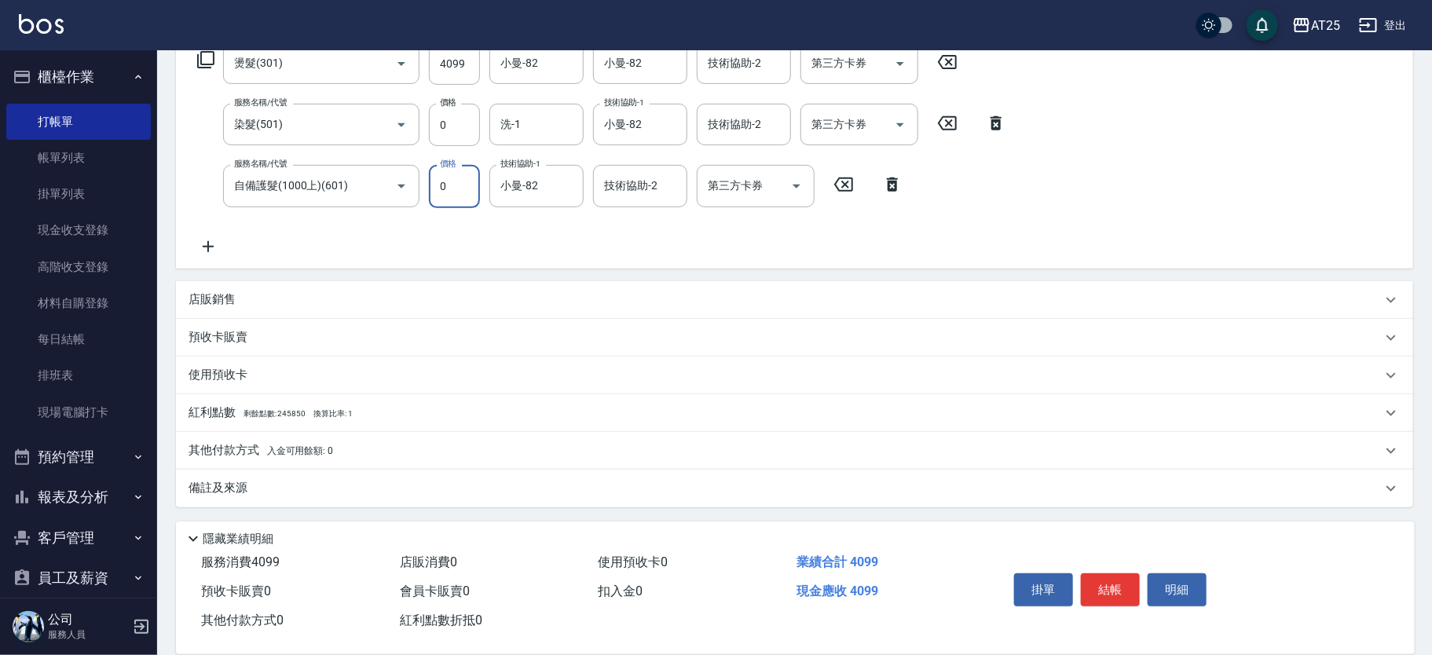
type input "0"
click at [262, 449] on p "其他付款方式 入金可用餘額: 0" at bounding box center [261, 450] width 145 height 17
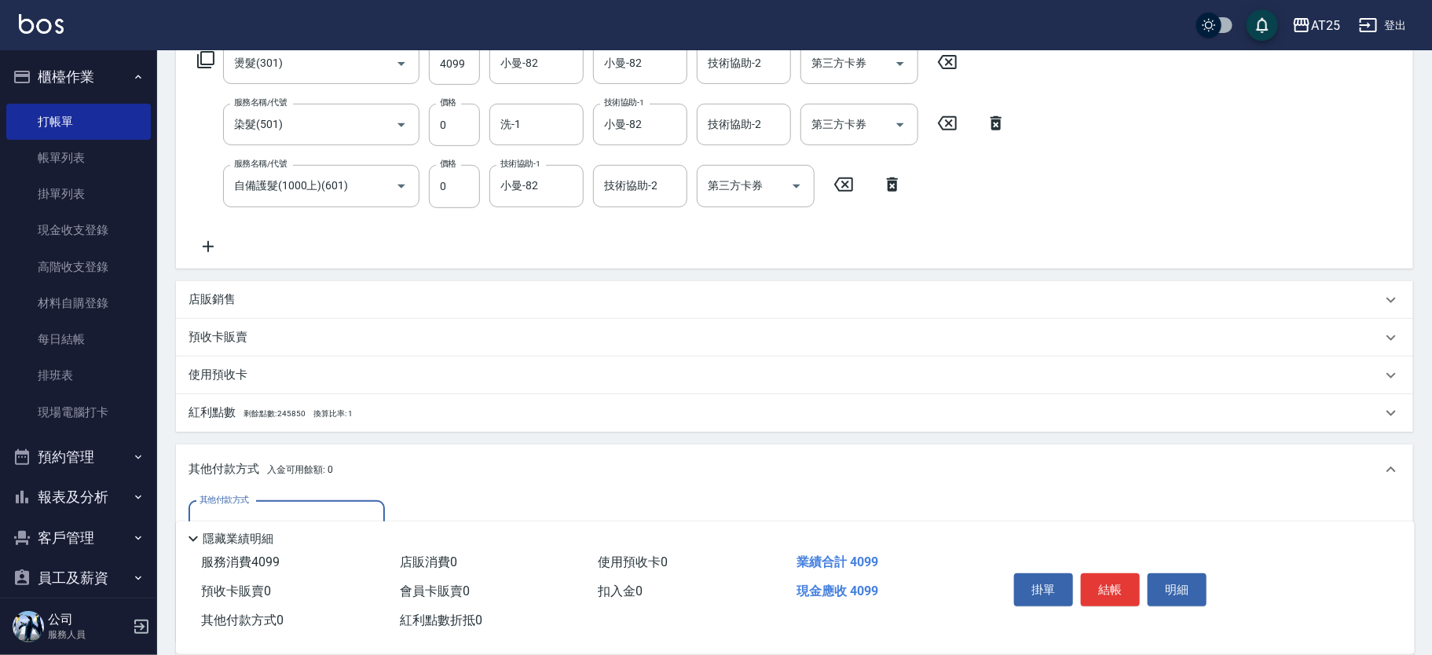
scroll to position [0, 0]
click at [278, 505] on div "其他付款方式" at bounding box center [287, 522] width 196 height 42
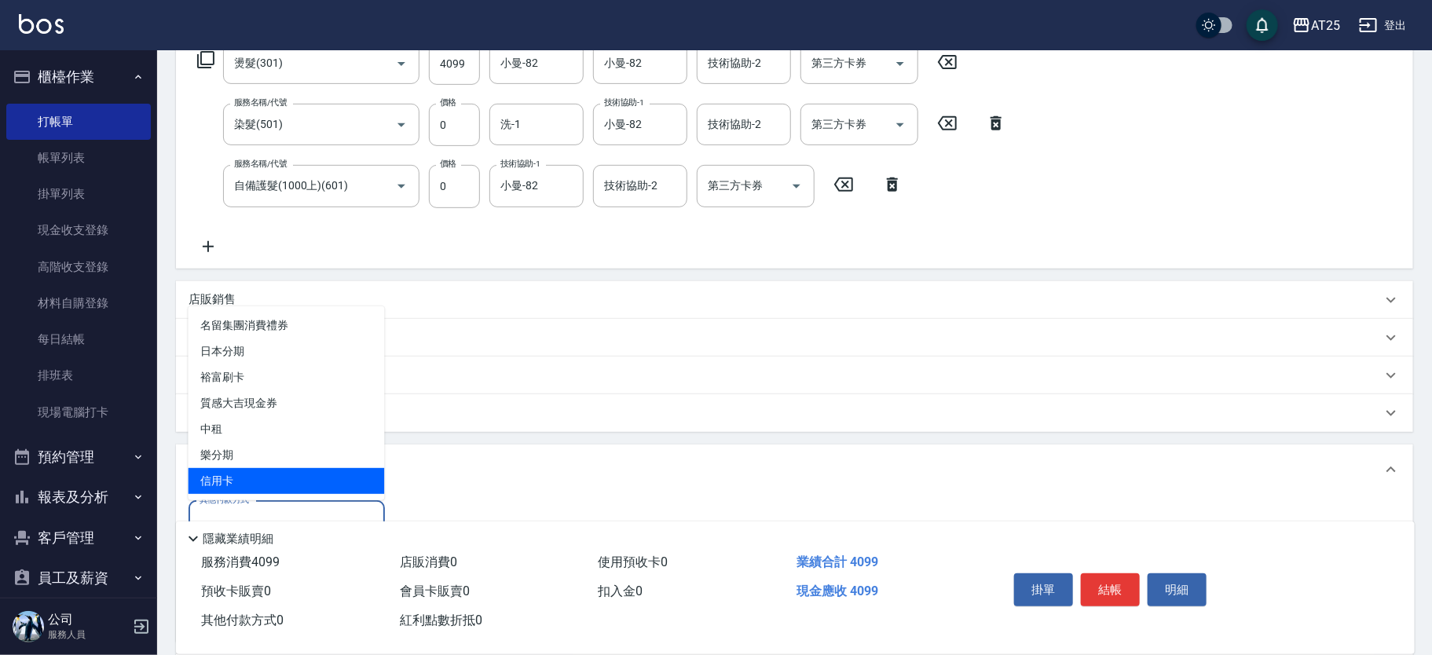
click at [279, 475] on span "信用卡" at bounding box center [287, 481] width 196 height 26
type input "信用卡"
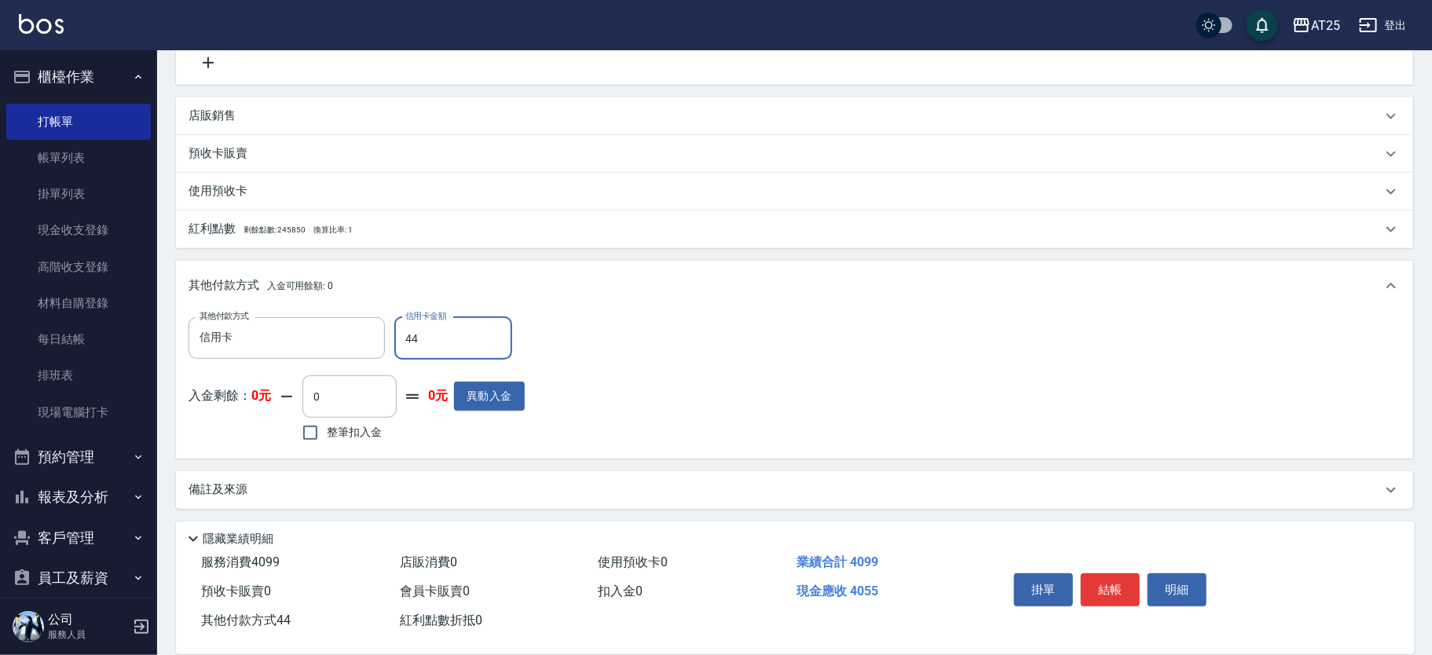
scroll to position [454, 0]
type input "40"
type input "360"
type input "409"
type input "0"
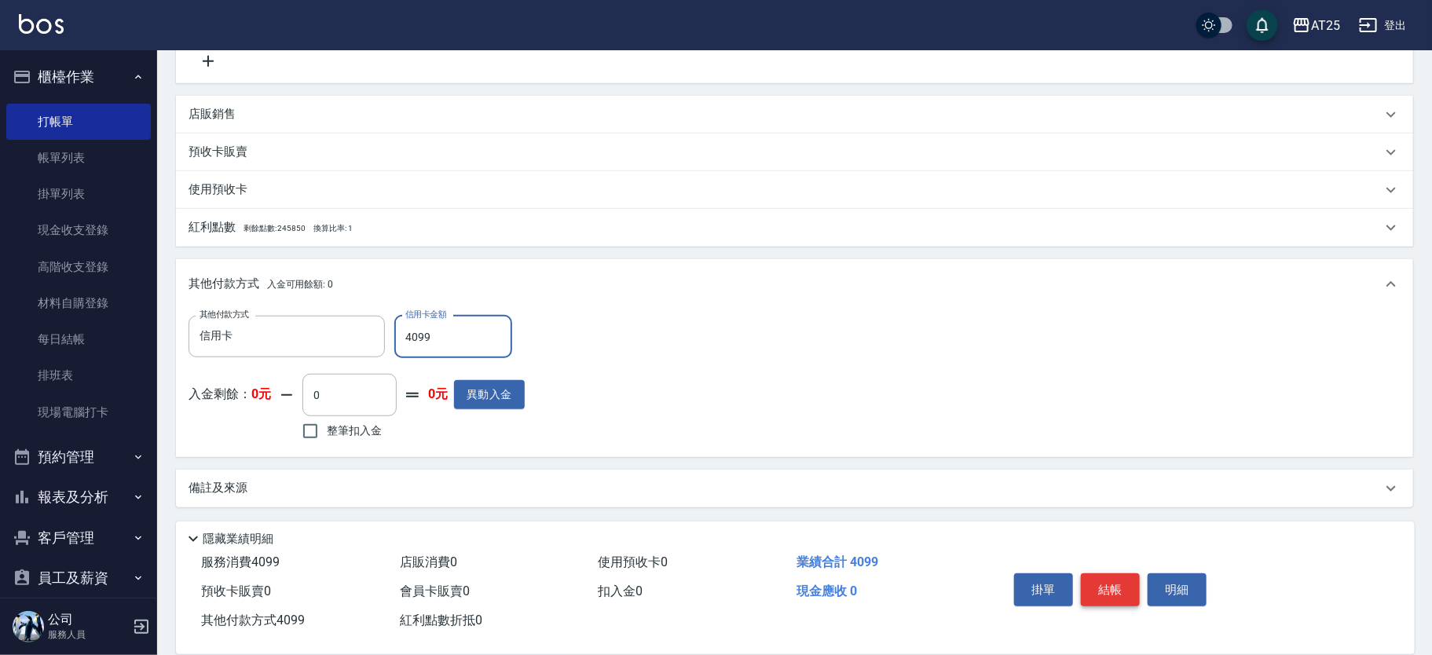
type input "4099"
click at [1110, 580] on button "結帳" at bounding box center [1110, 590] width 59 height 33
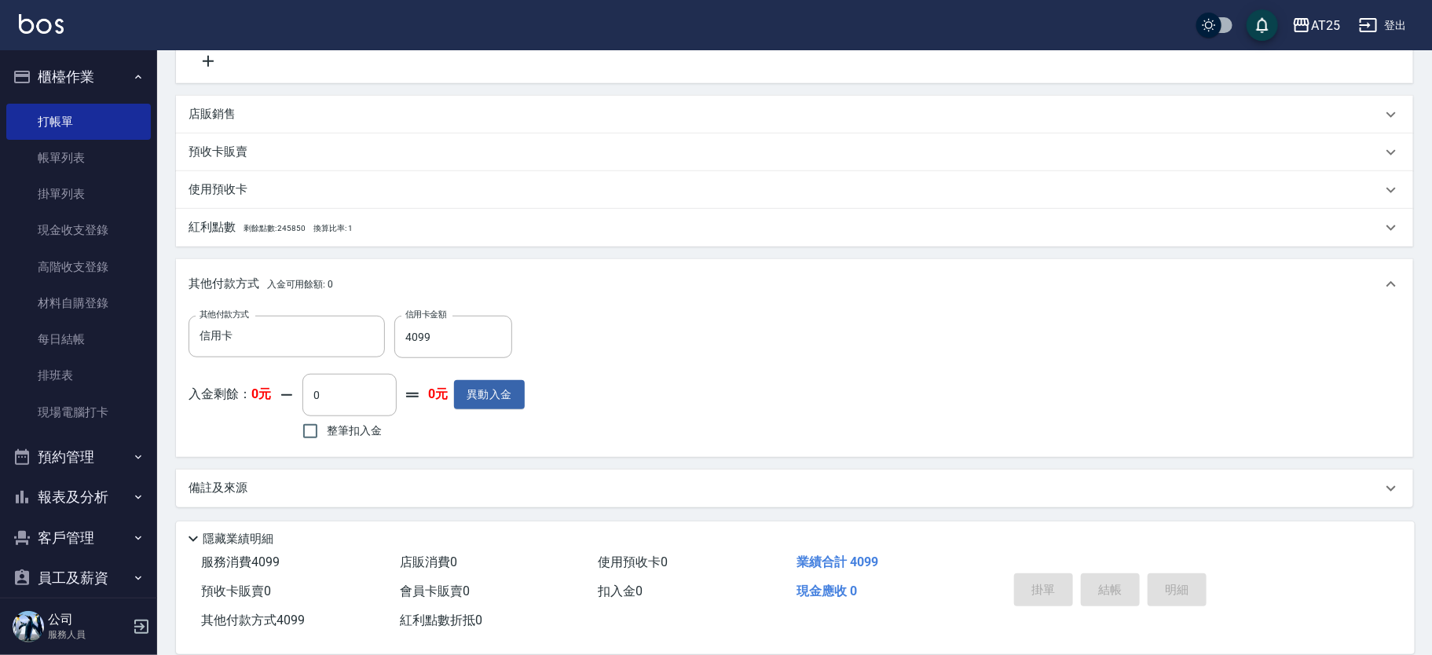
type input "[DATE] 16:15"
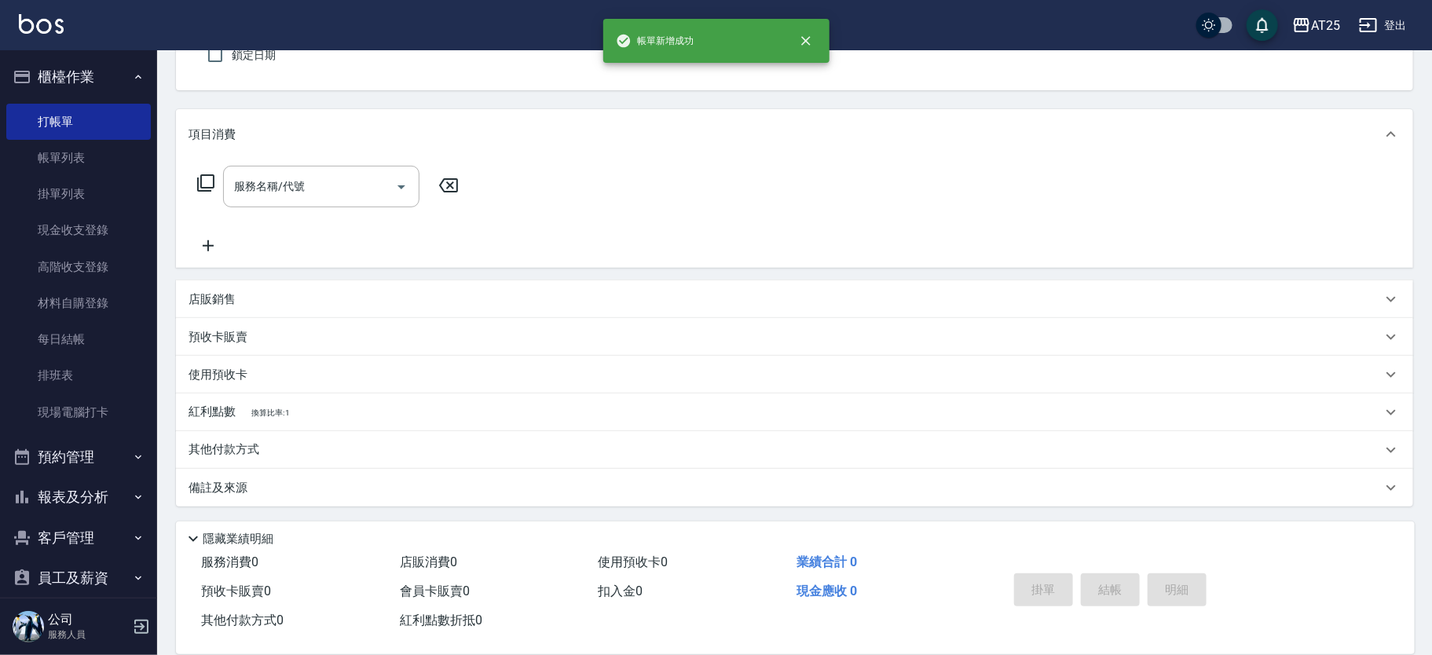
scroll to position [0, 0]
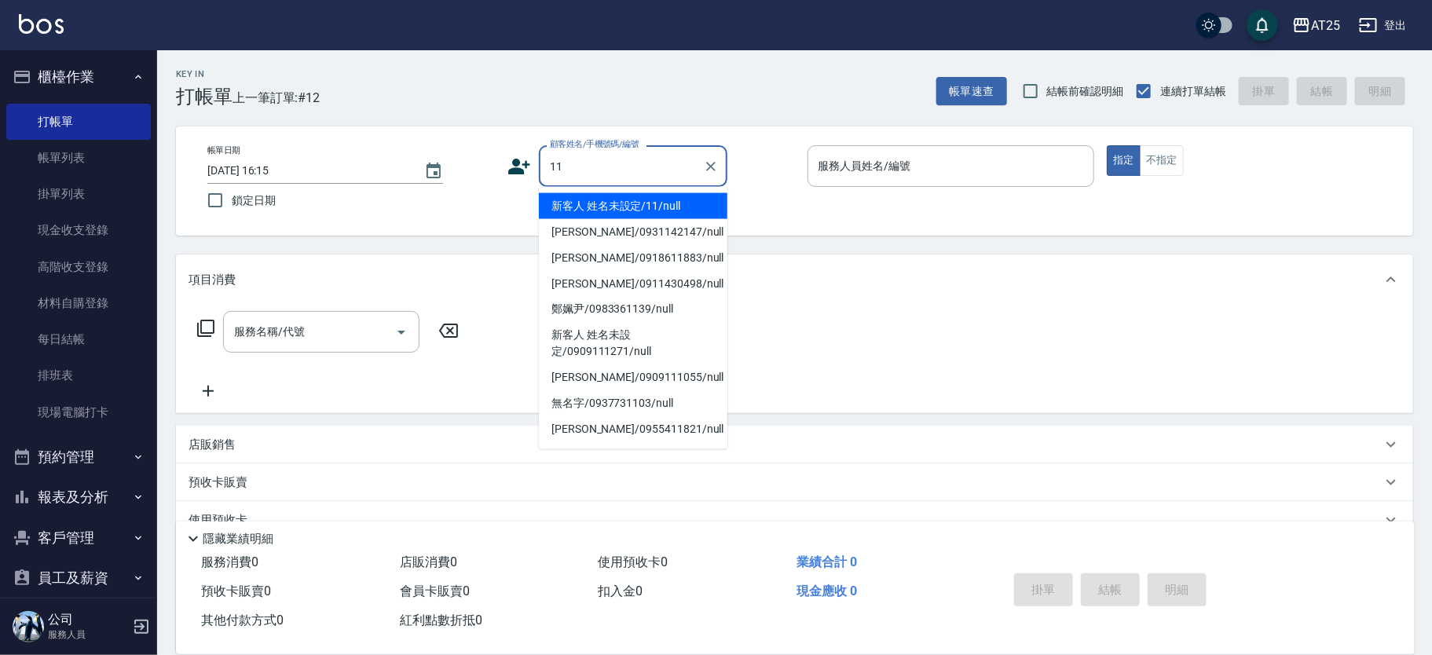
type input "新客人 姓名未設定/11/null"
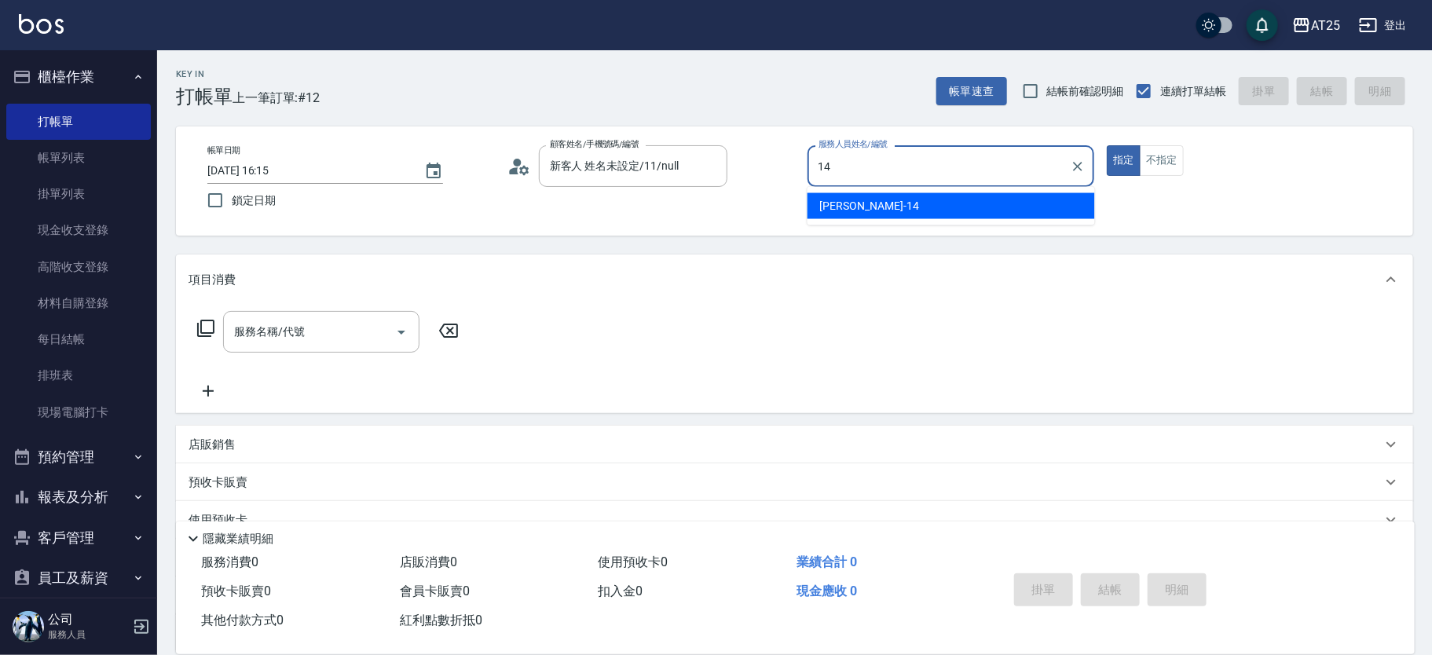
type input "[PERSON_NAME]-14"
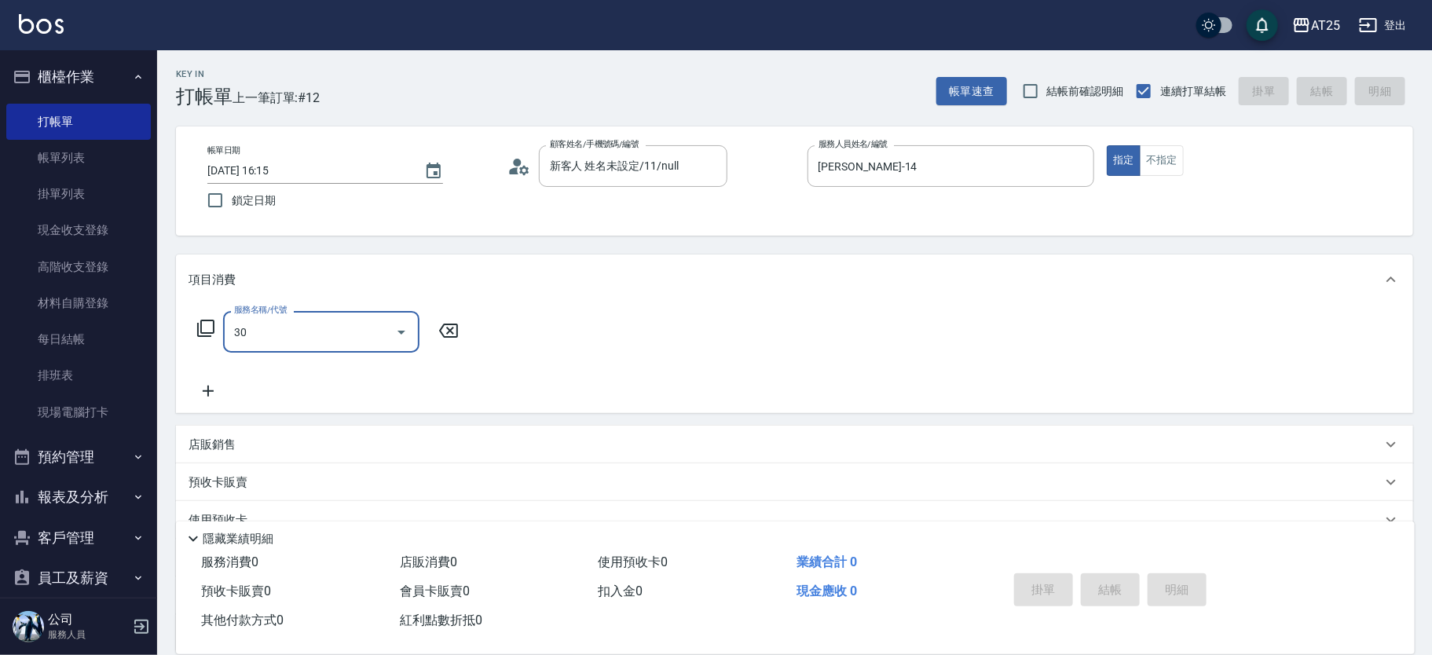
type input "301"
type input "150"
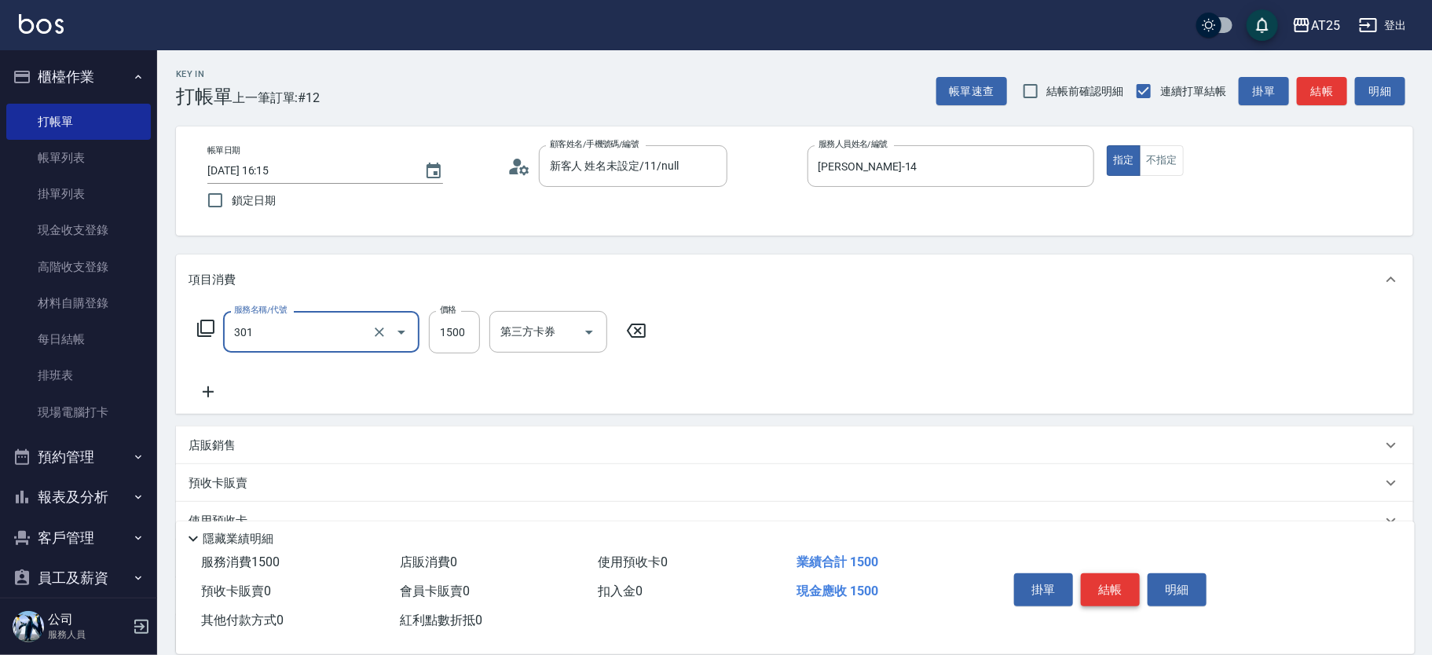
type input "燙髮(301)"
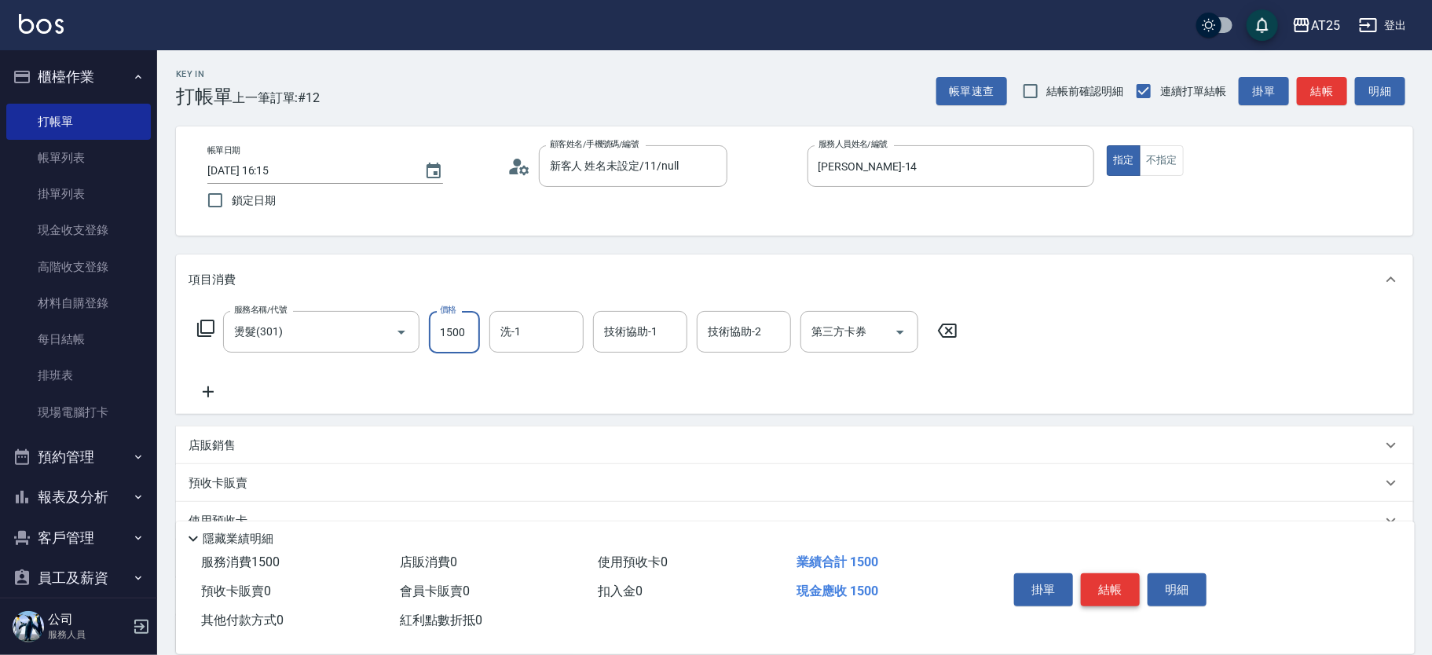
type input "0"
type input "11"
type input "10"
type input "117"
type input "110"
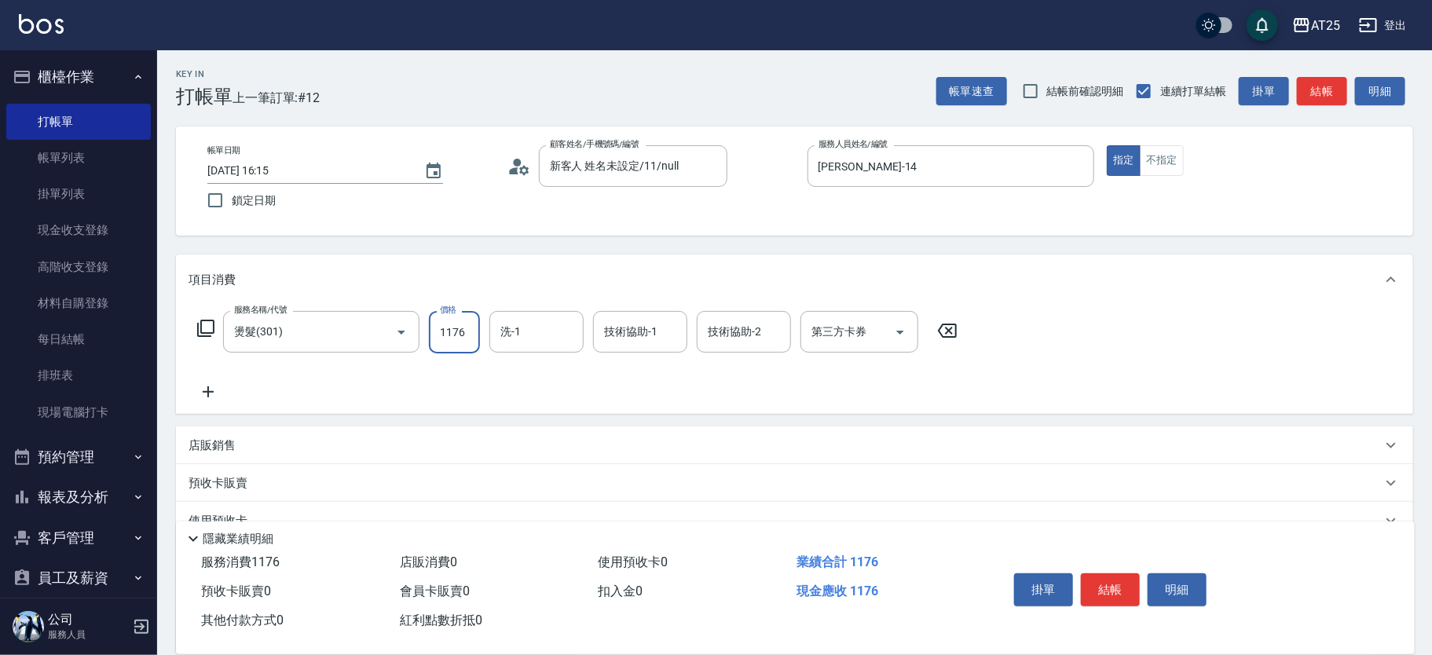
scroll to position [146, 0]
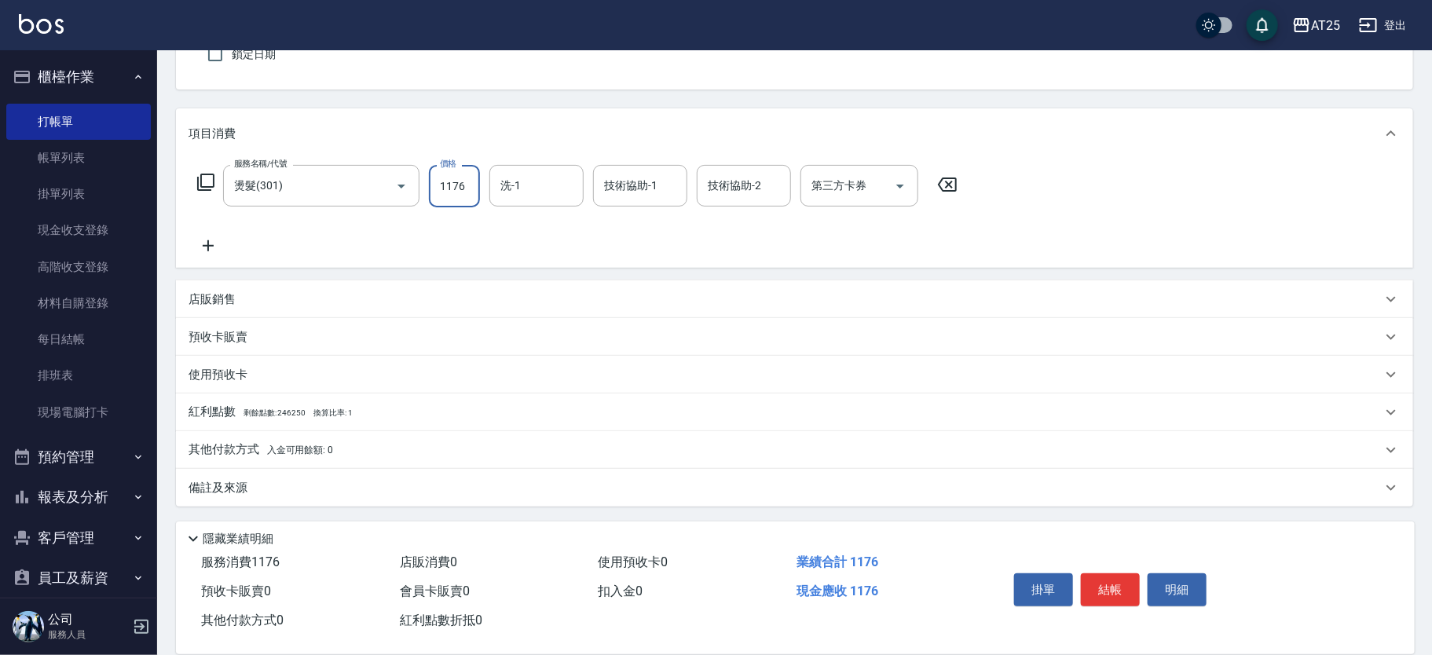
type input "1176"
click at [287, 449] on span "入金可用餘額: 0" at bounding box center [300, 450] width 67 height 11
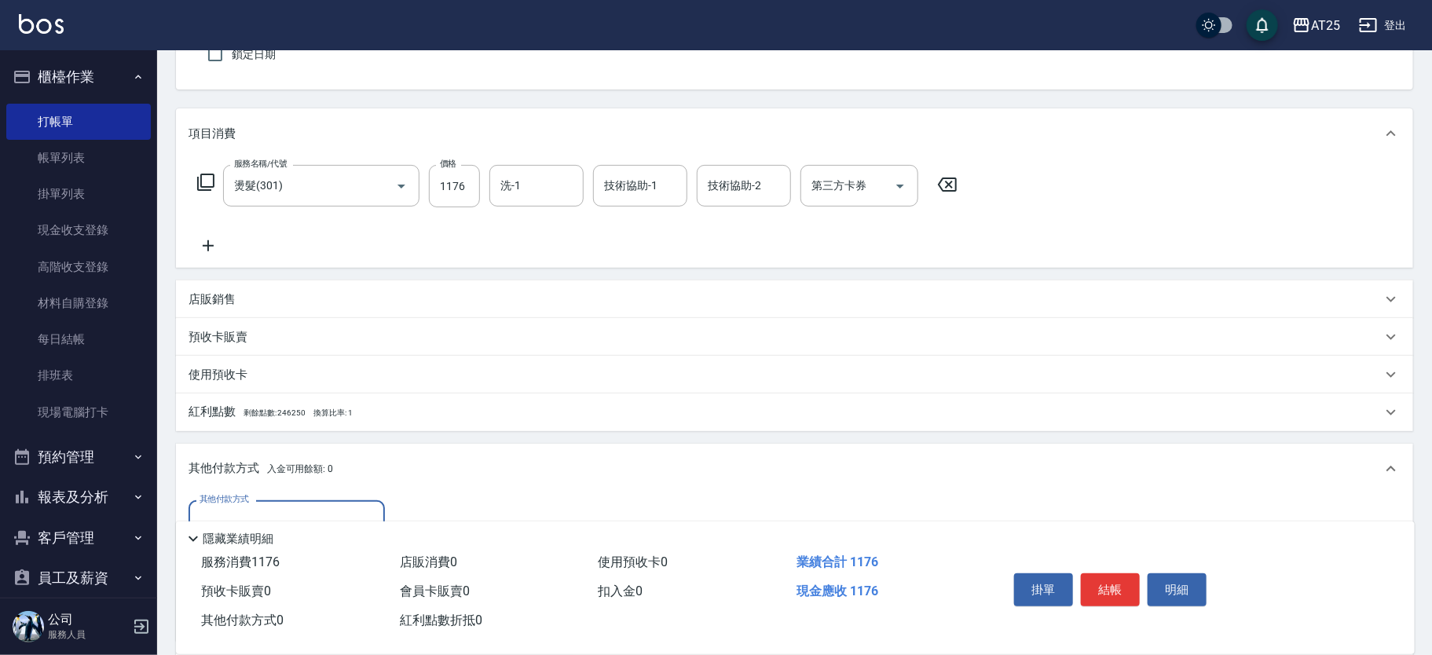
scroll to position [0, 0]
click at [294, 511] on input "其他付款方式" at bounding box center [287, 521] width 182 height 27
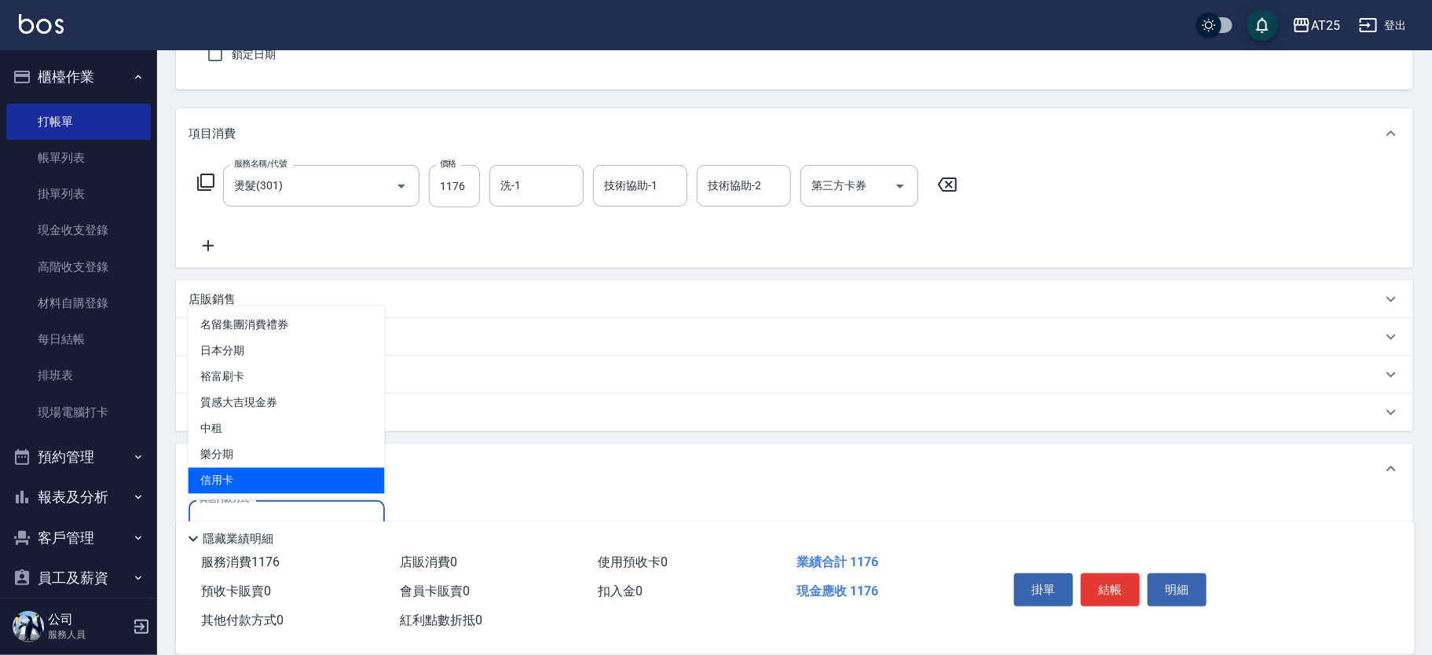
click at [288, 482] on span "信用卡" at bounding box center [287, 481] width 196 height 26
type input "信用卡"
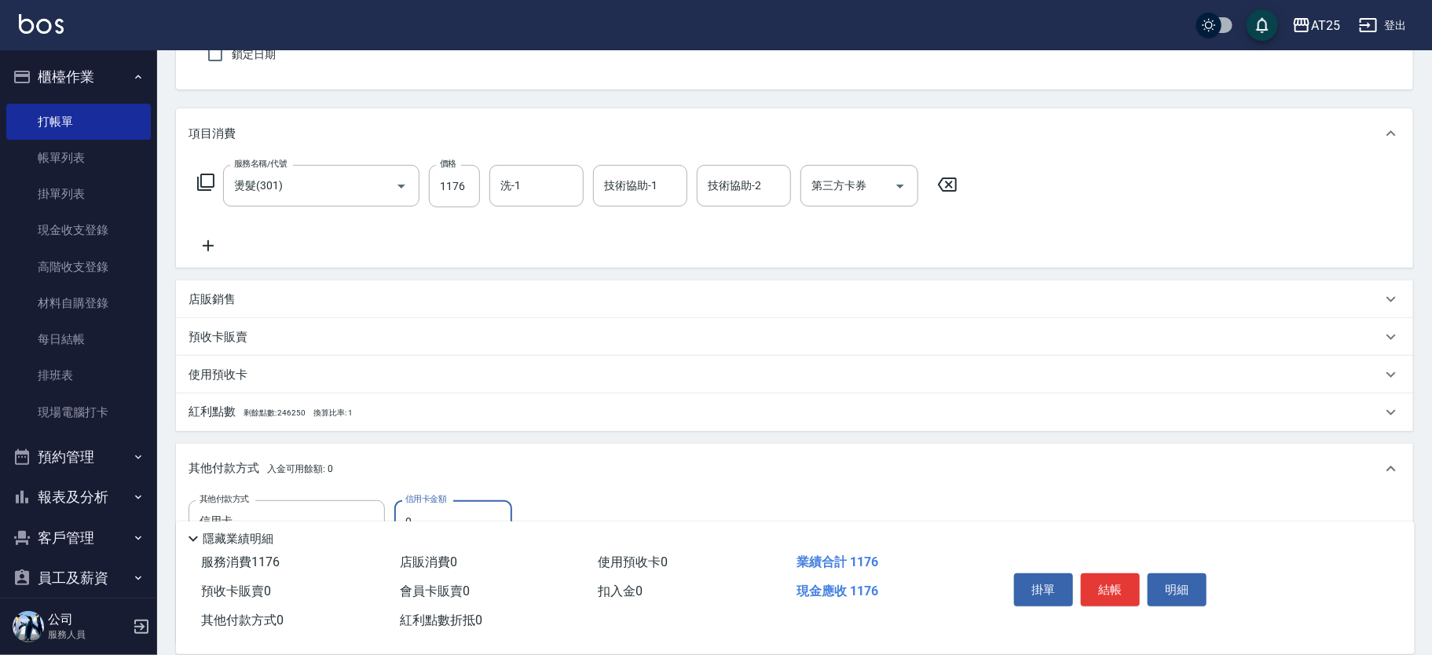
type input "11"
type input "100"
type input "111"
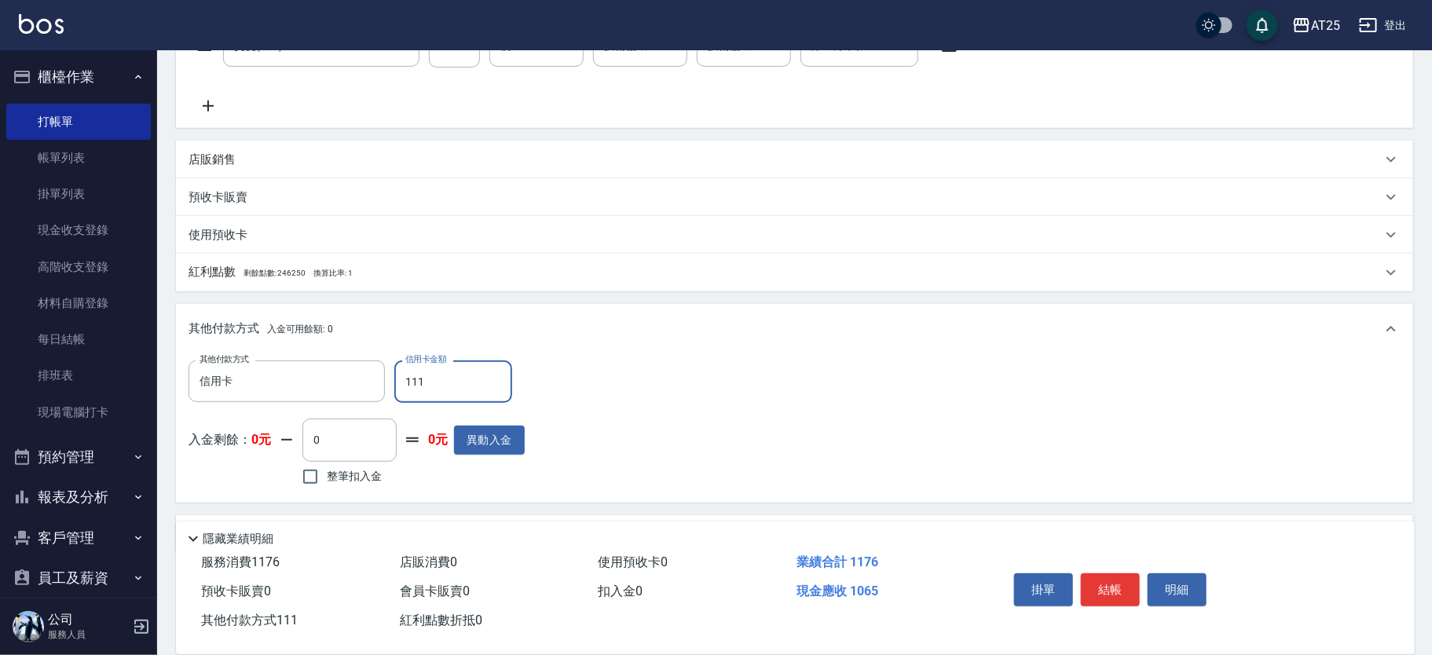
type input "0"
type input "1117"
type input "100"
type input "111"
type input "110"
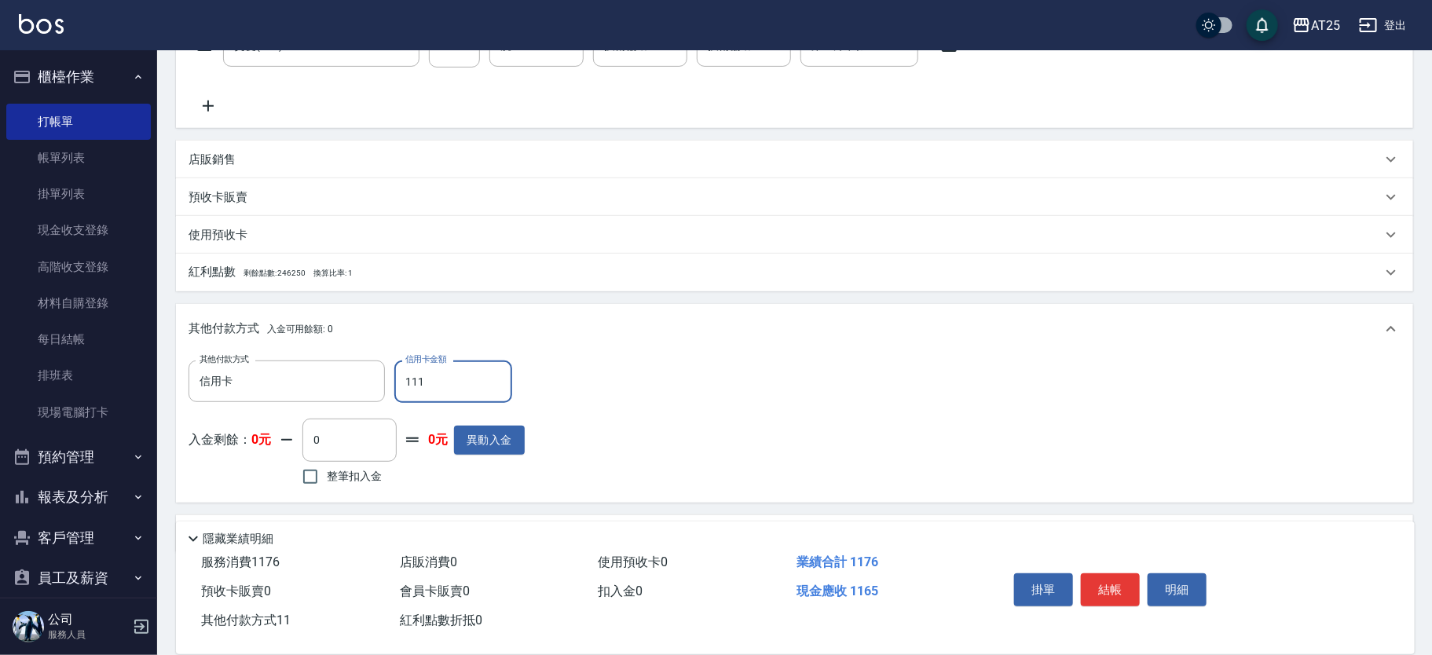
type input "11"
type input "100"
type input "1176"
type input "0"
type input "1176"
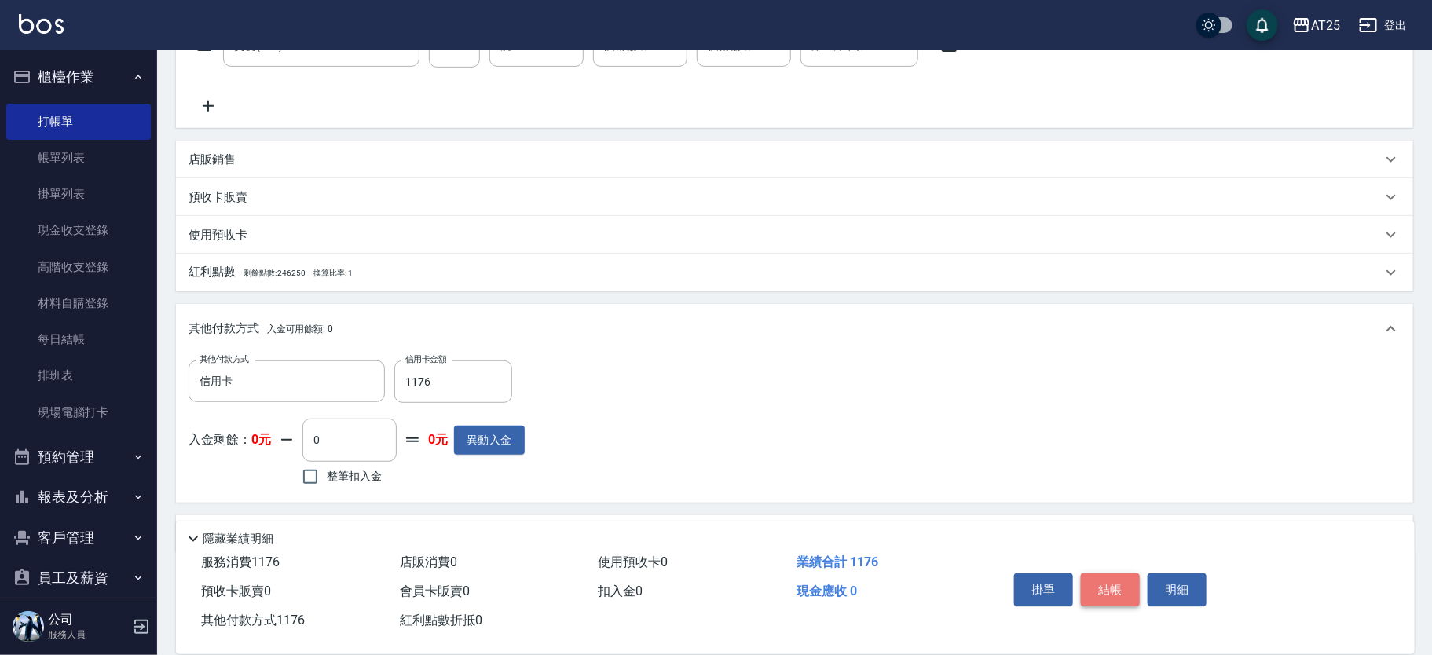
click at [1131, 581] on button "結帳" at bounding box center [1110, 590] width 59 height 33
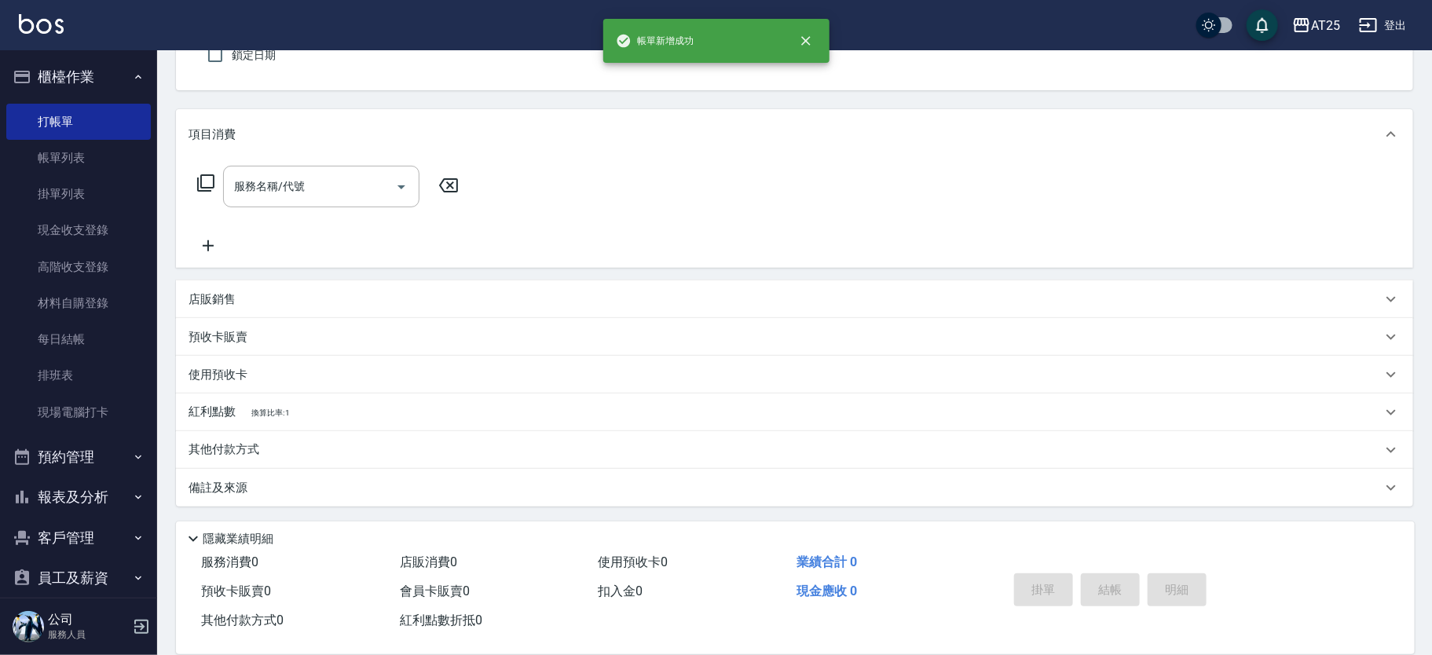
scroll to position [0, 0]
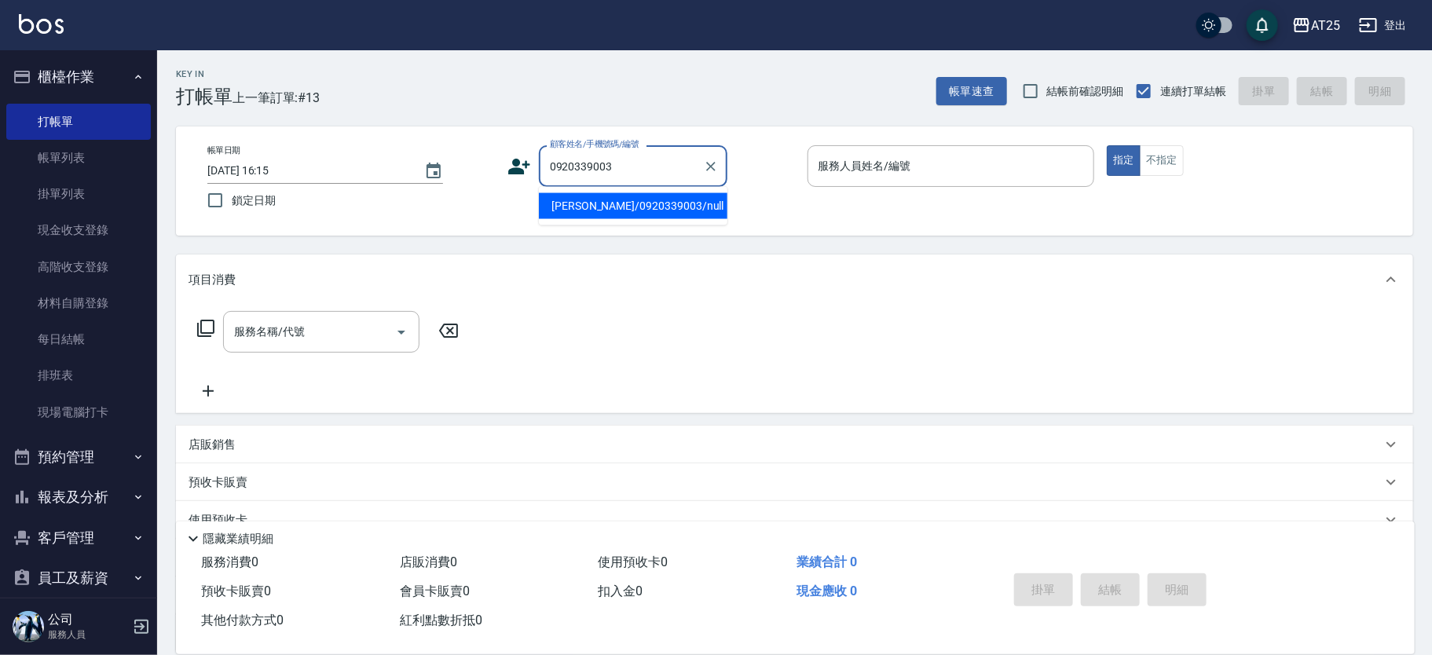
type input "[PERSON_NAME]/0920339003/null"
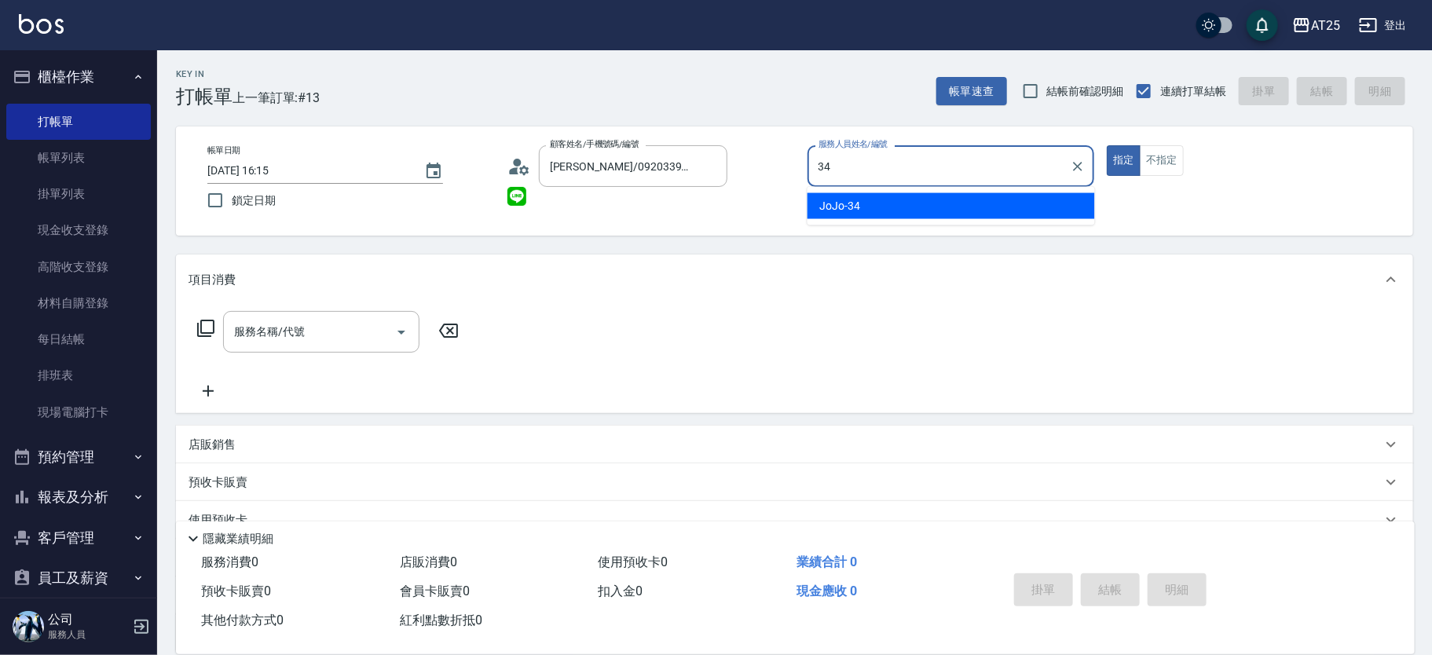
type input "JoJo-34"
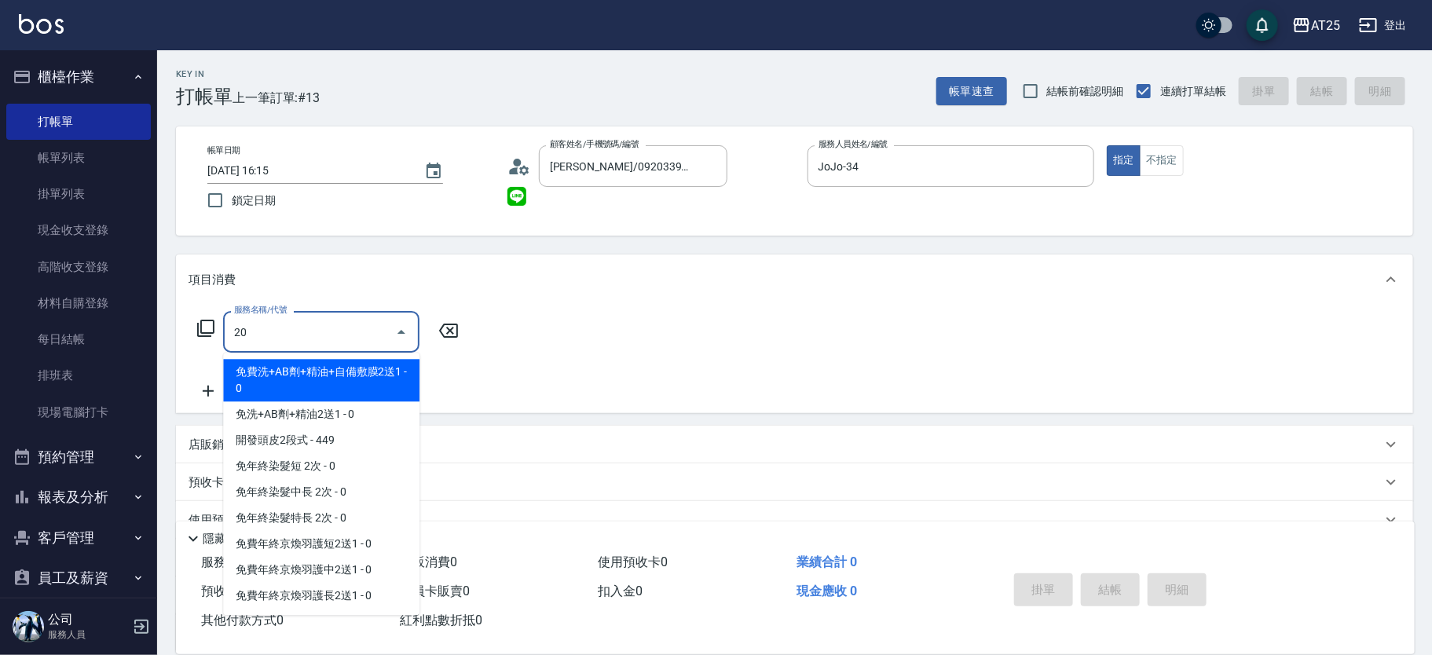
type input "2"
type input "601"
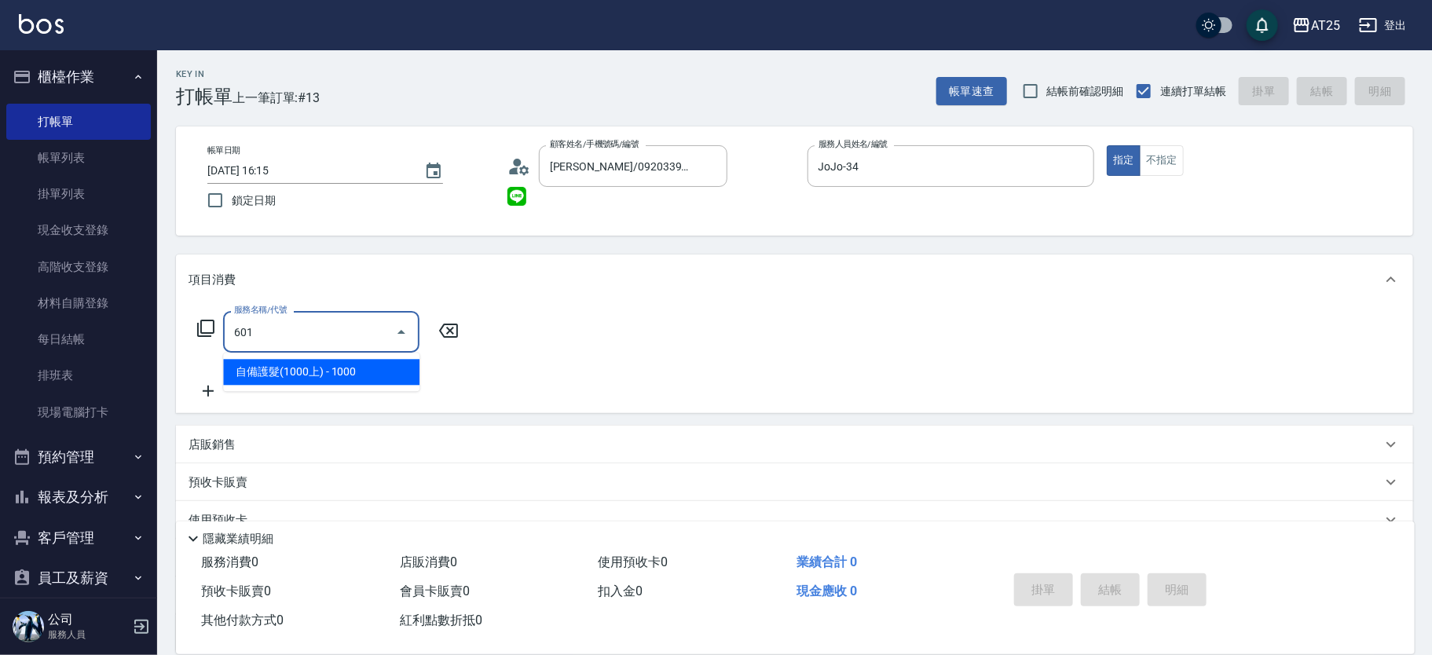
type input "100"
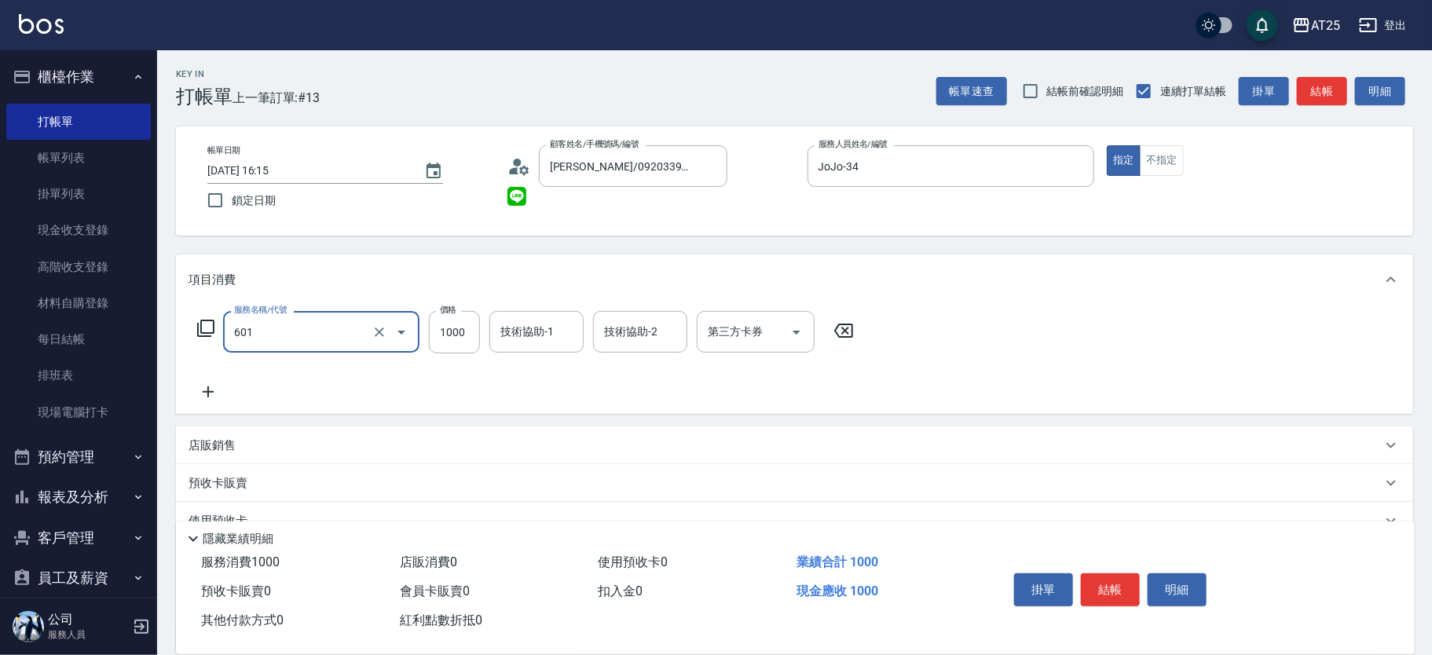
type input "自備護髮(1000上)(601)"
type input "0"
type input "15"
type input "10"
type input "150"
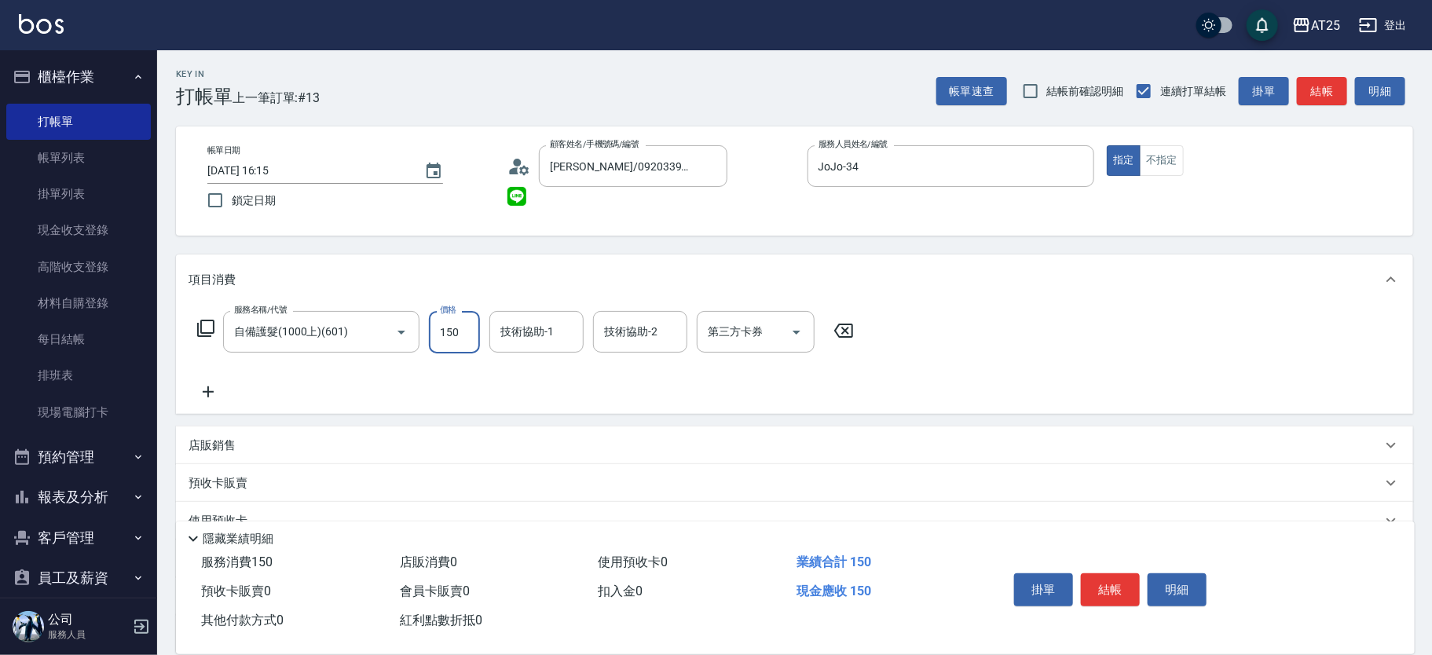
type input "150"
type input "1500"
type input "15000"
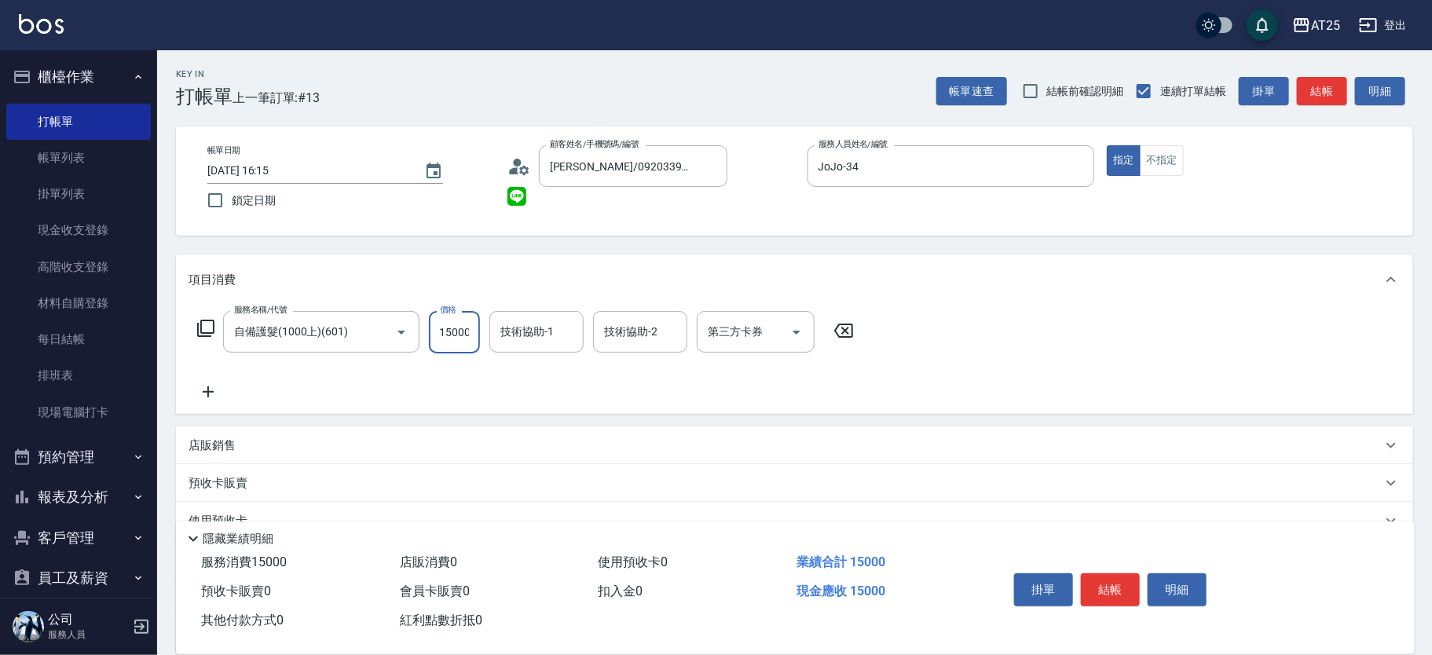
type input "150"
type input "1500"
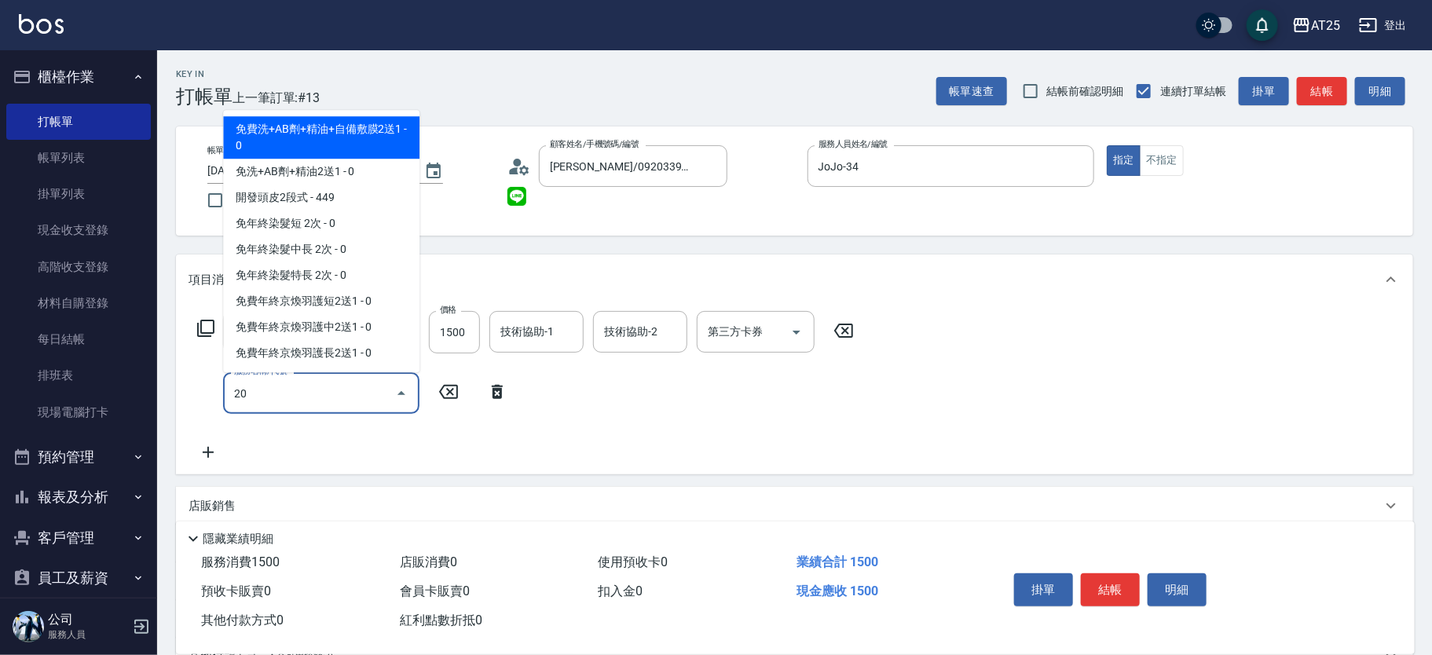
type input "201"
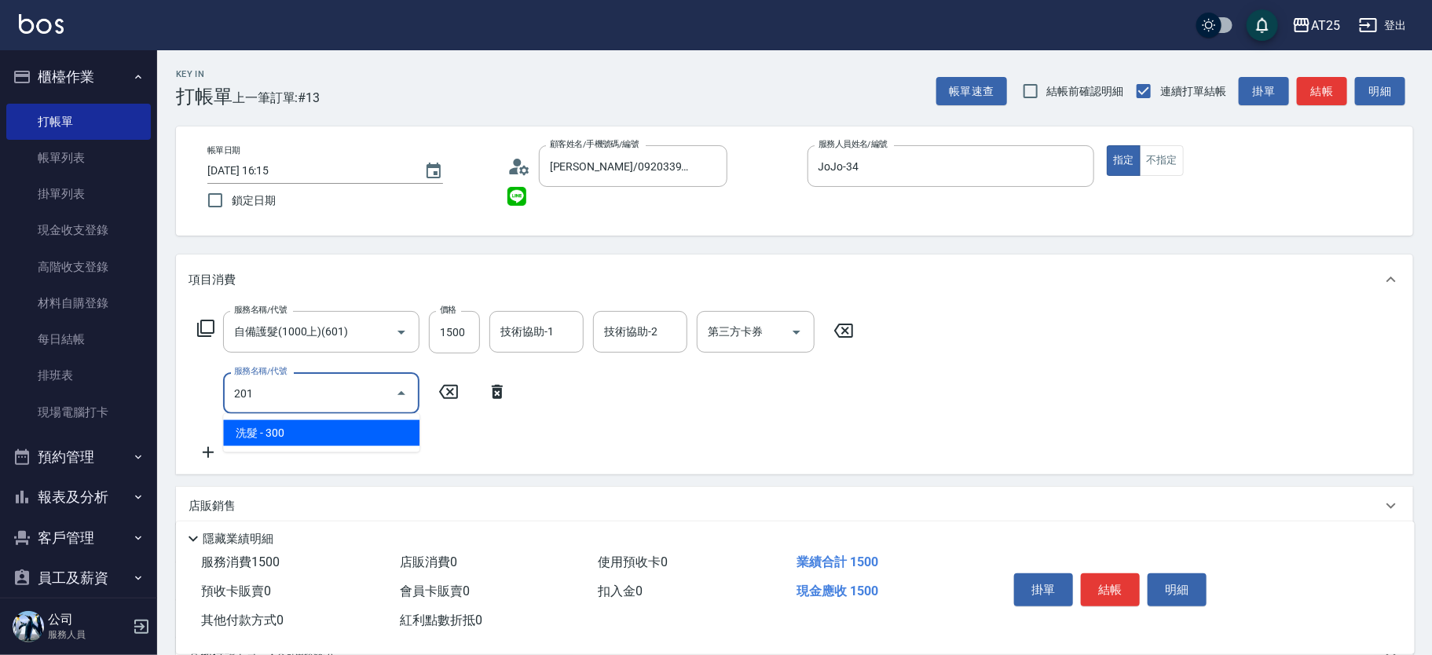
type input "180"
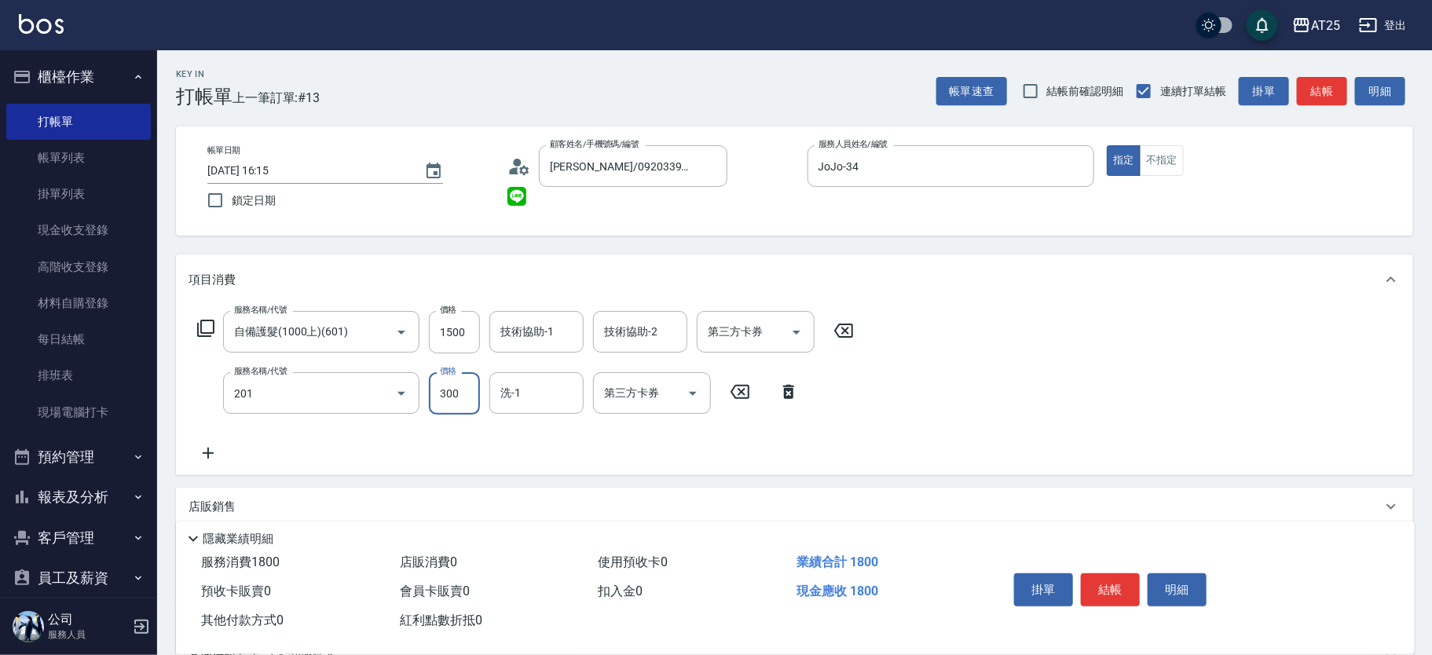
type input "洗髮(201)"
type input "150"
type input "60"
type input "210"
type input "600"
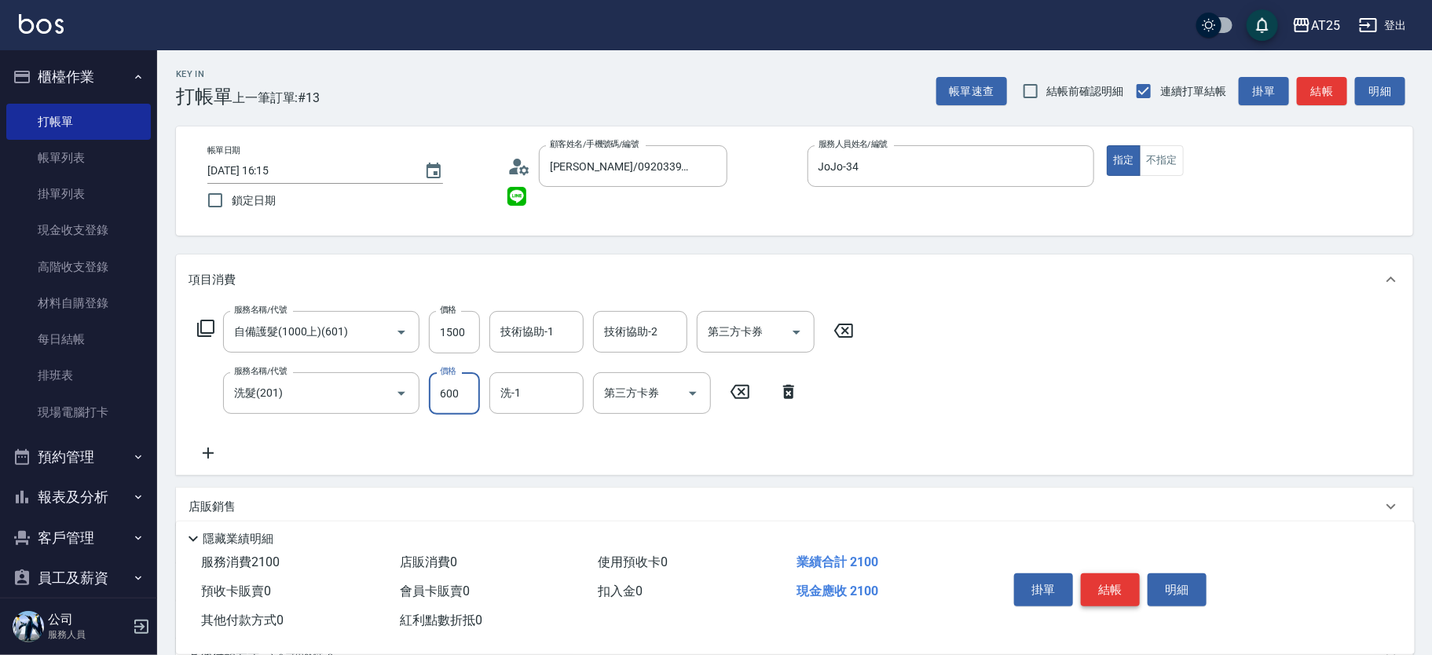
click at [1114, 597] on button "結帳" at bounding box center [1110, 590] width 59 height 33
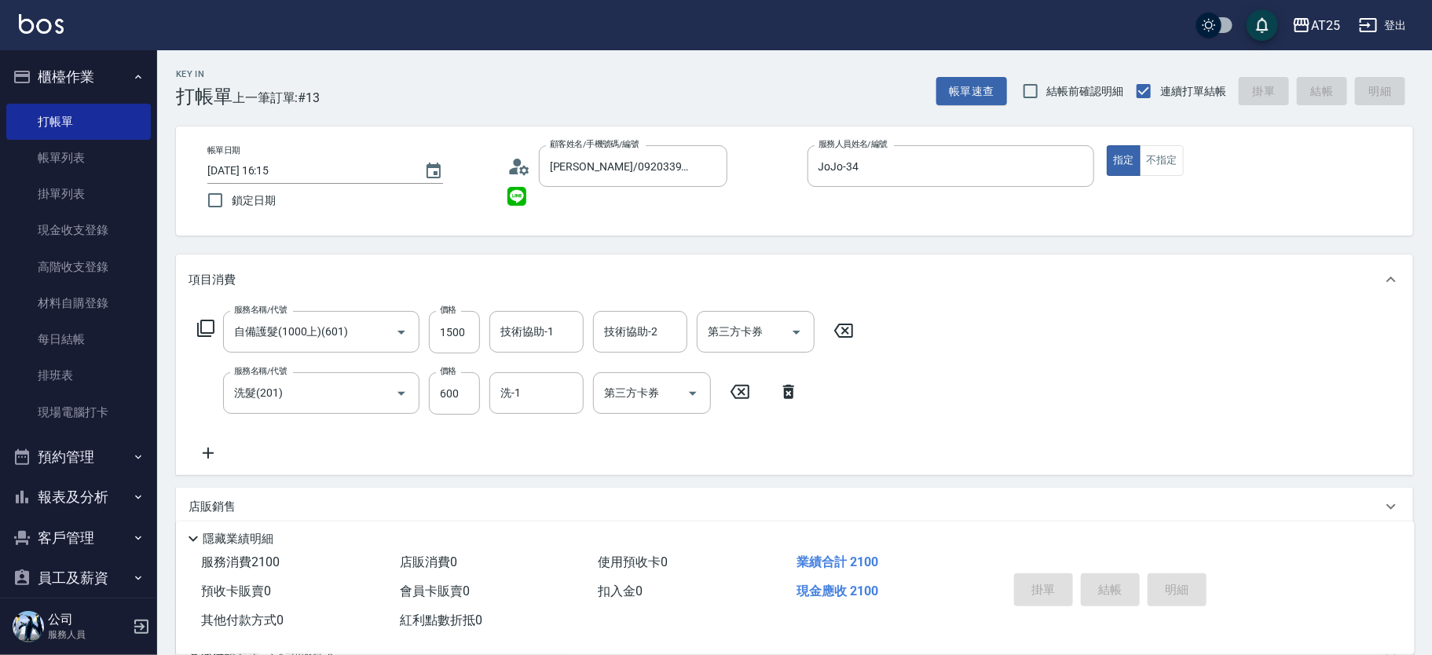
type input "[DATE] 16:16"
type input "0"
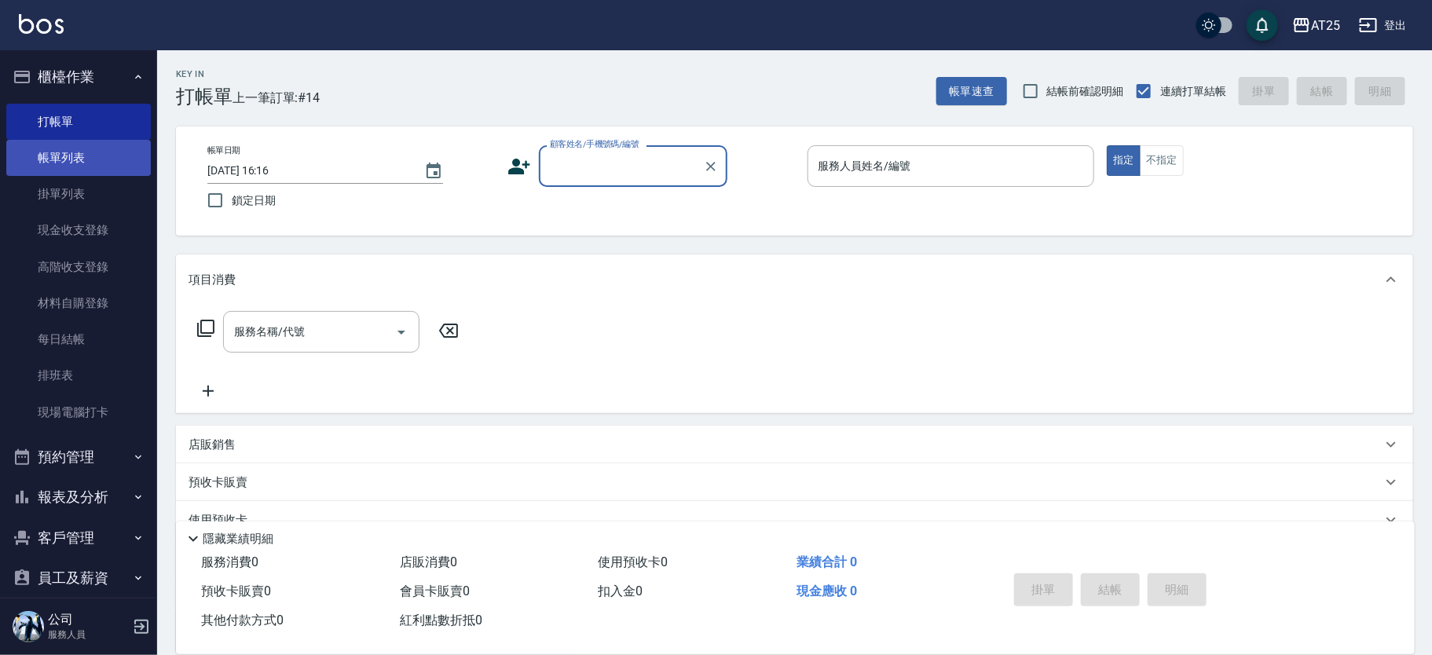
click at [87, 159] on link "帳單列表" at bounding box center [78, 158] width 145 height 36
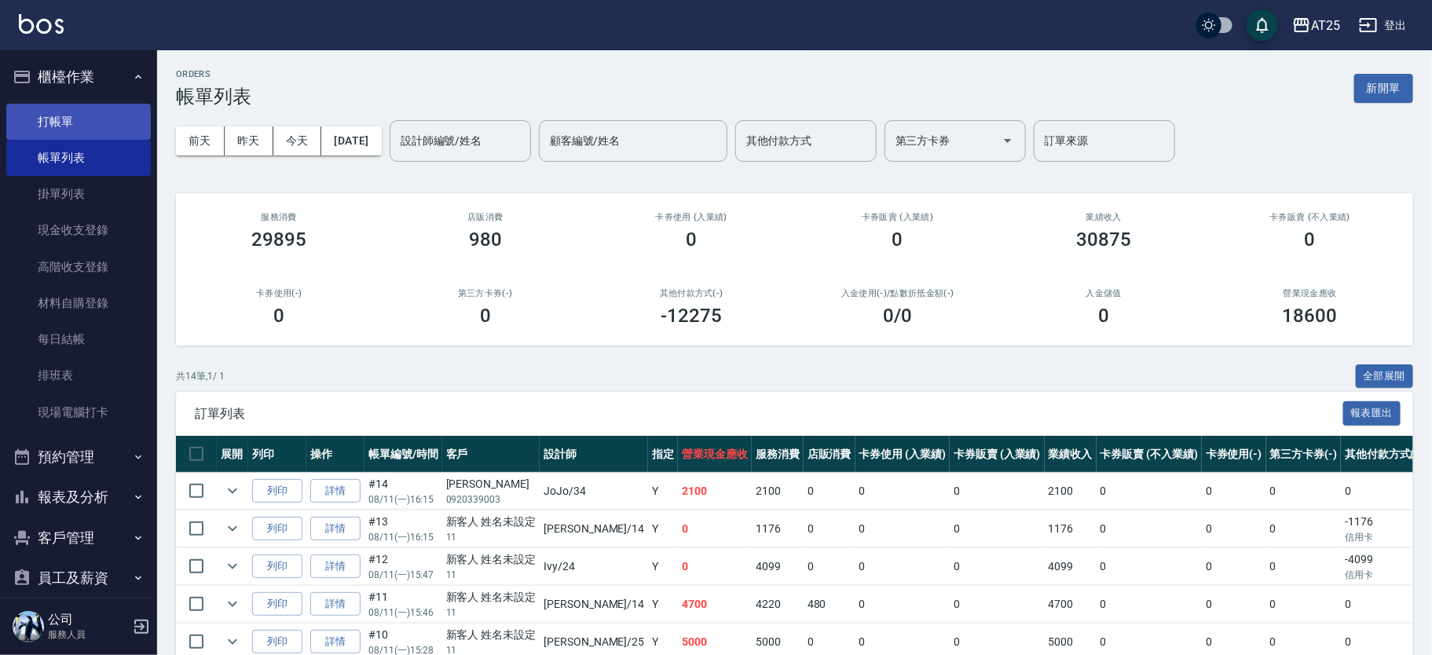
click at [114, 104] on link "打帳單" at bounding box center [78, 122] width 145 height 36
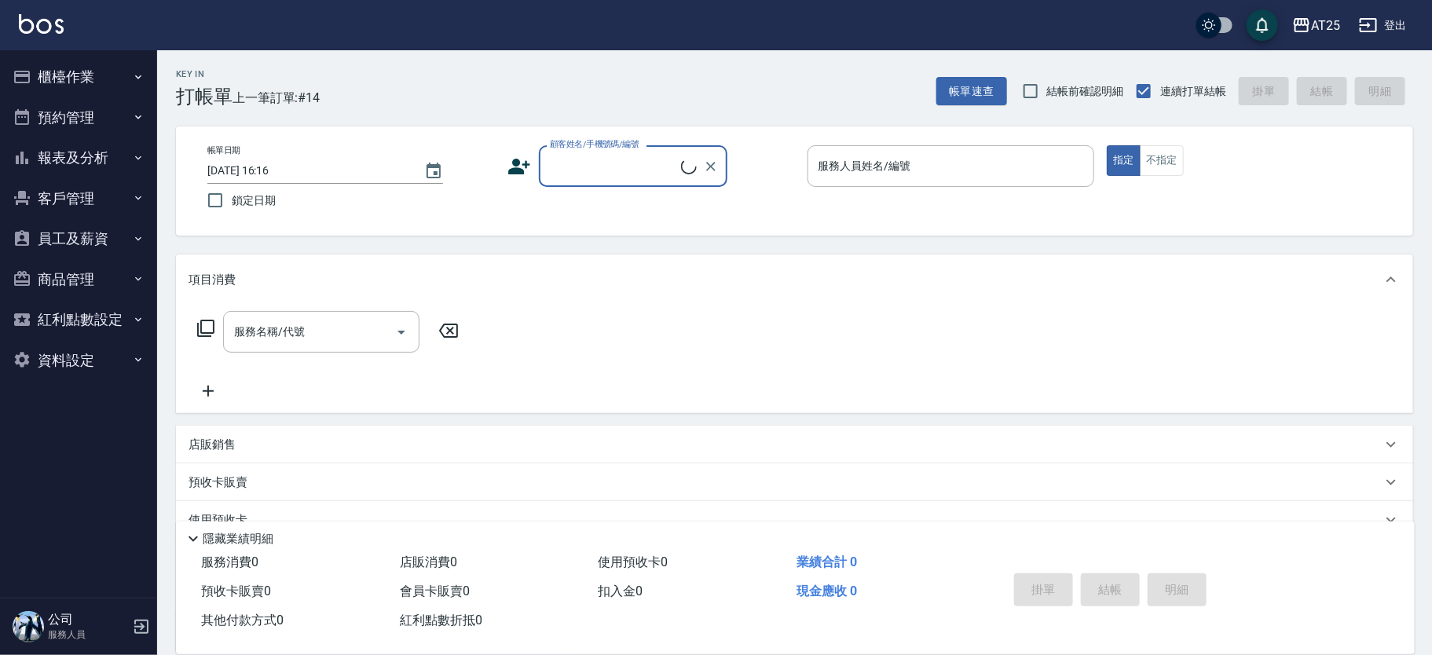
click at [96, 141] on button "報表及分析" at bounding box center [78, 157] width 145 height 41
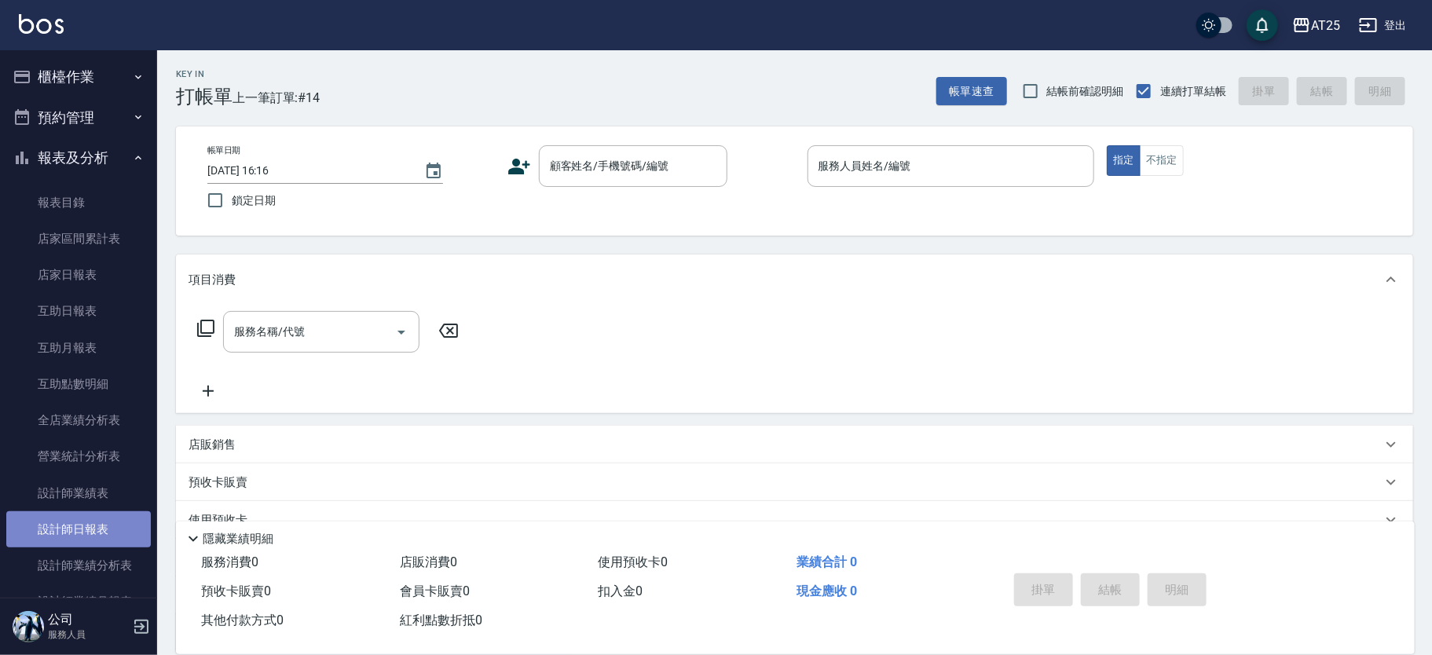
click at [82, 535] on link "設計師日報表" at bounding box center [78, 529] width 145 height 36
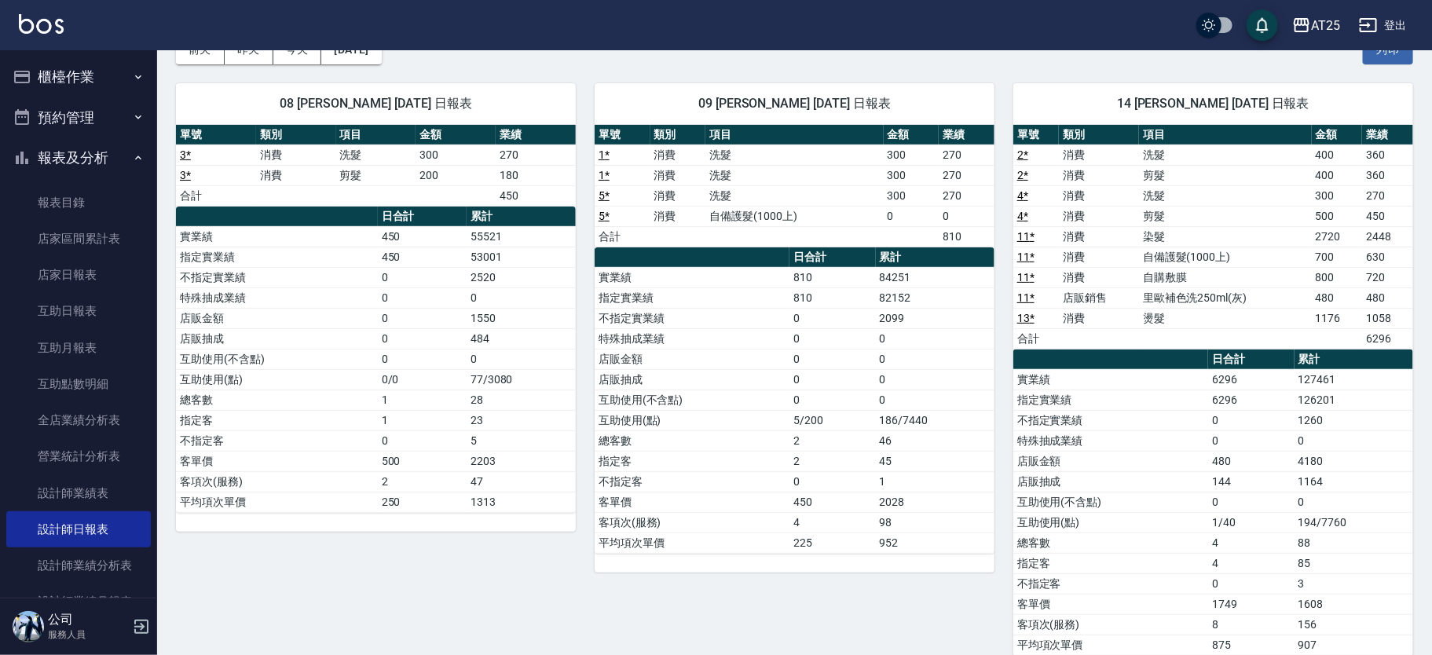
scroll to position [89, 0]
